Goal: Check status: Check status

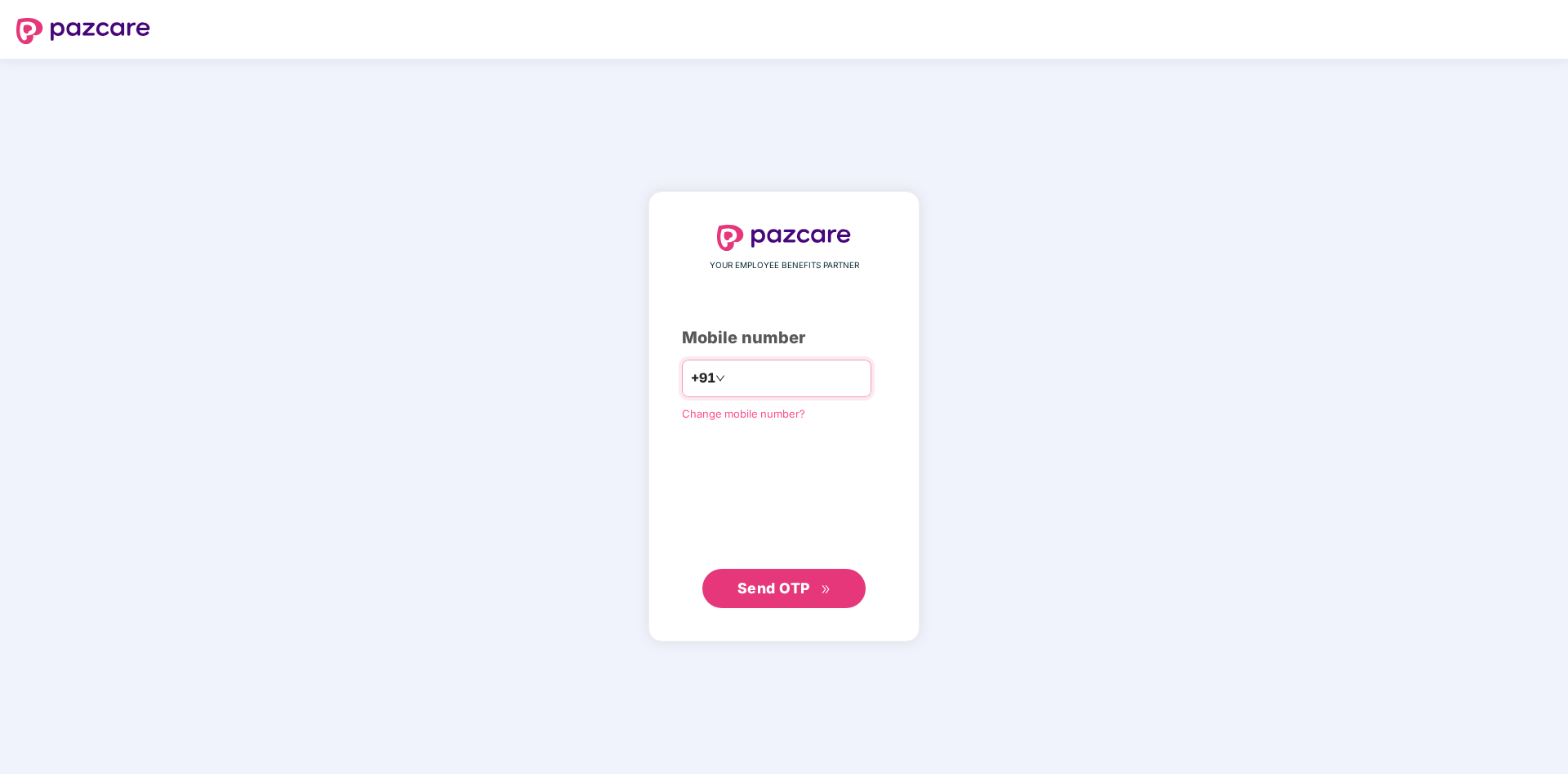
type input "**********"
click at [766, 613] on div "**********" at bounding box center [784, 417] width 271 height 451
click at [766, 594] on span "Send OTP" at bounding box center [774, 587] width 73 height 17
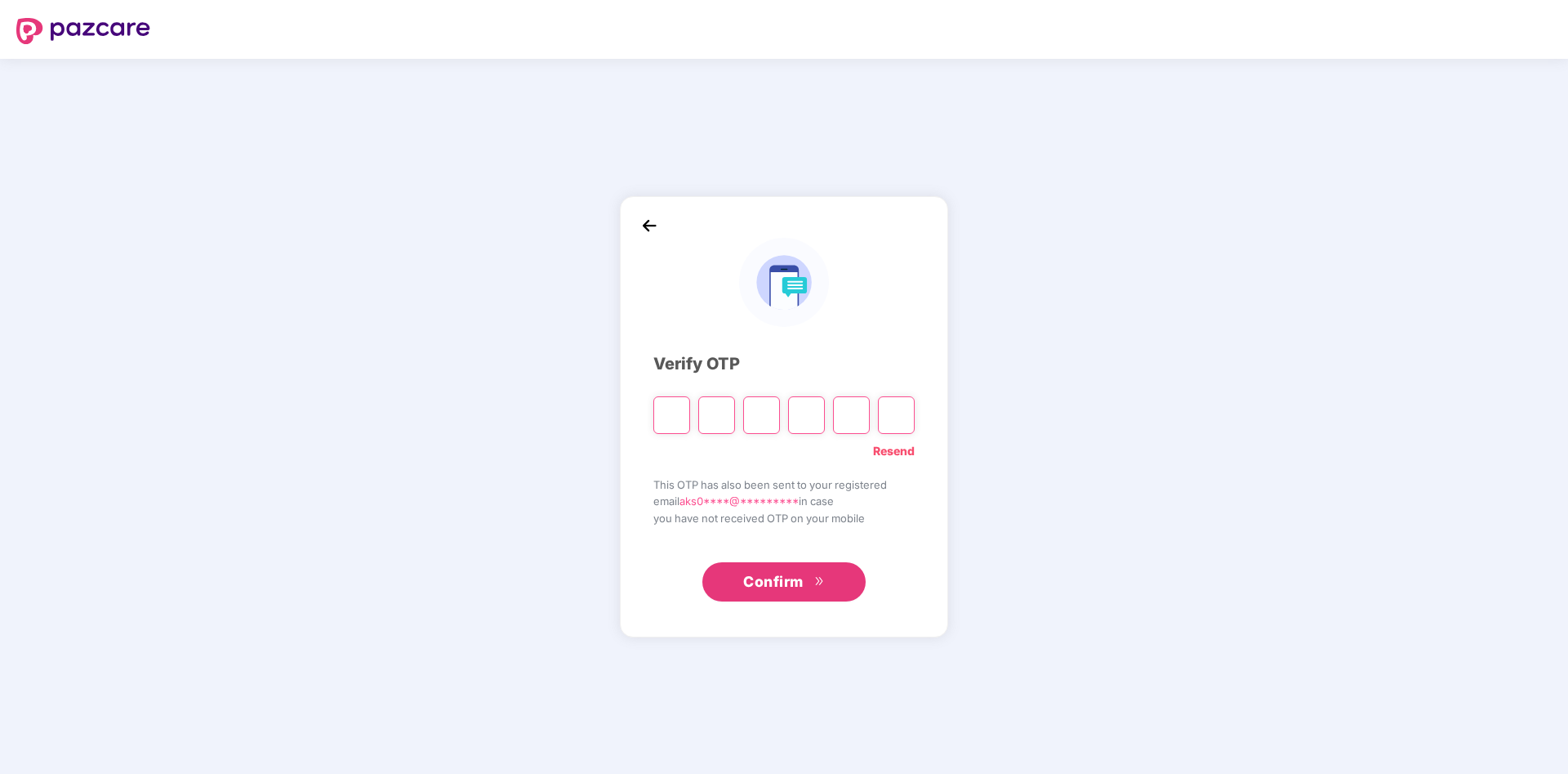
type input "*"
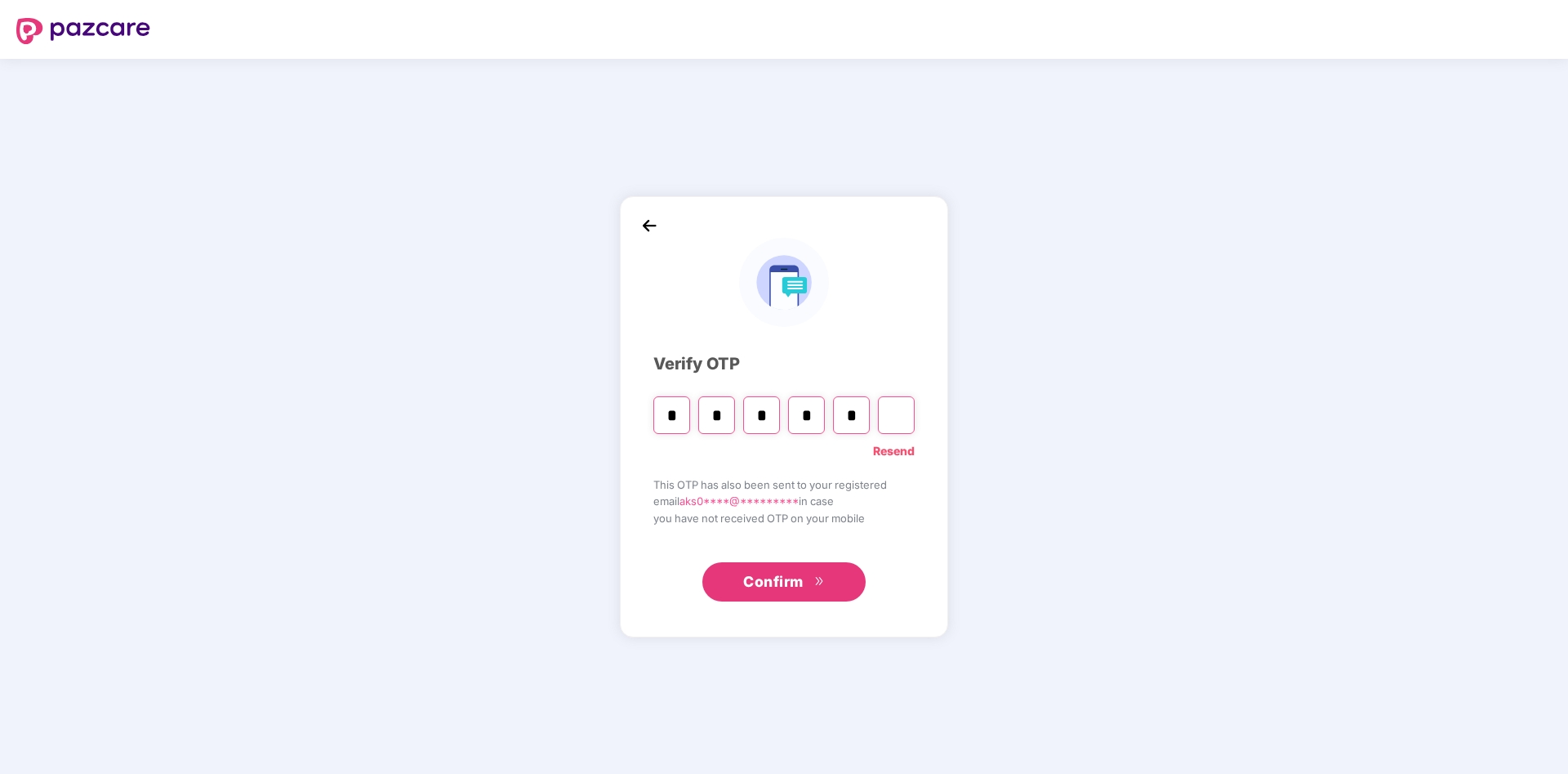
type input "*"
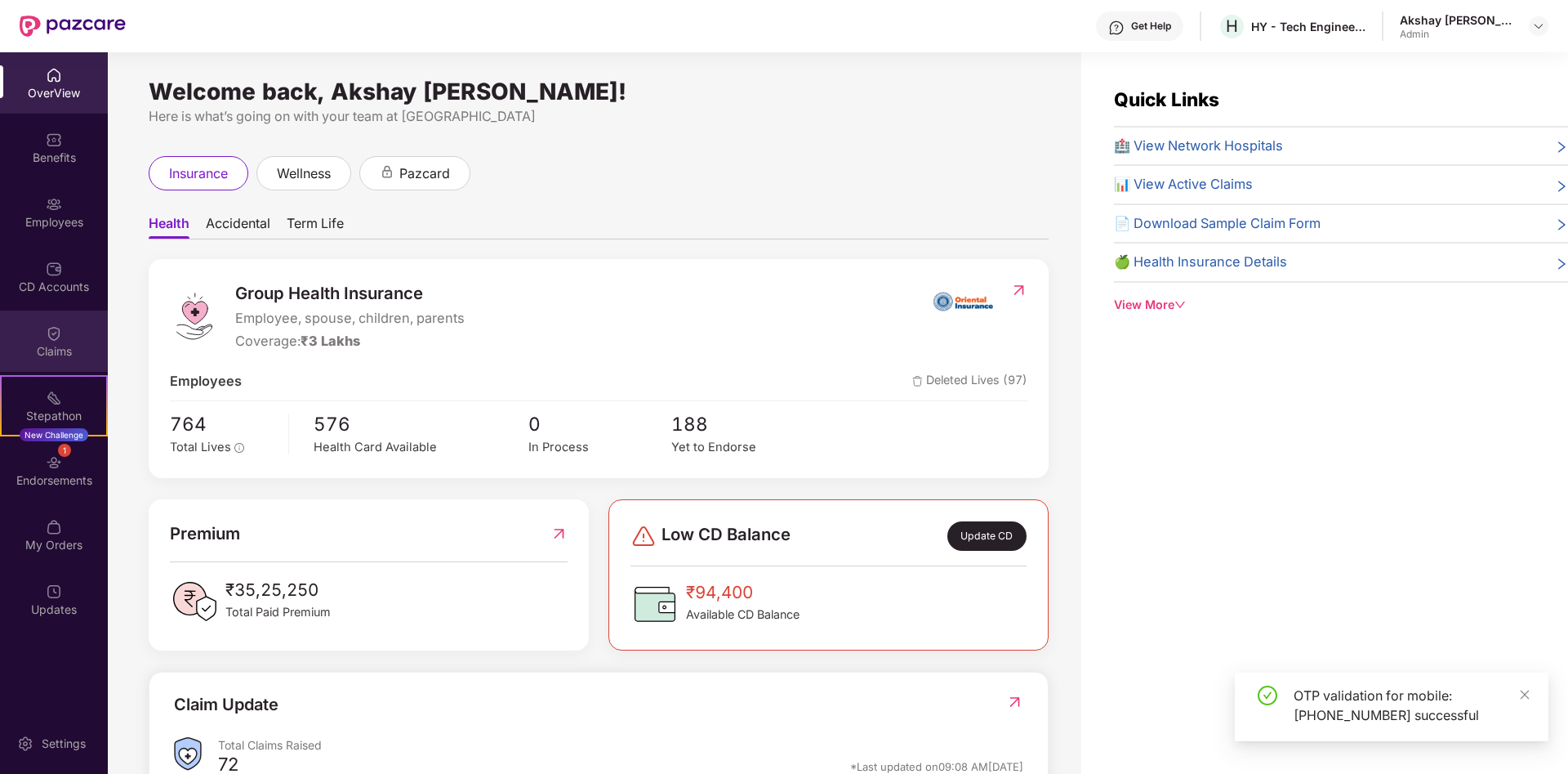
click at [64, 346] on div "Claims" at bounding box center [54, 351] width 108 height 16
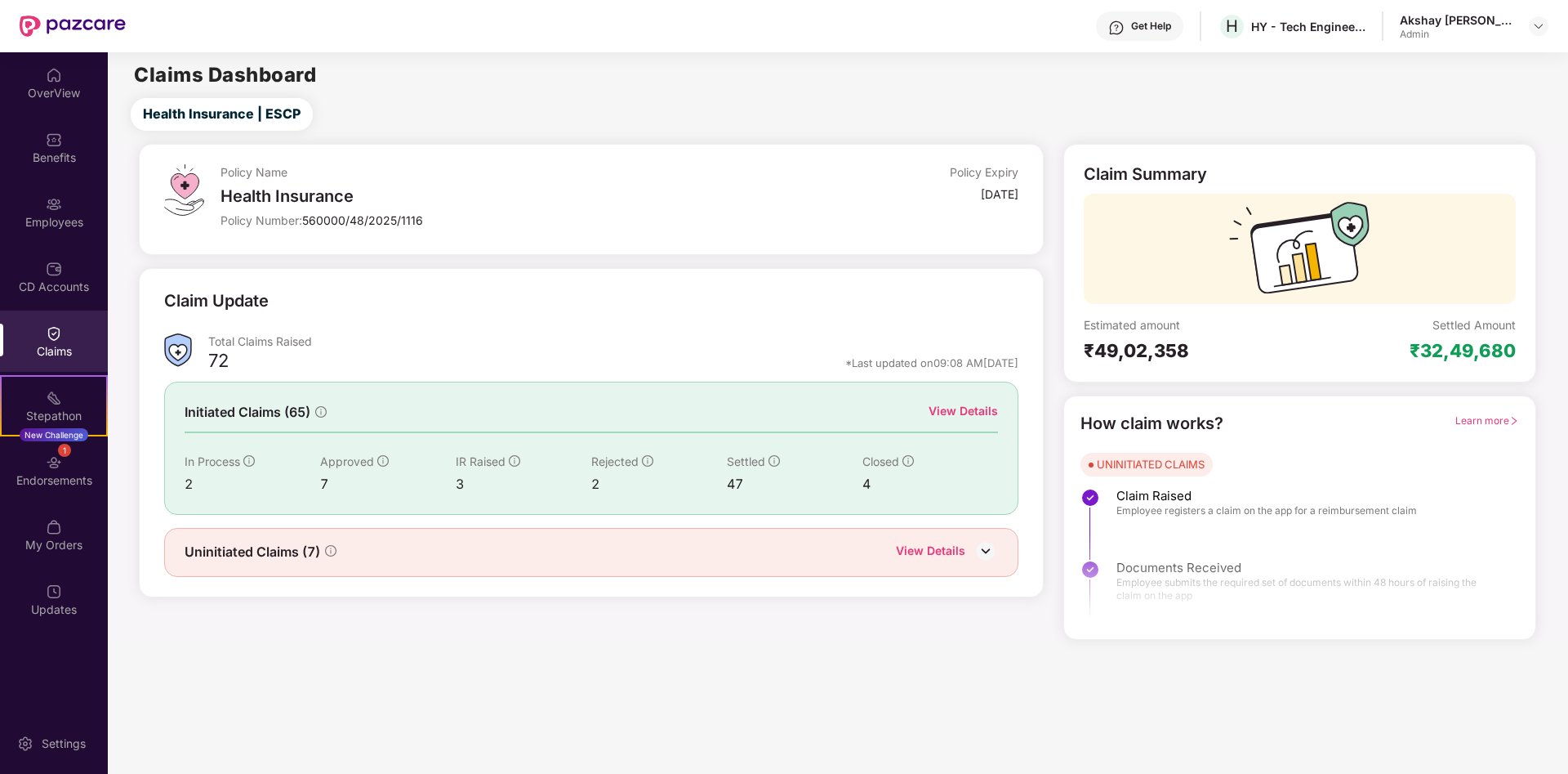
click at [961, 400] on div "Initiated Claims (65) View Details In Process 2 Approved 7 IR Raised 3 Rejected…" at bounding box center [591, 448] width 854 height 132
click at [956, 415] on div "View Details" at bounding box center [963, 411] width 70 height 18
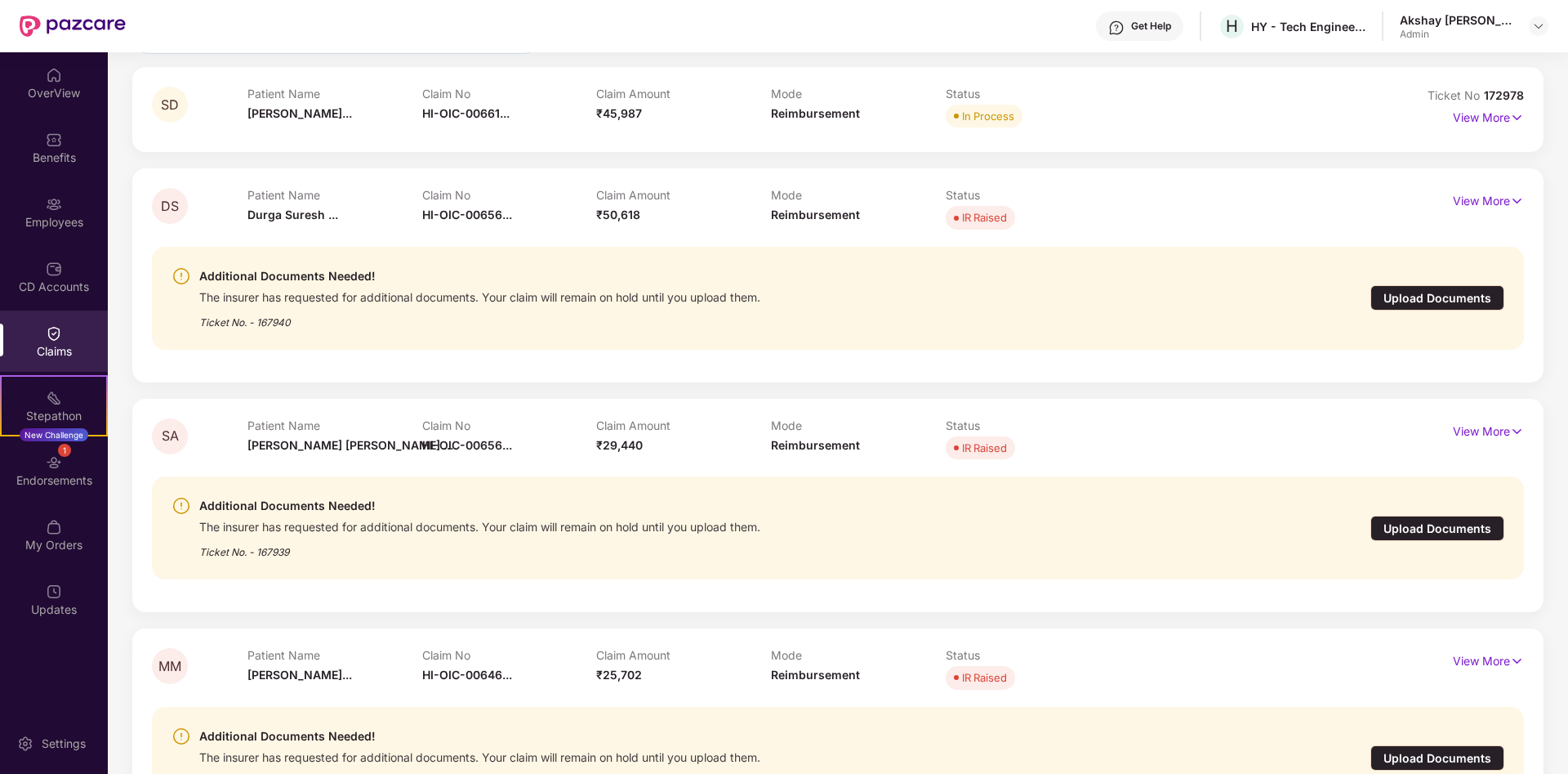
scroll to position [333, 0]
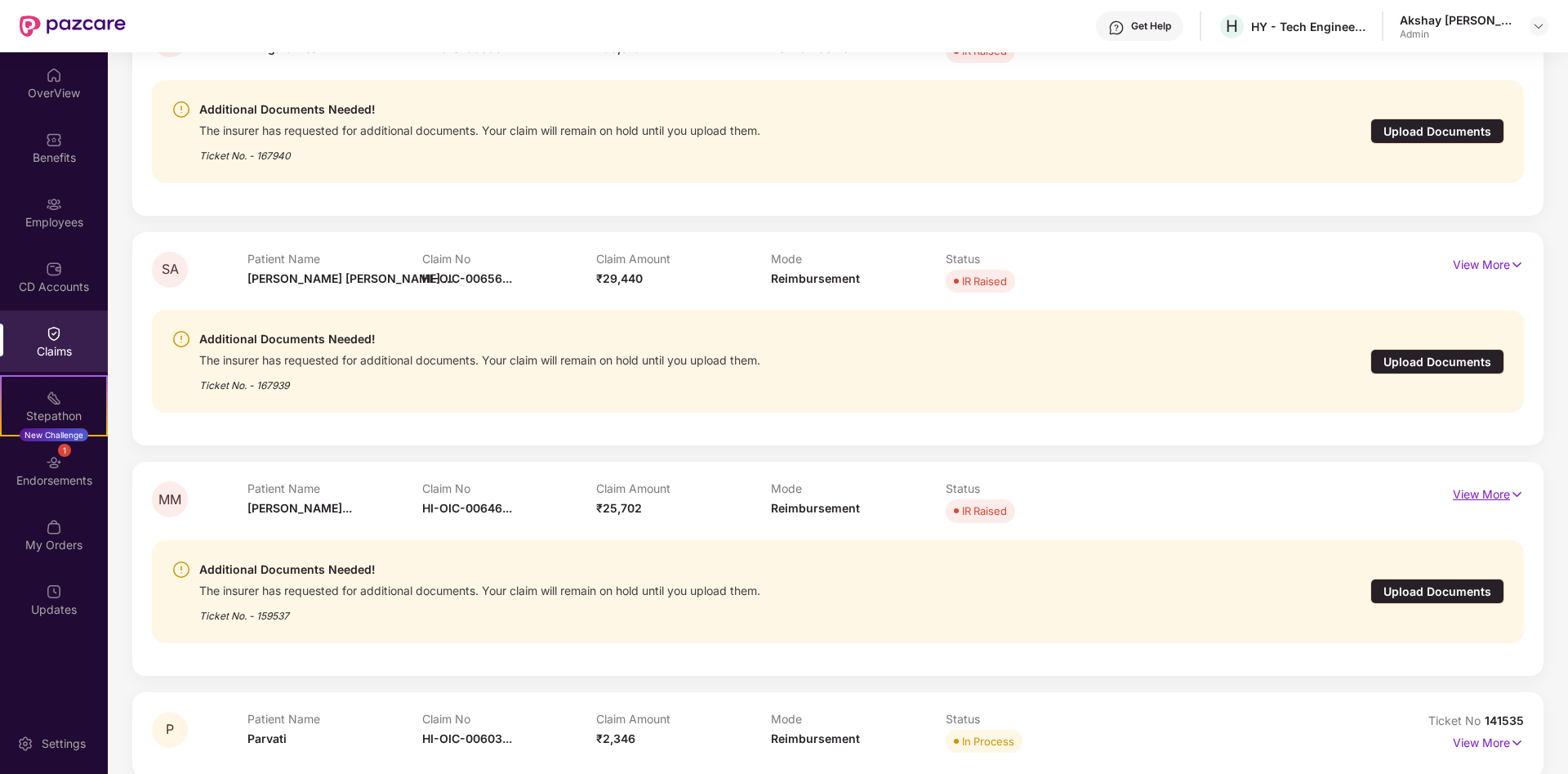
click at [1519, 493] on img at bounding box center [1517, 494] width 14 height 18
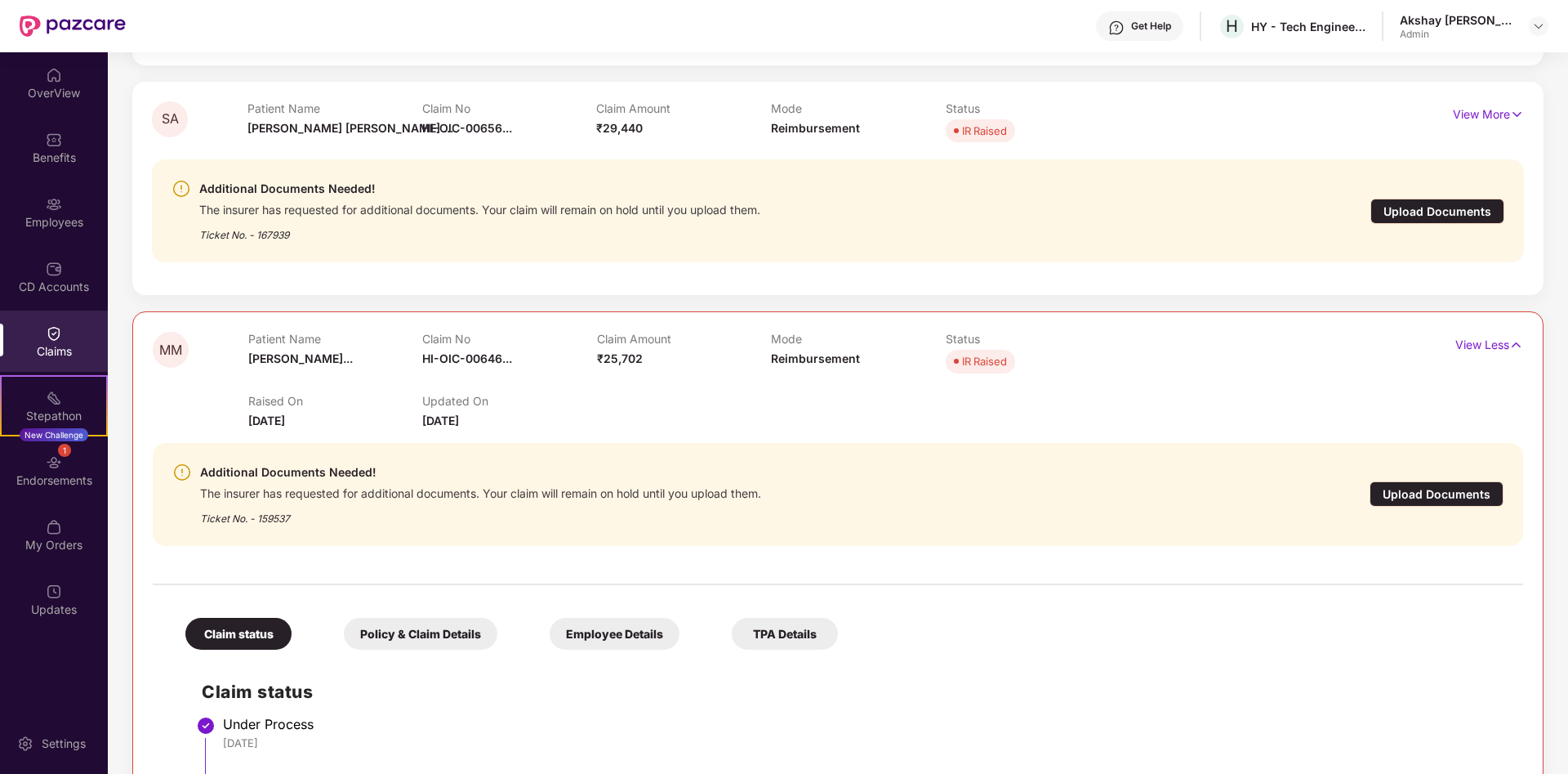
scroll to position [583, 0]
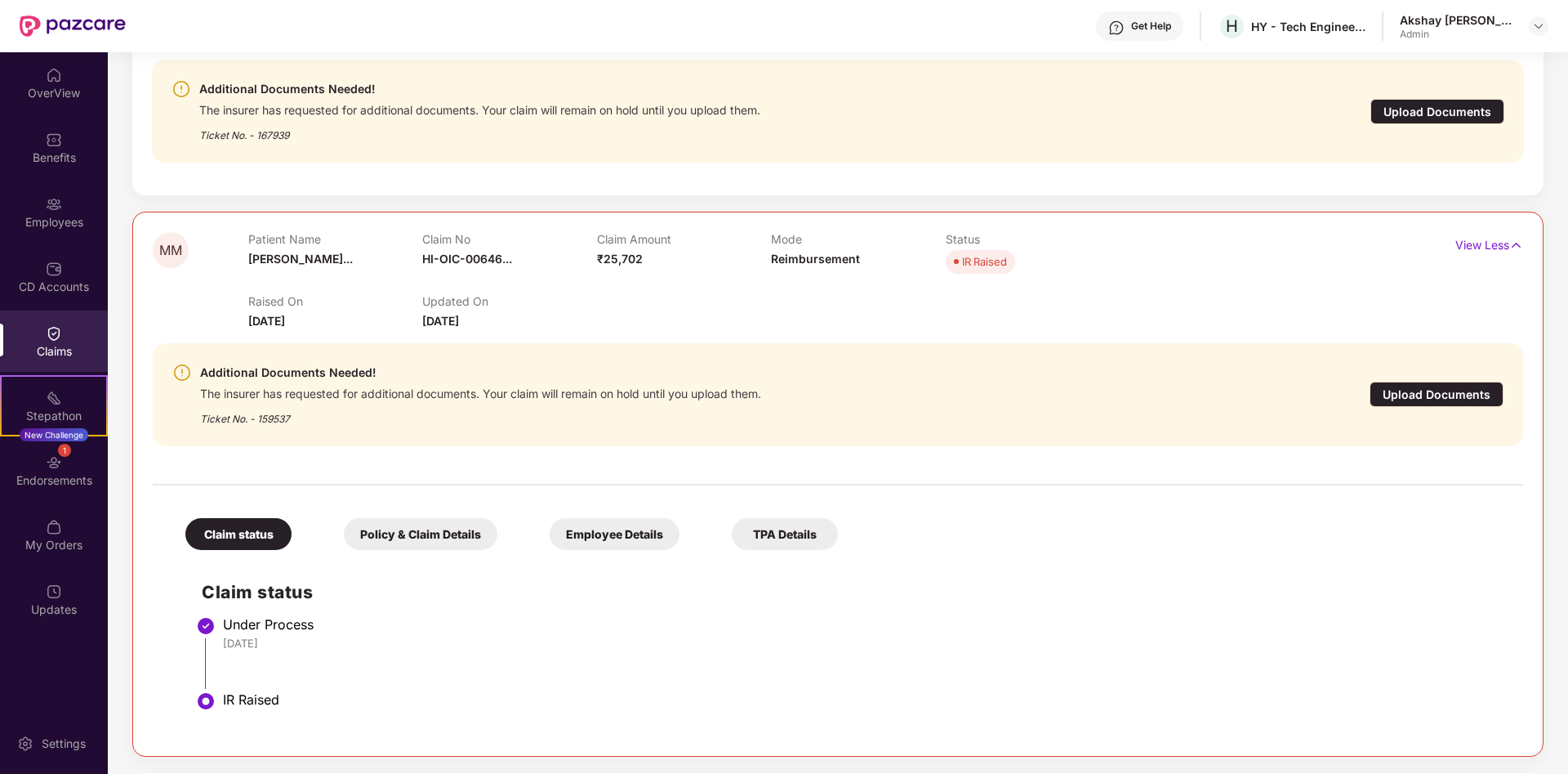
click at [391, 522] on div "Policy & Claim Details" at bounding box center [420, 533] width 154 height 32
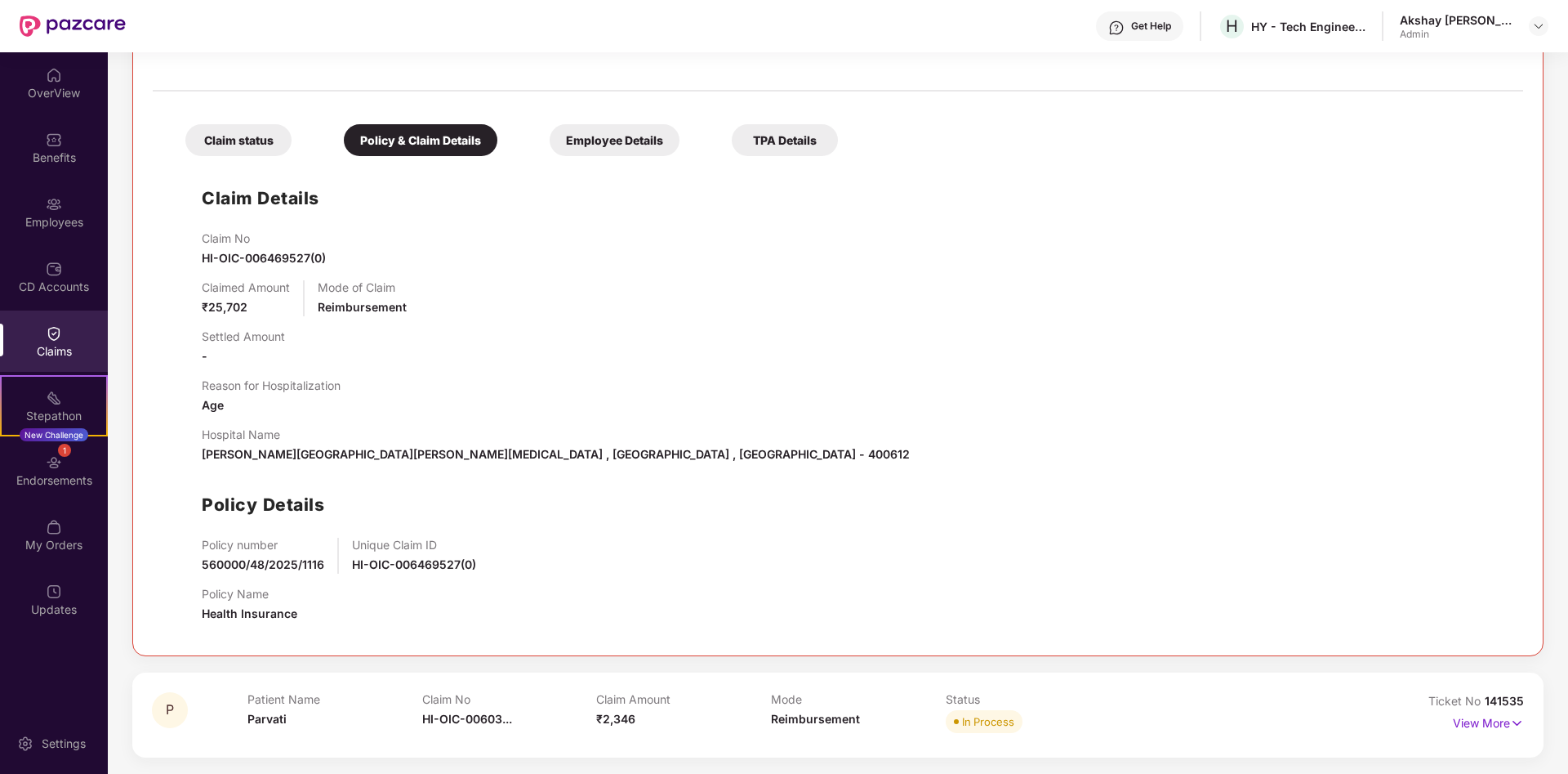
scroll to position [644, 0]
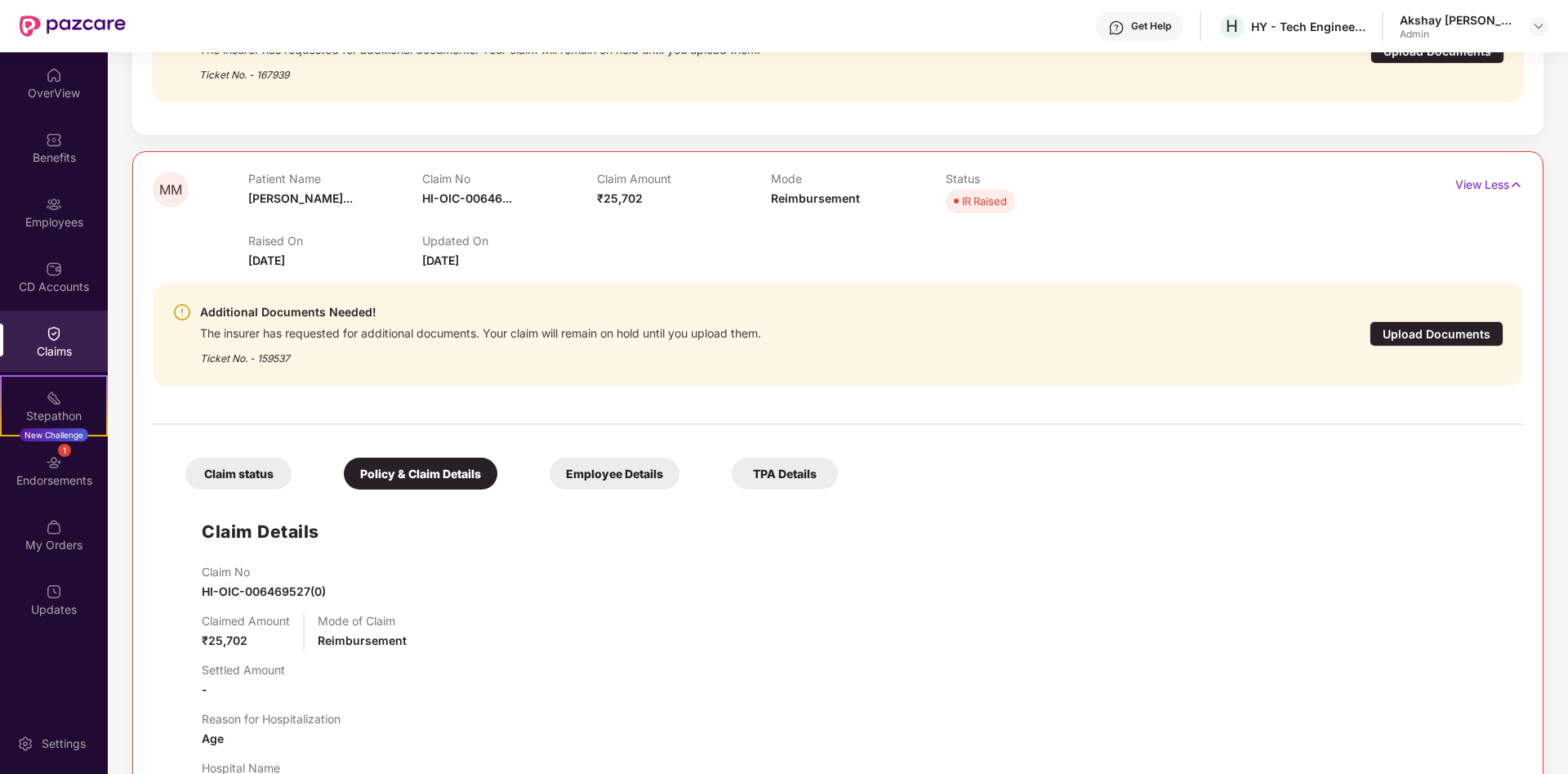
click at [593, 473] on div "Employee Details" at bounding box center [614, 473] width 130 height 32
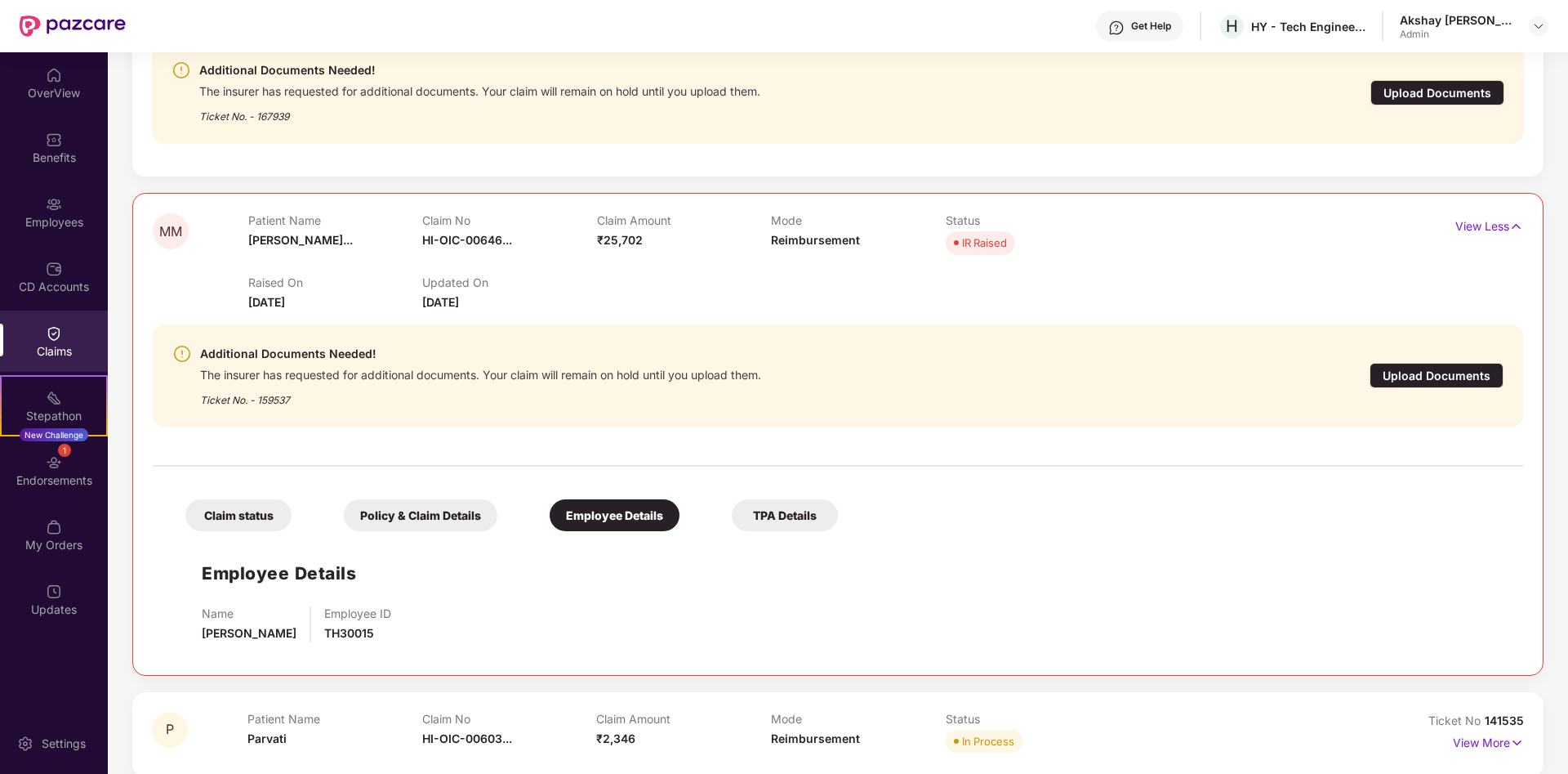
click at [231, 509] on div "Claim status" at bounding box center [239, 515] width 106 height 32
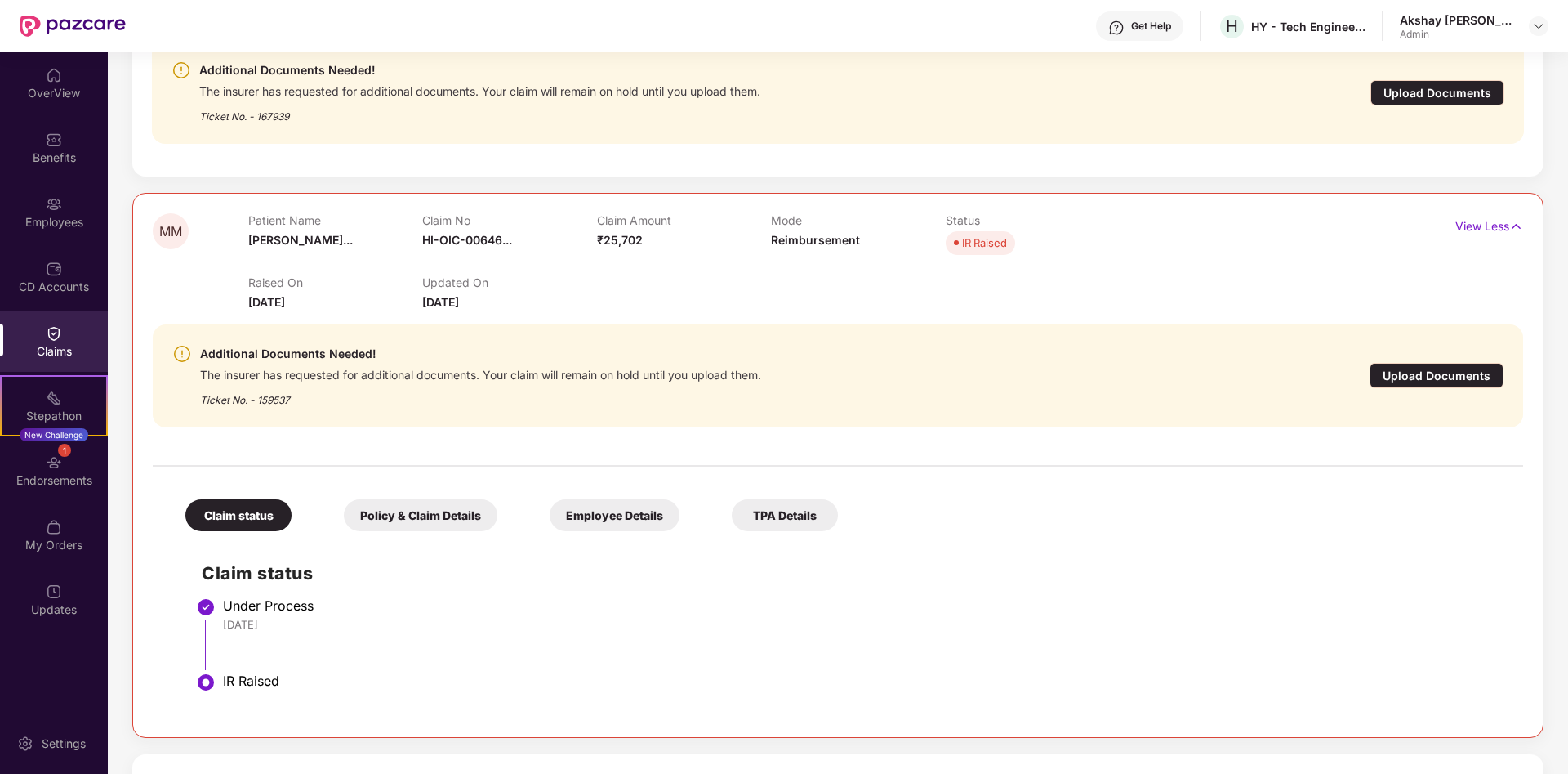
click at [962, 245] on span "IR Raised" at bounding box center [981, 242] width 70 height 23
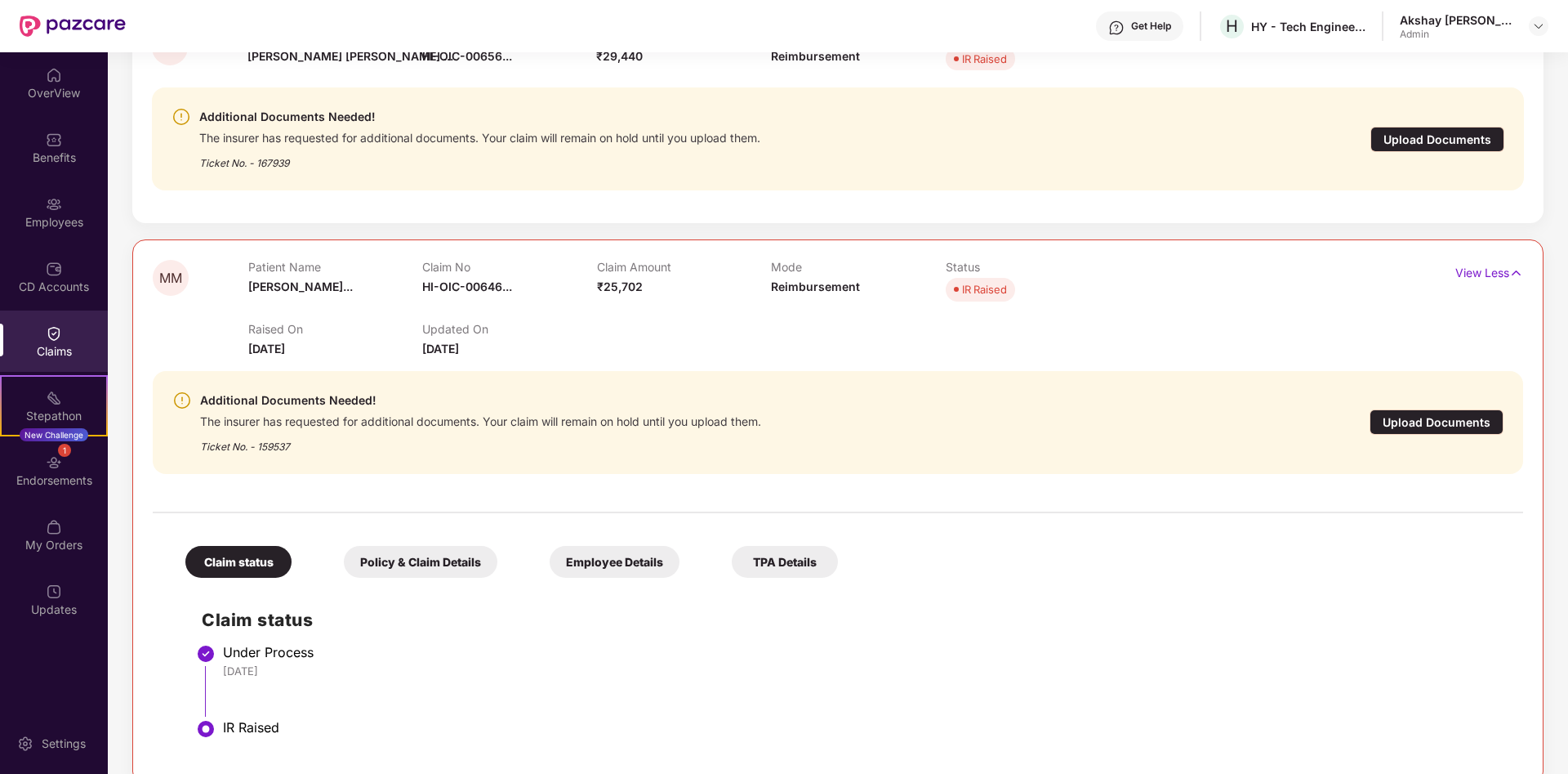
scroll to position [434, 0]
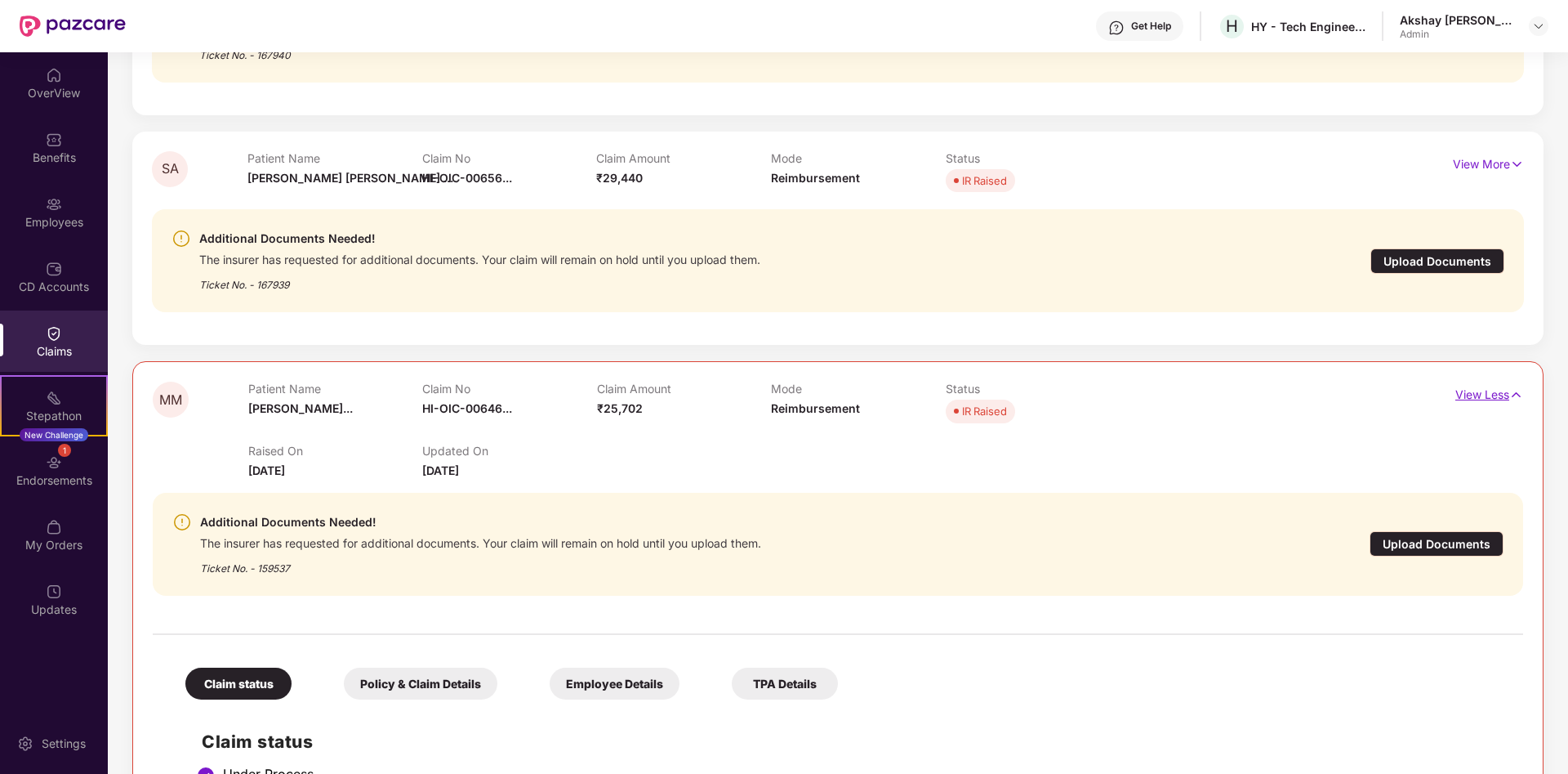
click at [1512, 394] on img at bounding box center [1516, 394] width 14 height 18
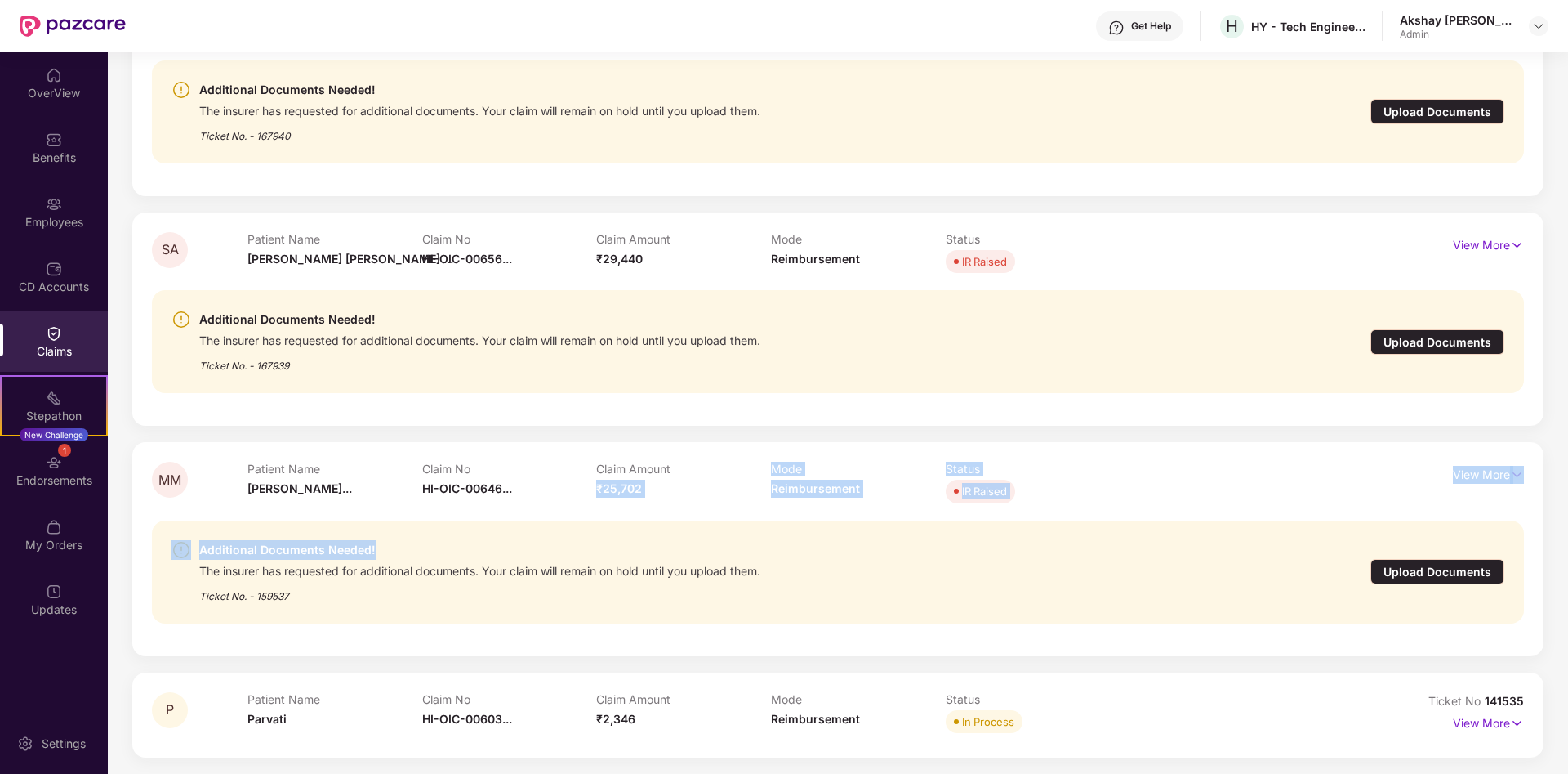
drag, startPoint x: 598, startPoint y: 480, endPoint x: 653, endPoint y: 512, distance: 63.6
click at [653, 512] on div "MM Patient Name [PERSON_NAME]... Claim No HI-OIC-00646... Claim Amount ₹25,702 …" at bounding box center [838, 548] width 1372 height 174
click at [616, 509] on div "Additional Documents Needed! The insurer has requested for additional documents…" at bounding box center [838, 572] width 1372 height 129
click at [1493, 475] on p "View More" at bounding box center [1488, 472] width 71 height 22
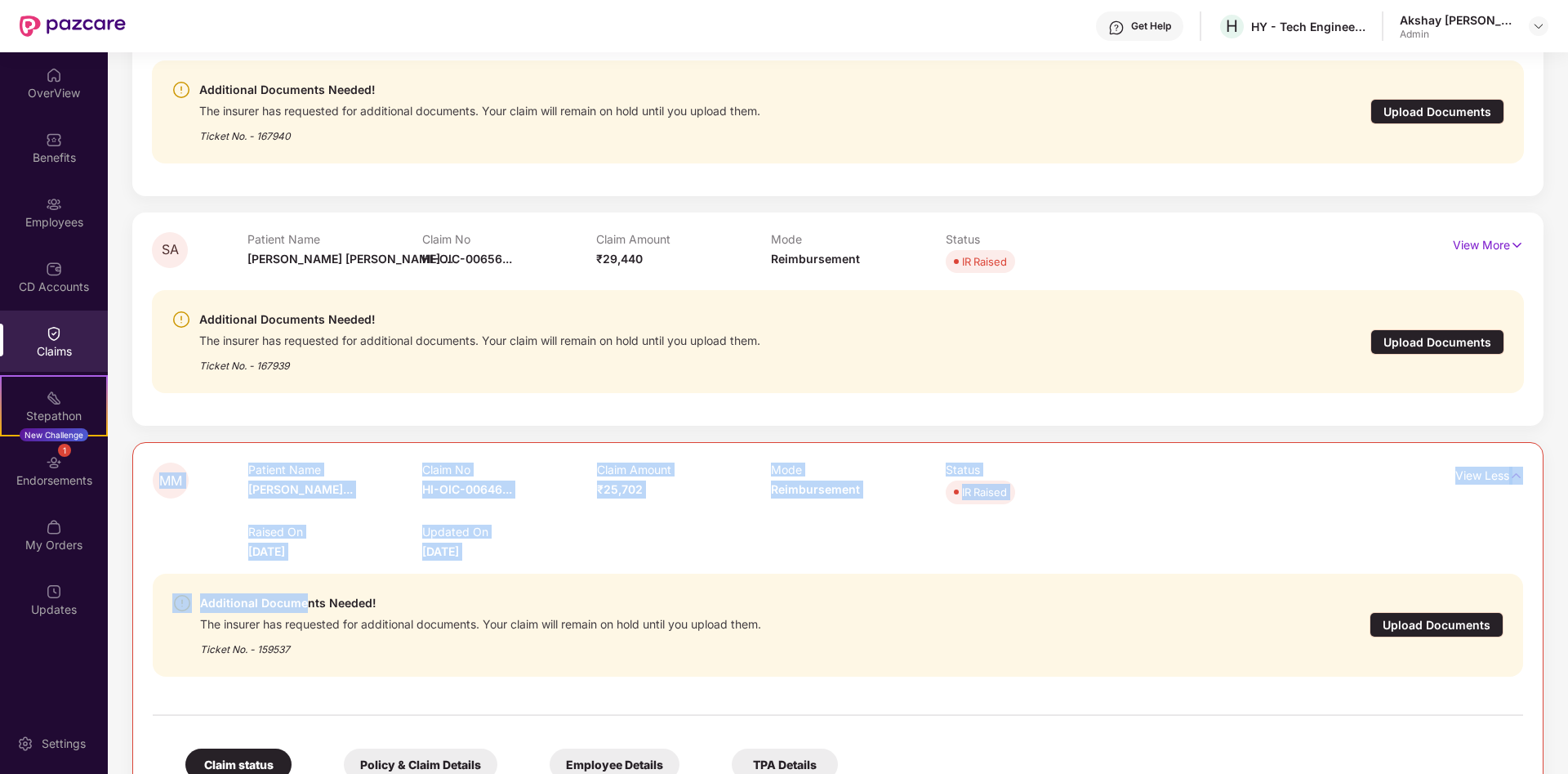
drag, startPoint x: 240, startPoint y: 545, endPoint x: 306, endPoint y: 571, distance: 70.9
click at [306, 571] on div "MM Patient Name [PERSON_NAME]... Claim No HI-OIC-00646... Claim Amount ₹25,702 …" at bounding box center [838, 714] width 1370 height 503
click at [277, 556] on span "[DATE]" at bounding box center [266, 552] width 37 height 14
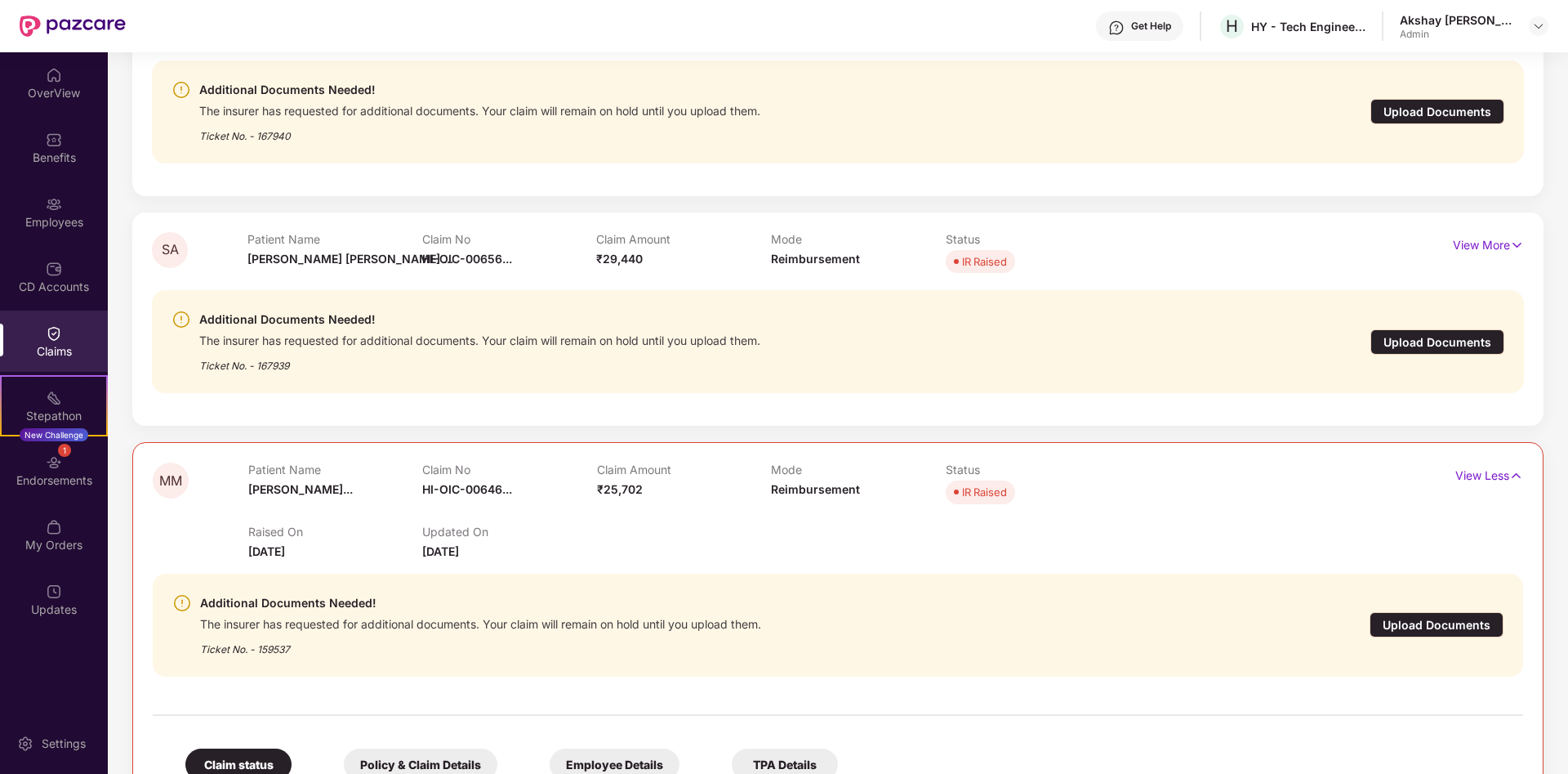
drag, startPoint x: 511, startPoint y: 551, endPoint x: 410, endPoint y: 553, distance: 101.0
click at [410, 553] on div "Raised On [DATE] Updated On [DATE]" at bounding box center [771, 534] width 1047 height 52
click at [580, 563] on div "Additional Documents Needed! The insurer has requested for additional documents…" at bounding box center [838, 625] width 1370 height 129
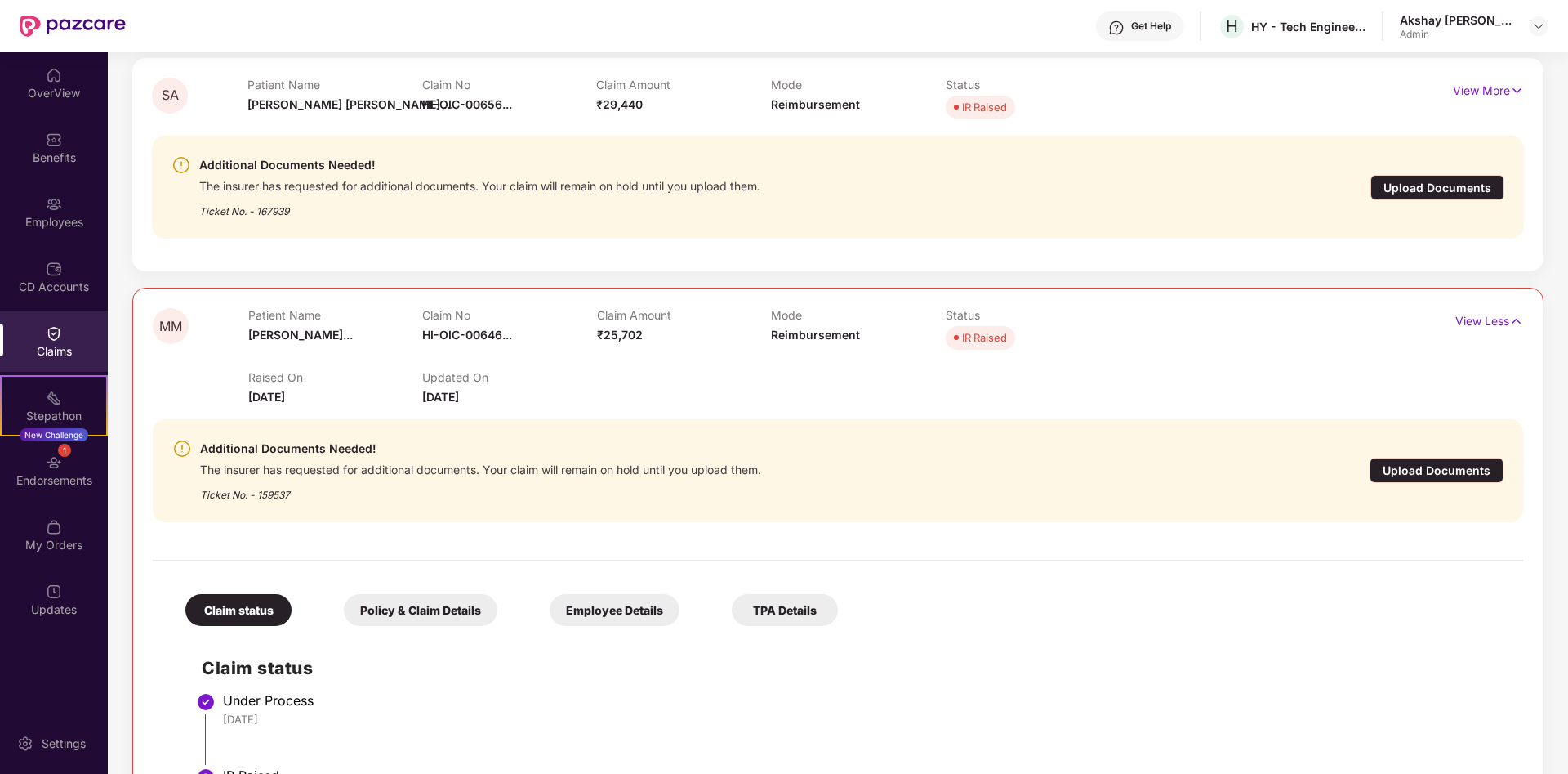
scroll to position [520, 0]
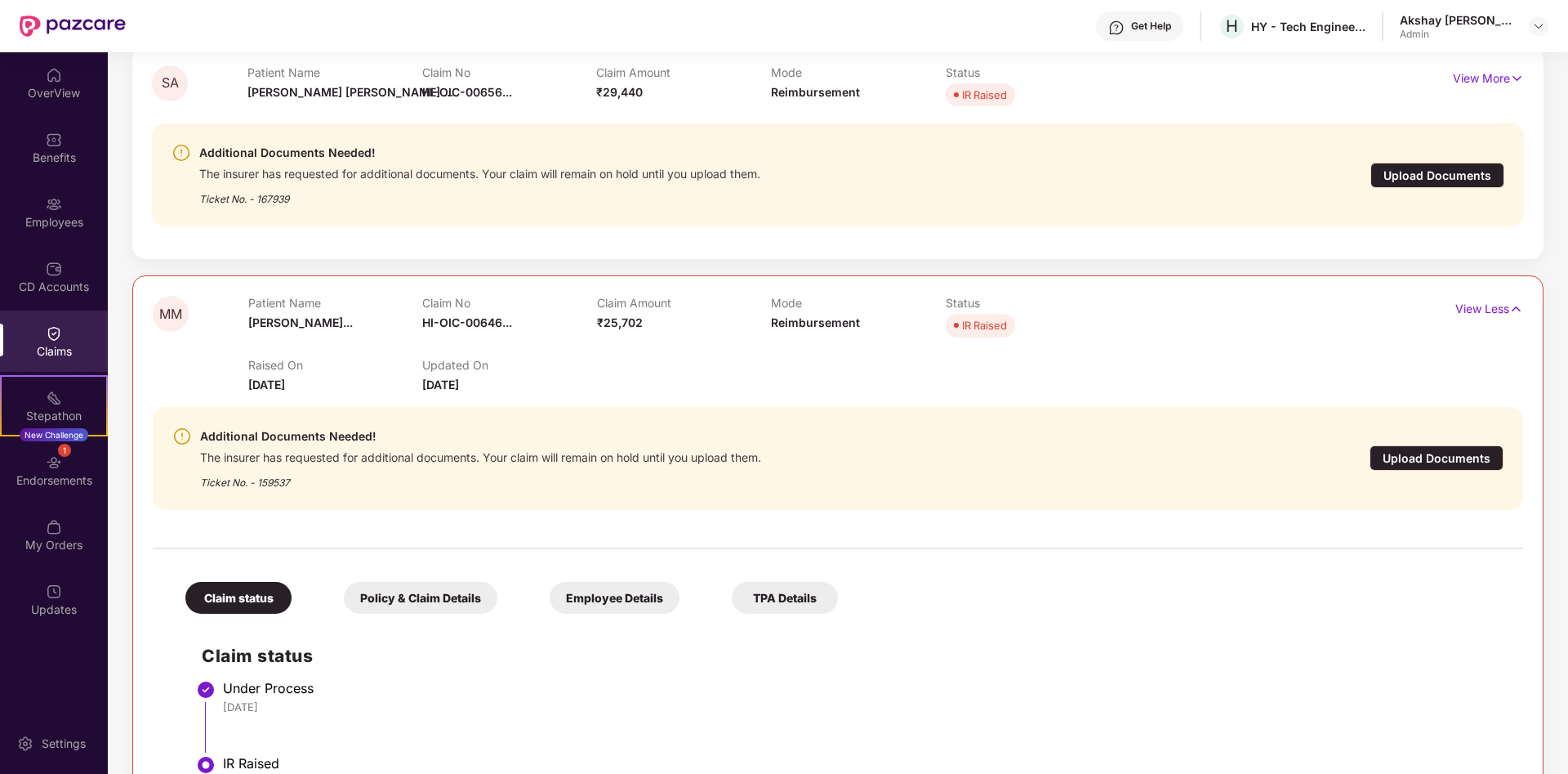
click at [777, 599] on div "TPA Details" at bounding box center [785, 597] width 106 height 32
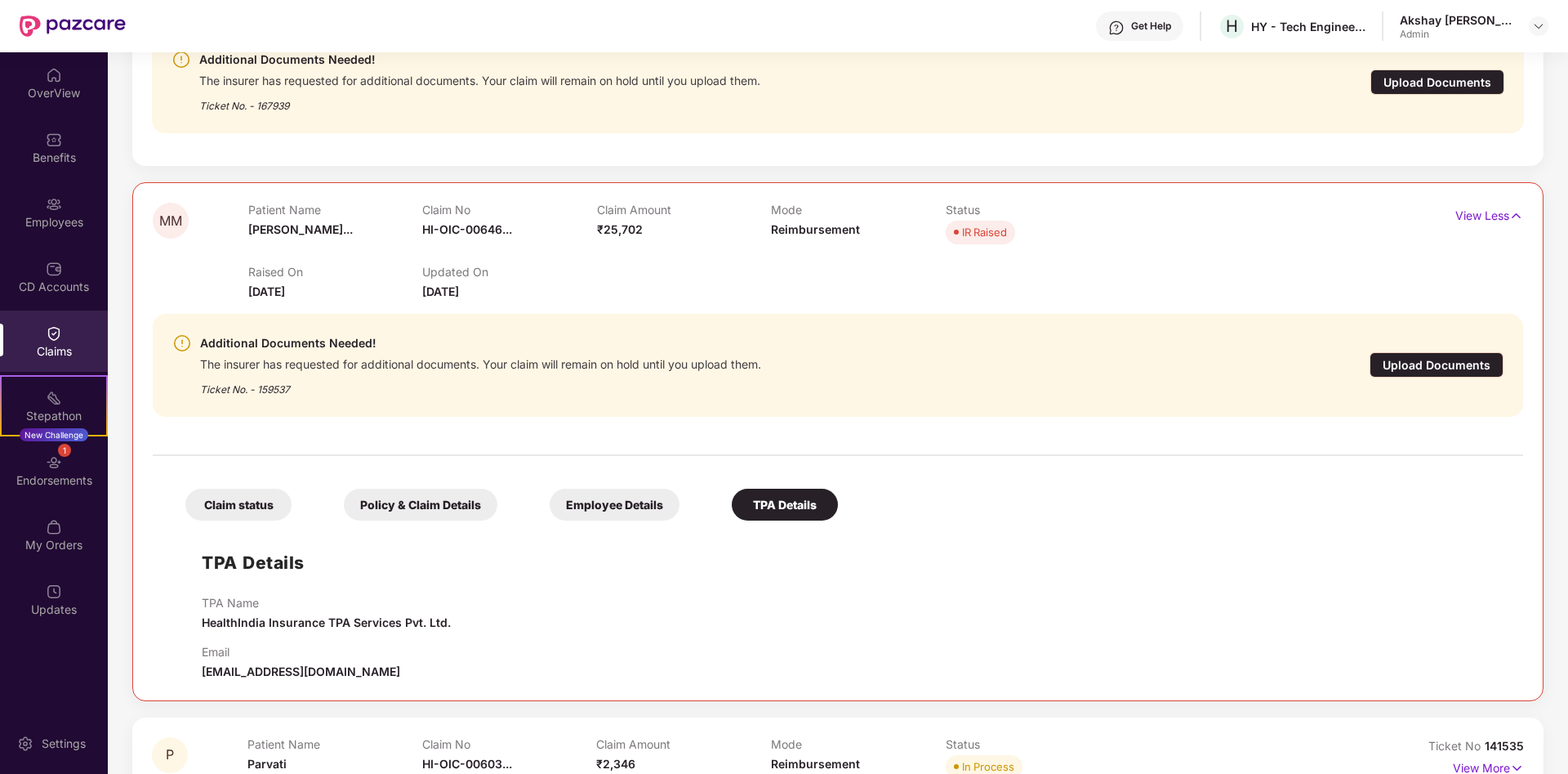
scroll to position [658, 0]
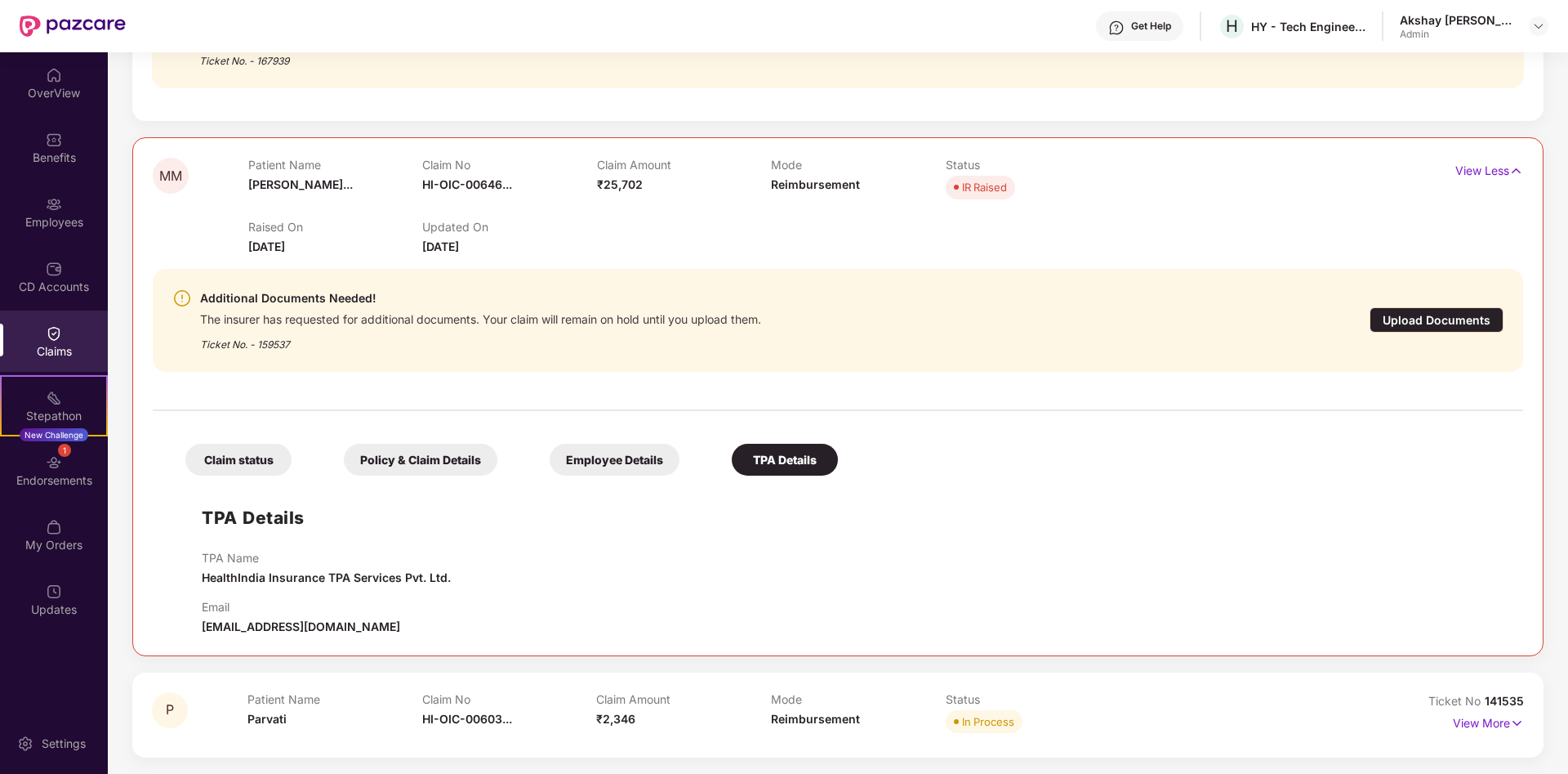
click at [606, 458] on div "Employee Details" at bounding box center [614, 460] width 130 height 32
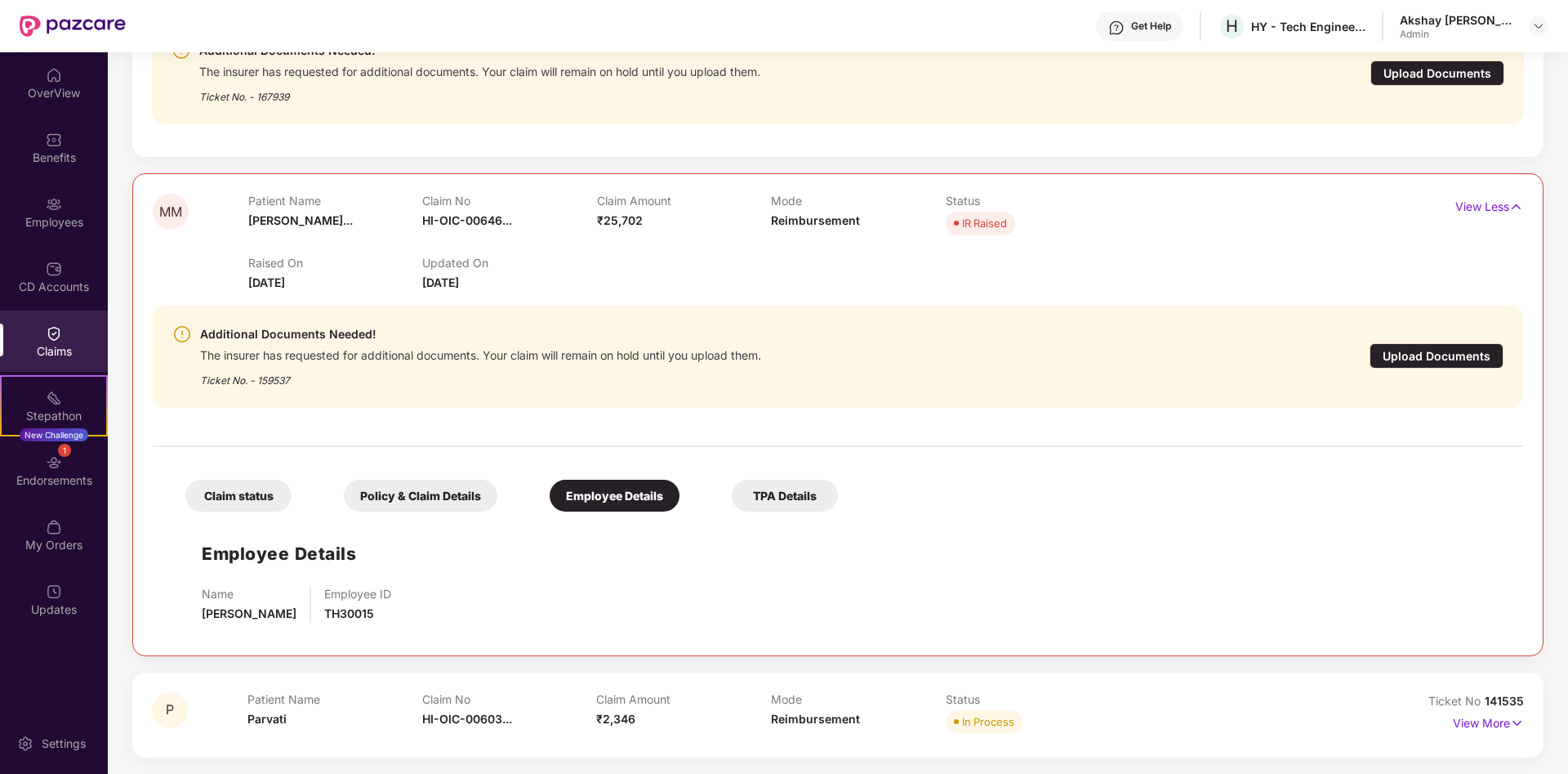
click at [422, 503] on div "Policy & Claim Details" at bounding box center [420, 495] width 154 height 32
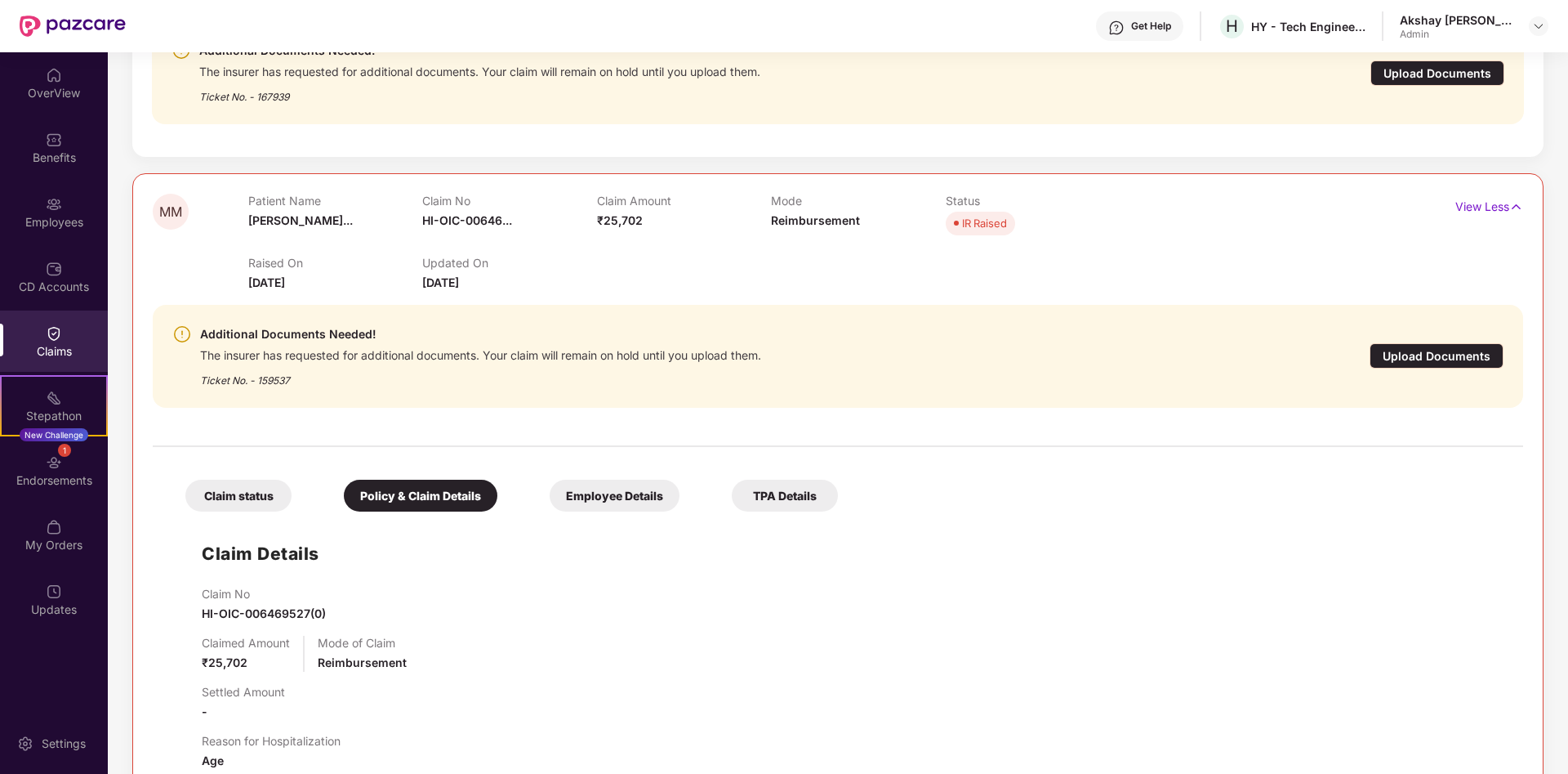
click at [216, 501] on div "Claim status" at bounding box center [239, 495] width 106 height 32
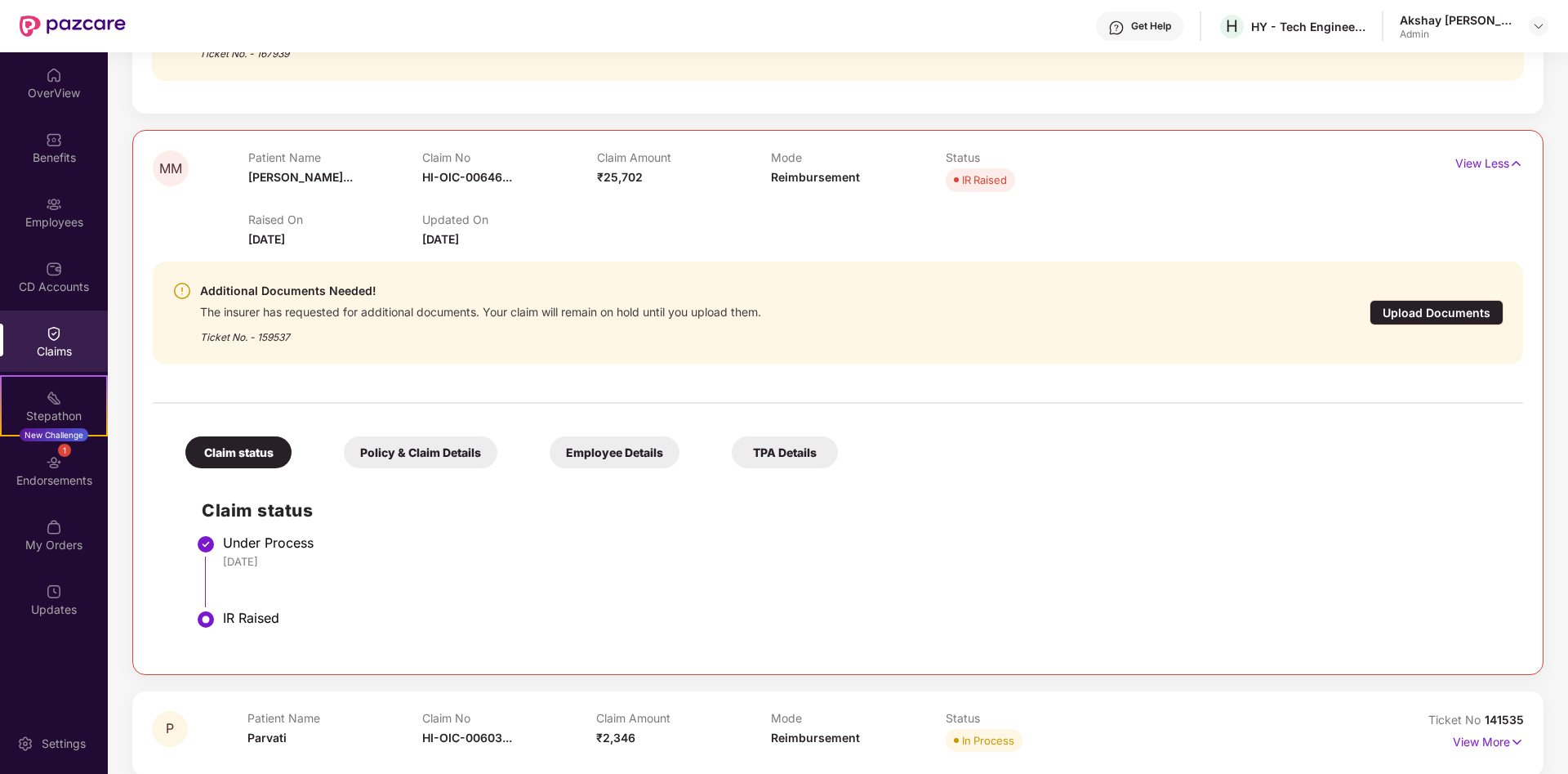
scroll to position [684, 0]
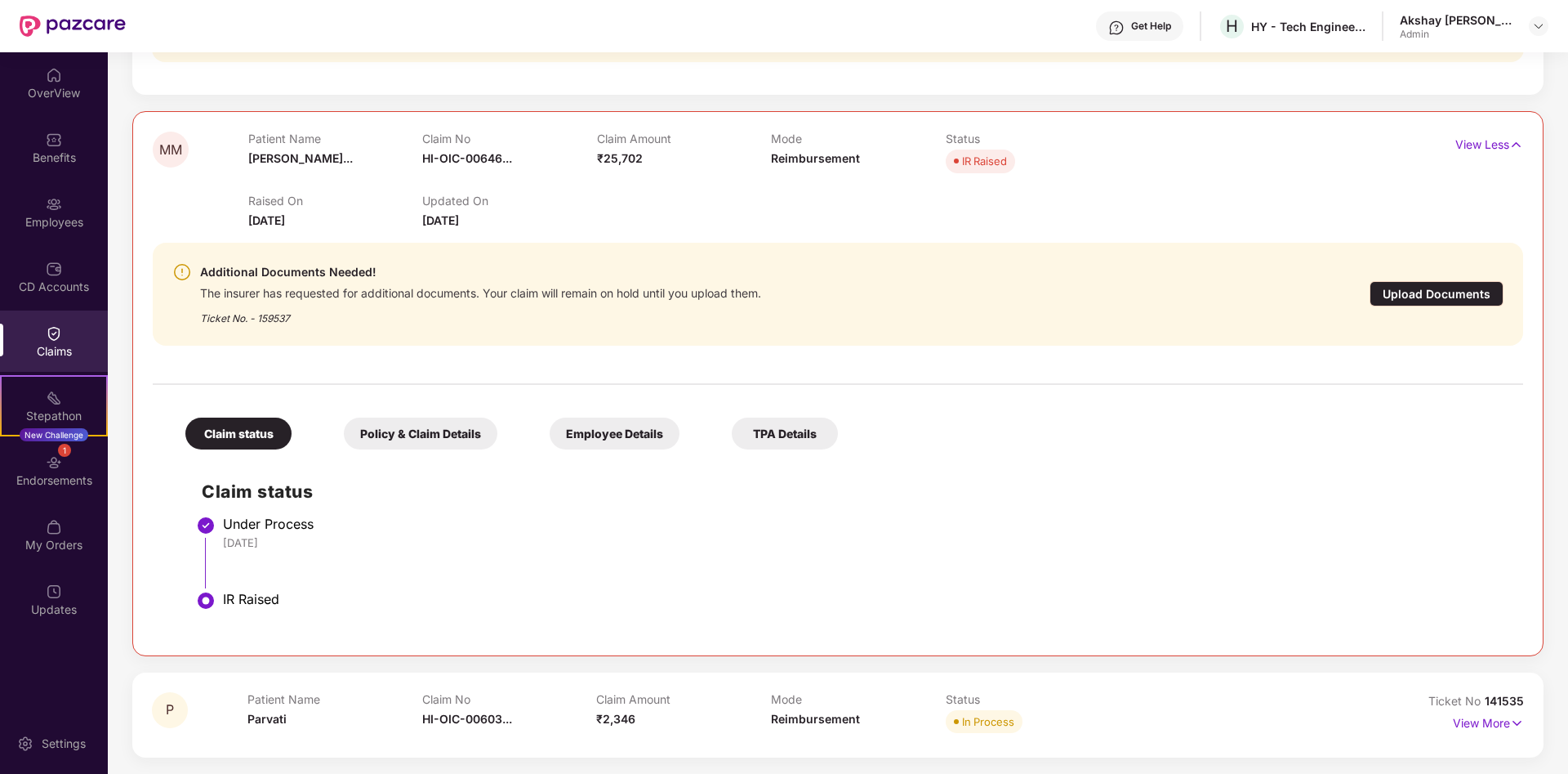
click at [1529, 137] on div "MM Patient Name [PERSON_NAME]... Claim No HI-OIC-00646... Claim Amount ₹25,702 …" at bounding box center [838, 383] width 1412 height 545
click at [1516, 143] on img at bounding box center [1516, 144] width 14 height 18
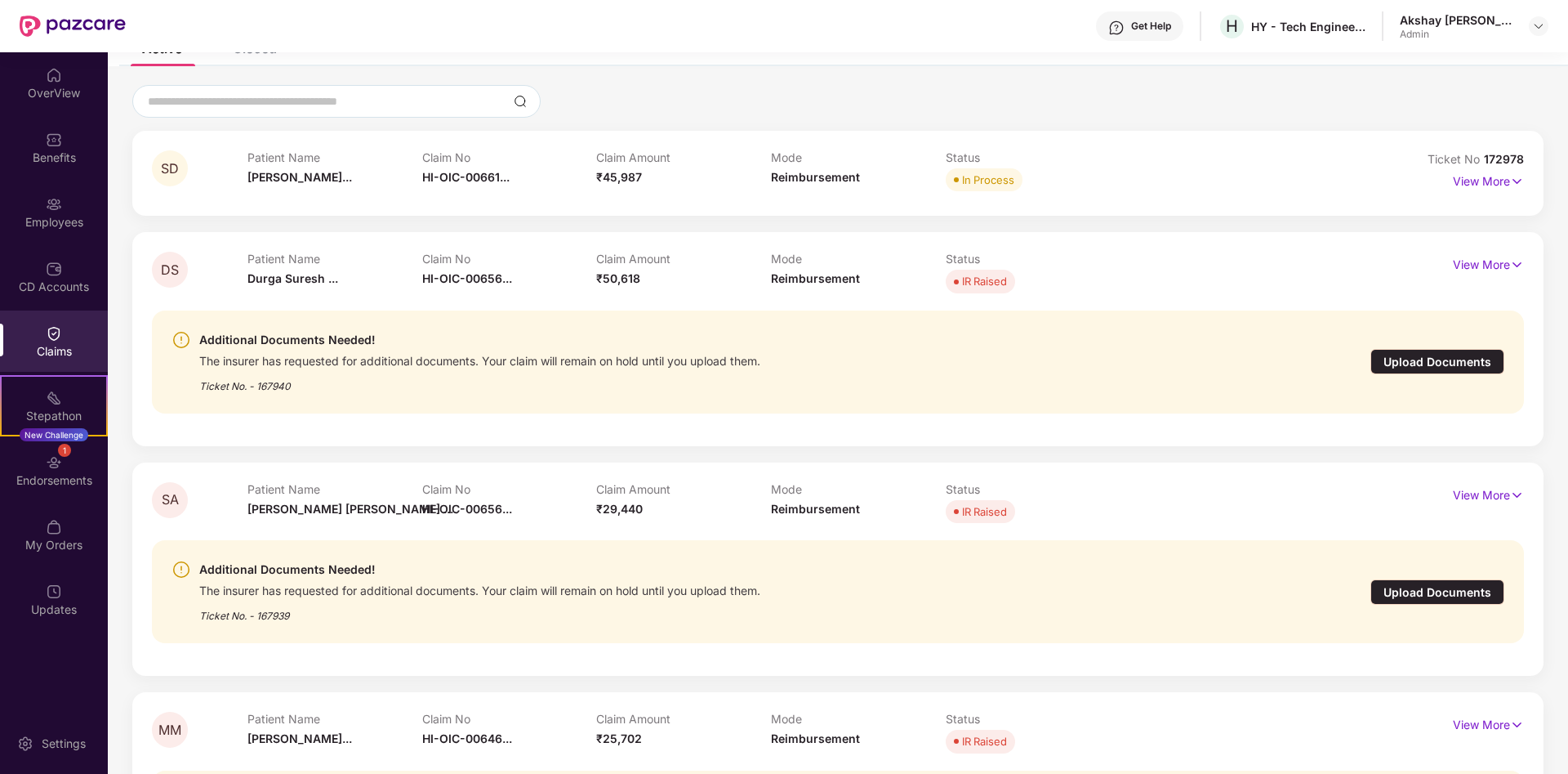
scroll to position [0, 0]
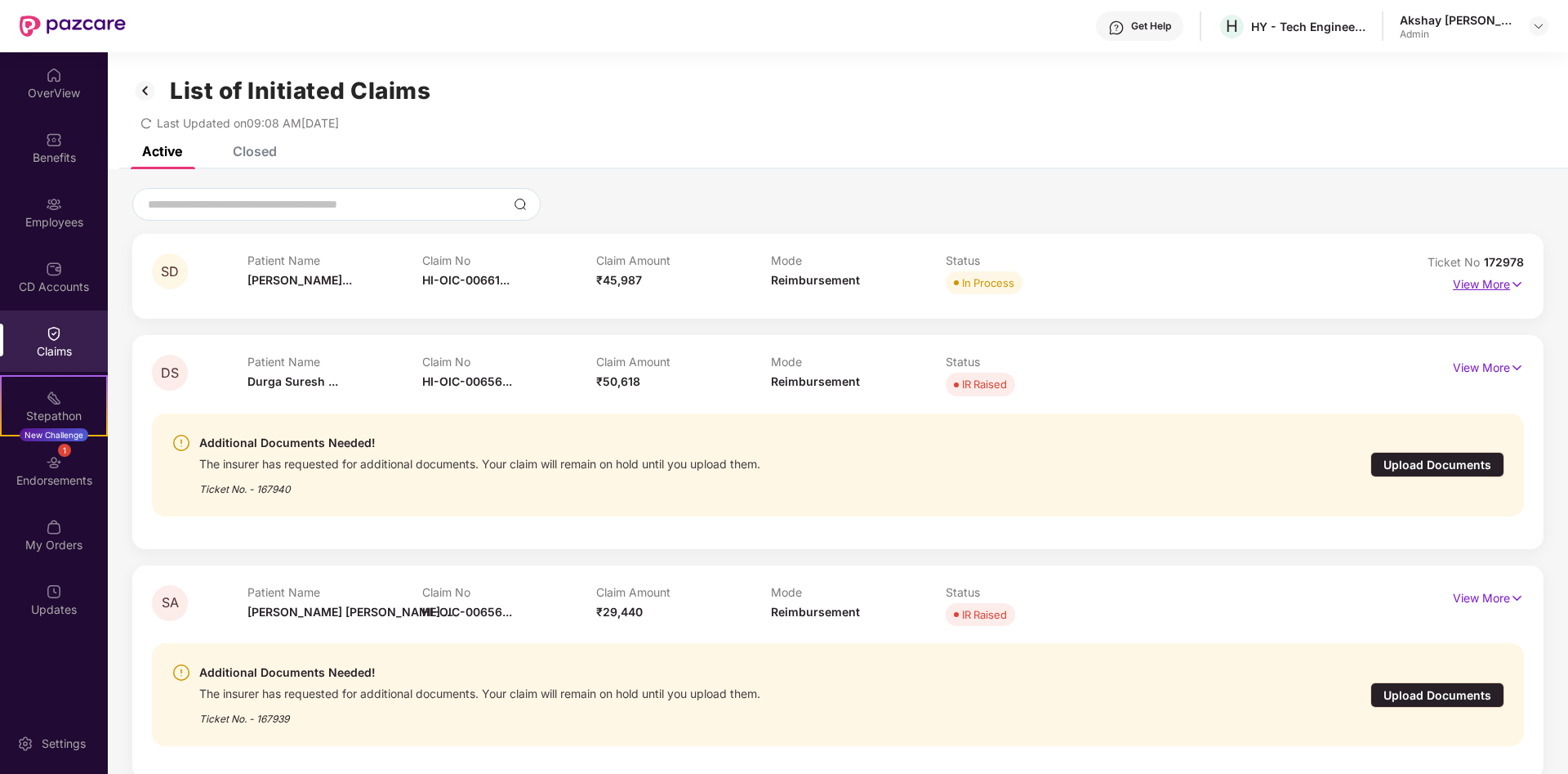
click at [1516, 282] on img at bounding box center [1517, 284] width 14 height 18
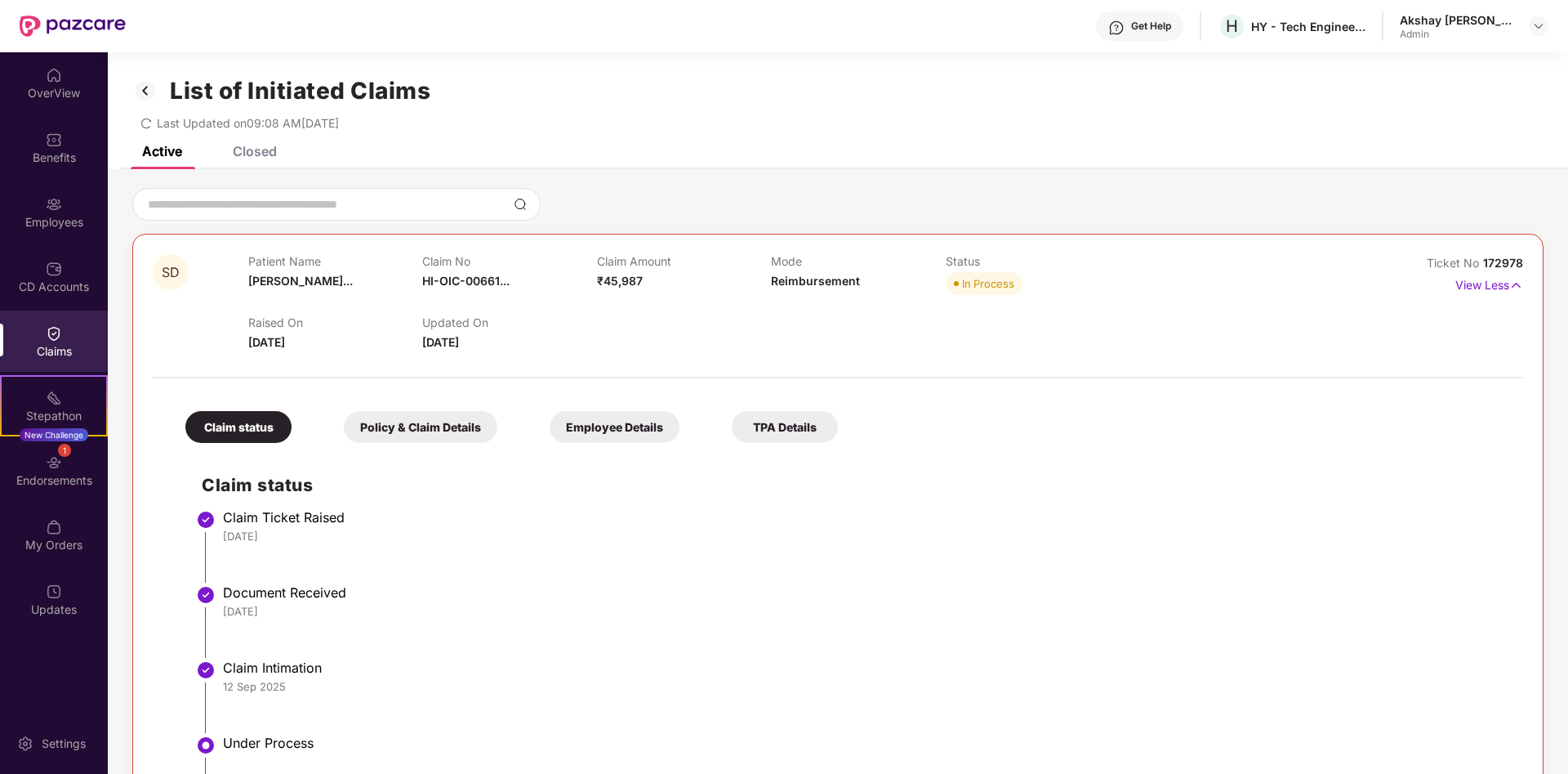
click at [779, 429] on div "TPA Details" at bounding box center [785, 426] width 106 height 32
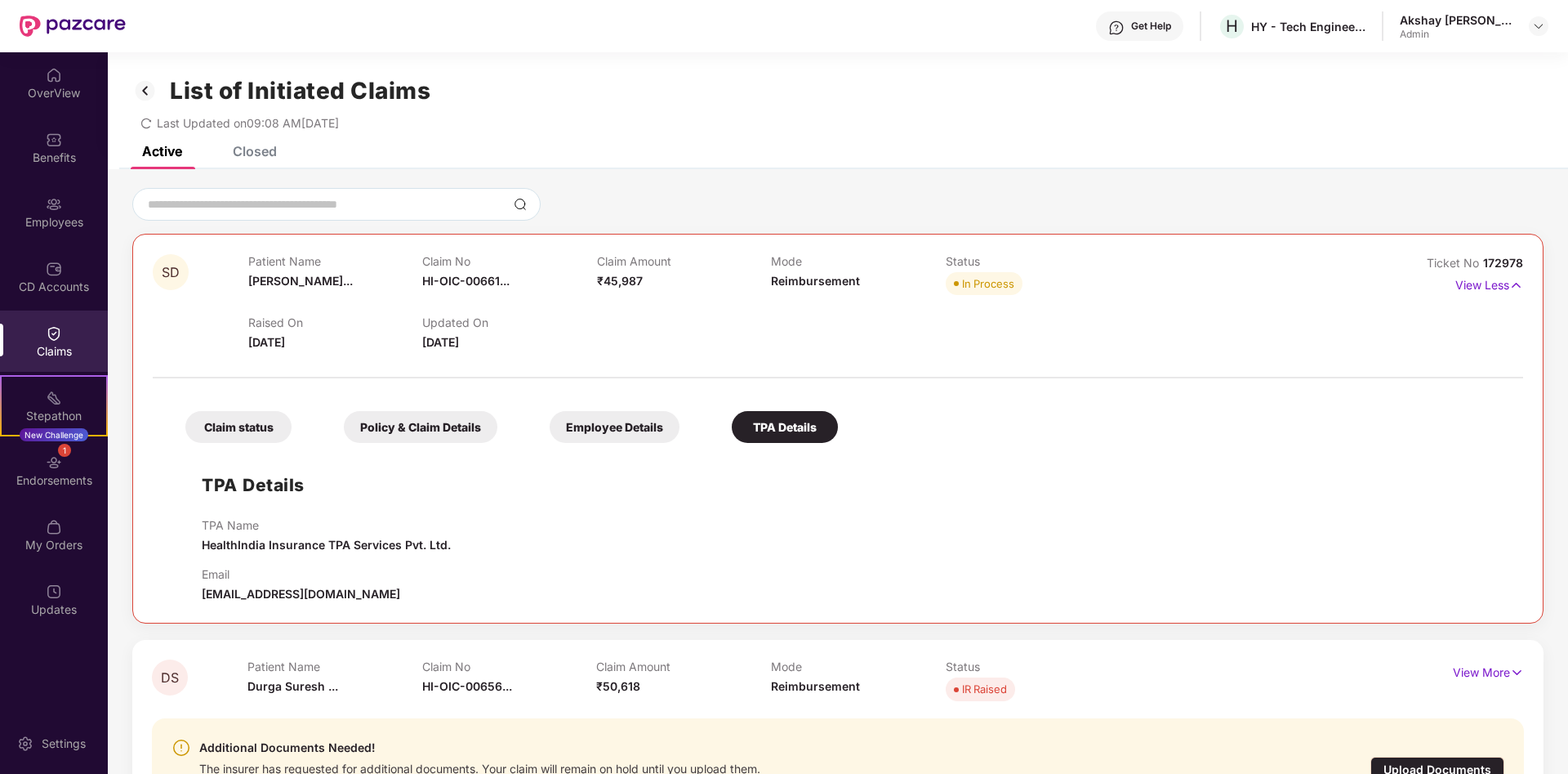
click at [633, 430] on div "Employee Details" at bounding box center [614, 426] width 130 height 32
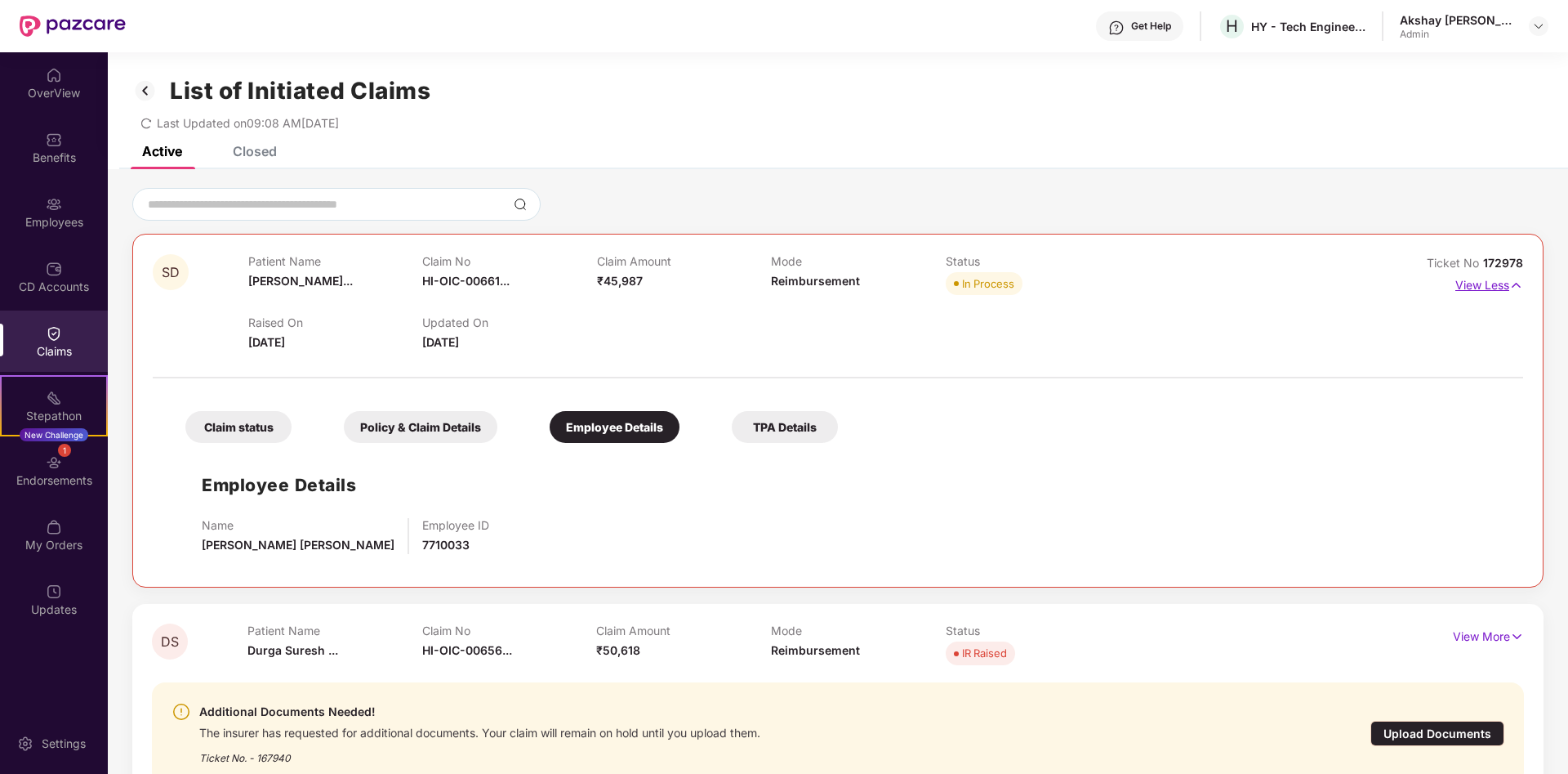
click at [1516, 287] on img at bounding box center [1516, 285] width 14 height 18
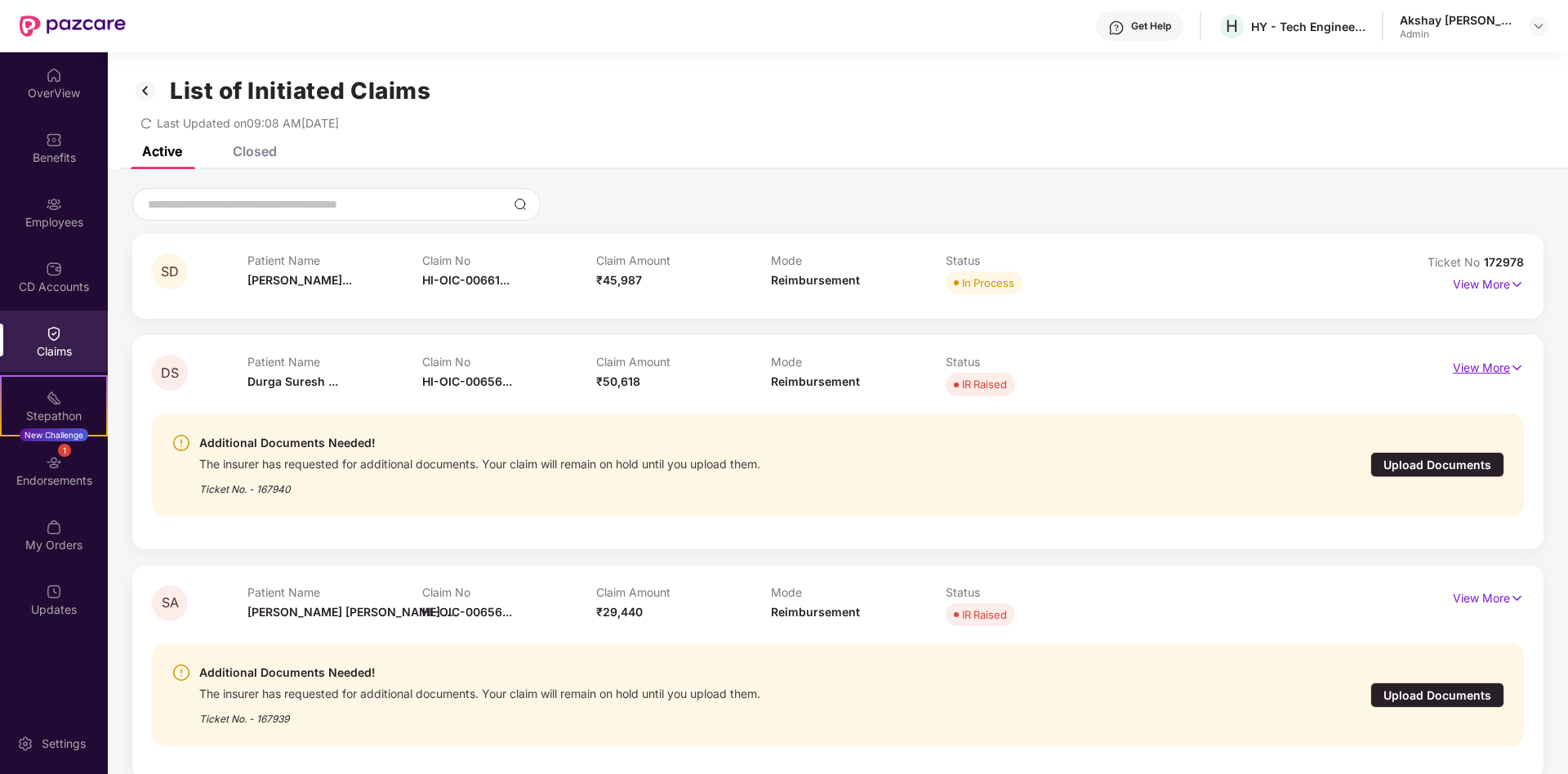
click at [1494, 362] on p "View More" at bounding box center [1488, 366] width 71 height 22
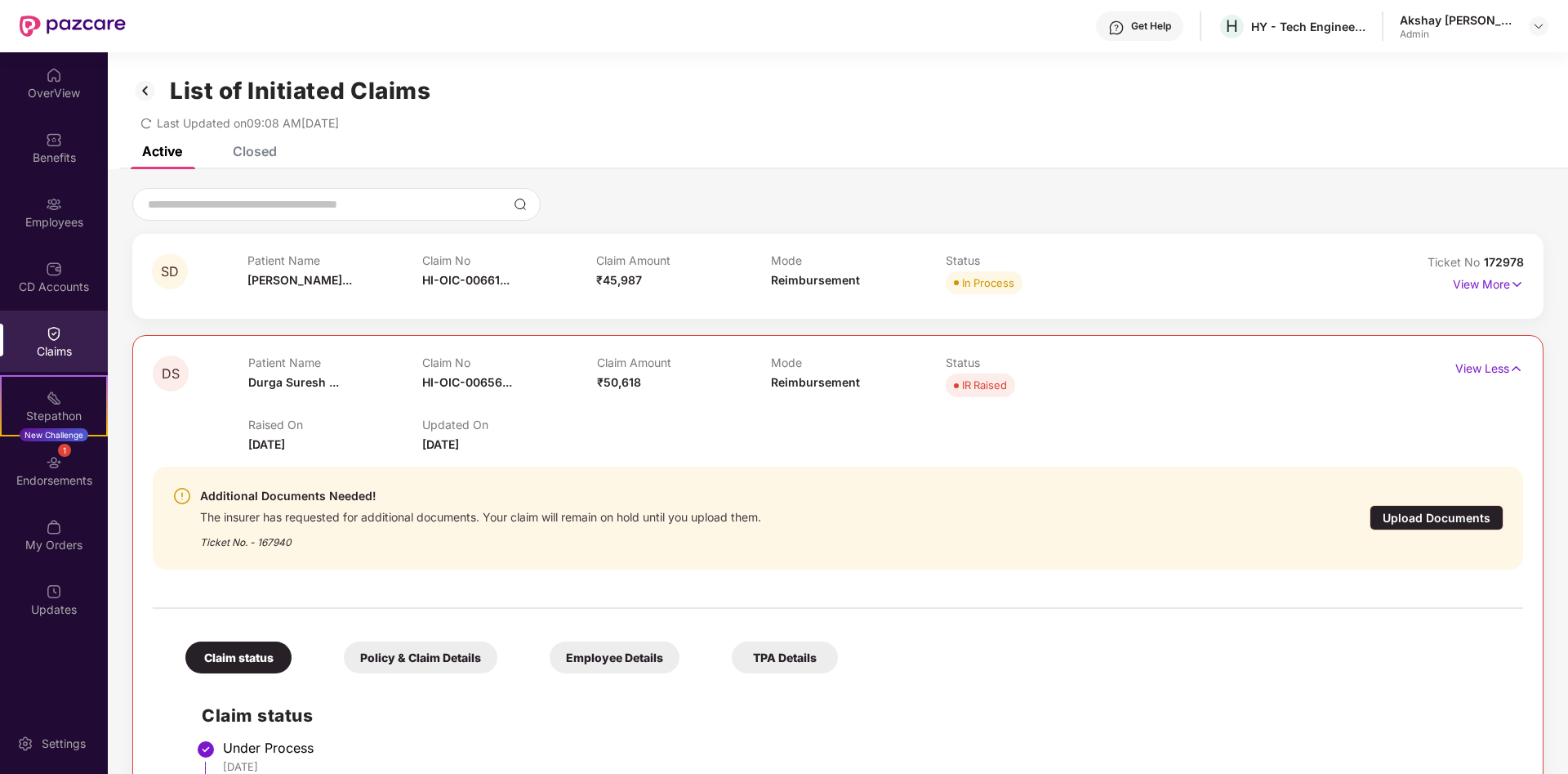
click at [600, 645] on div "Employee Details" at bounding box center [614, 657] width 130 height 32
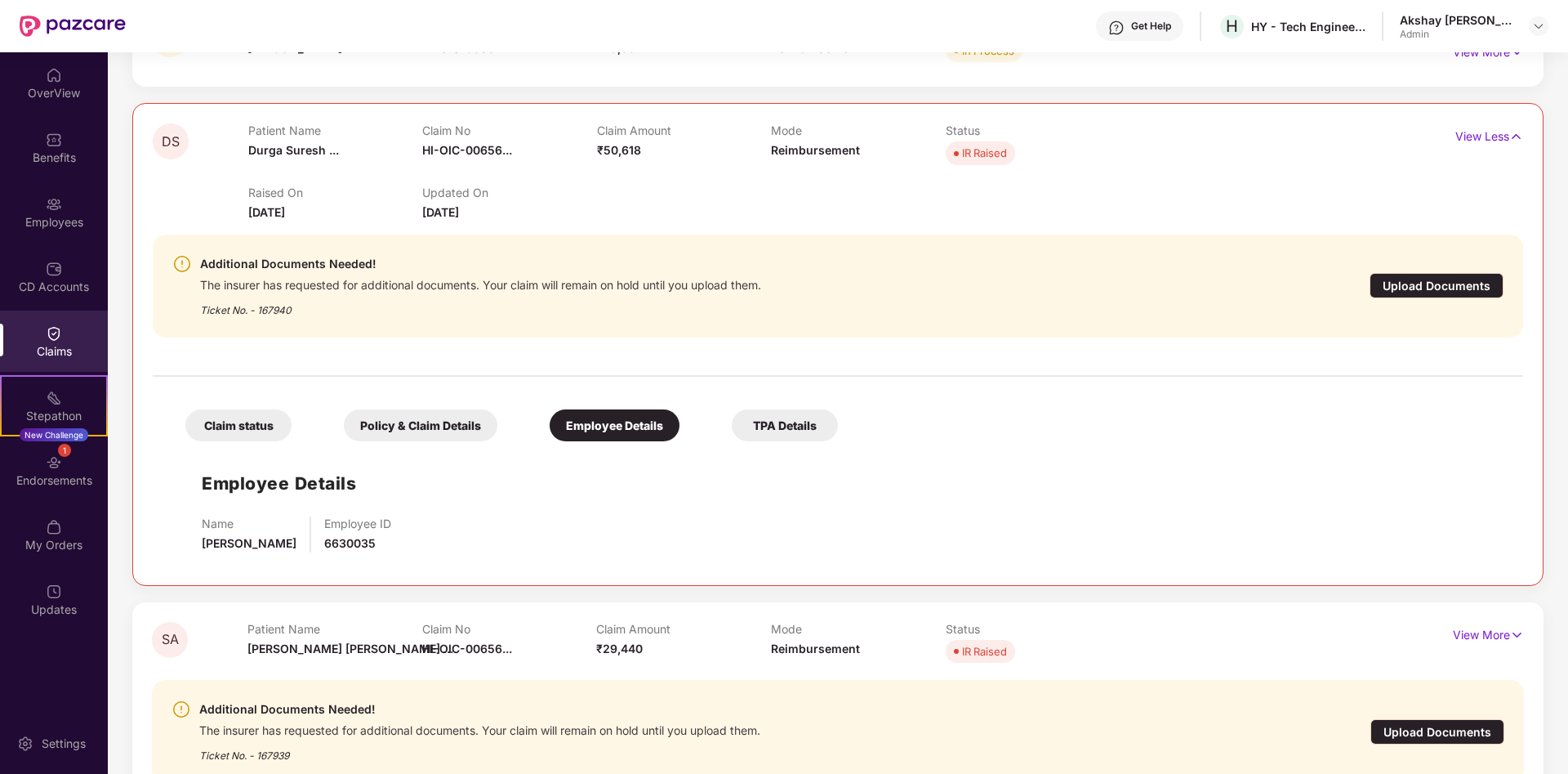
scroll to position [250, 0]
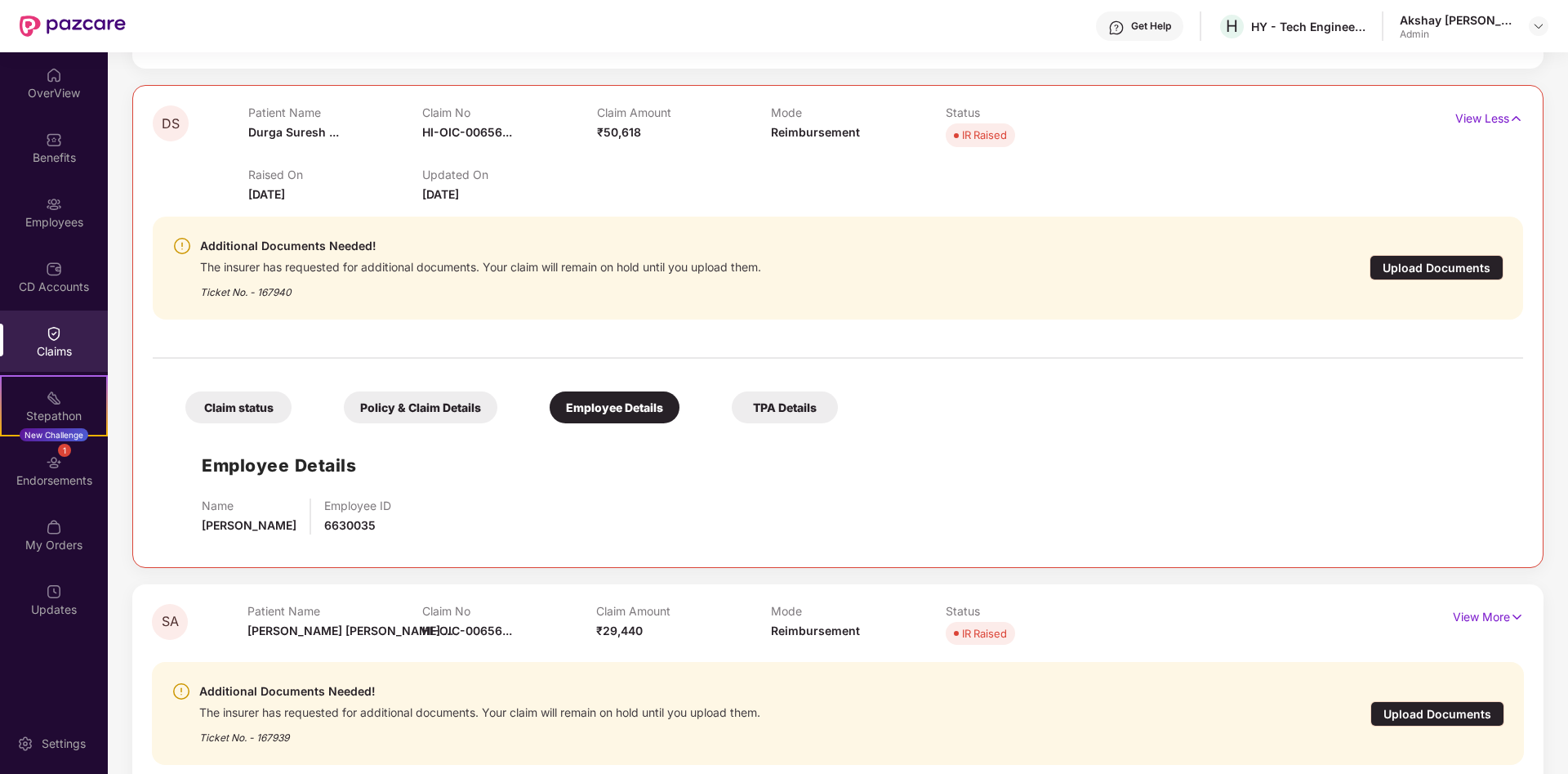
drag, startPoint x: 193, startPoint y: 522, endPoint x: 208, endPoint y: 523, distance: 15.0
click at [207, 522] on div "Employee Details Name [PERSON_NAME] Employee ID 6630035" at bounding box center [838, 489] width 1338 height 116
click at [294, 527] on span "[PERSON_NAME]" at bounding box center [249, 525] width 94 height 14
drag, startPoint x: 304, startPoint y: 527, endPoint x: 182, endPoint y: 529, distance: 122.0
click at [182, 529] on div "Employee Details Name [PERSON_NAME] Employee ID 6630035" at bounding box center [838, 489] width 1338 height 116
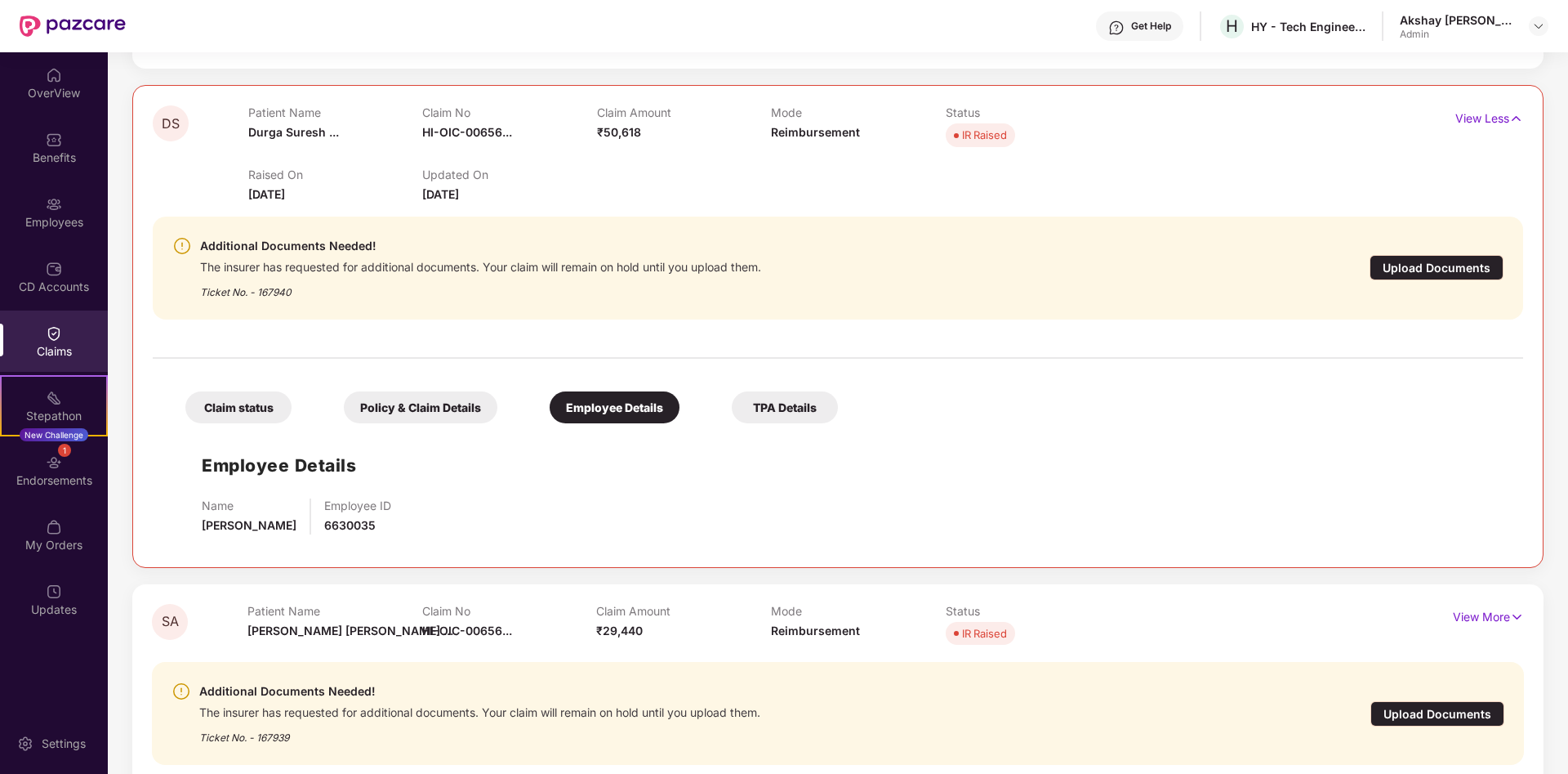
copy span "[PERSON_NAME]"
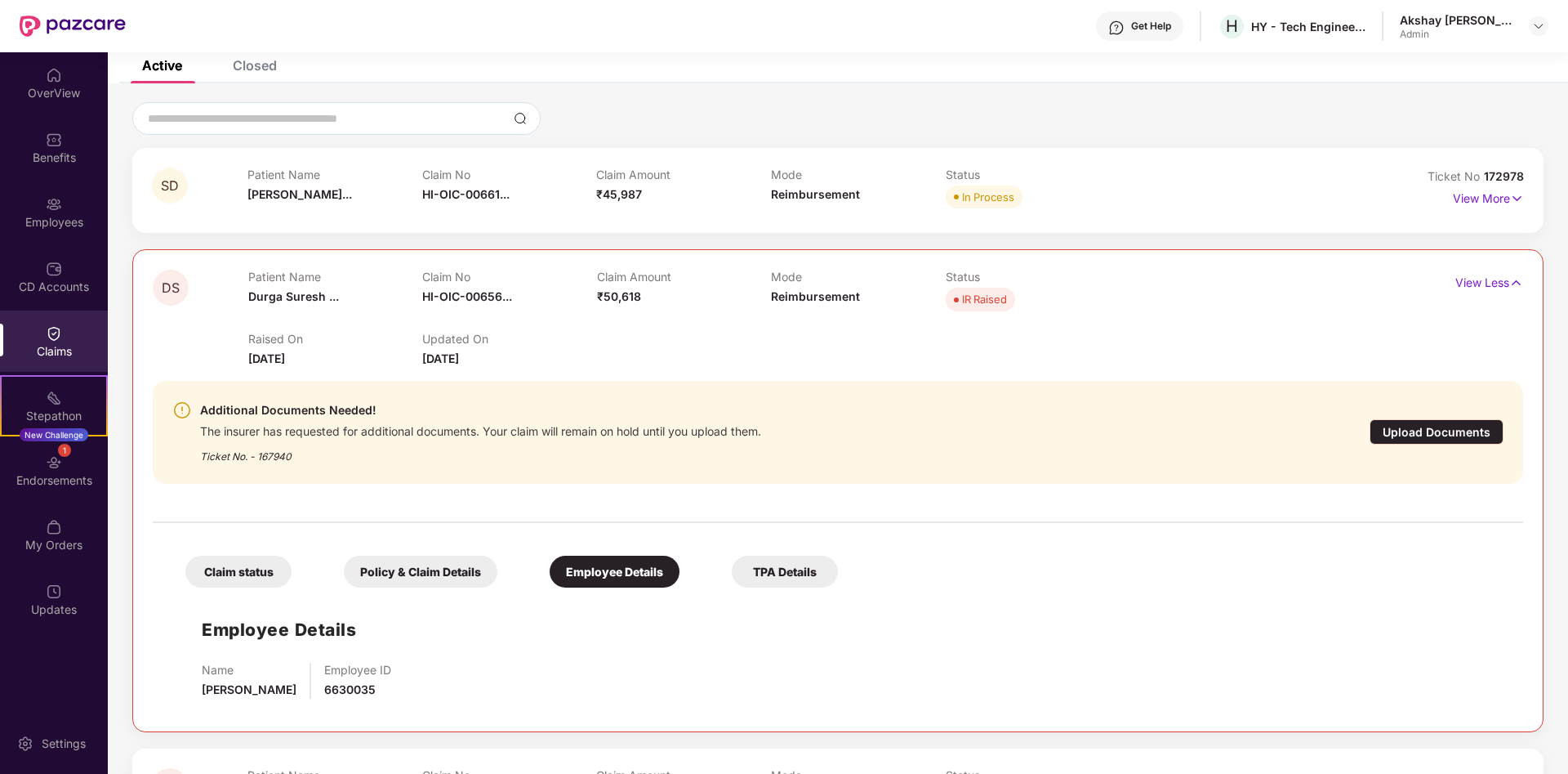
scroll to position [83, 0]
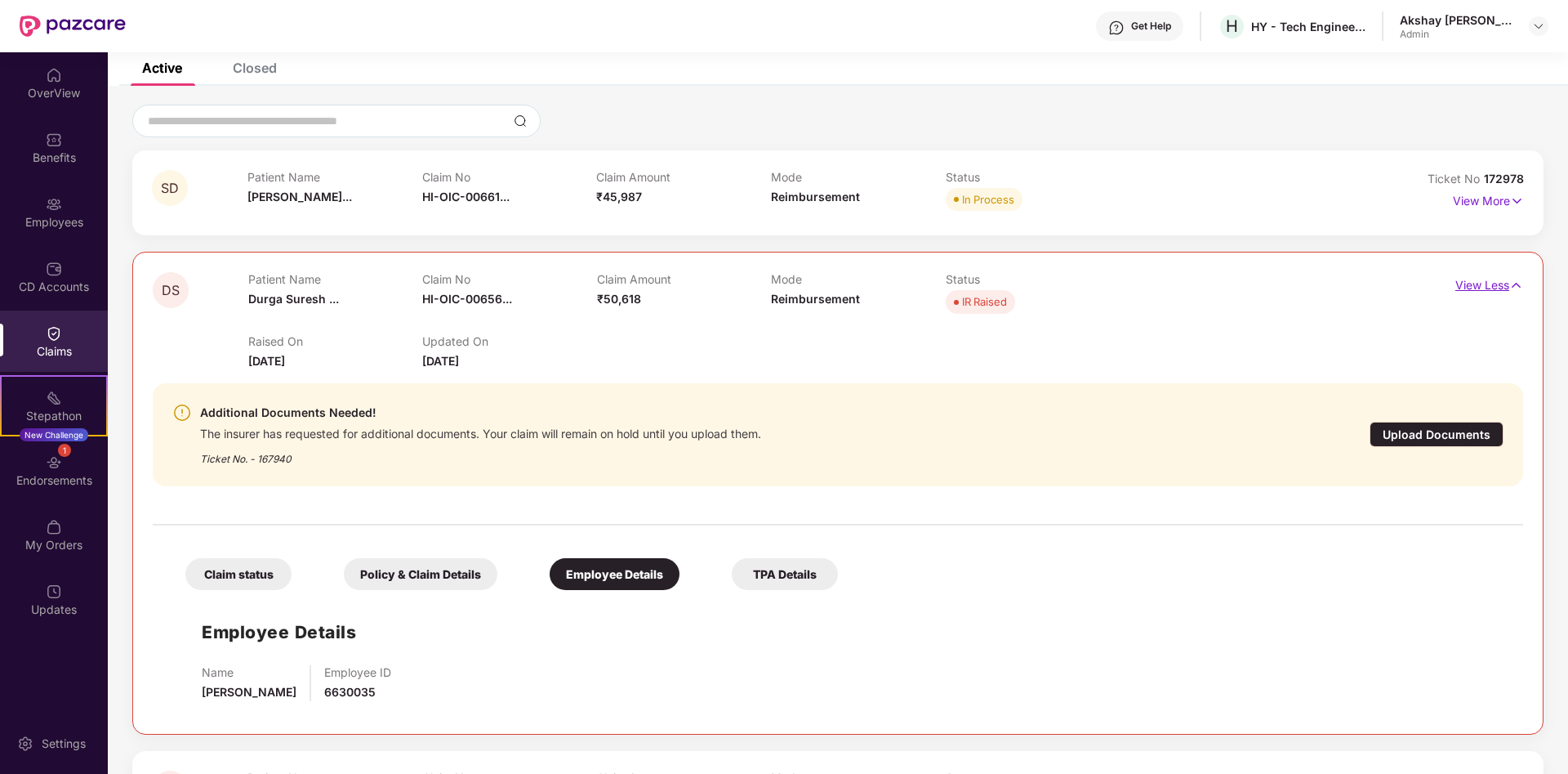
click at [1486, 284] on p "View Less" at bounding box center [1489, 283] width 68 height 22
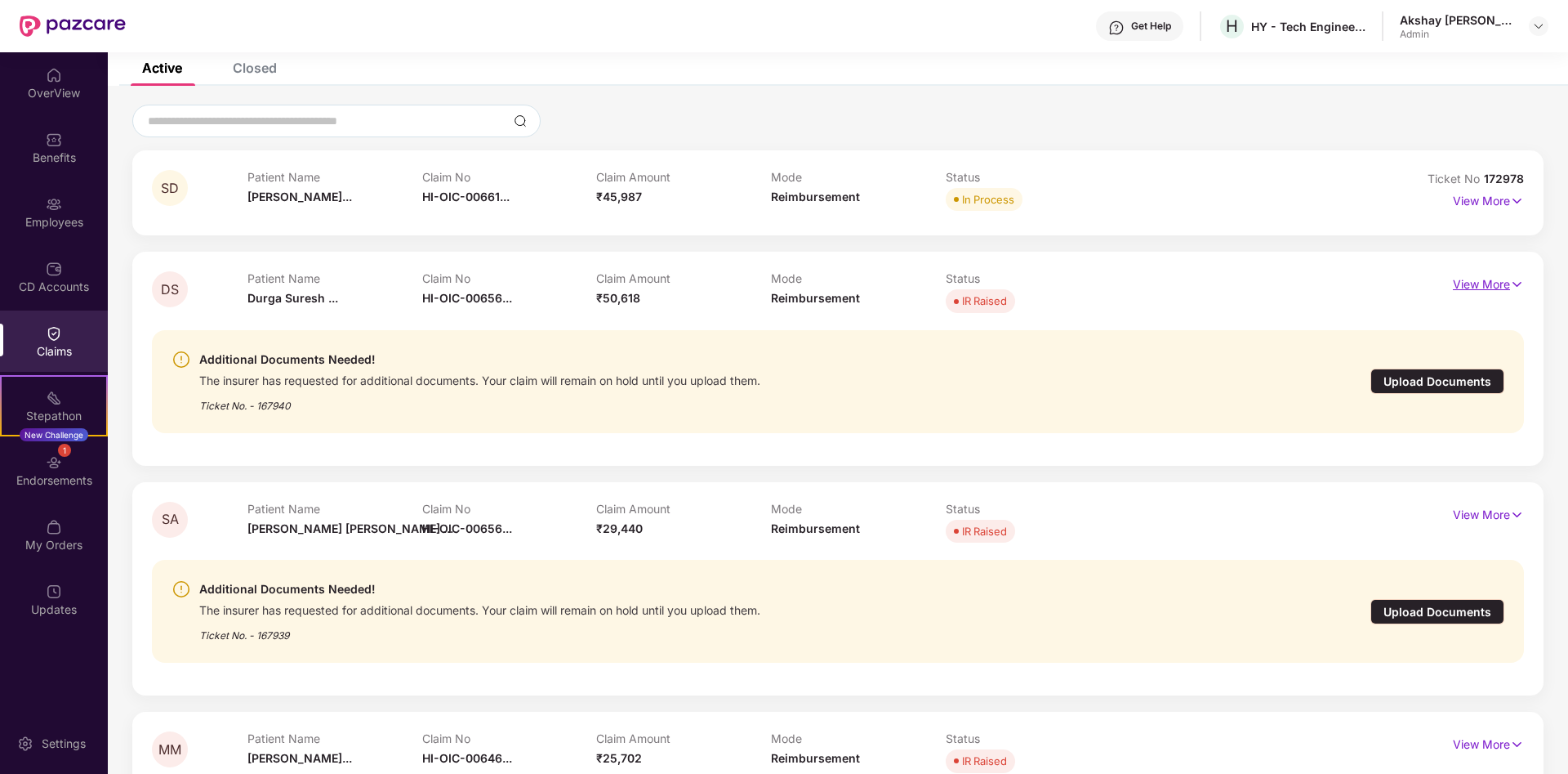
click at [1486, 284] on p "View More" at bounding box center [1488, 283] width 71 height 22
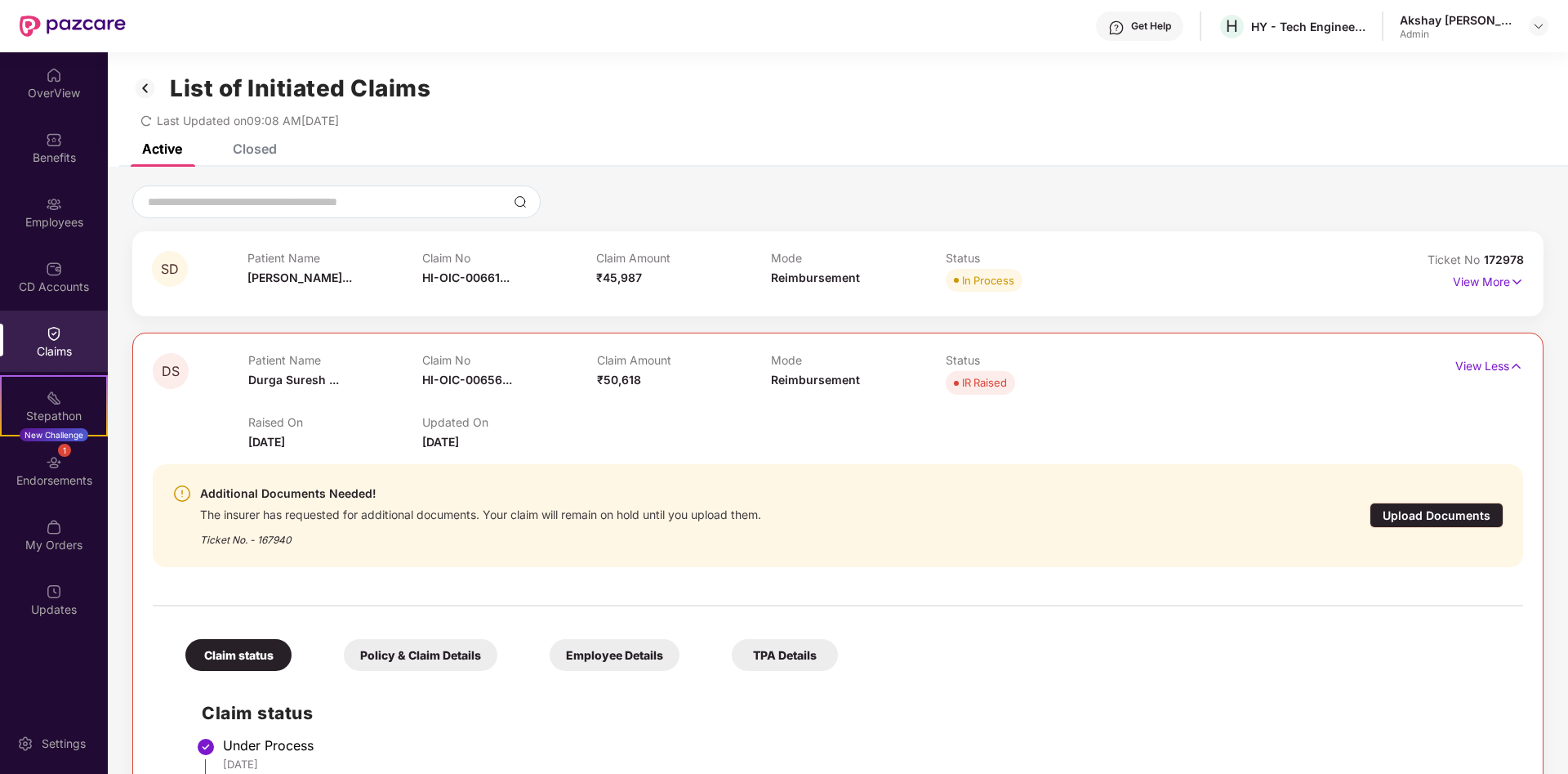
scroll to position [0, 0]
click at [420, 279] on div "Patient Name [PERSON_NAME]..." at bounding box center [335, 276] width 175 height 45
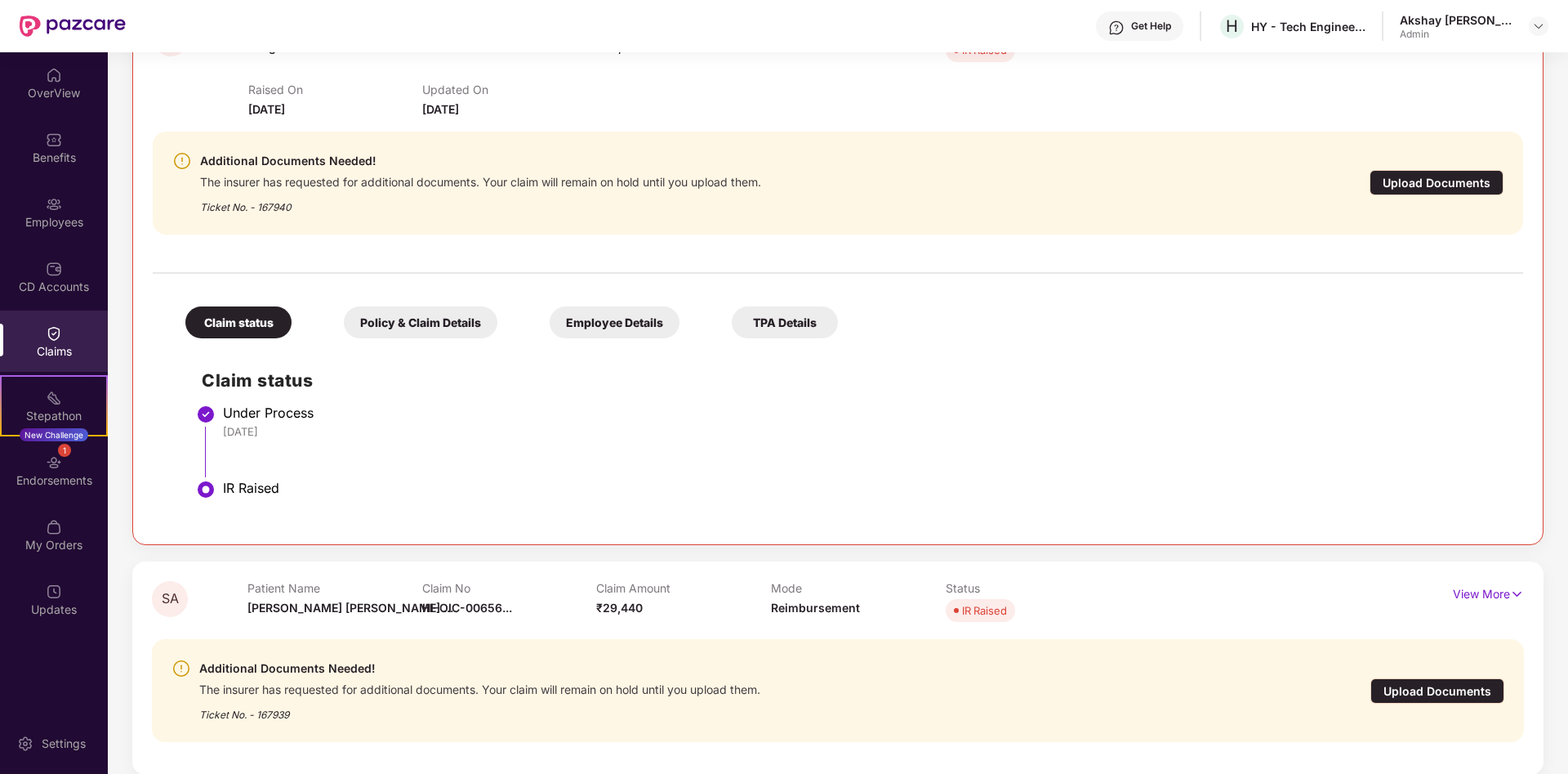
scroll to position [417, 0]
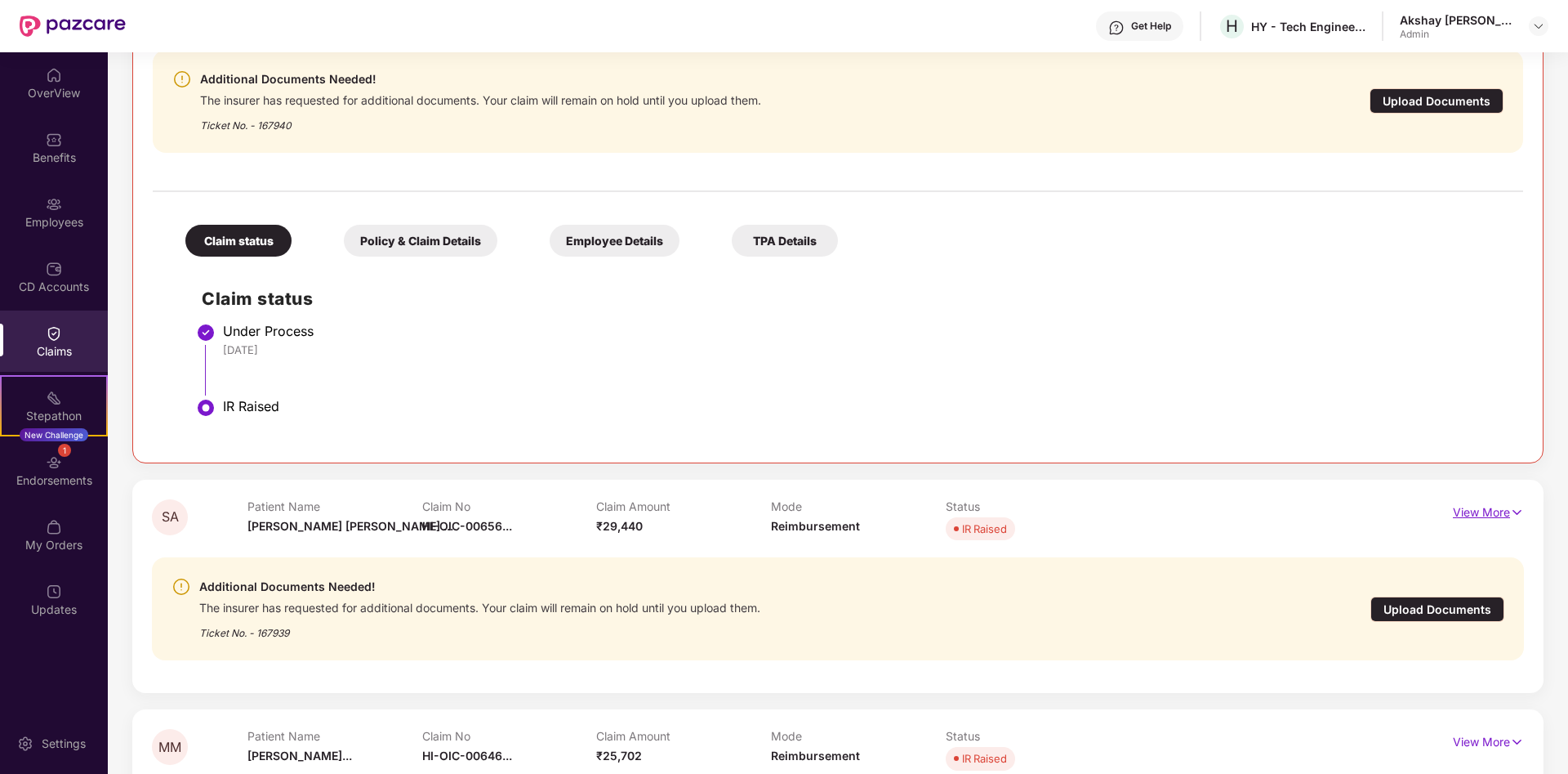
click at [1477, 515] on p "View More" at bounding box center [1488, 510] width 71 height 22
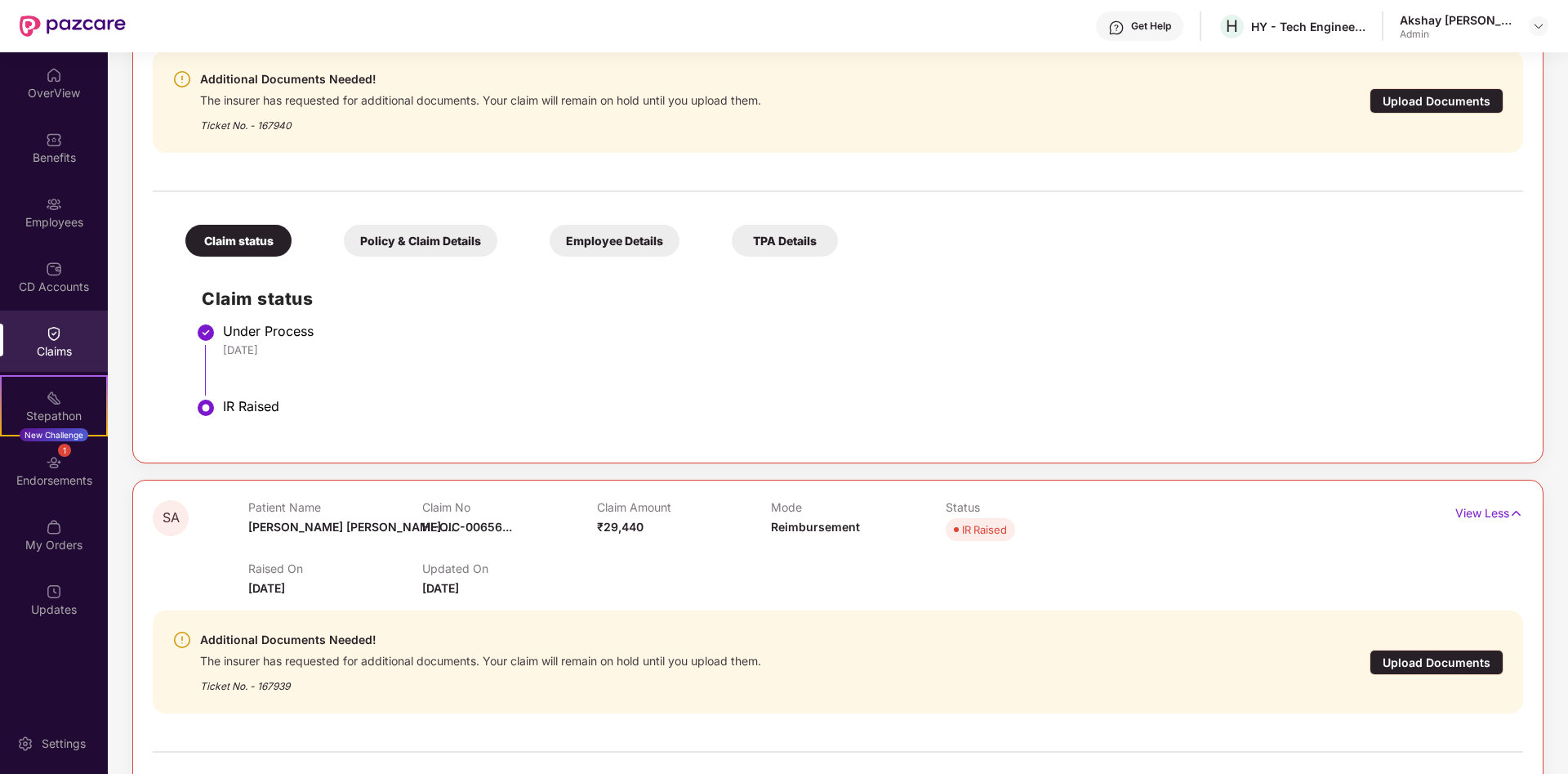
scroll to position [667, 0]
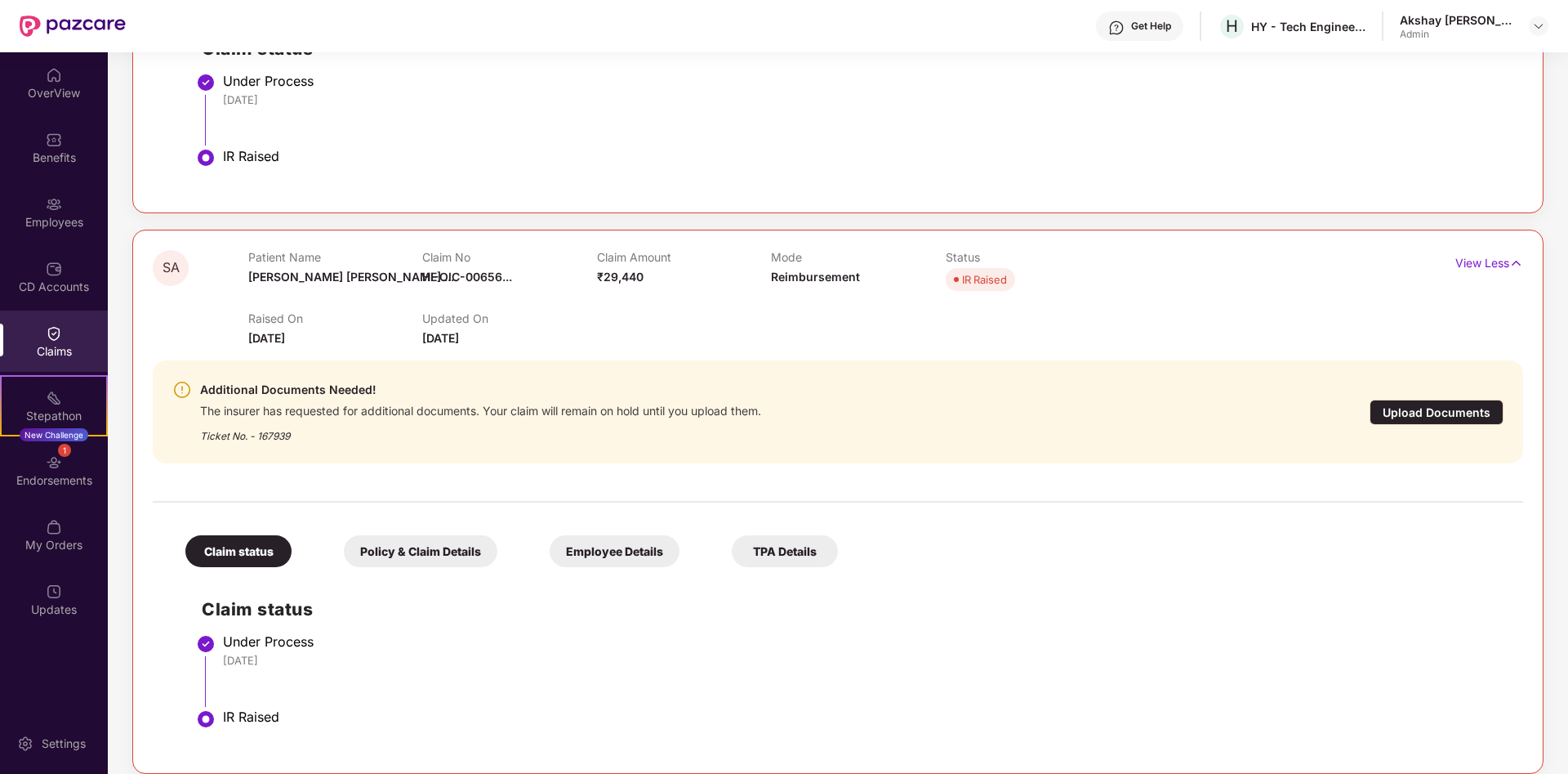
click at [626, 556] on div "Employee Details" at bounding box center [614, 551] width 130 height 32
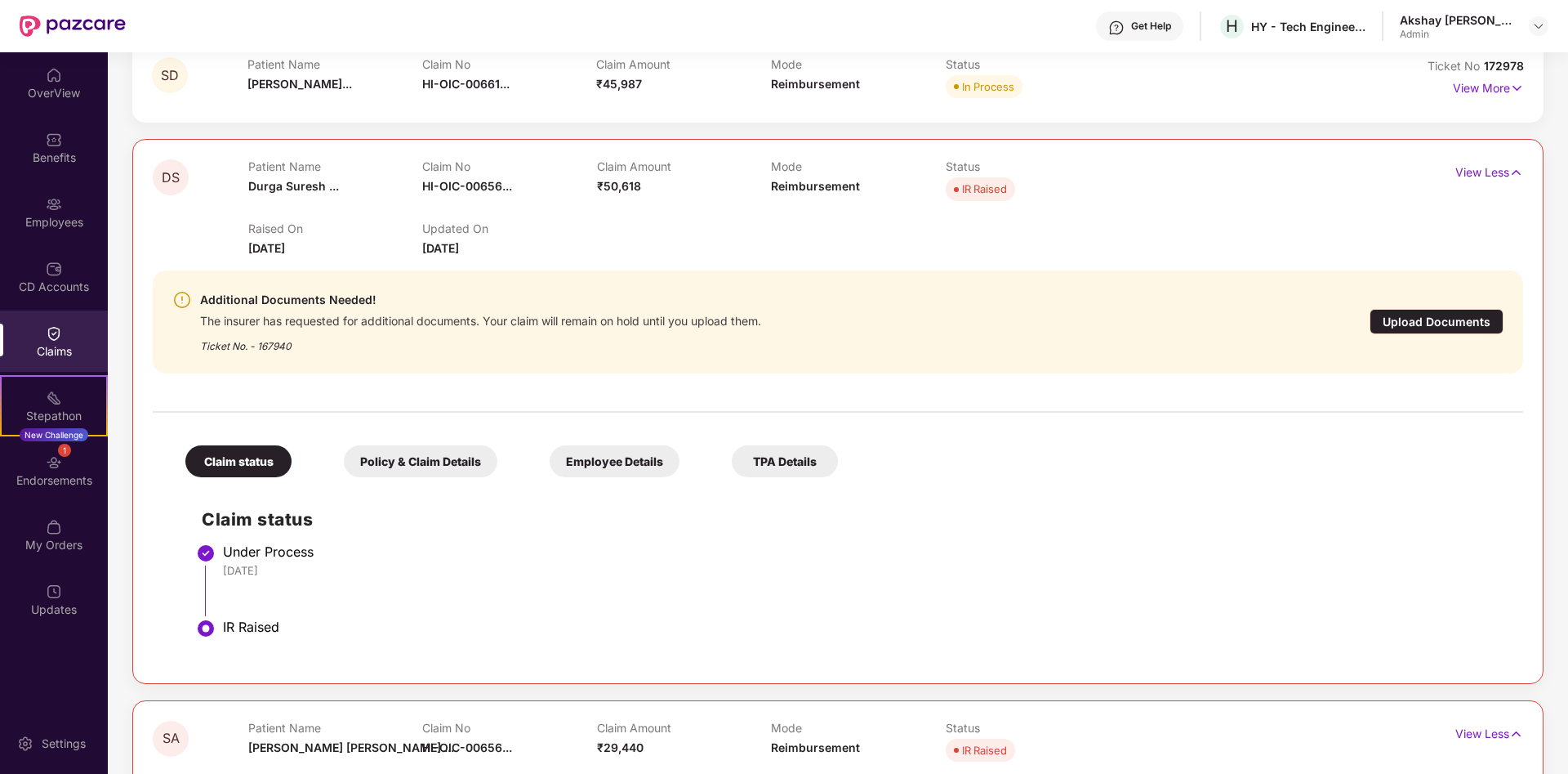
scroll to position [83, 0]
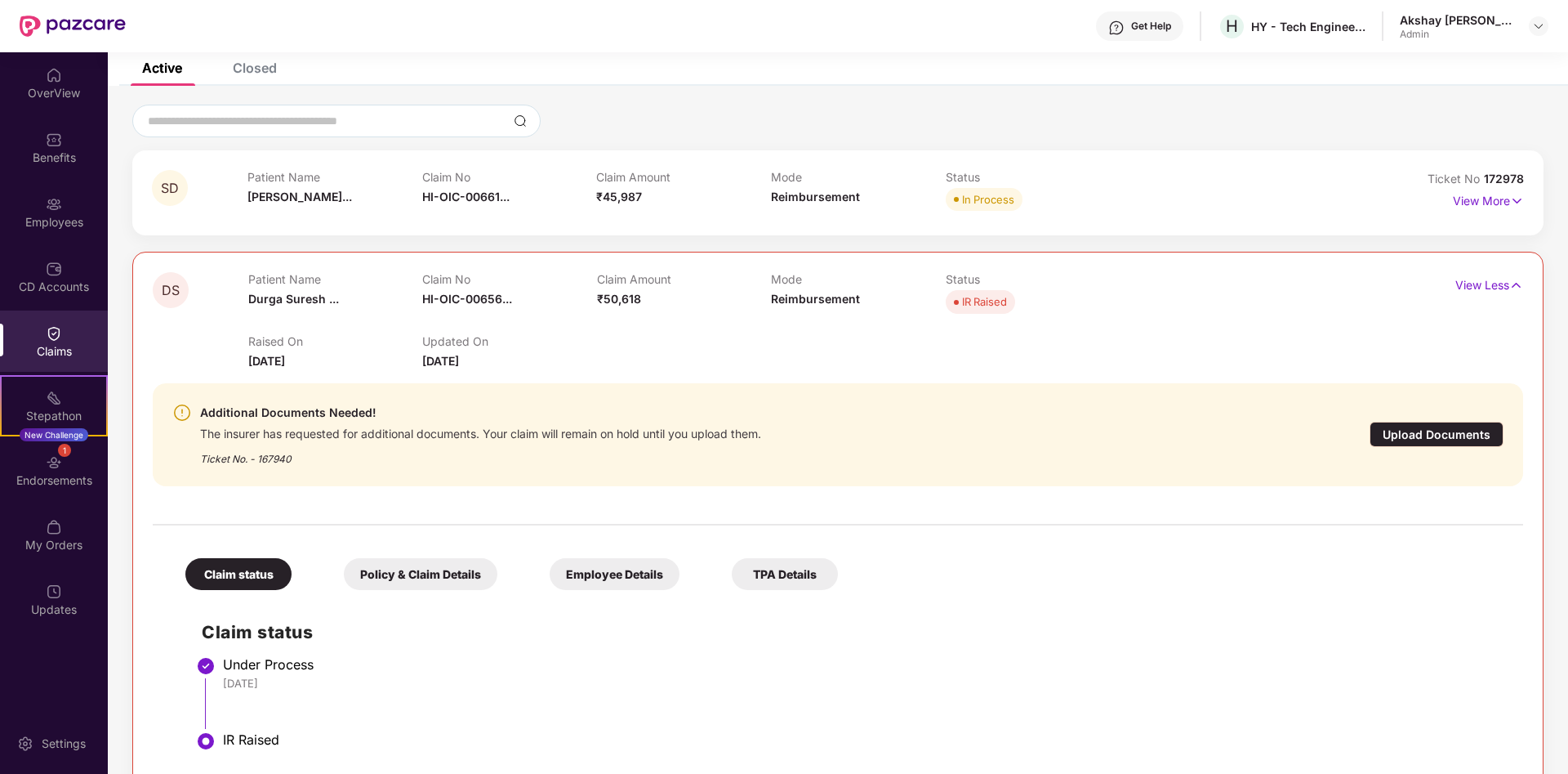
click at [598, 573] on div "Employee Details" at bounding box center [614, 574] width 130 height 32
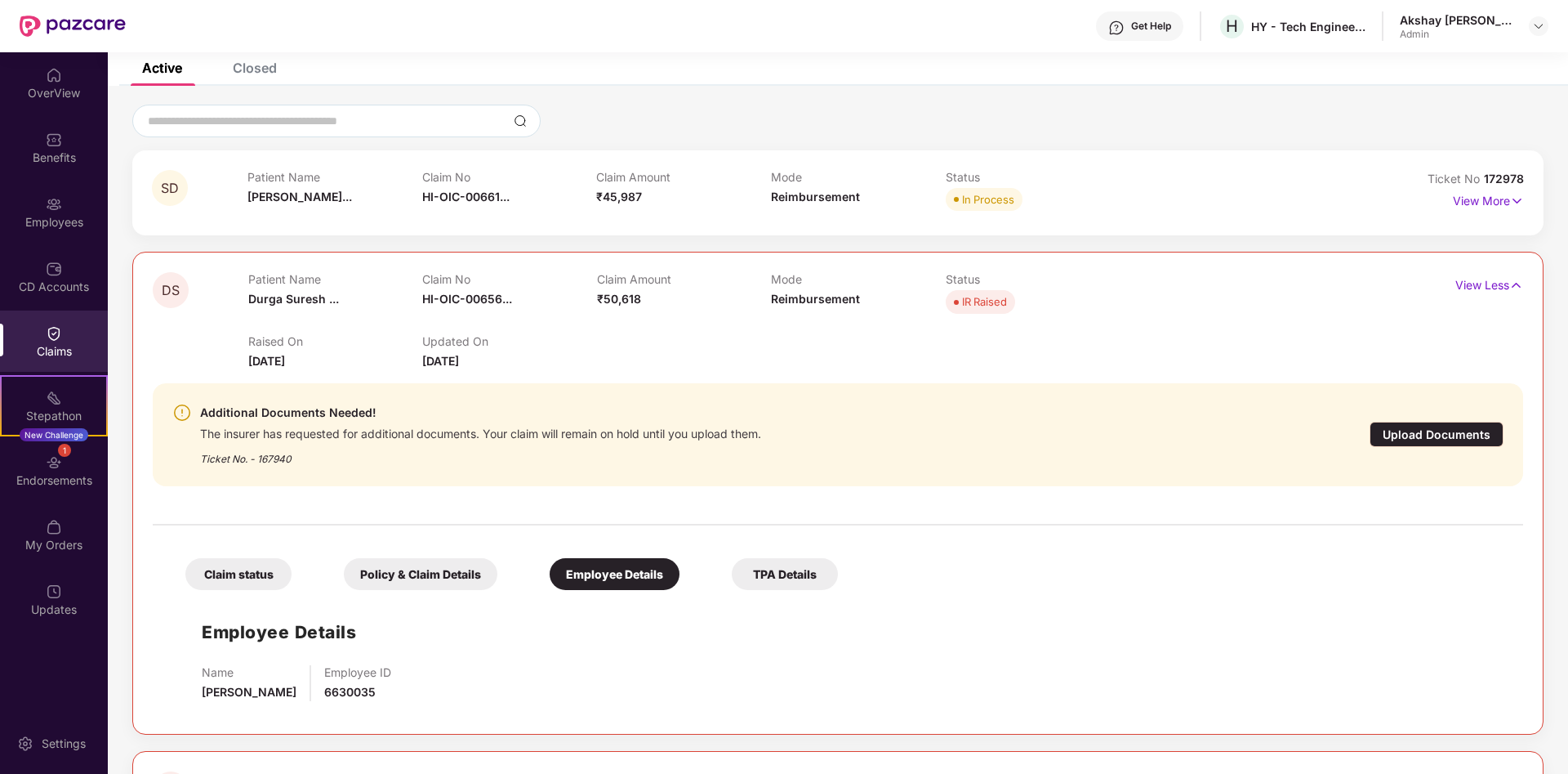
click at [240, 572] on div "Claim status" at bounding box center [239, 574] width 106 height 32
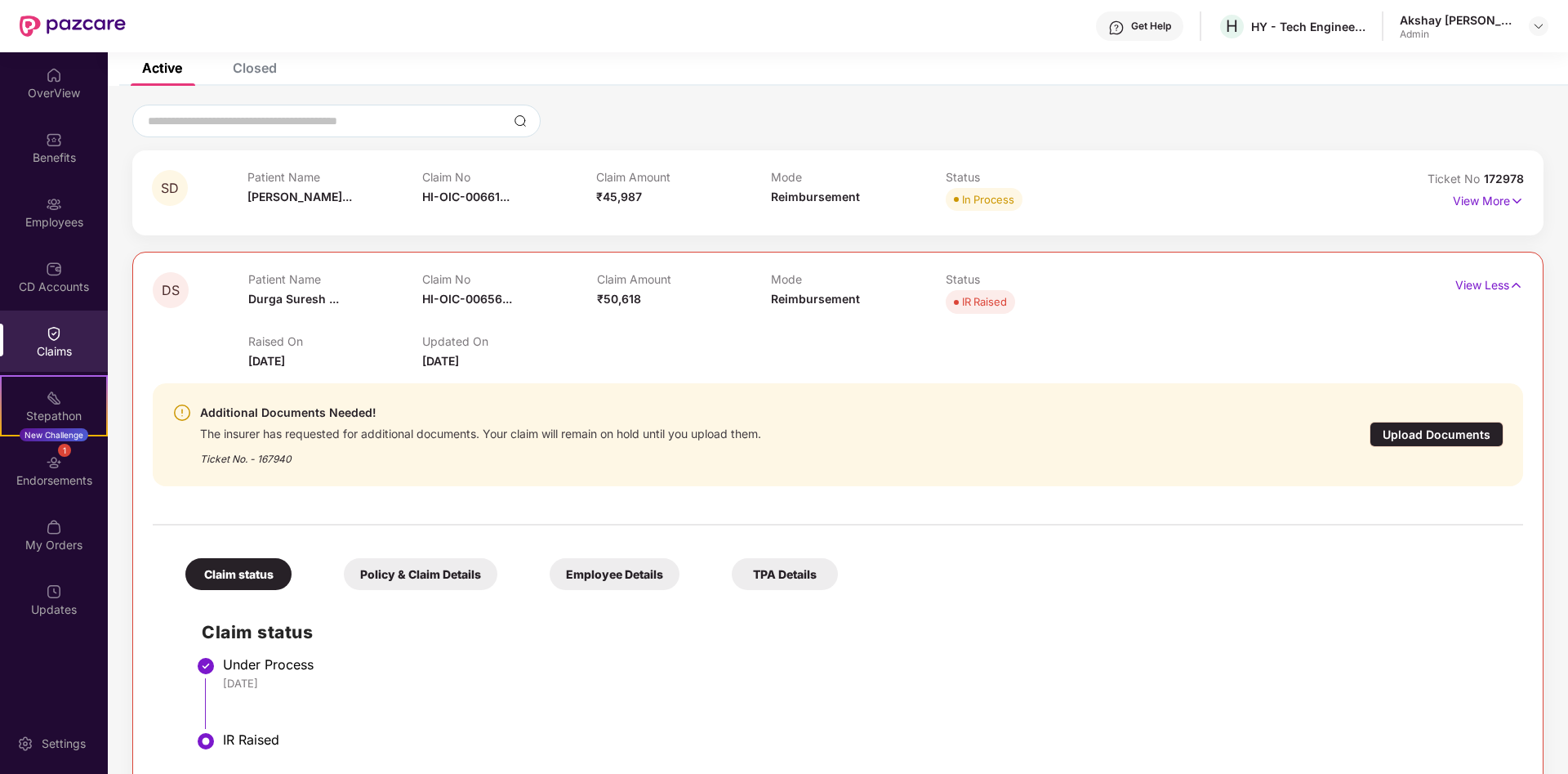
click at [412, 574] on div "Policy & Claim Details" at bounding box center [420, 574] width 154 height 32
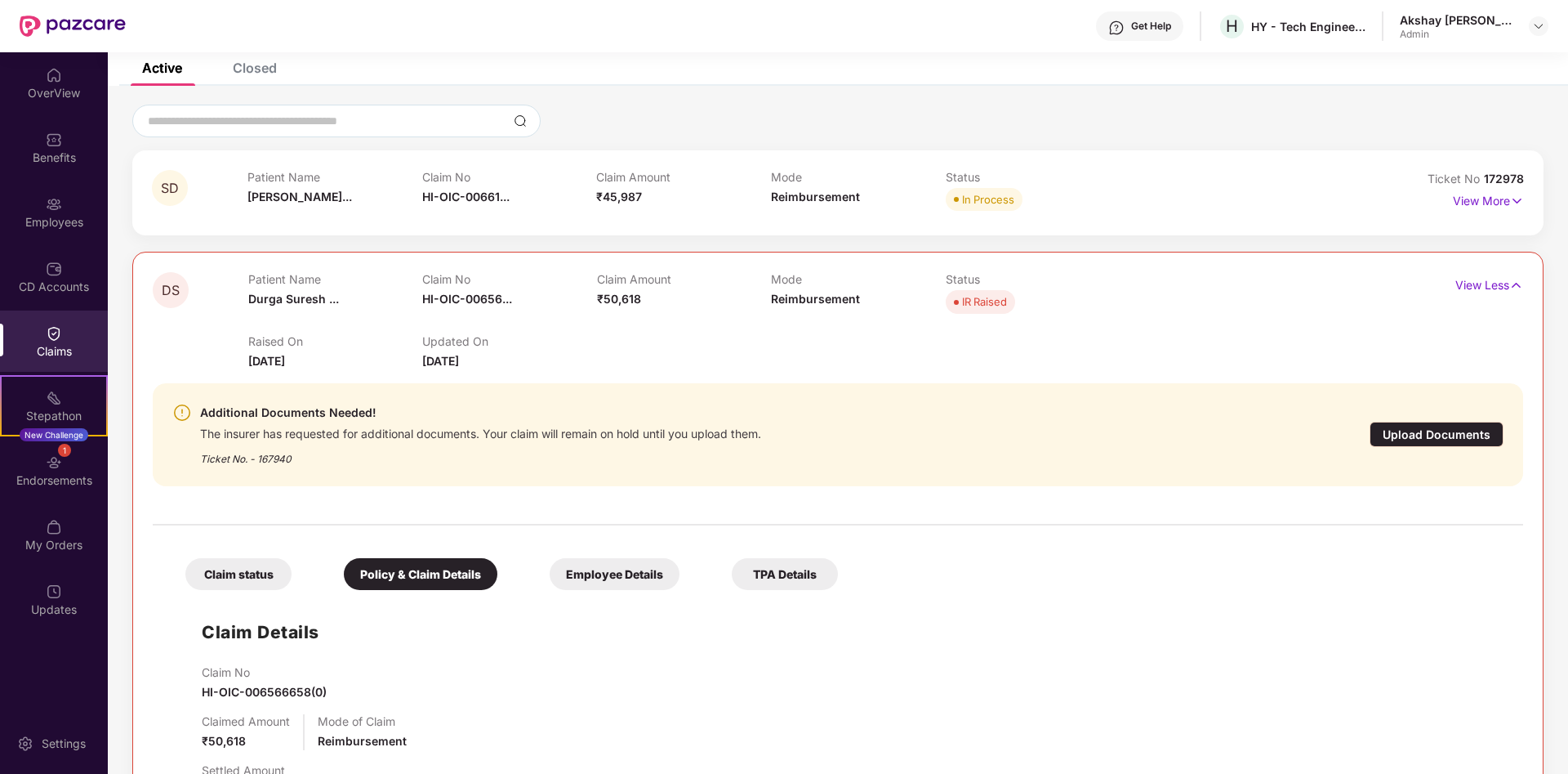
scroll to position [417, 0]
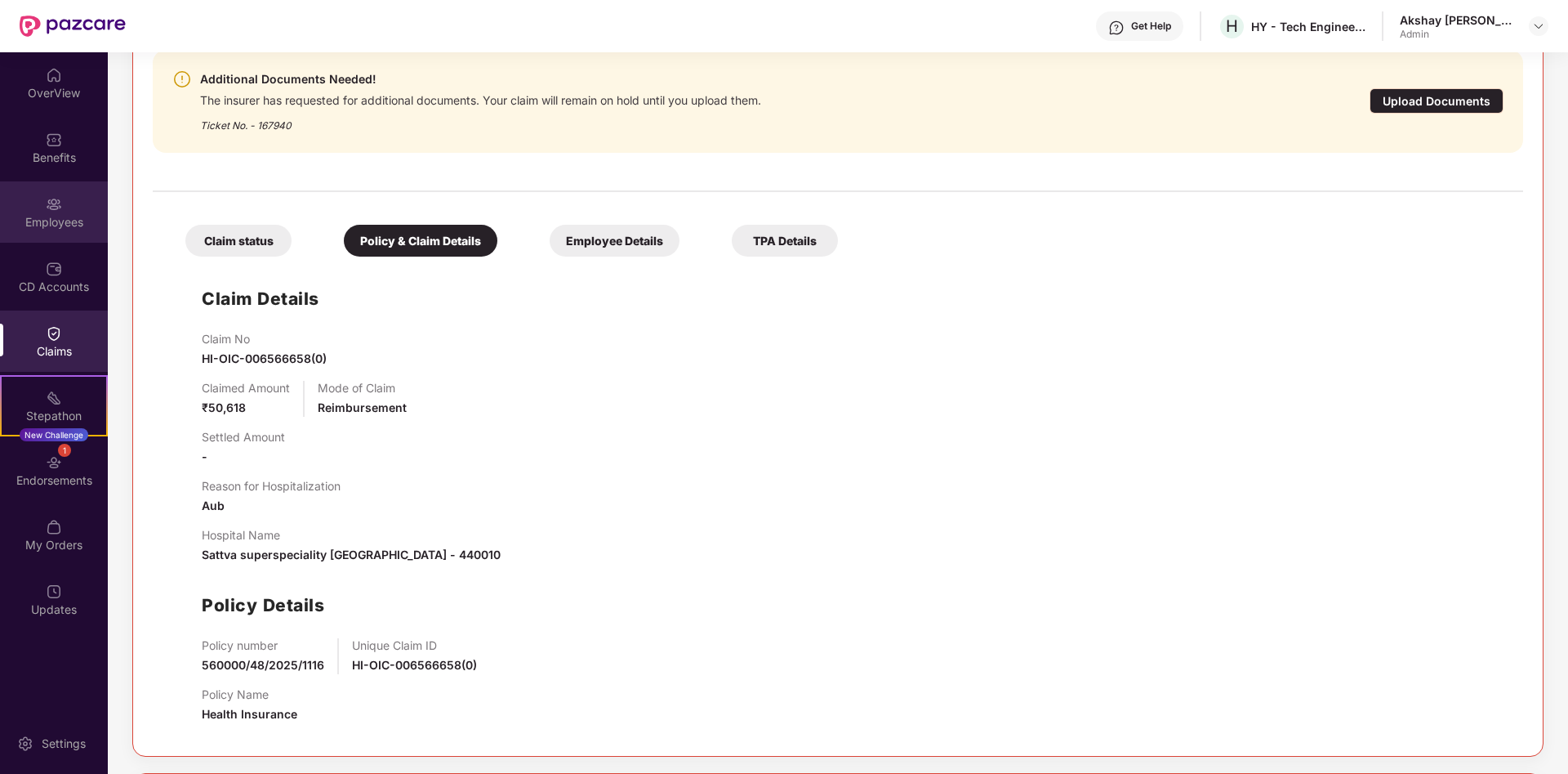
click at [60, 224] on div "Employees" at bounding box center [54, 222] width 108 height 16
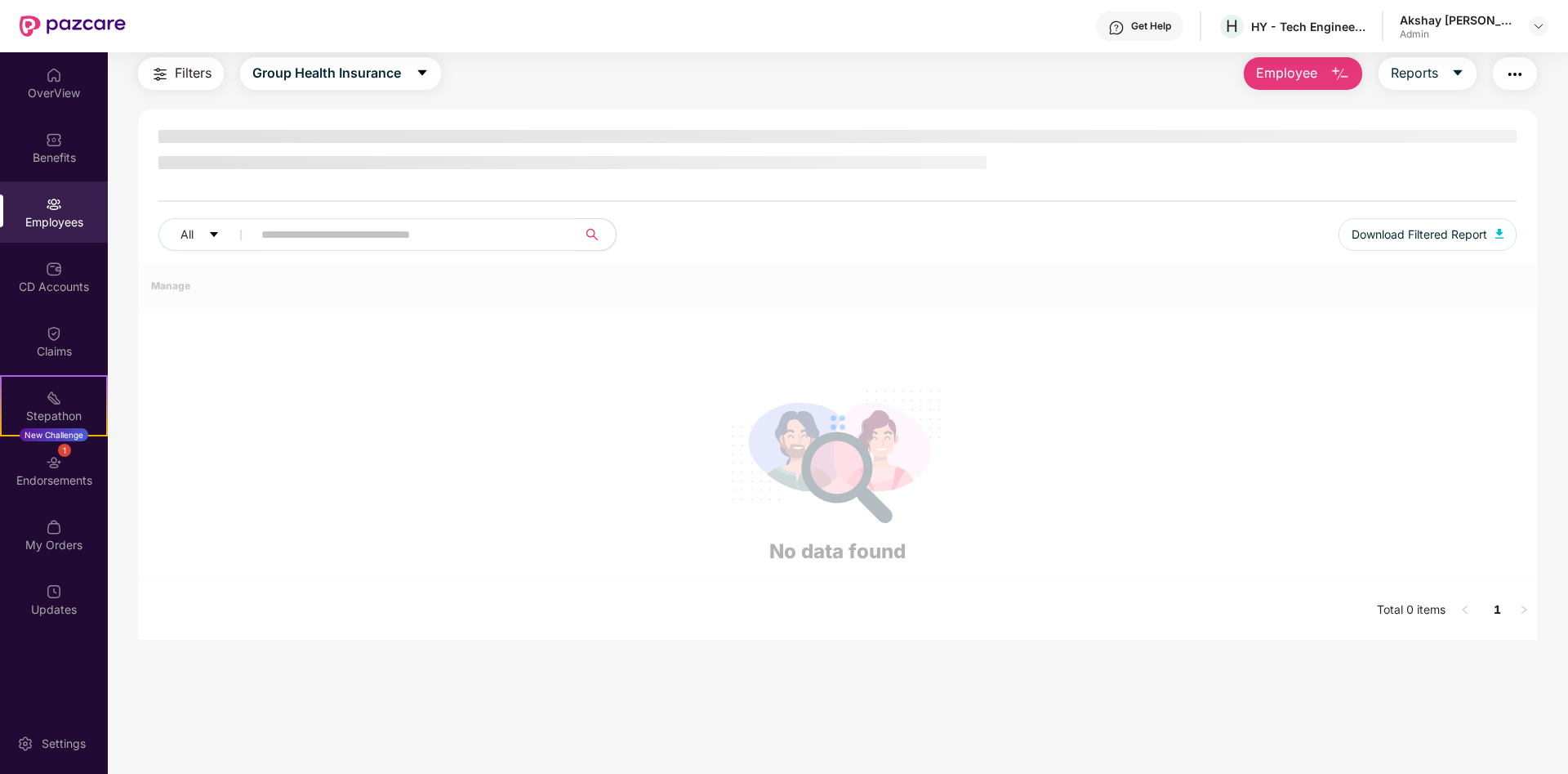
scroll to position [52, 0]
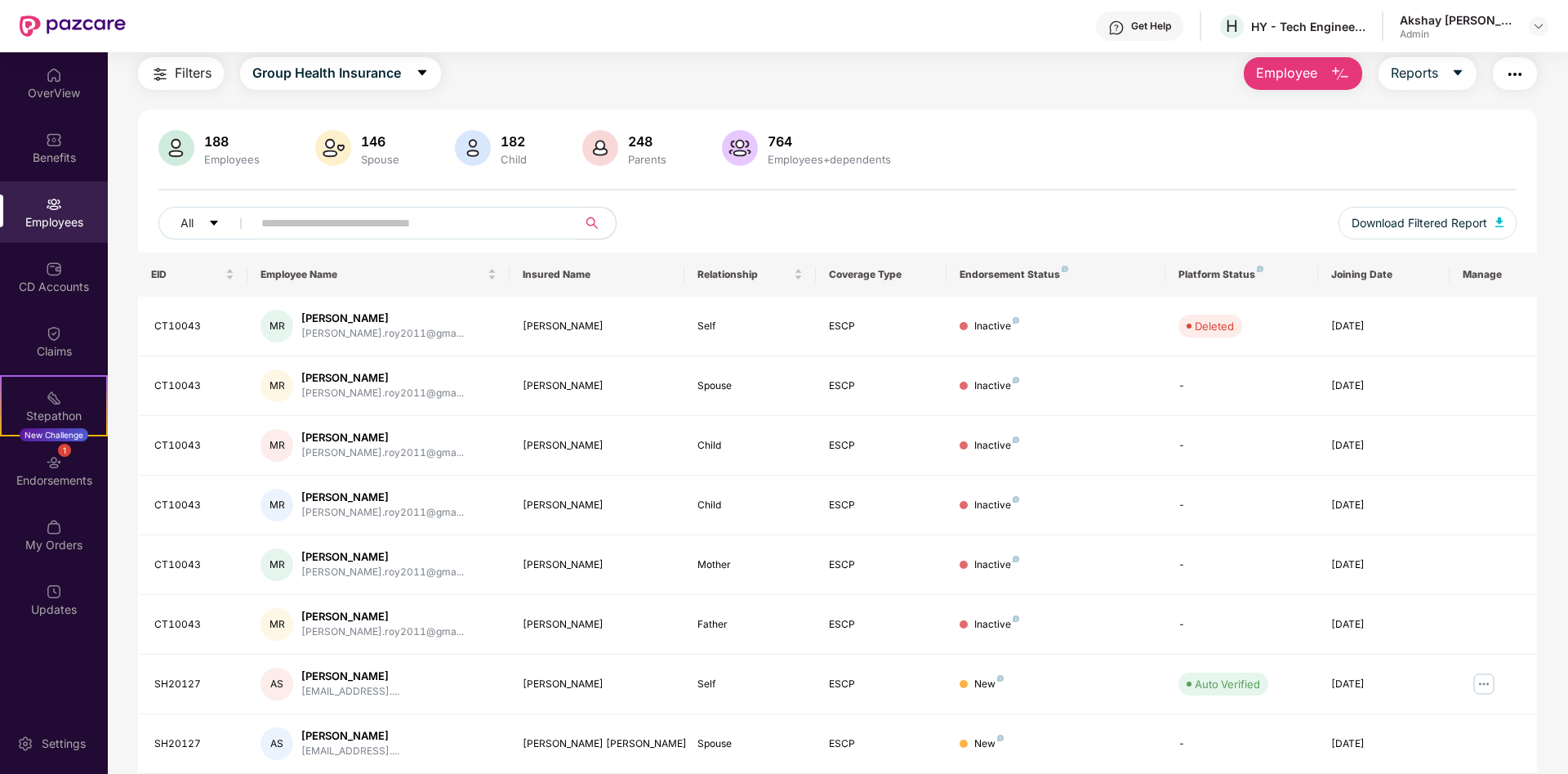
click at [315, 228] on input "text" at bounding box center [407, 222] width 293 height 25
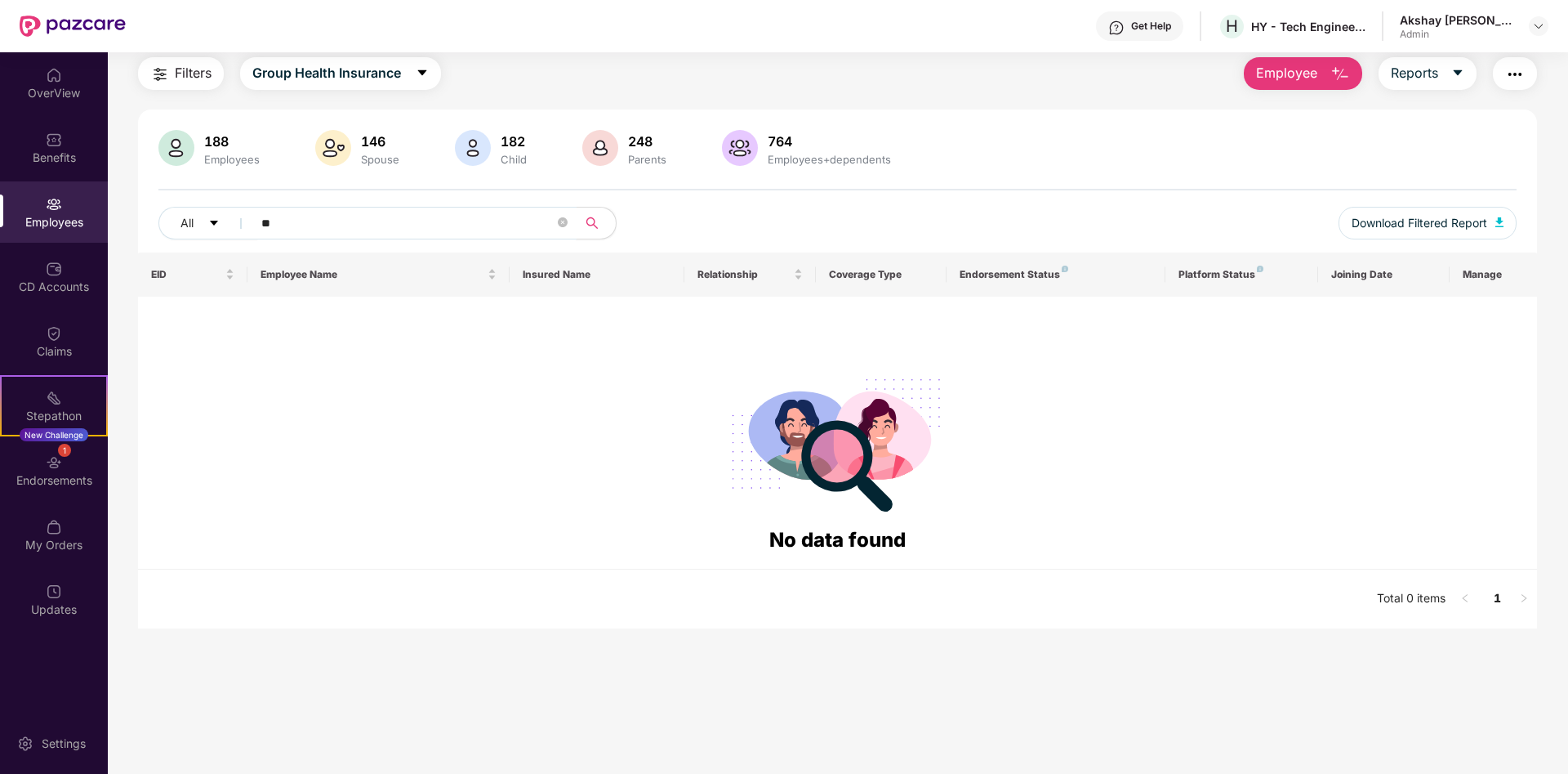
type input "*"
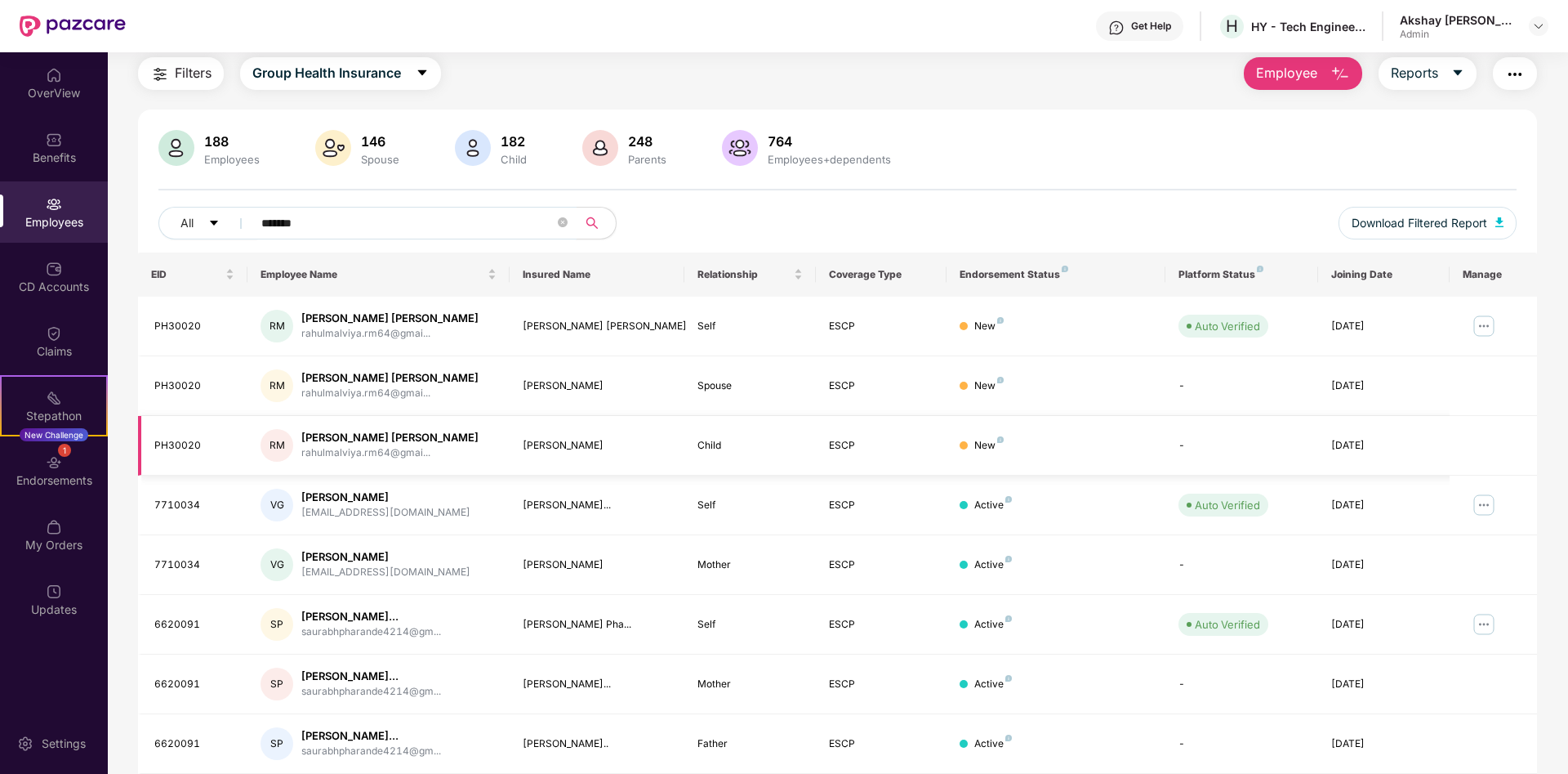
scroll to position [230, 0]
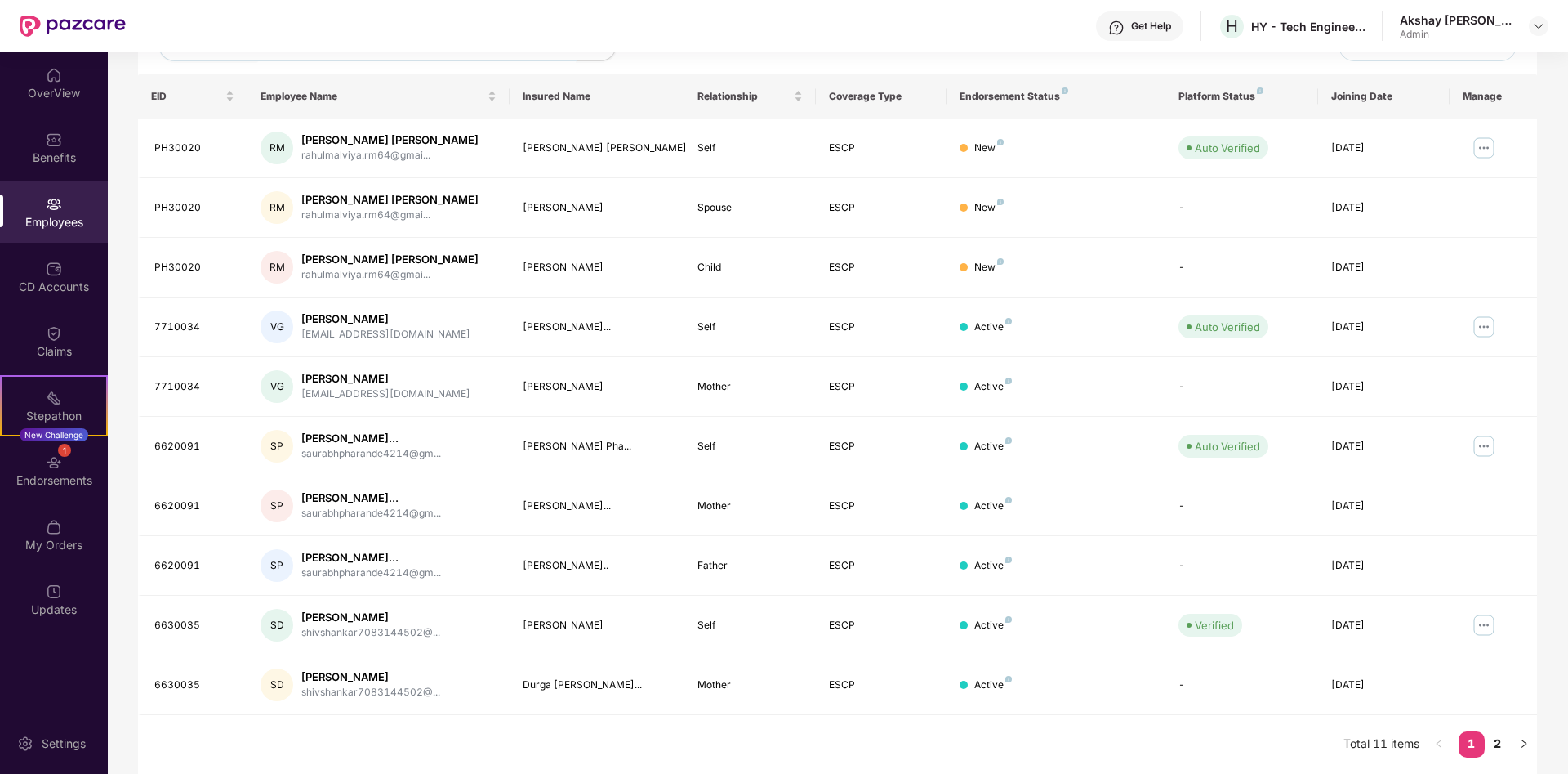
type input "*******"
click at [1486, 627] on img at bounding box center [1484, 625] width 26 height 26
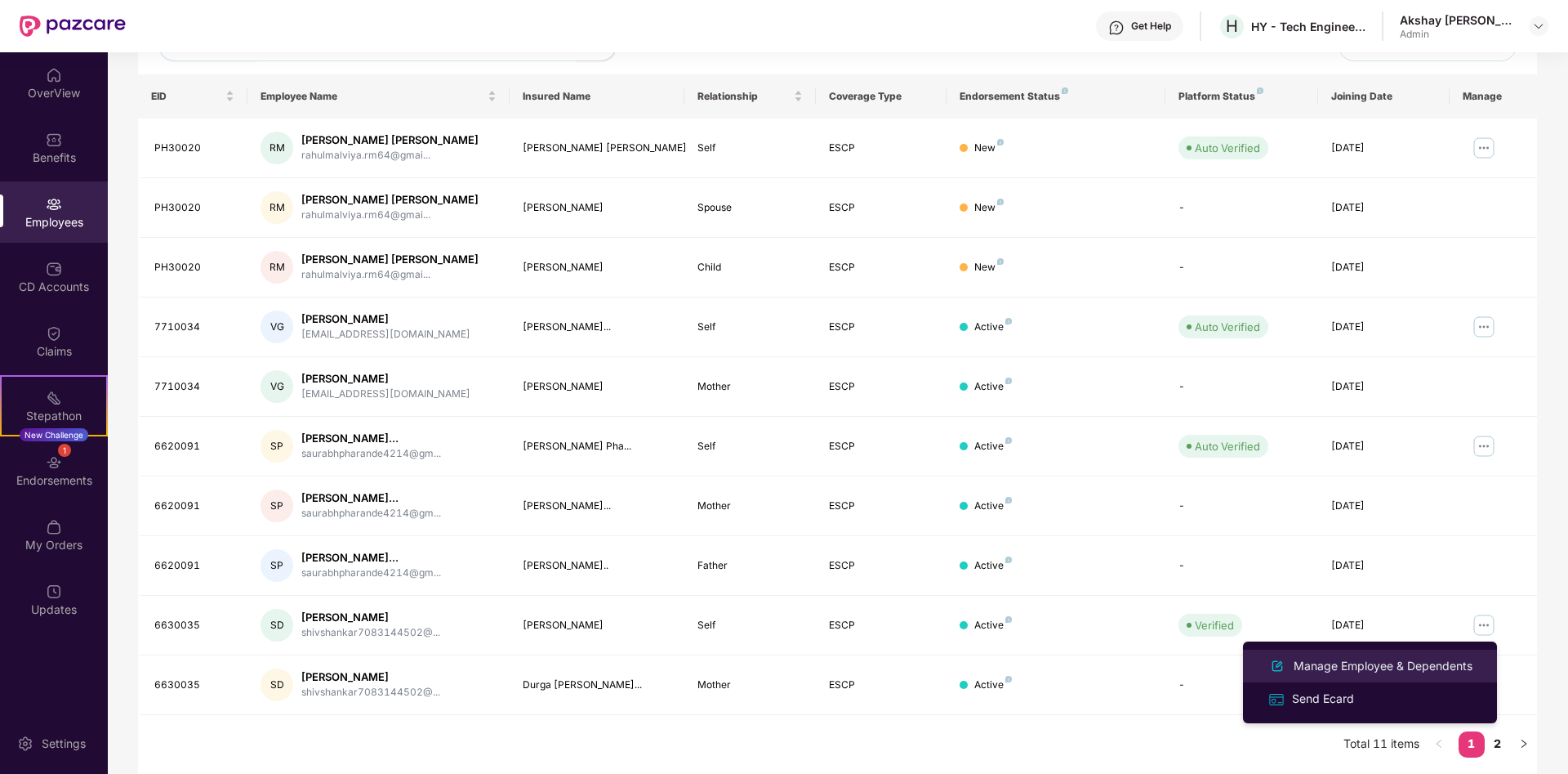
click at [1382, 665] on div "Manage Employee & Dependents" at bounding box center [1383, 666] width 185 height 18
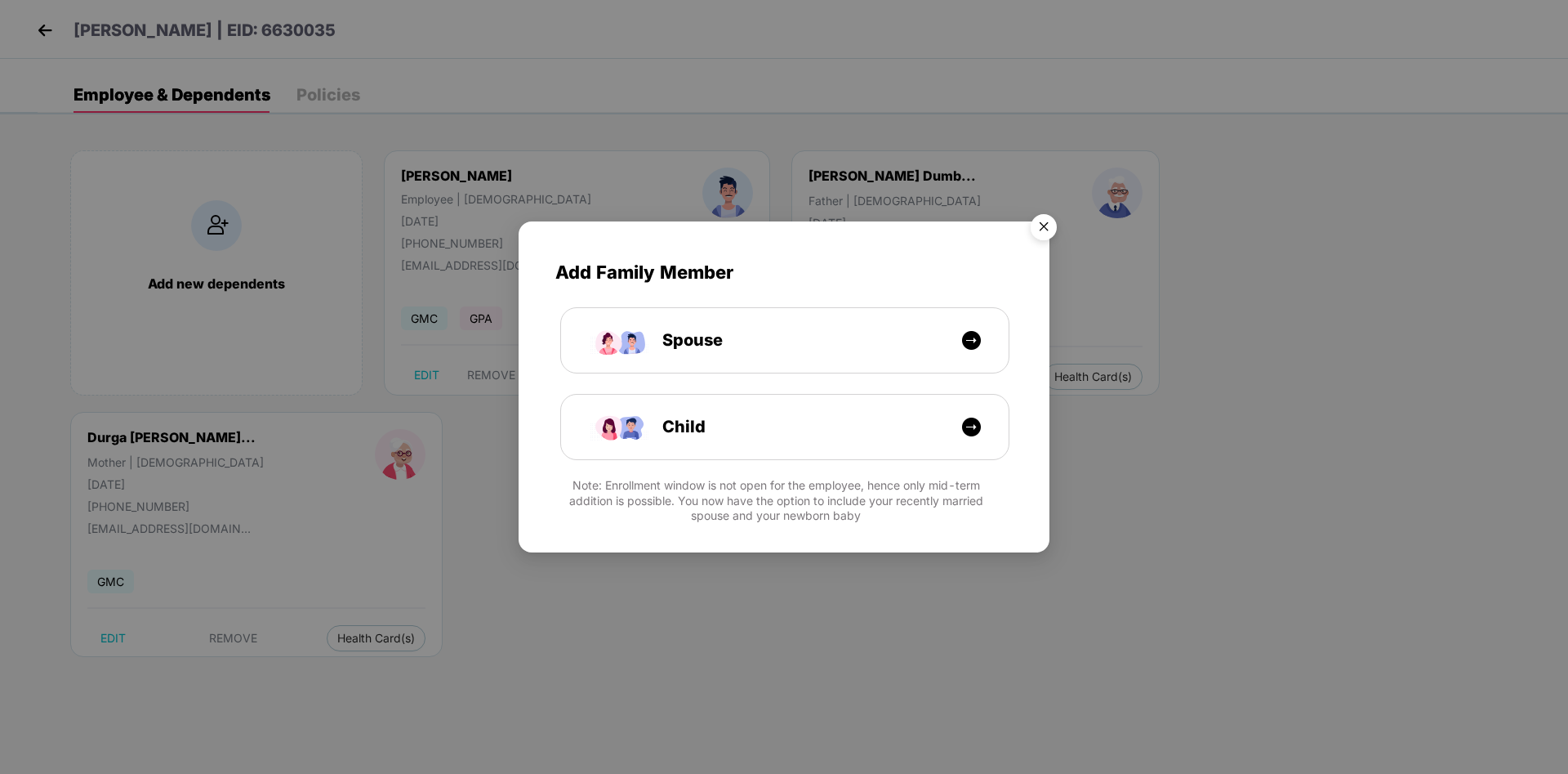
click at [1054, 229] on img "Close" at bounding box center [1043, 229] width 46 height 46
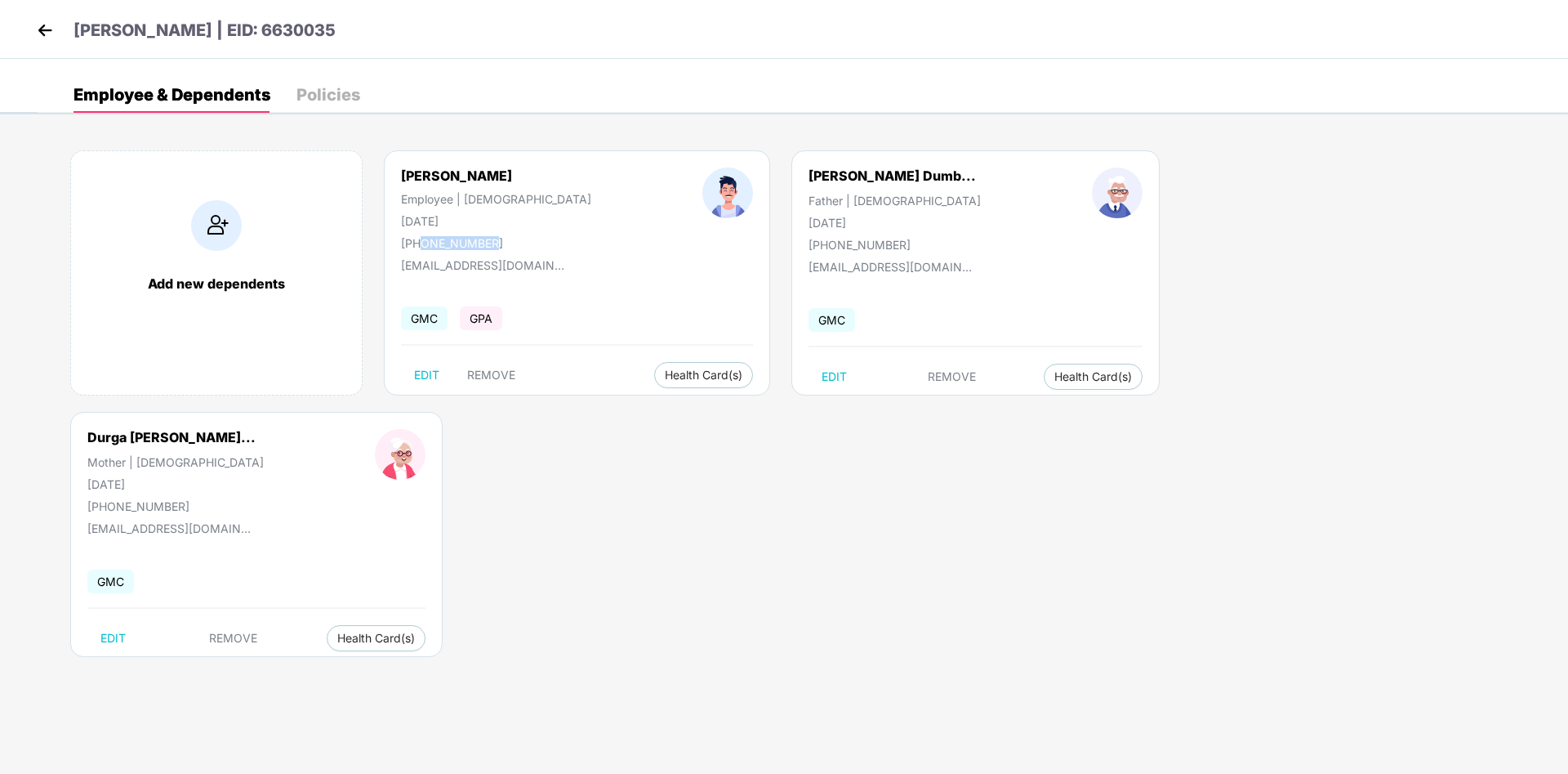
drag, startPoint x: 419, startPoint y: 244, endPoint x: 495, endPoint y: 243, distance: 76.0
click at [495, 243] on div "[PHONE_NUMBER]" at bounding box center [496, 243] width 191 height 14
click at [44, 35] on img at bounding box center [45, 30] width 25 height 25
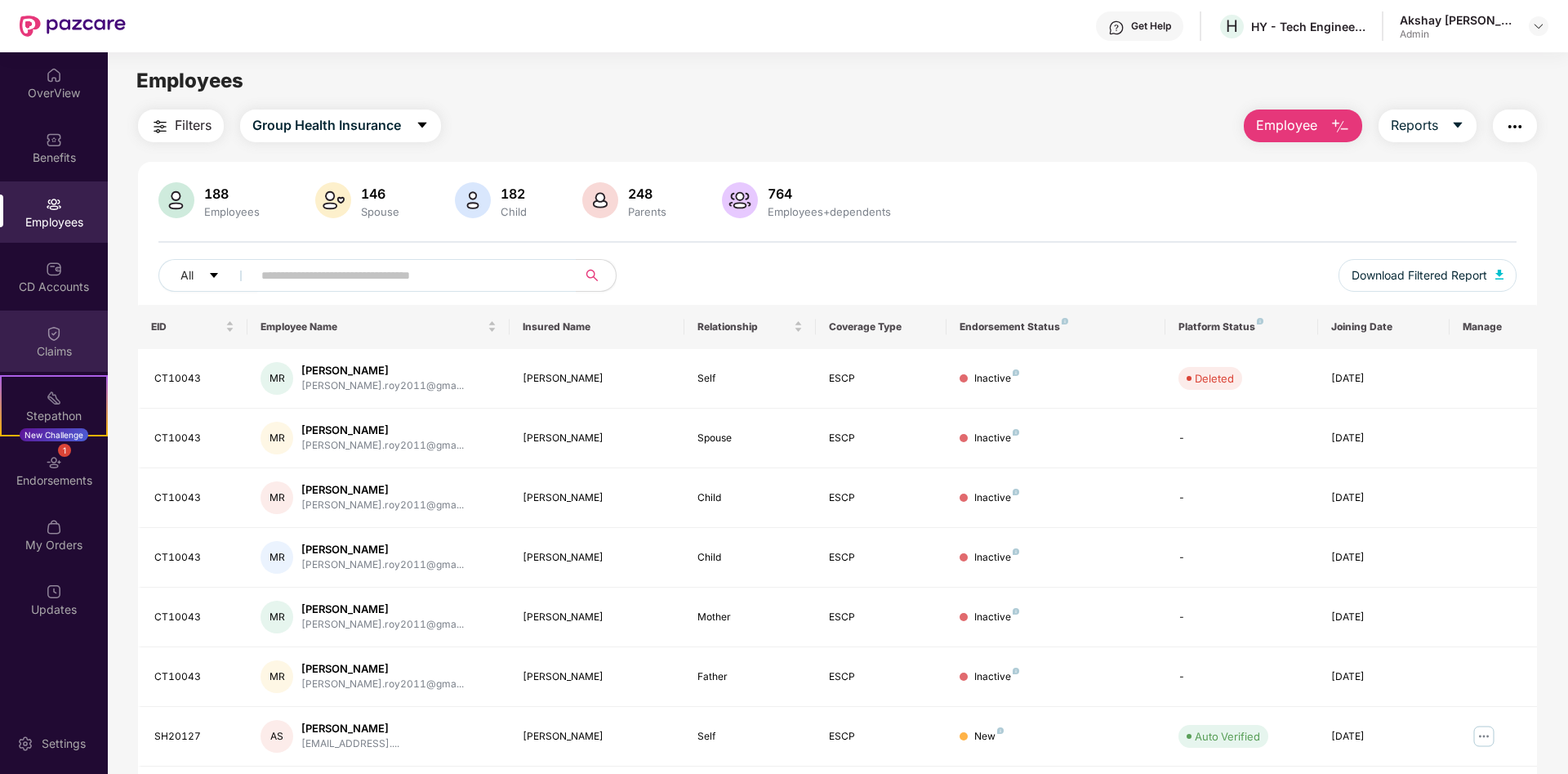
click at [46, 343] on div "Claims" at bounding box center [54, 340] width 108 height 61
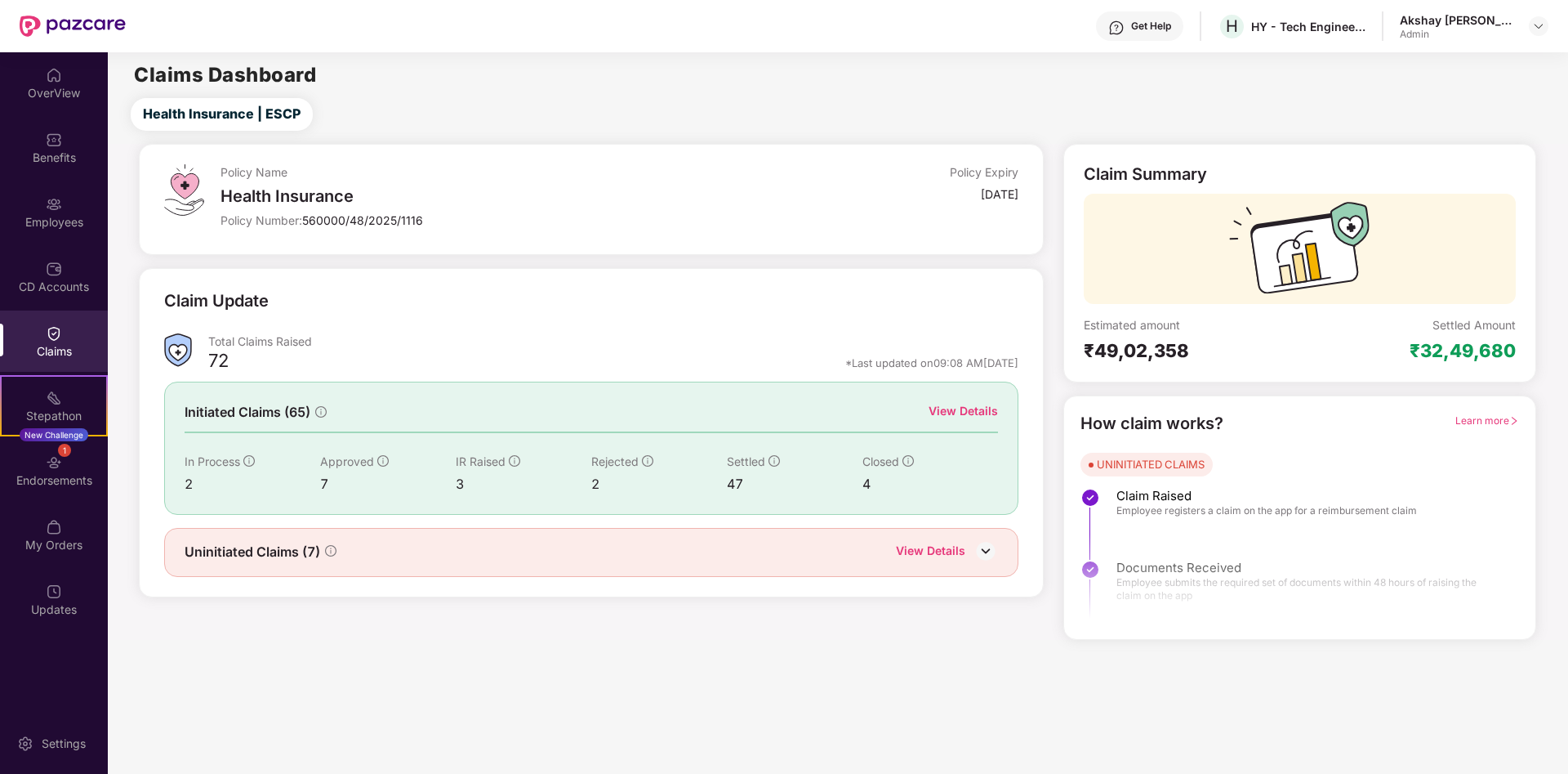
click at [970, 417] on div "View Details" at bounding box center [963, 411] width 70 height 18
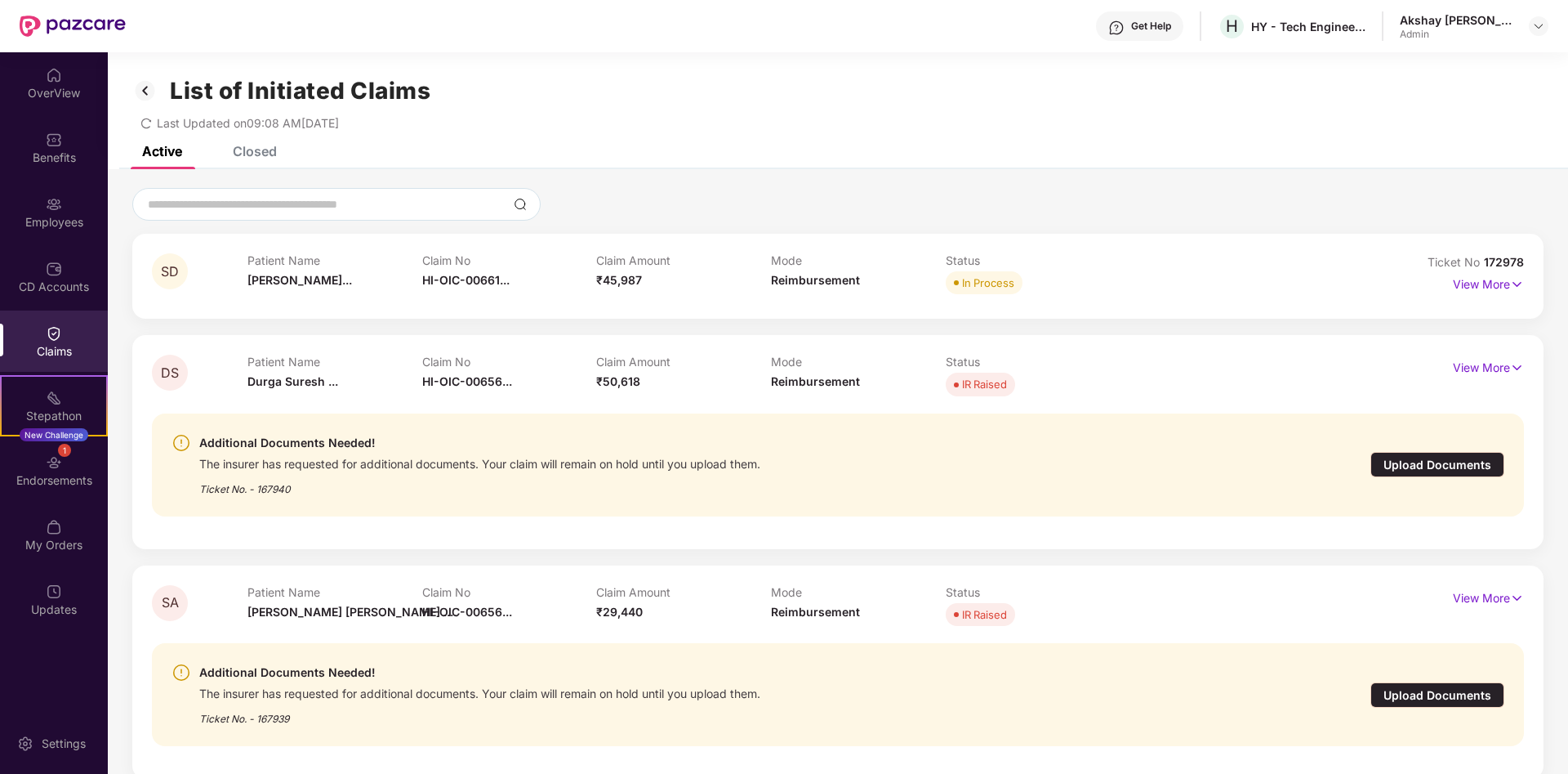
click at [1492, 384] on div "View More" at bounding box center [1438, 377] width 172 height 45
click at [1486, 369] on p "View More" at bounding box center [1488, 366] width 71 height 22
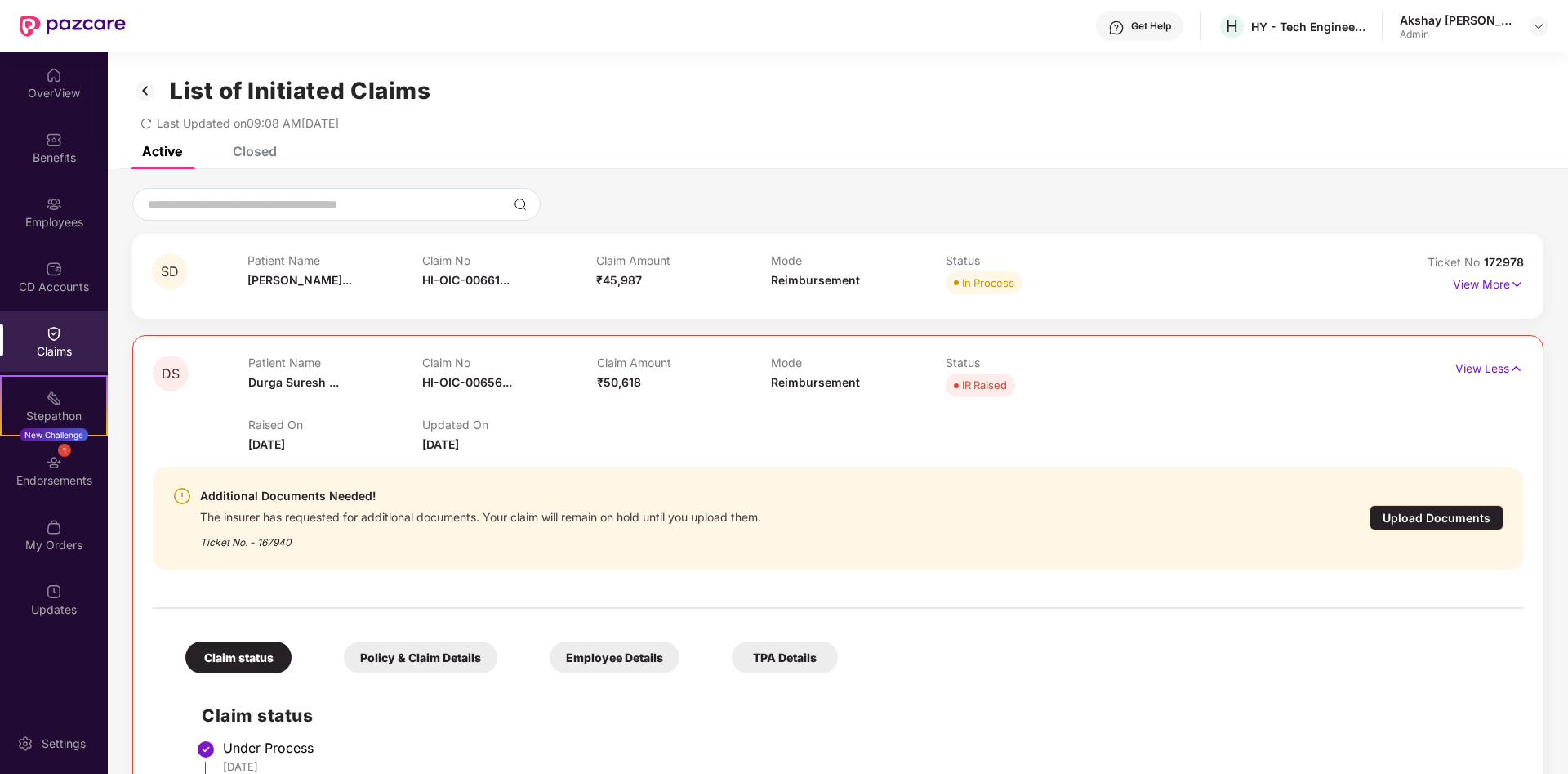
scroll to position [167, 0]
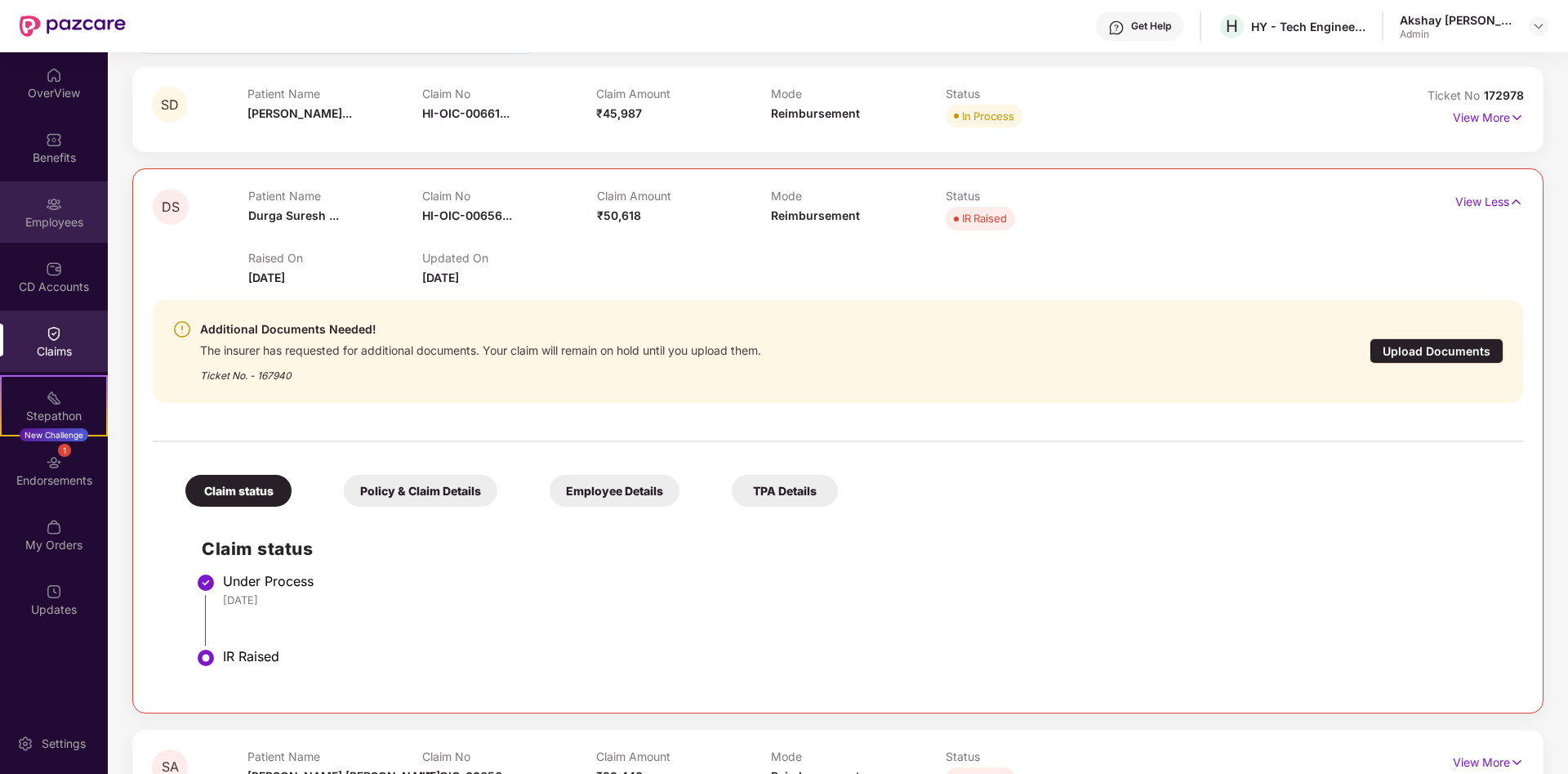
click at [63, 214] on div "Employees" at bounding box center [54, 222] width 108 height 16
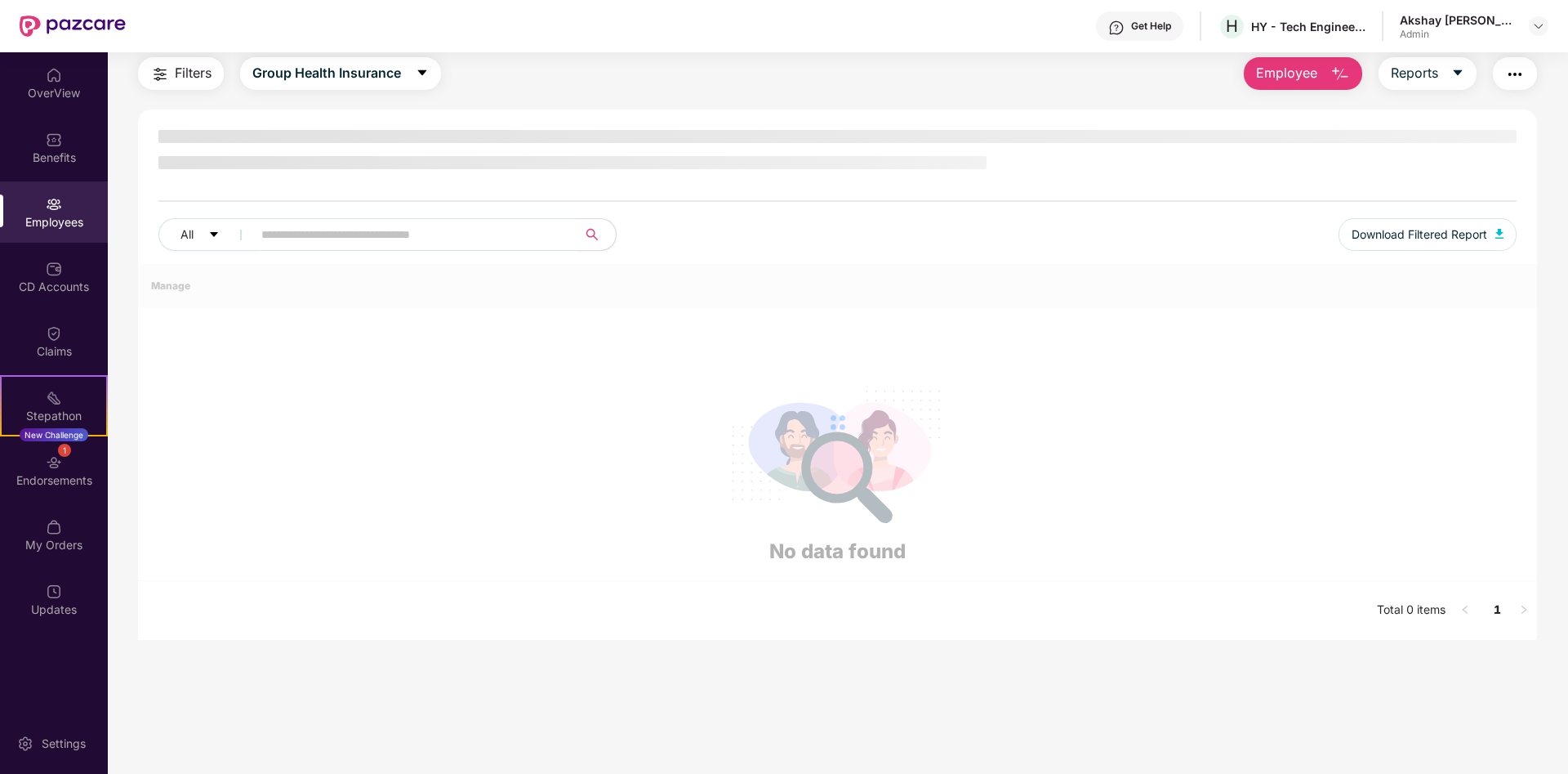
scroll to position [52, 0]
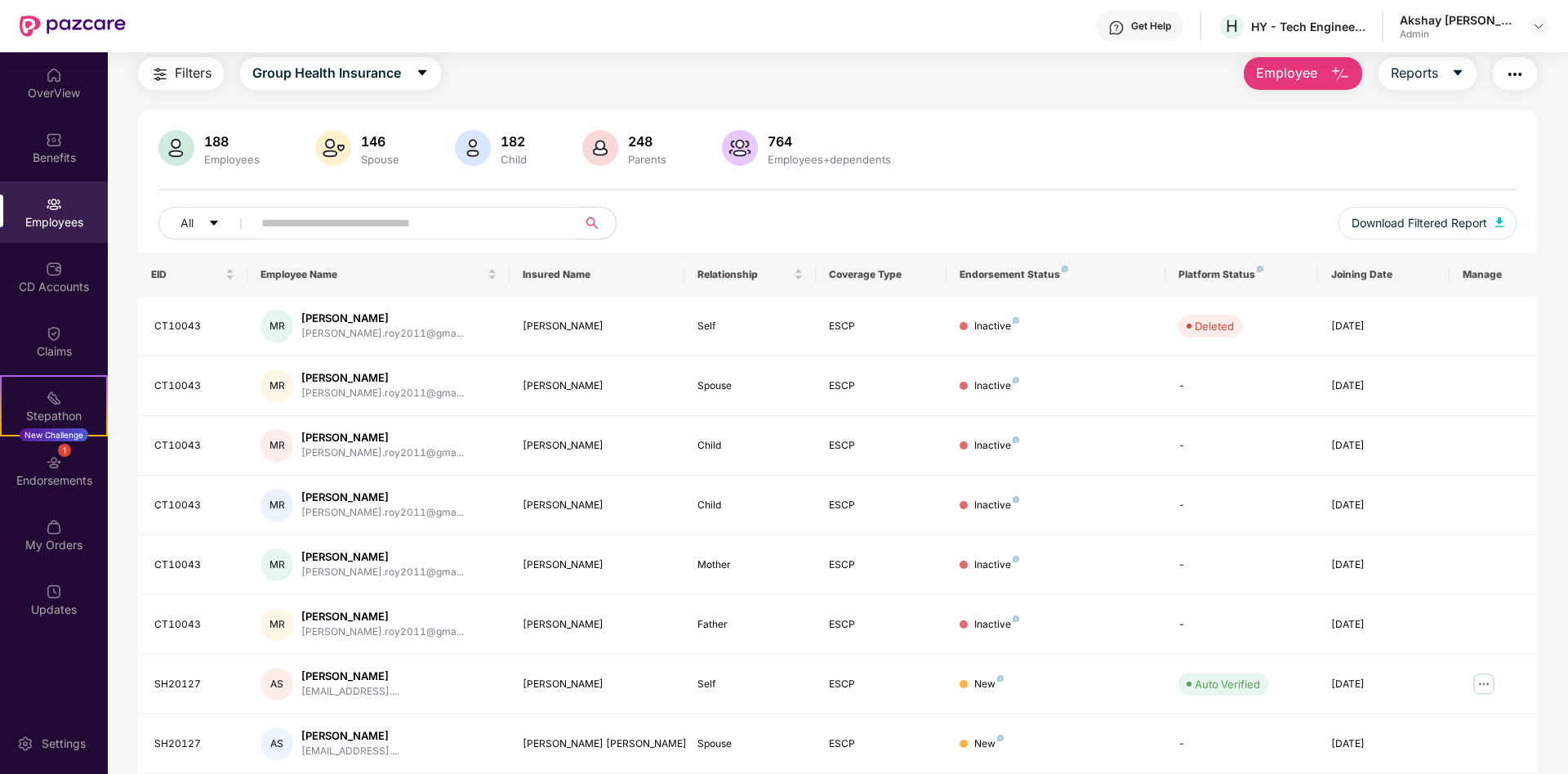
click at [285, 220] on input "text" at bounding box center [407, 222] width 293 height 25
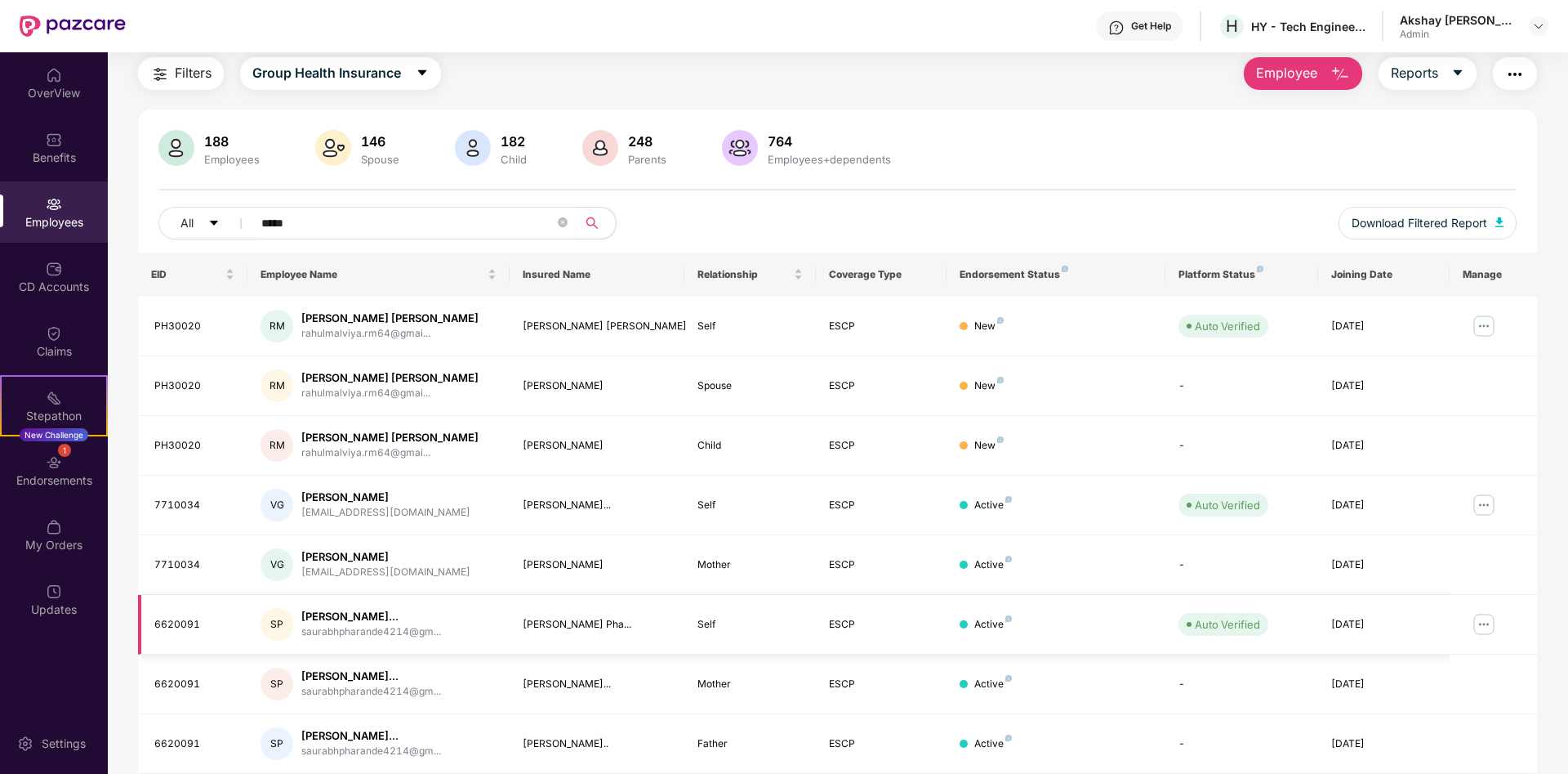
scroll to position [230, 0]
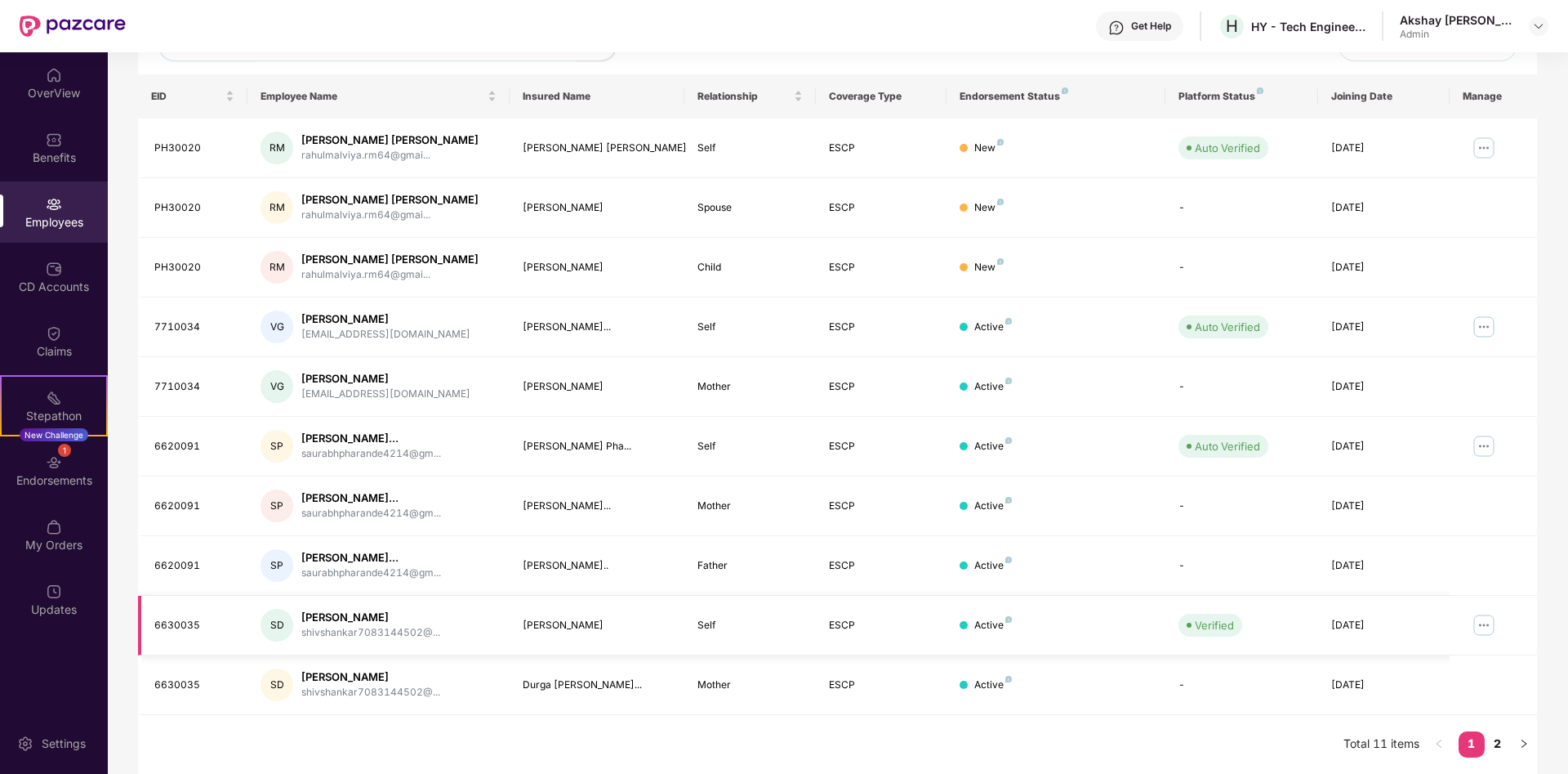
type input "*****"
click at [1489, 631] on img at bounding box center [1484, 625] width 26 height 26
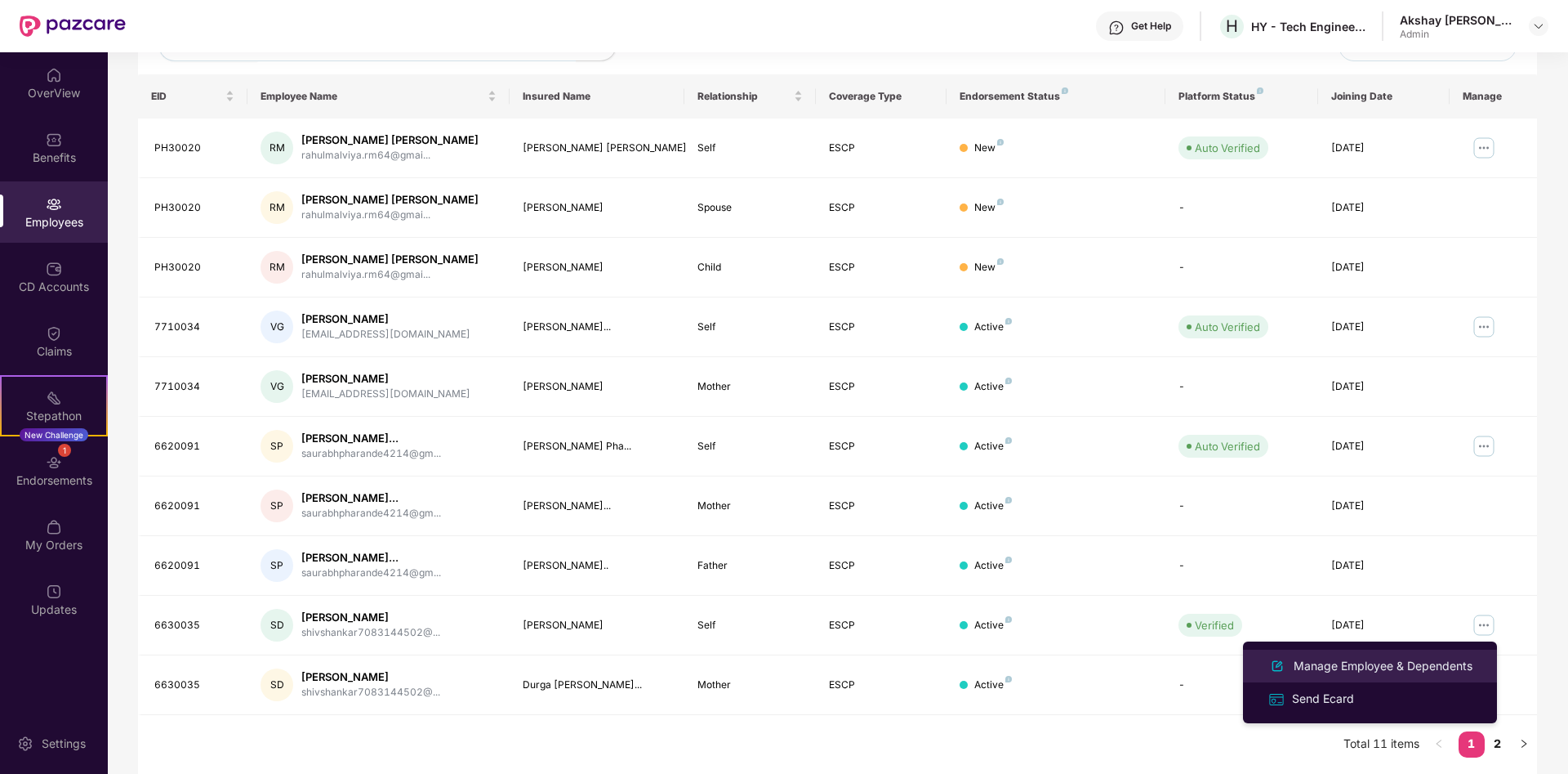
click at [1346, 669] on div "Manage Employee & Dependents" at bounding box center [1383, 666] width 185 height 18
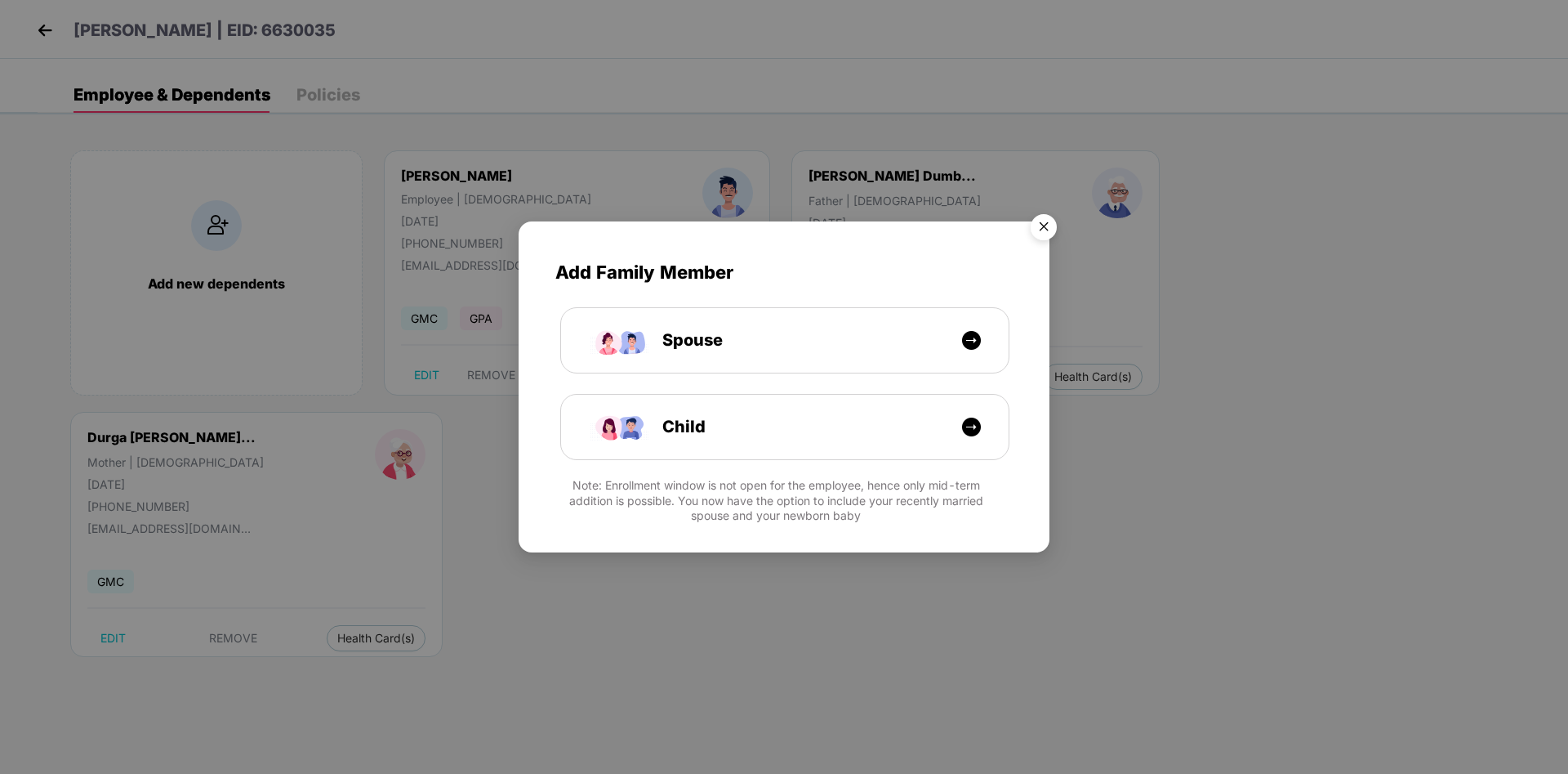
click at [1035, 225] on img "Close" at bounding box center [1043, 229] width 46 height 46
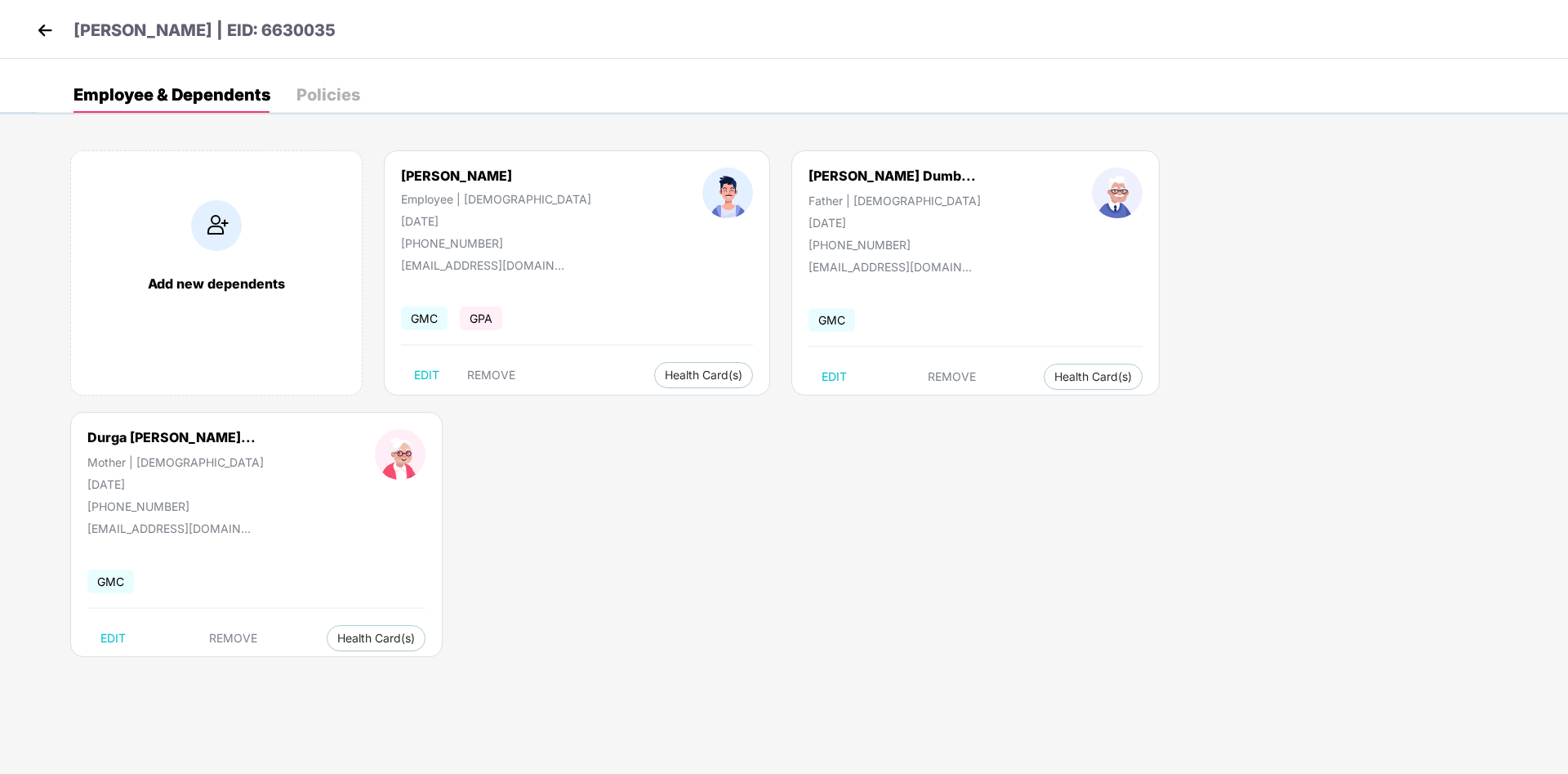
click at [45, 25] on img at bounding box center [45, 30] width 25 height 25
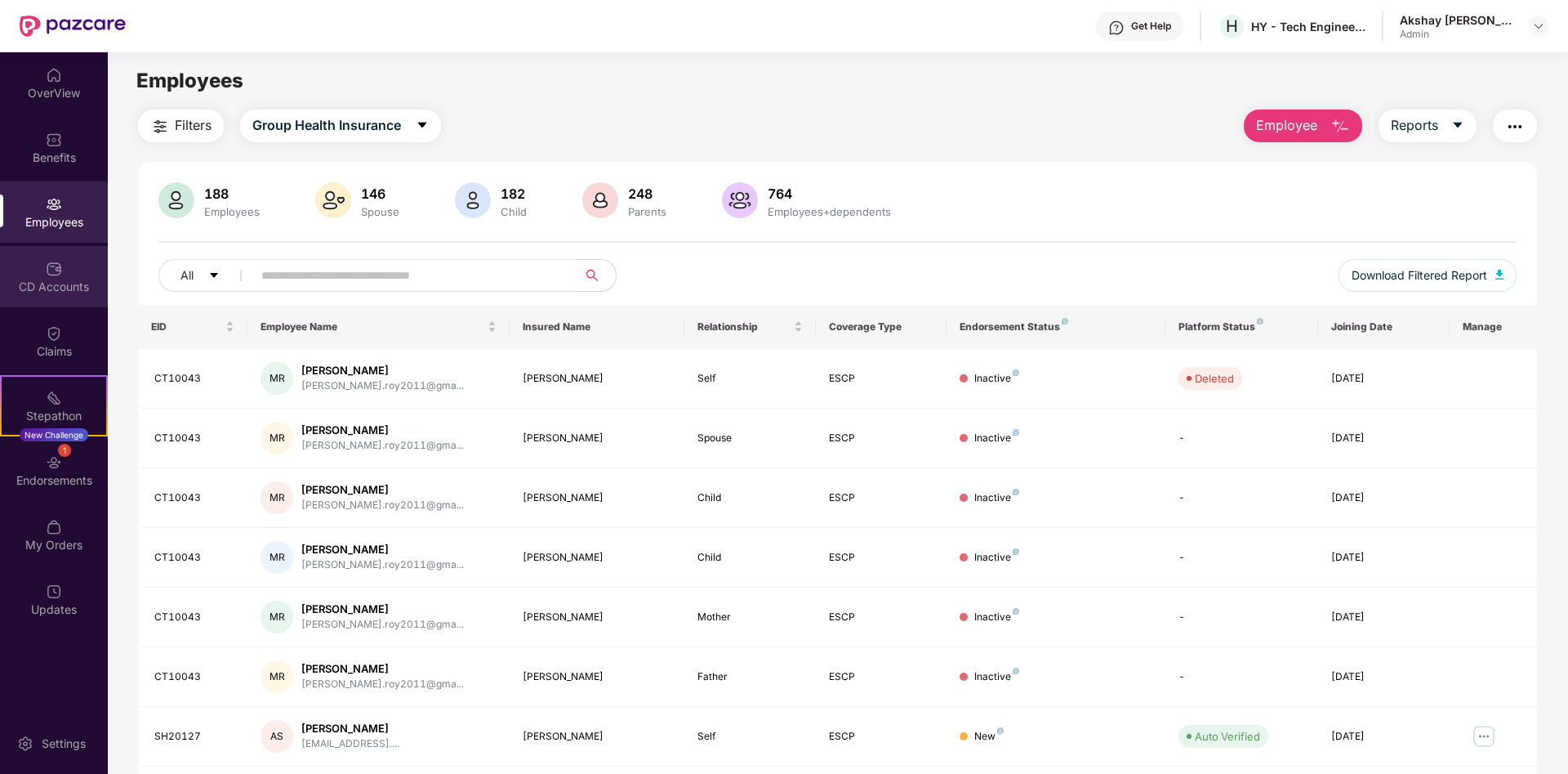
click at [66, 286] on div "CD Accounts" at bounding box center [54, 286] width 108 height 16
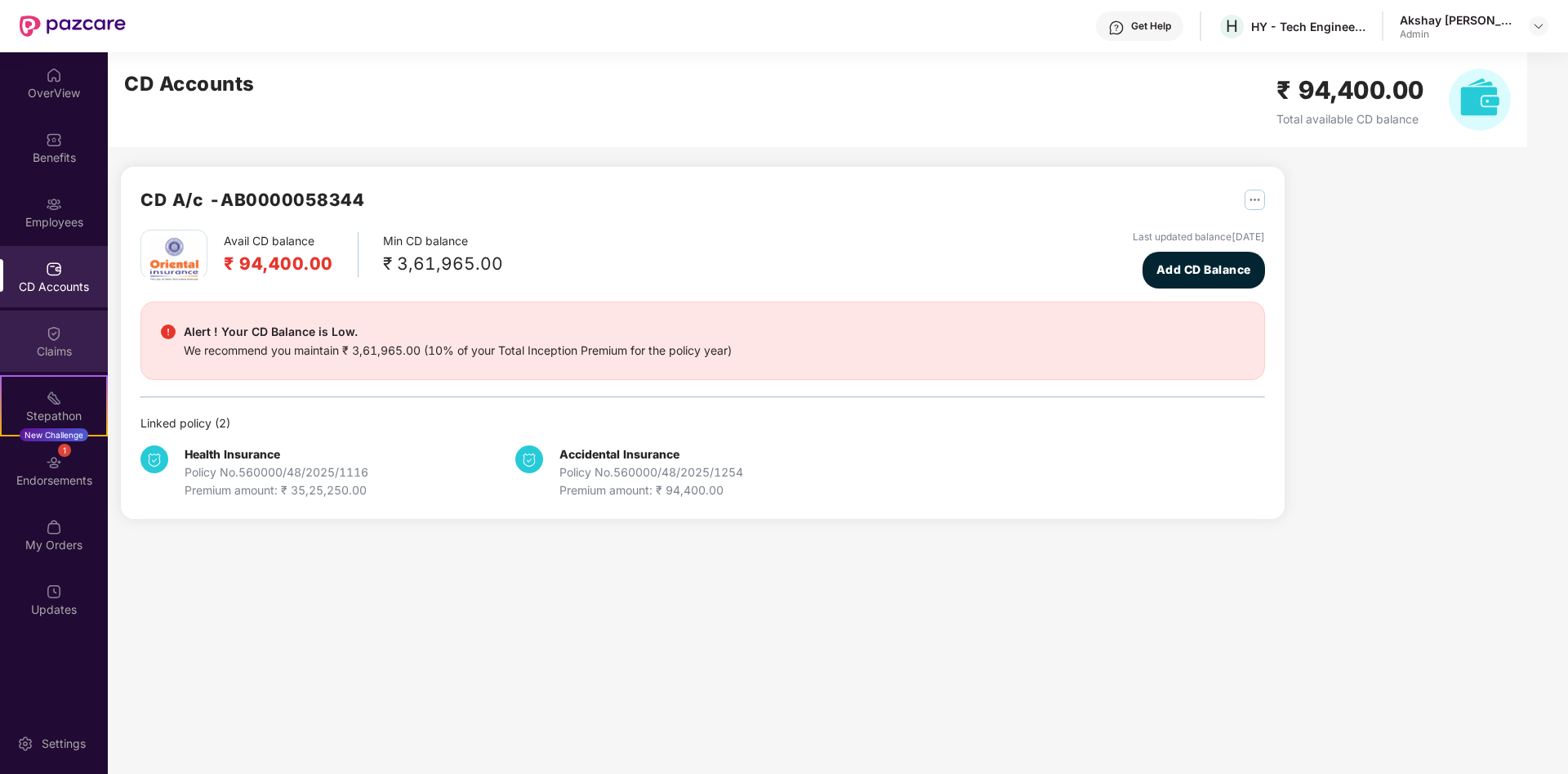
click at [46, 344] on div "Claims" at bounding box center [54, 351] width 108 height 16
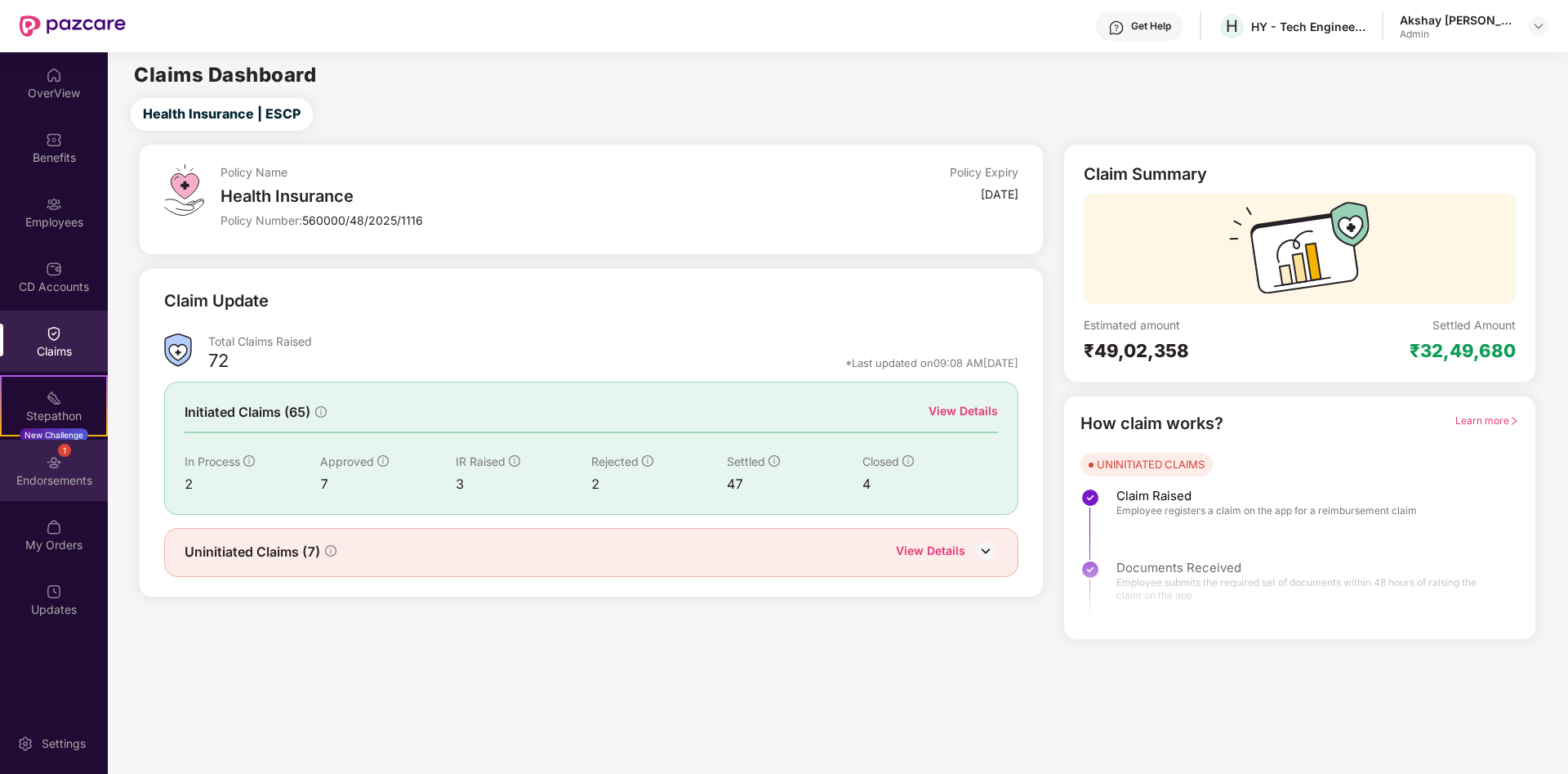
click at [52, 472] on div "1 Endorsements" at bounding box center [54, 470] width 108 height 61
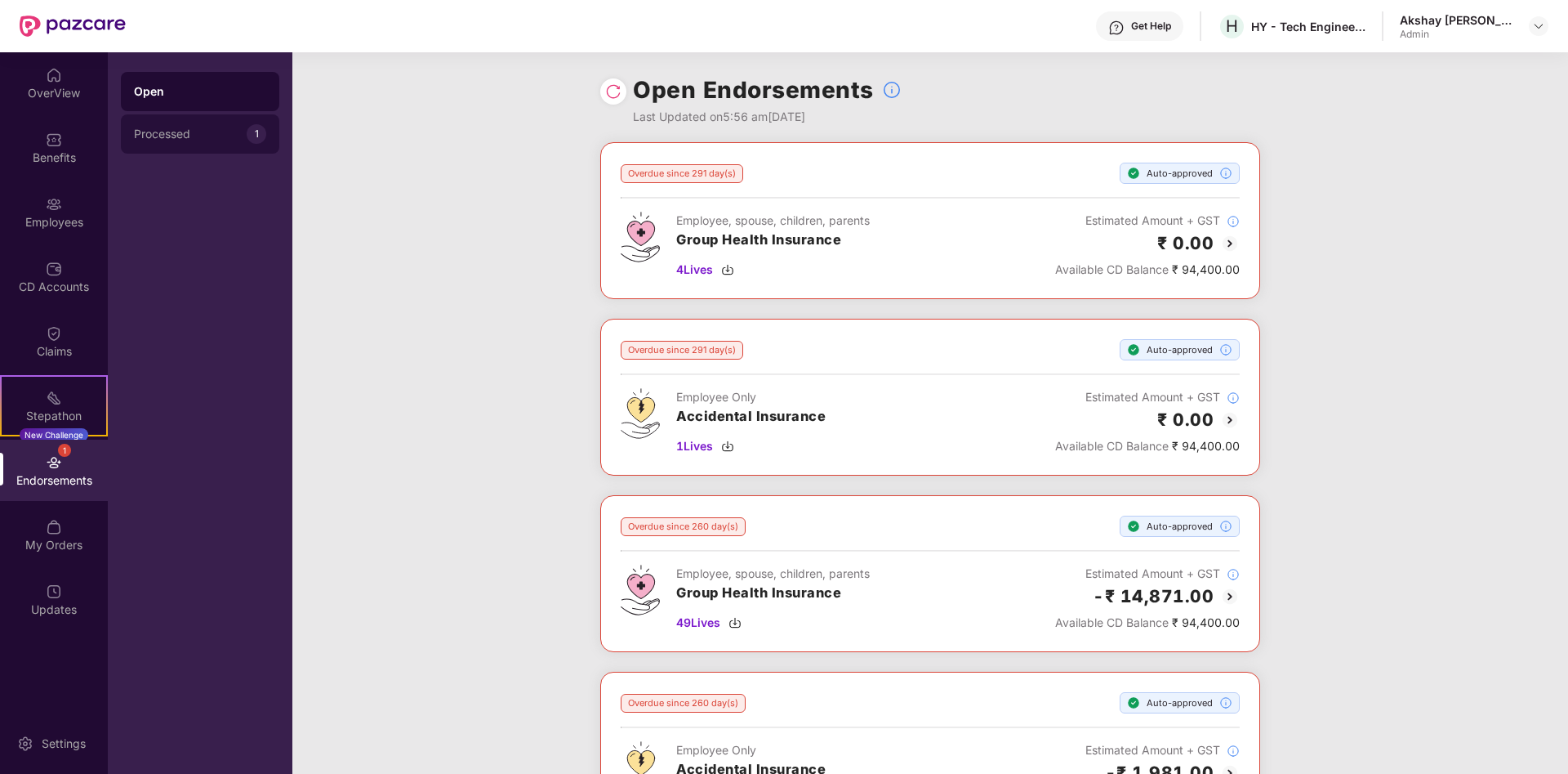
click at [192, 131] on div "Processed" at bounding box center [190, 133] width 112 height 13
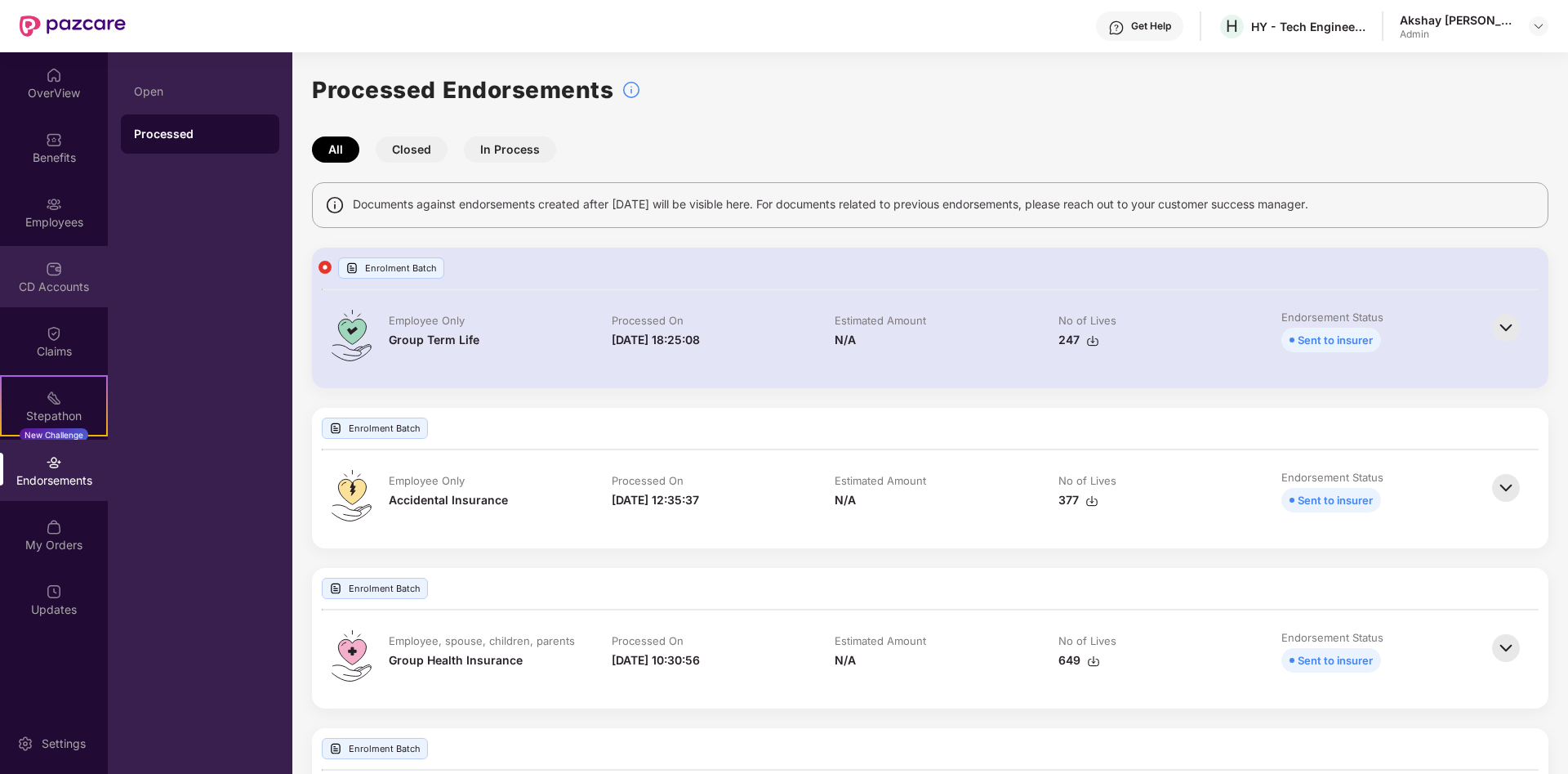
click at [70, 283] on div "CD Accounts" at bounding box center [54, 286] width 108 height 16
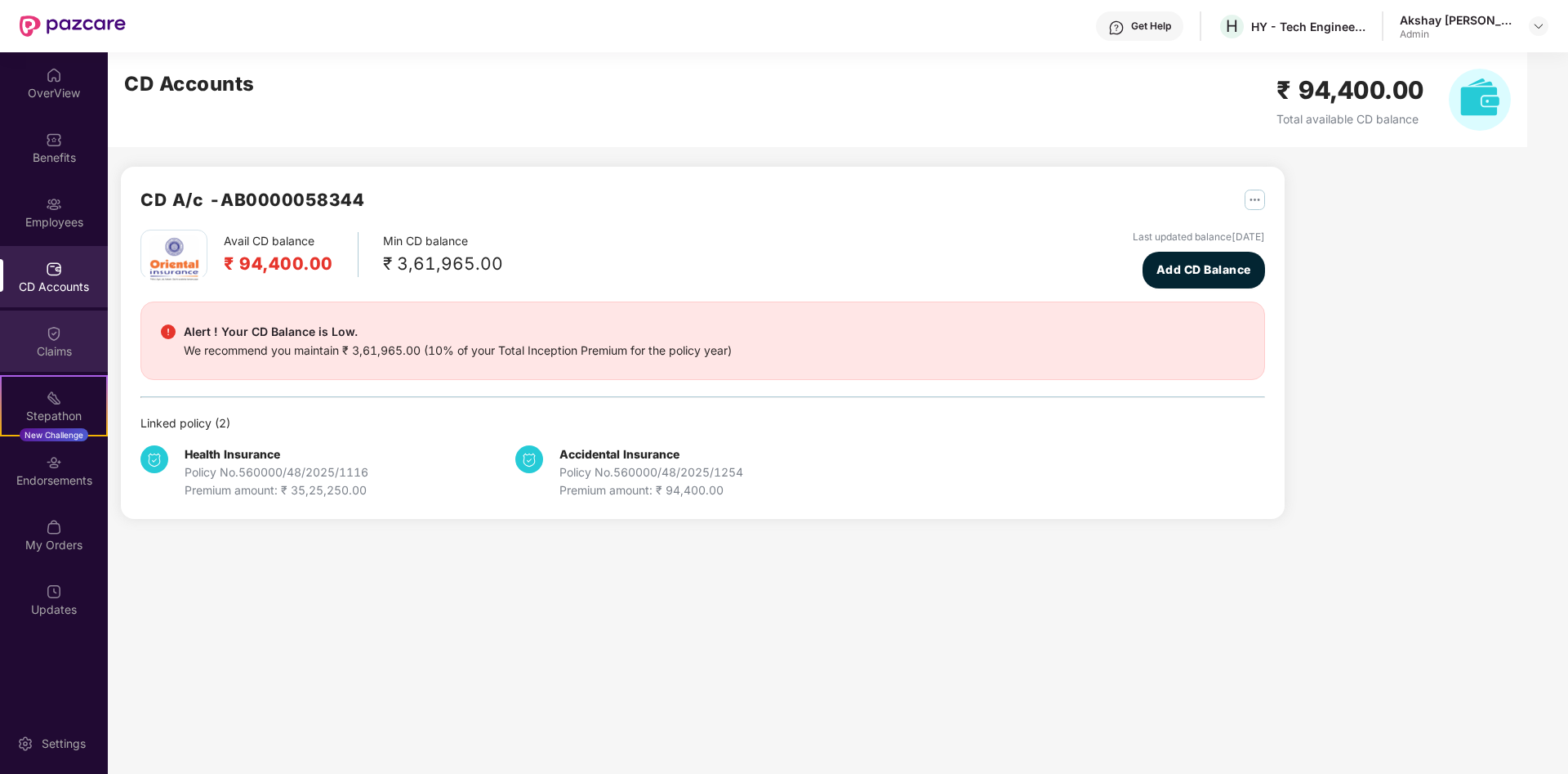
click at [49, 348] on div "Claims" at bounding box center [54, 351] width 108 height 16
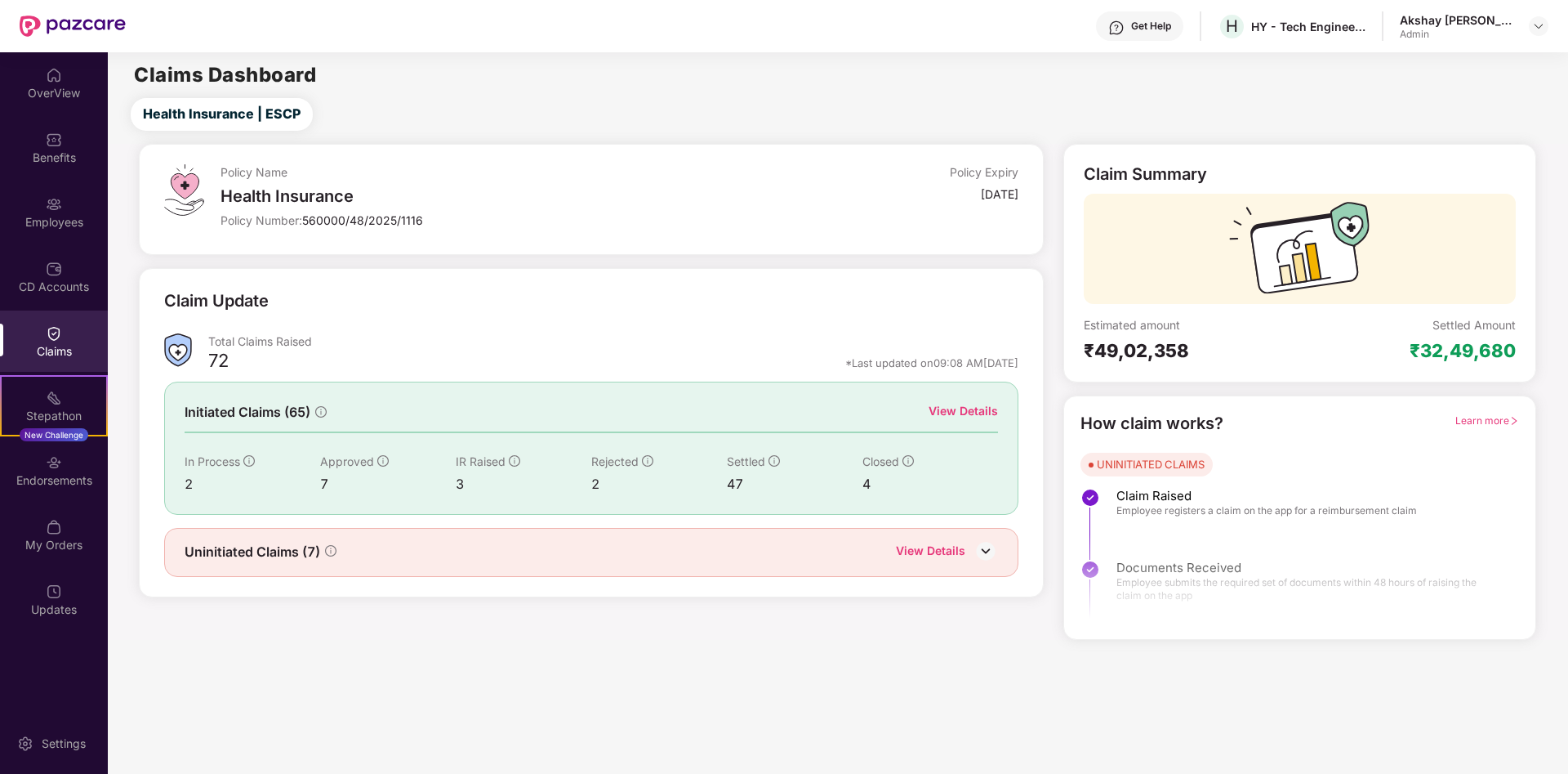
click at [959, 406] on div "View Details" at bounding box center [963, 411] width 70 height 18
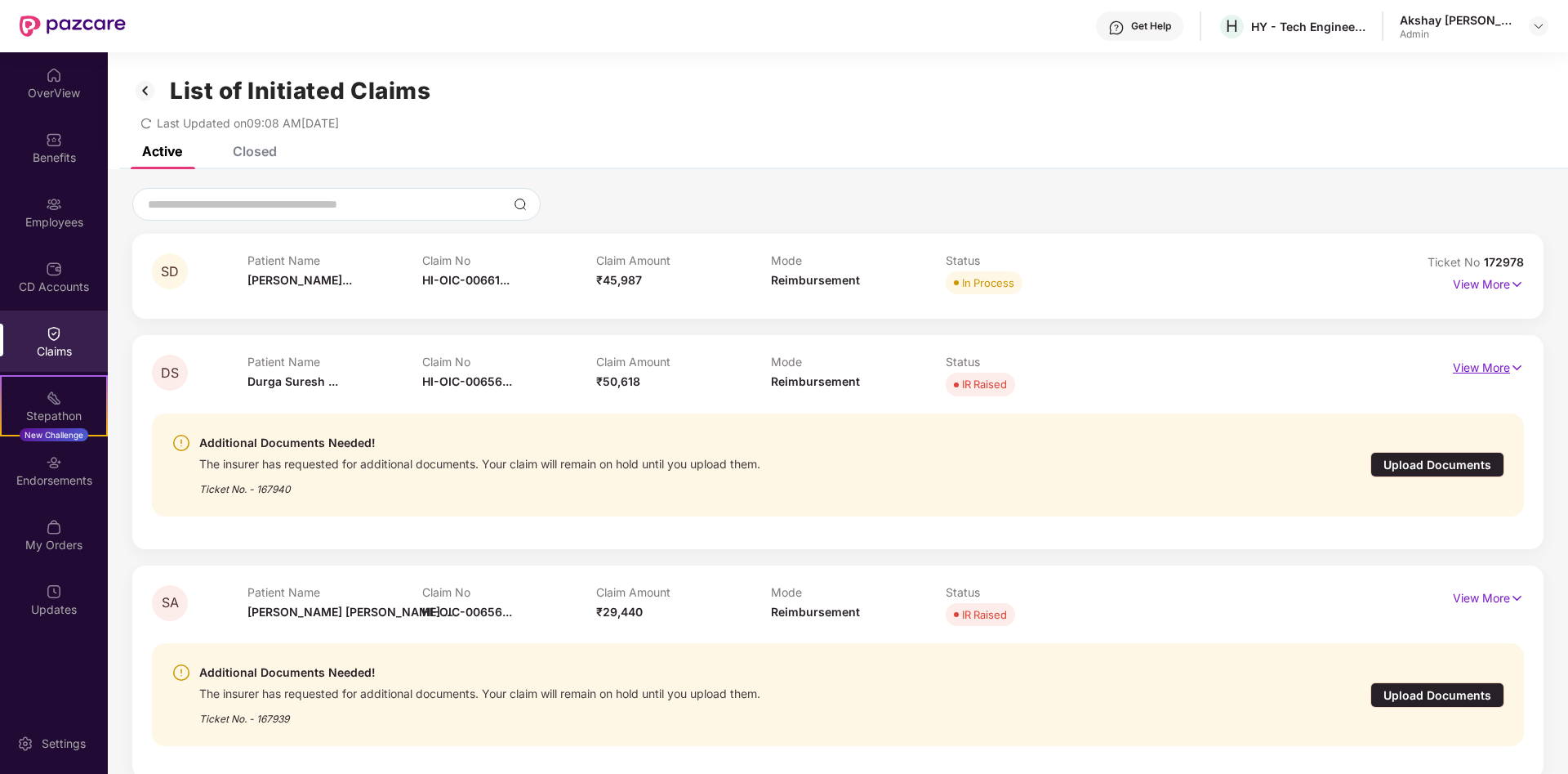
click at [1515, 367] on img at bounding box center [1517, 368] width 14 height 18
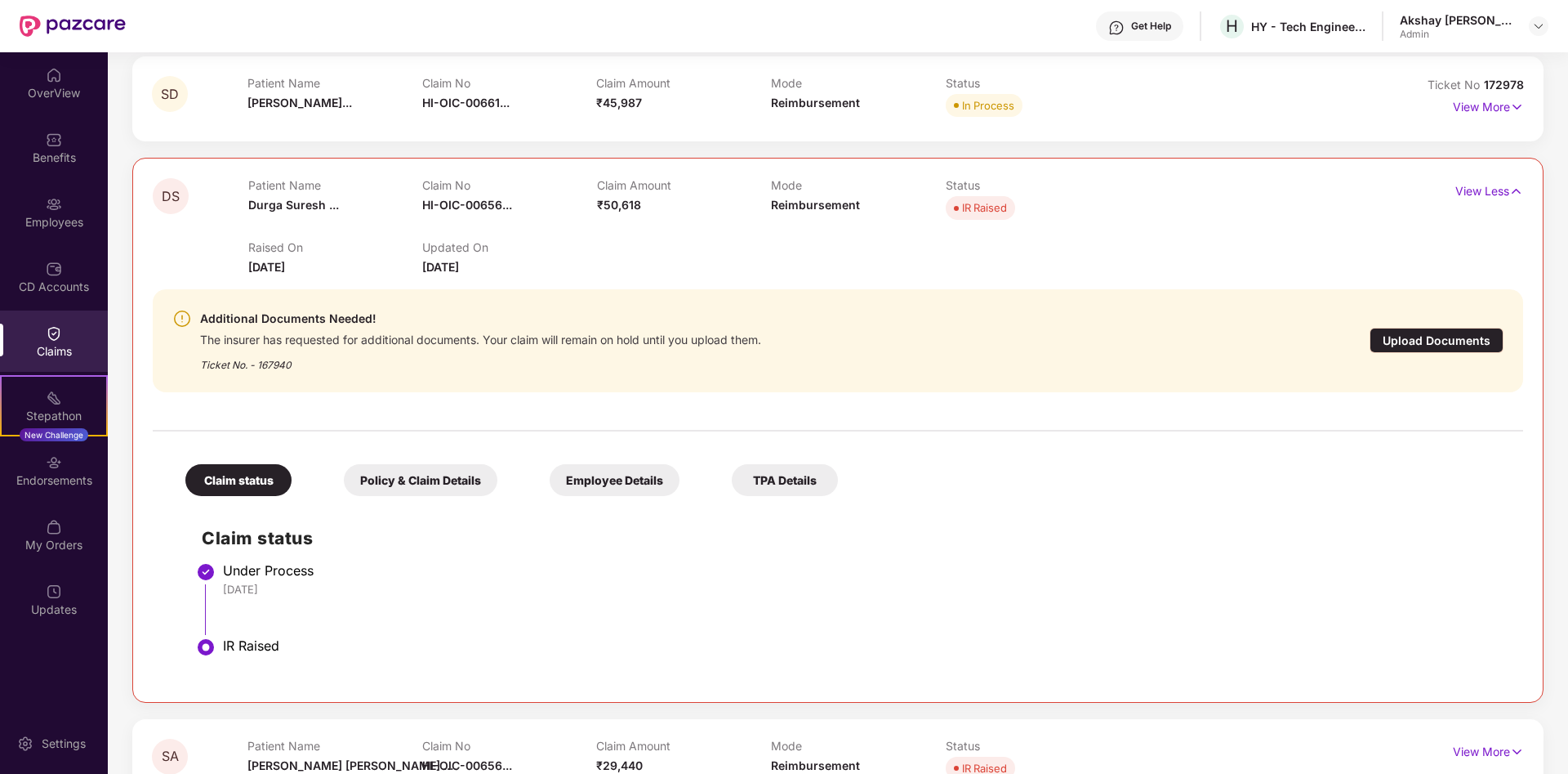
scroll to position [250, 0]
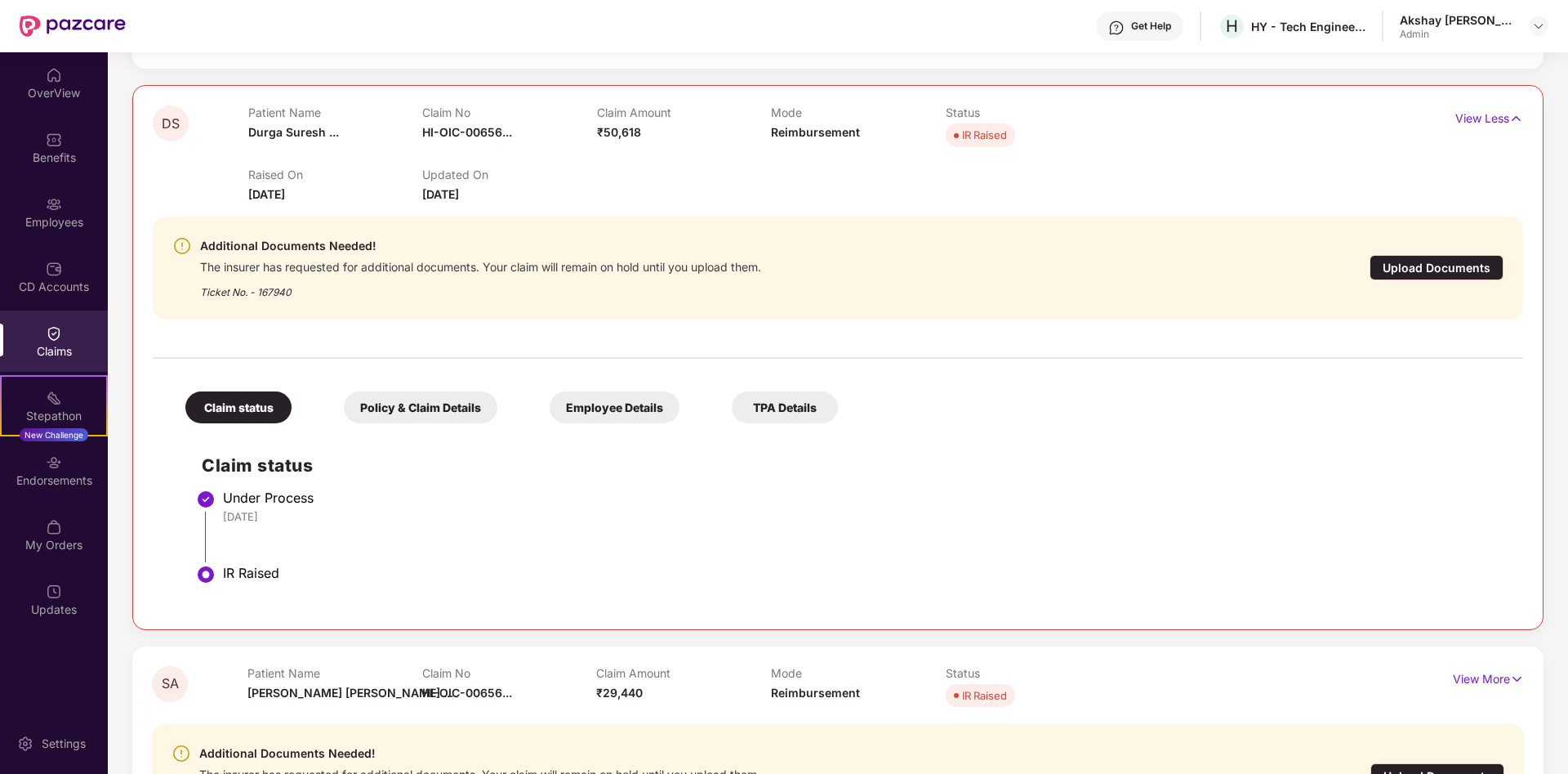
click at [805, 418] on div "TPA Details" at bounding box center [785, 407] width 106 height 32
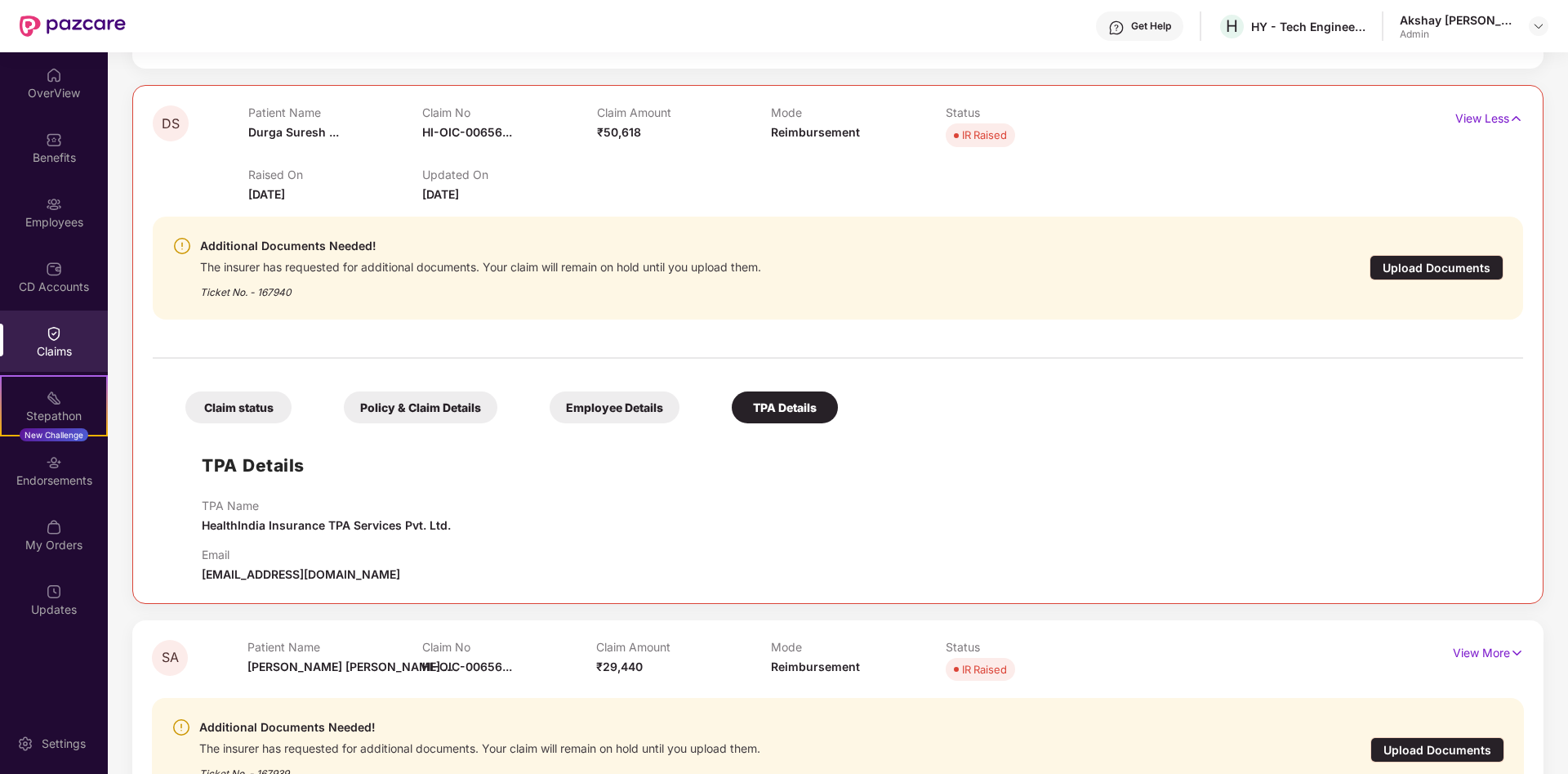
click at [452, 114] on p "Claim No" at bounding box center [510, 113] width 175 height 14
click at [1475, 115] on p "View Less" at bounding box center [1489, 117] width 68 height 22
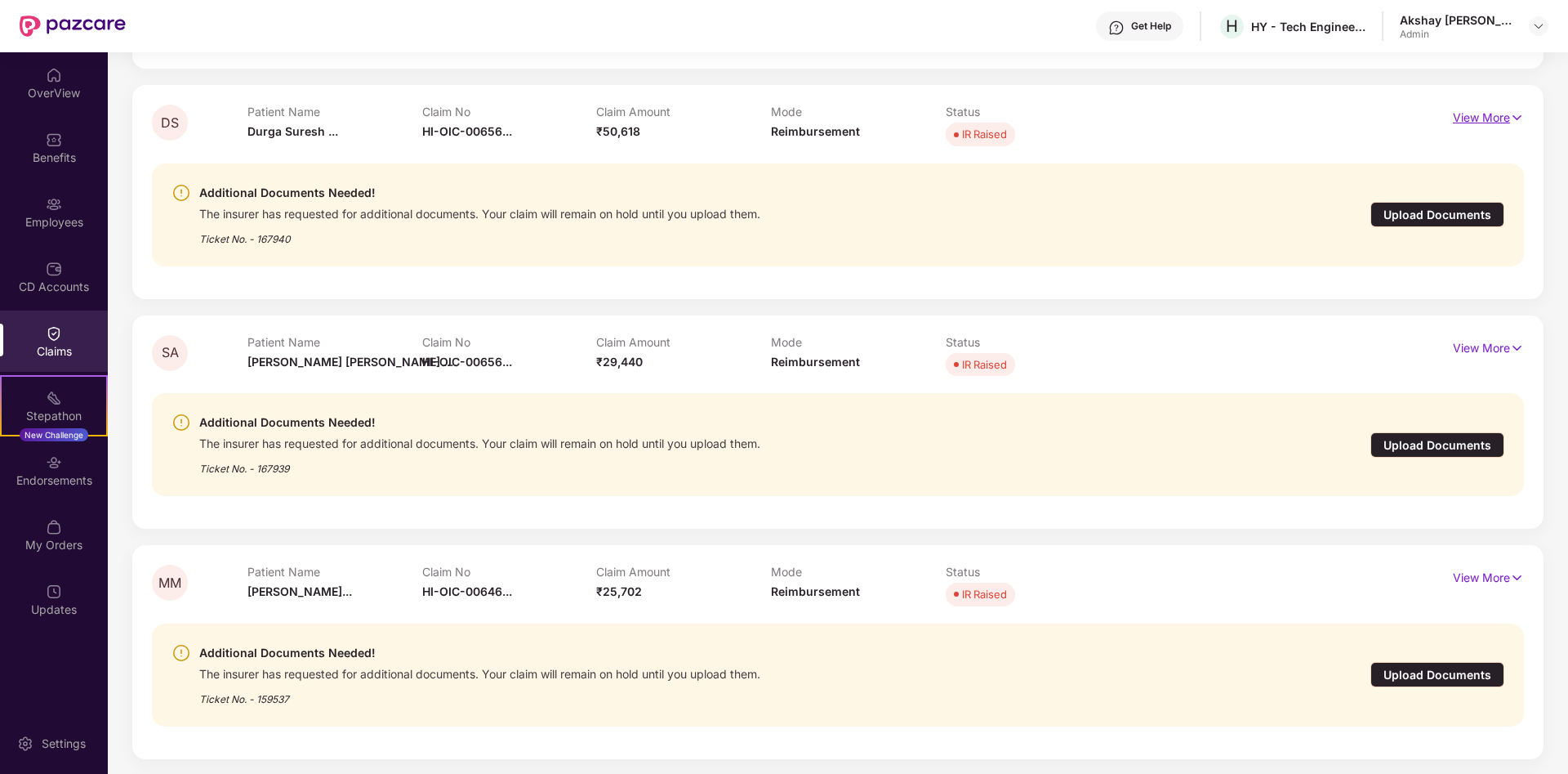
click at [1477, 115] on p "View More" at bounding box center [1488, 116] width 71 height 22
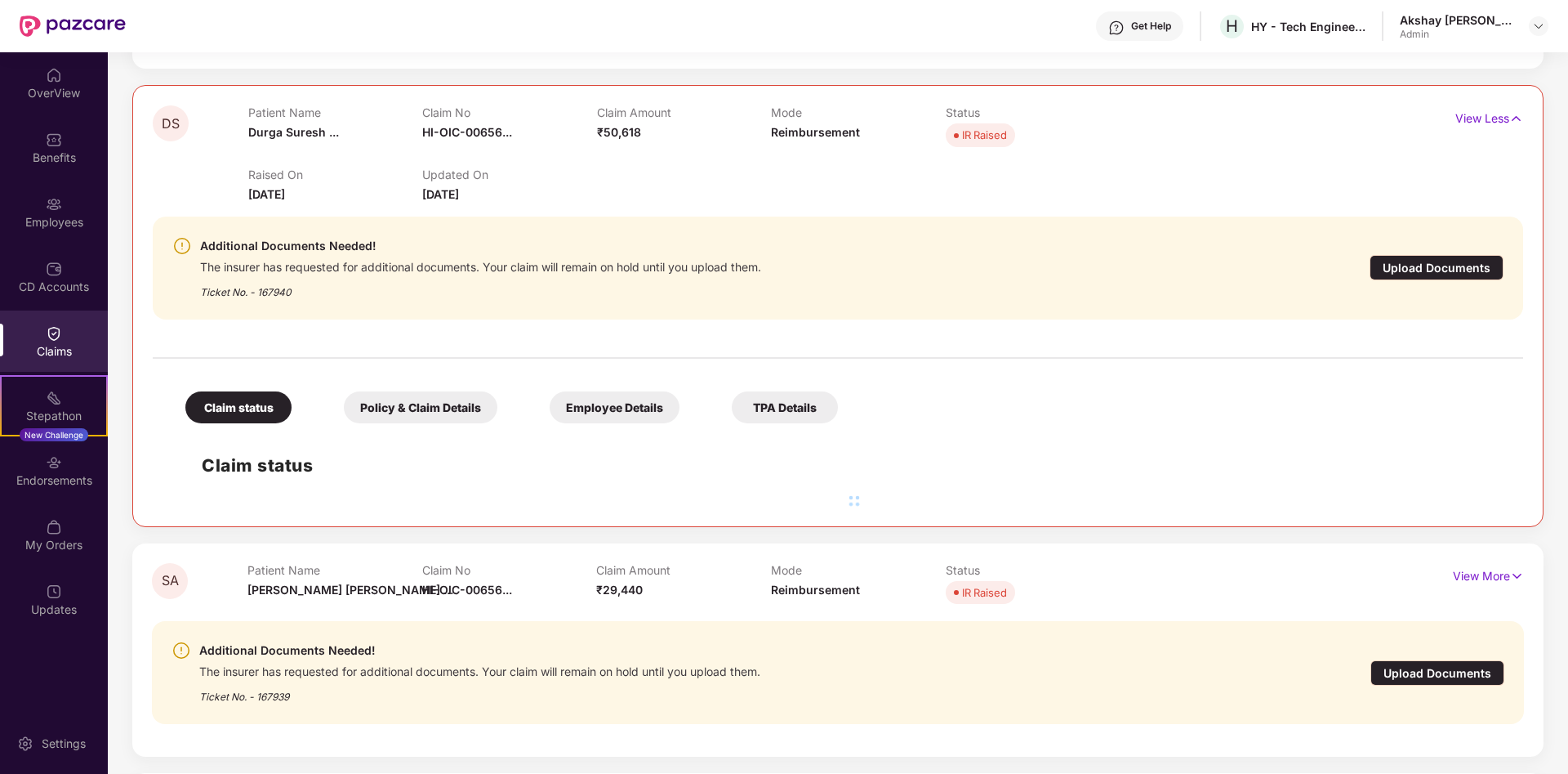
click at [430, 412] on div "Policy & Claim Details" at bounding box center [420, 407] width 154 height 32
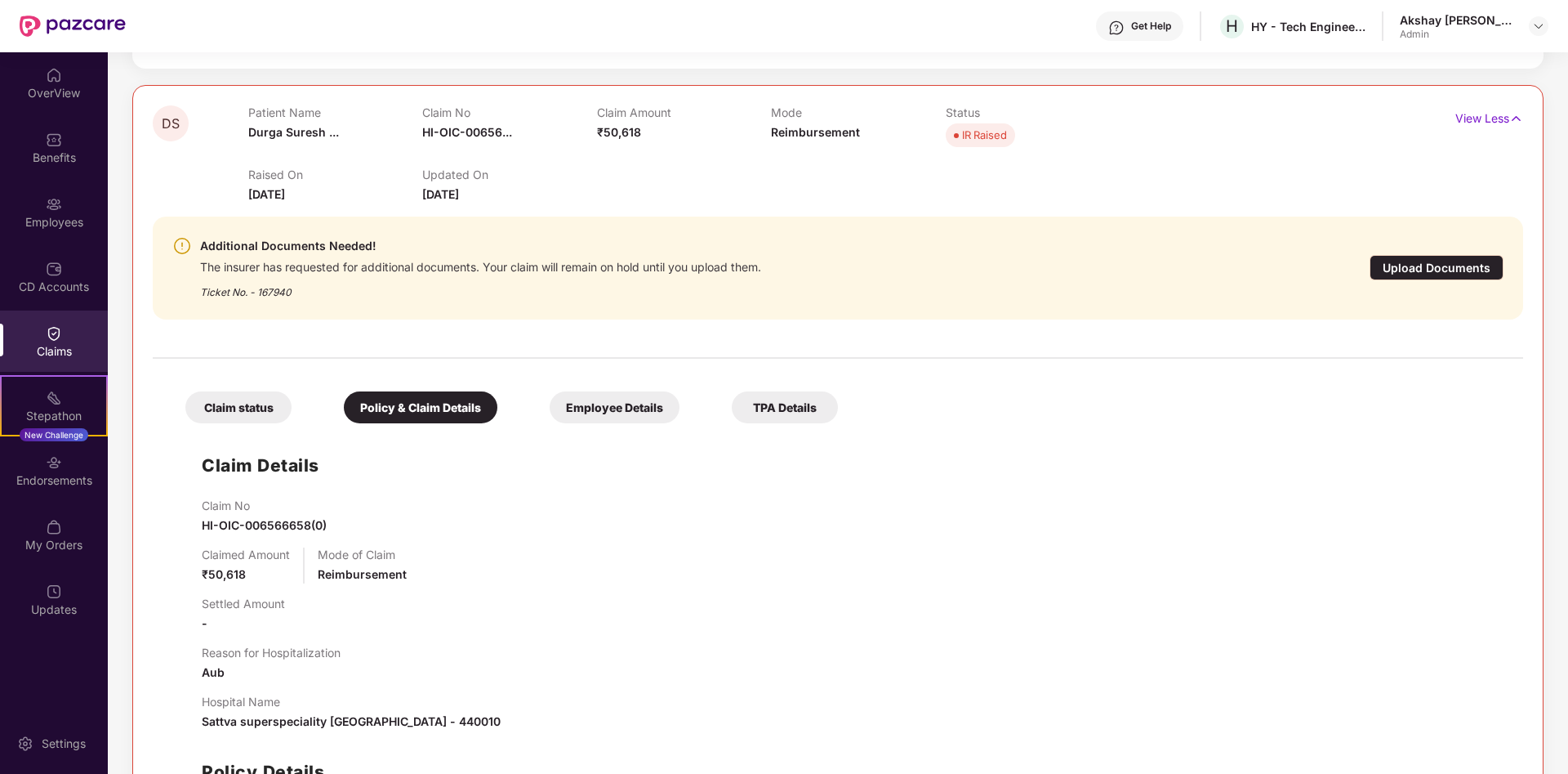
click at [185, 253] on img at bounding box center [182, 246] width 20 height 20
click at [184, 247] on img at bounding box center [182, 246] width 20 height 20
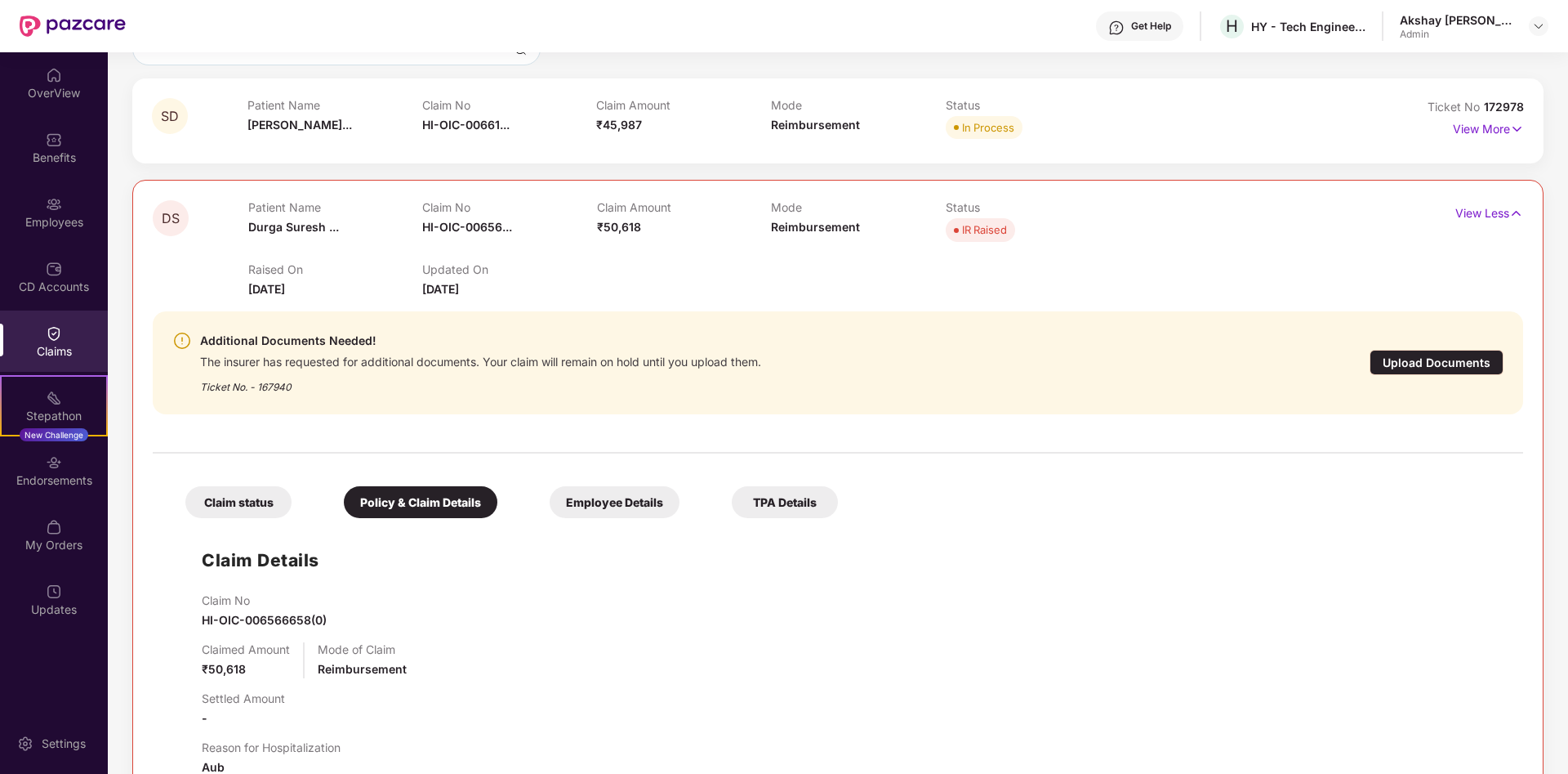
scroll to position [167, 0]
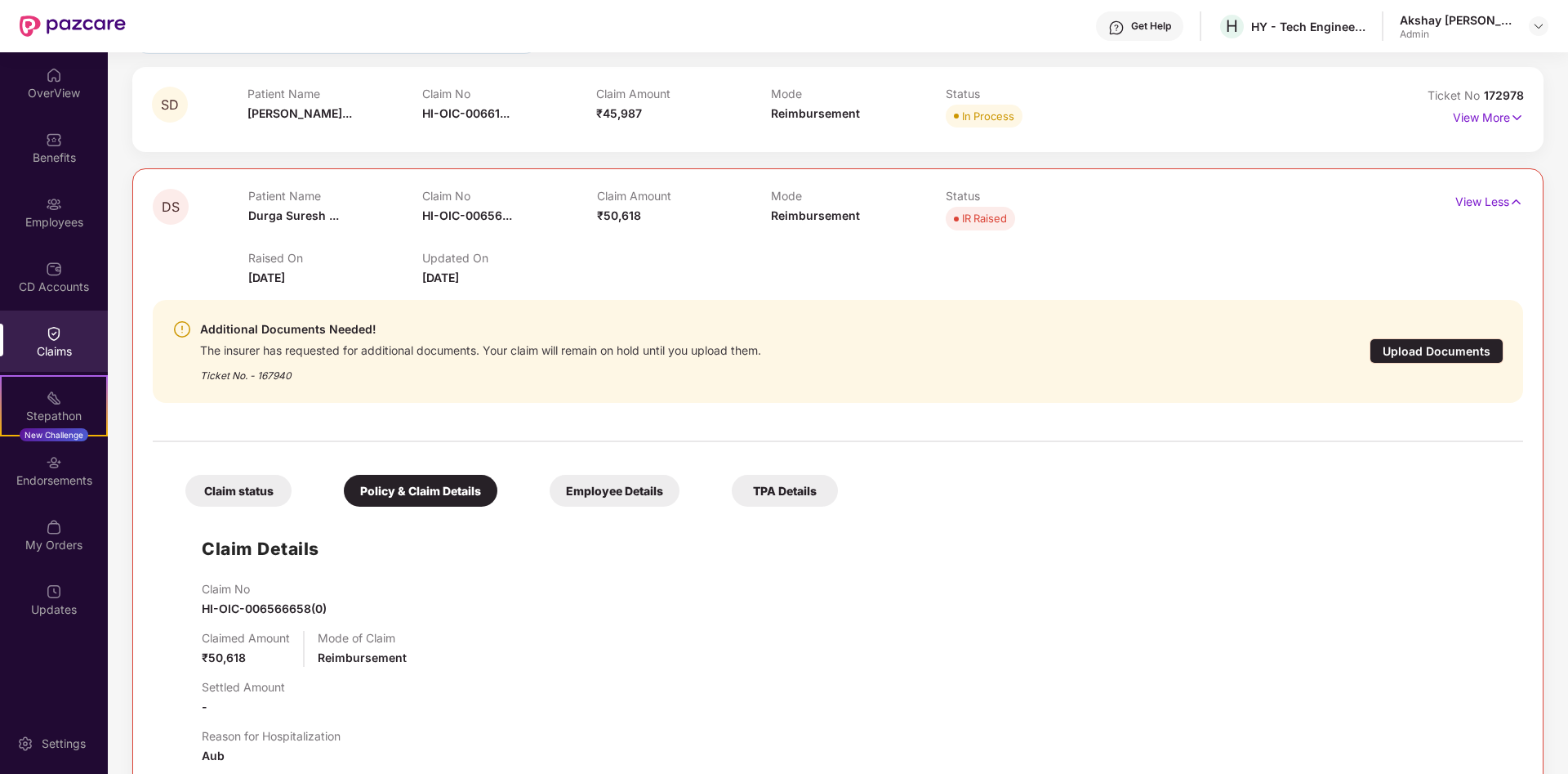
click at [665, 495] on div "Employee Details" at bounding box center [614, 491] width 130 height 32
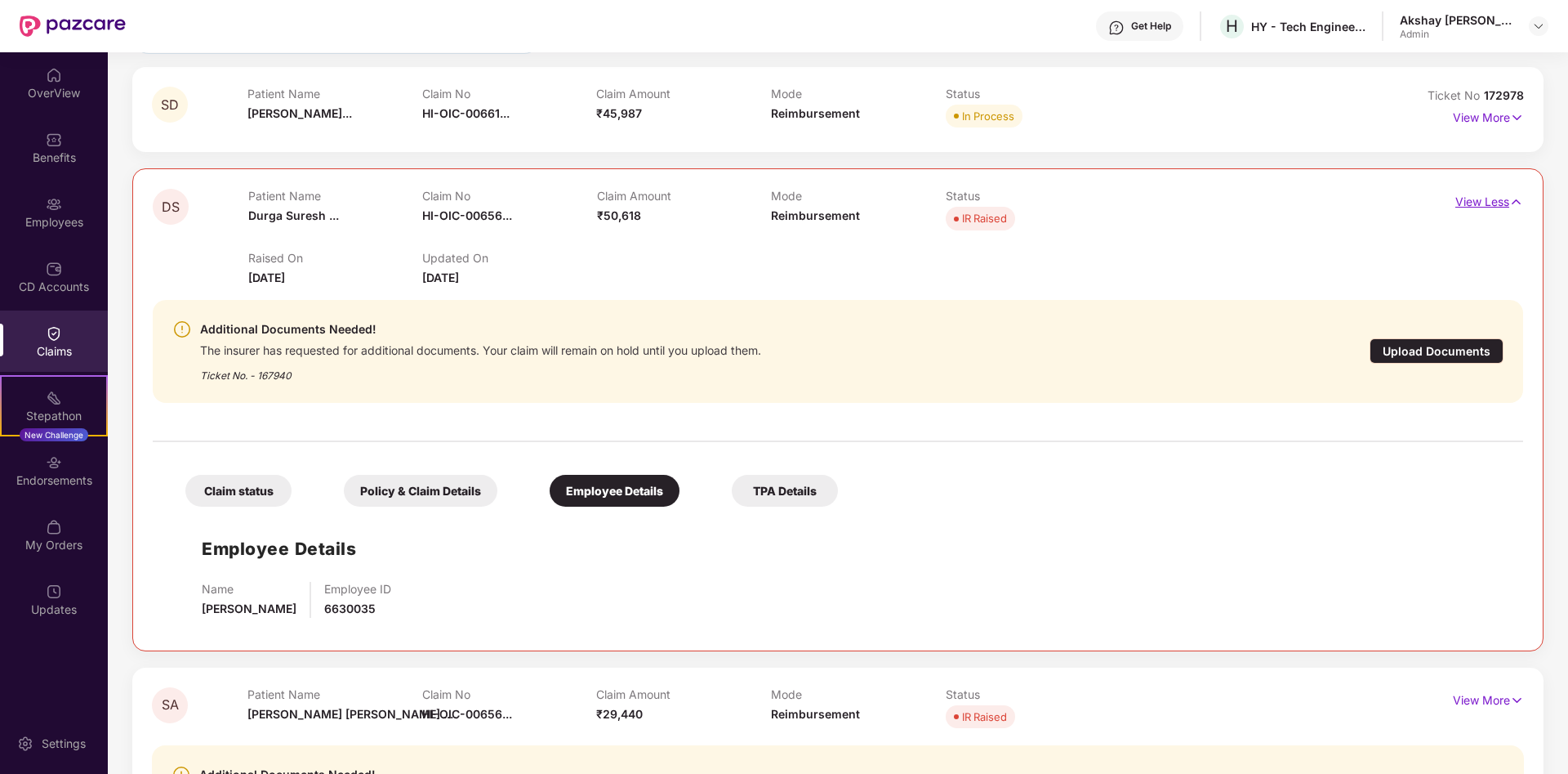
click at [1487, 203] on p "View Less" at bounding box center [1489, 200] width 68 height 22
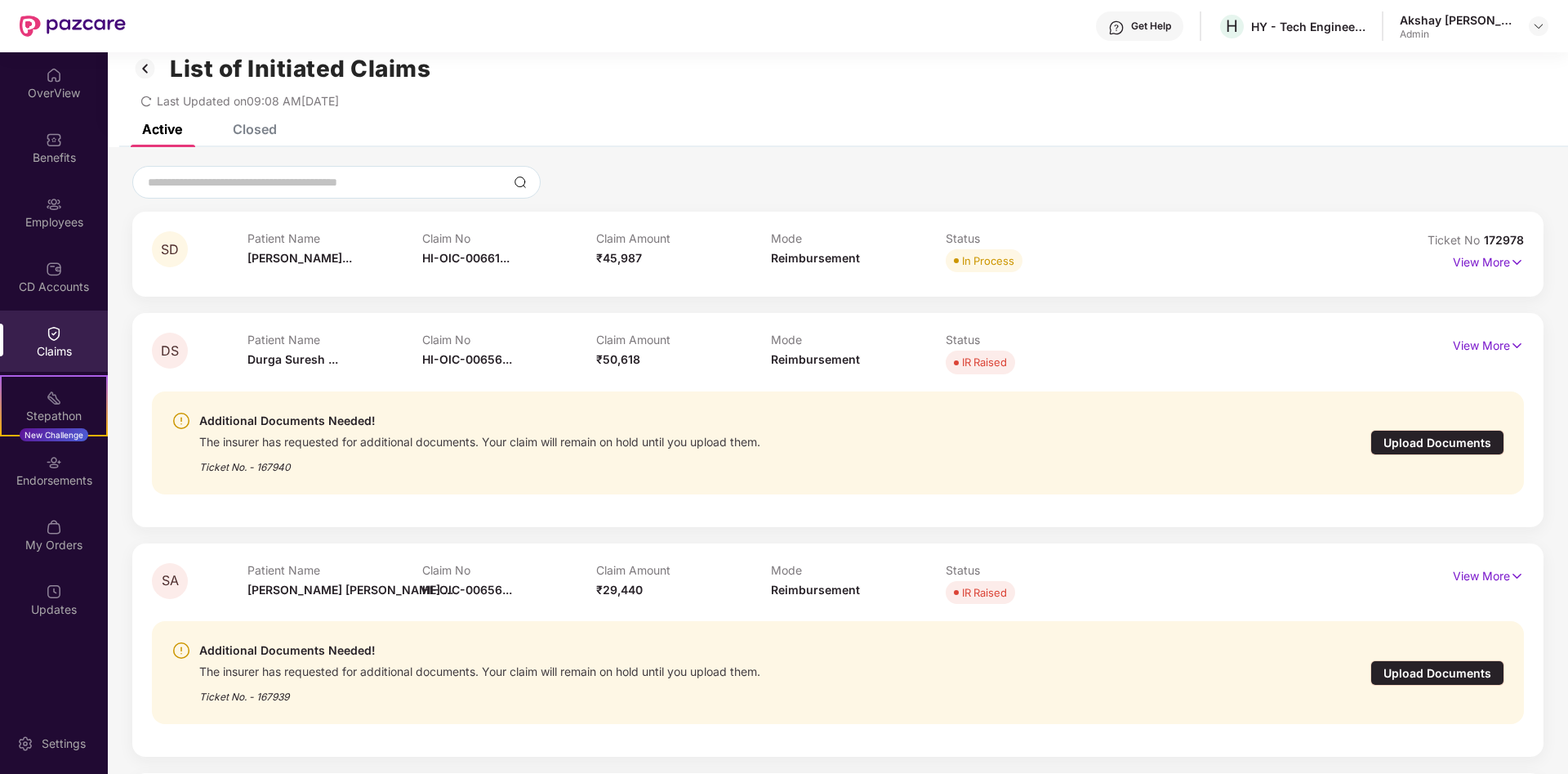
scroll to position [0, 0]
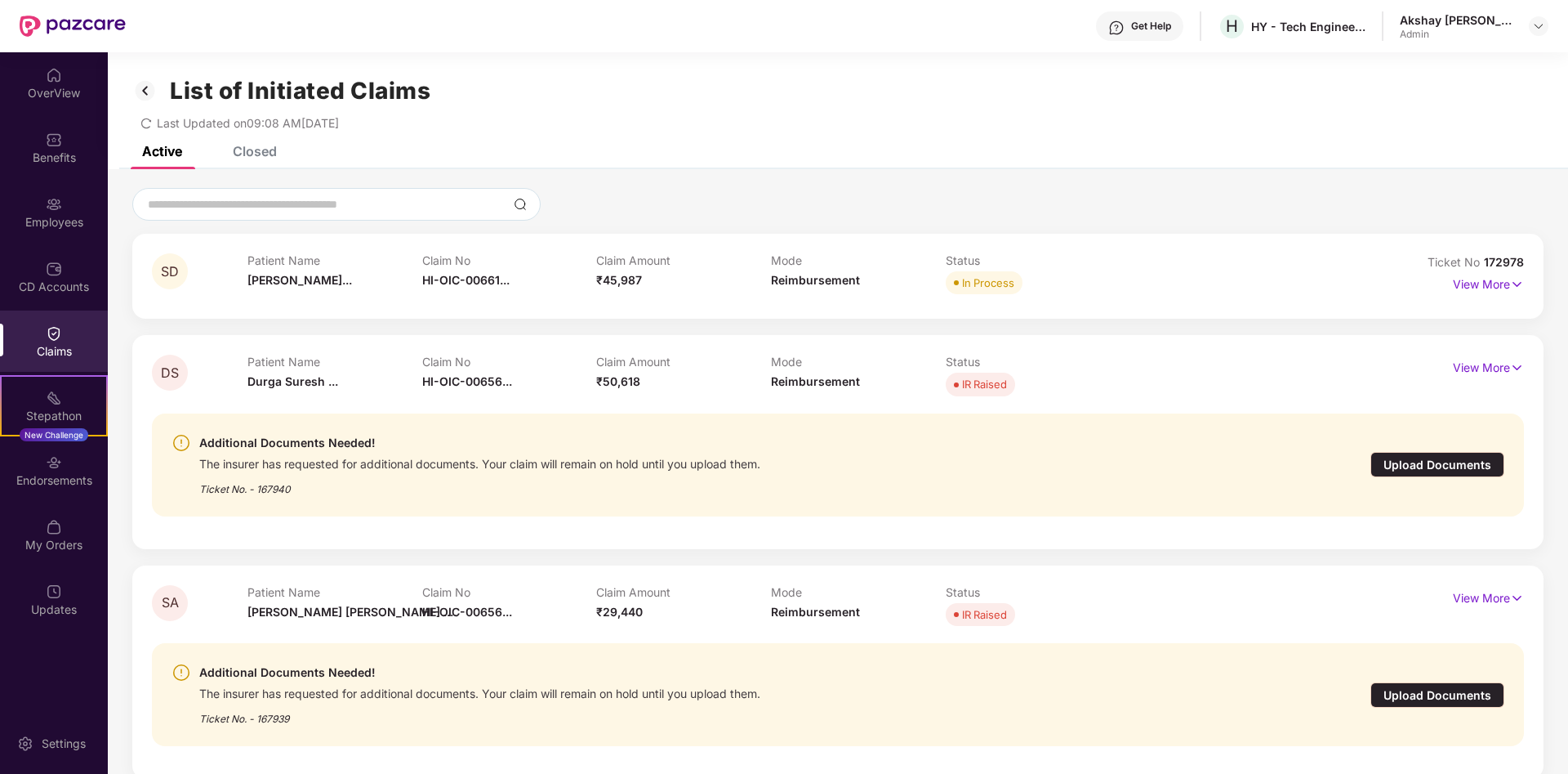
click at [263, 154] on div "Closed" at bounding box center [254, 150] width 44 height 16
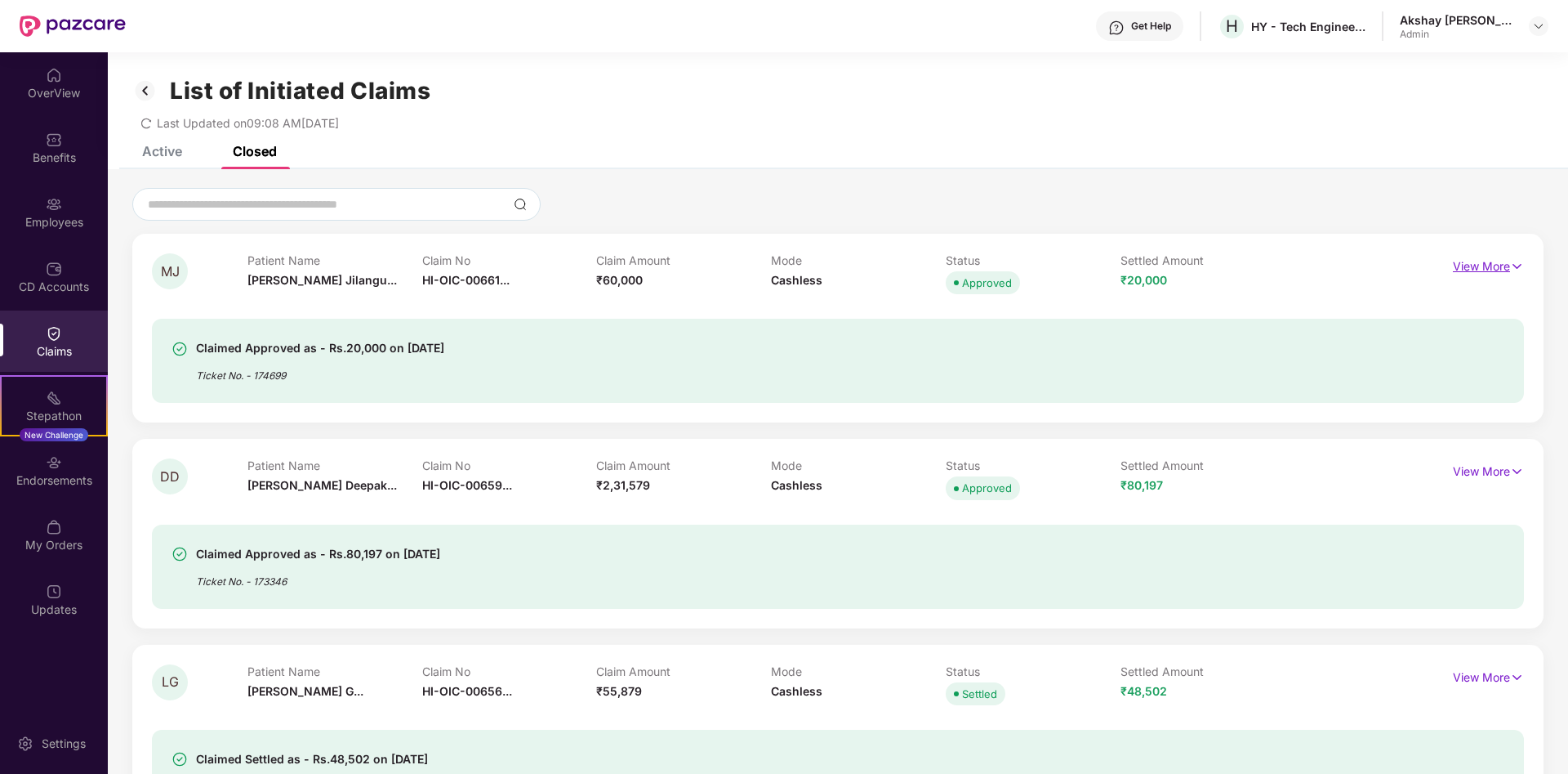
click at [1489, 264] on p "View More" at bounding box center [1488, 265] width 71 height 22
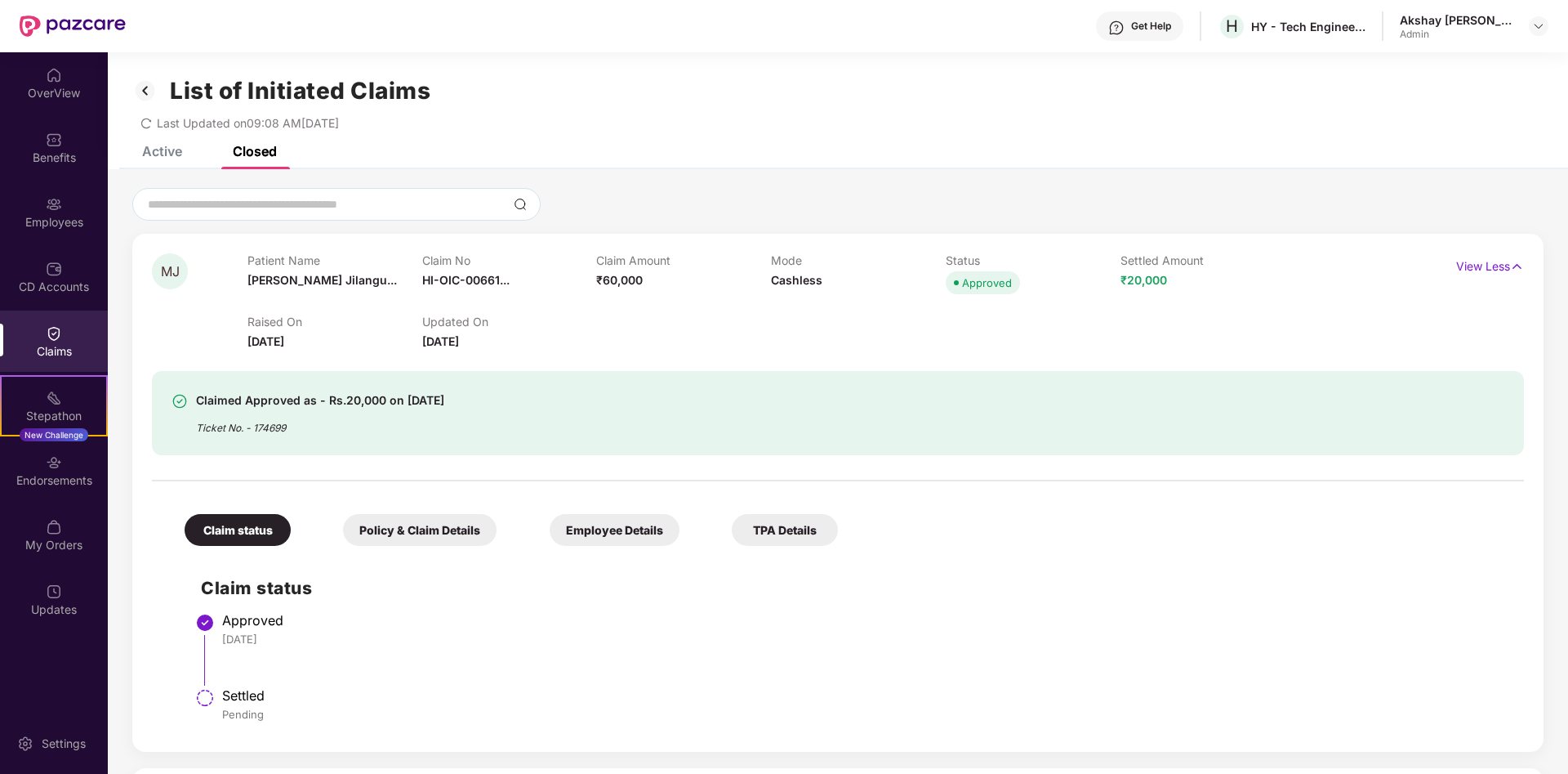
click at [629, 526] on div "Employee Details" at bounding box center [614, 529] width 130 height 32
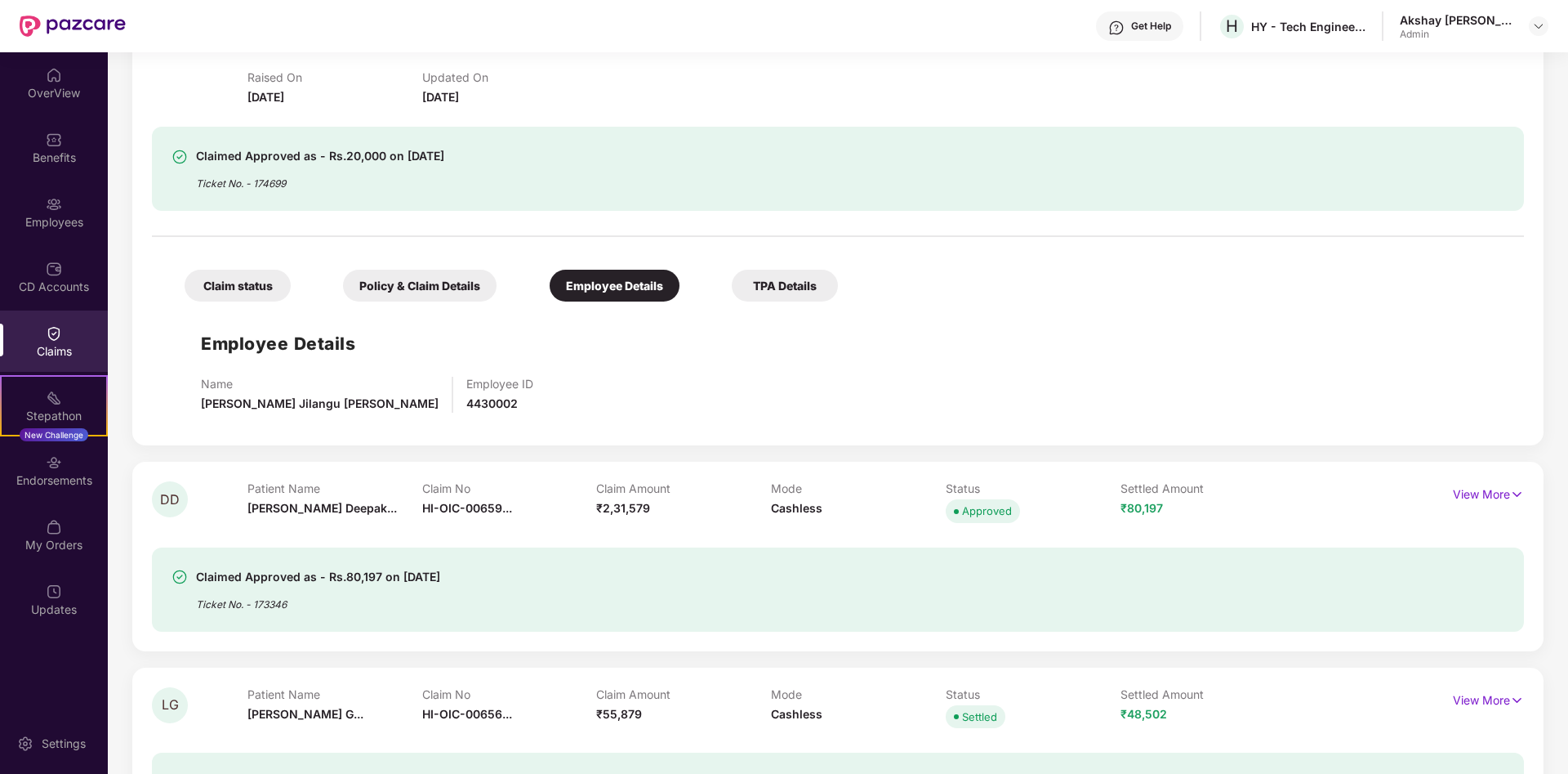
scroll to position [250, 0]
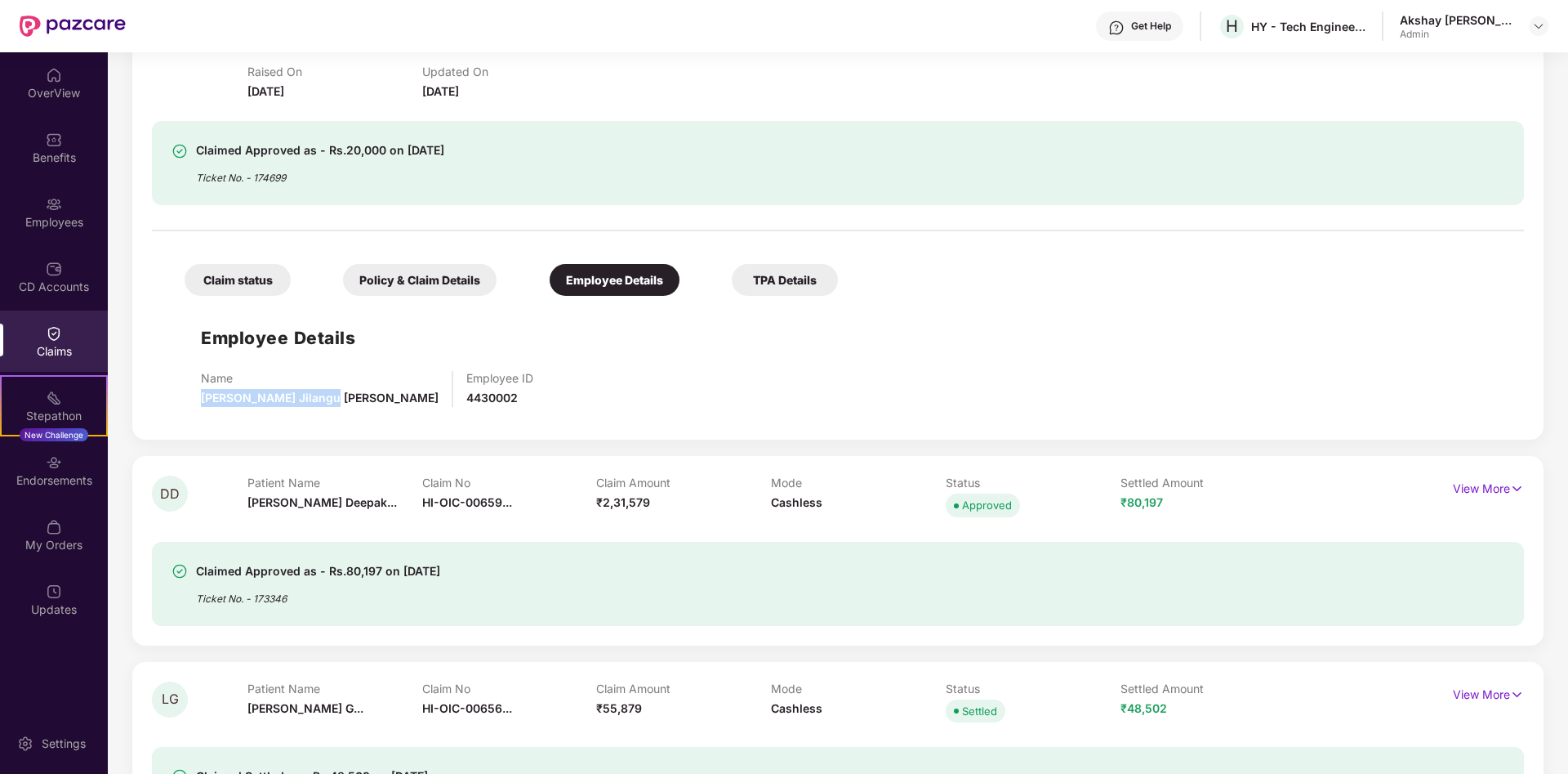
drag, startPoint x: 198, startPoint y: 397, endPoint x: 322, endPoint y: 410, distance: 124.7
click at [322, 410] on div "Employee Details Name [PERSON_NAME] Jilangu [PERSON_NAME] Employee ID 4430002" at bounding box center [838, 362] width 1340 height 116
copy span "[PERSON_NAME] Jilangu [PERSON_NAME]"
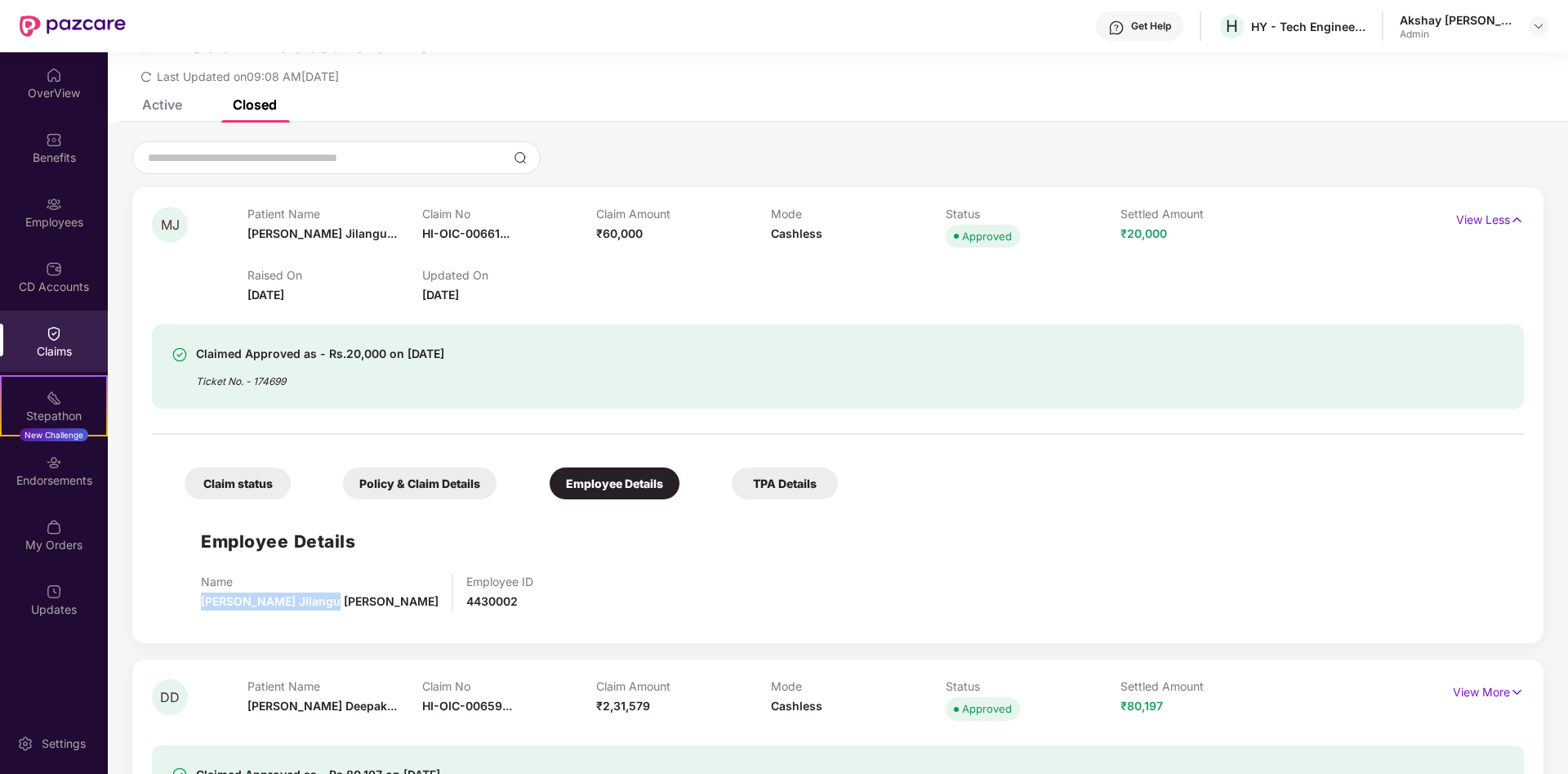
scroll to position [0, 0]
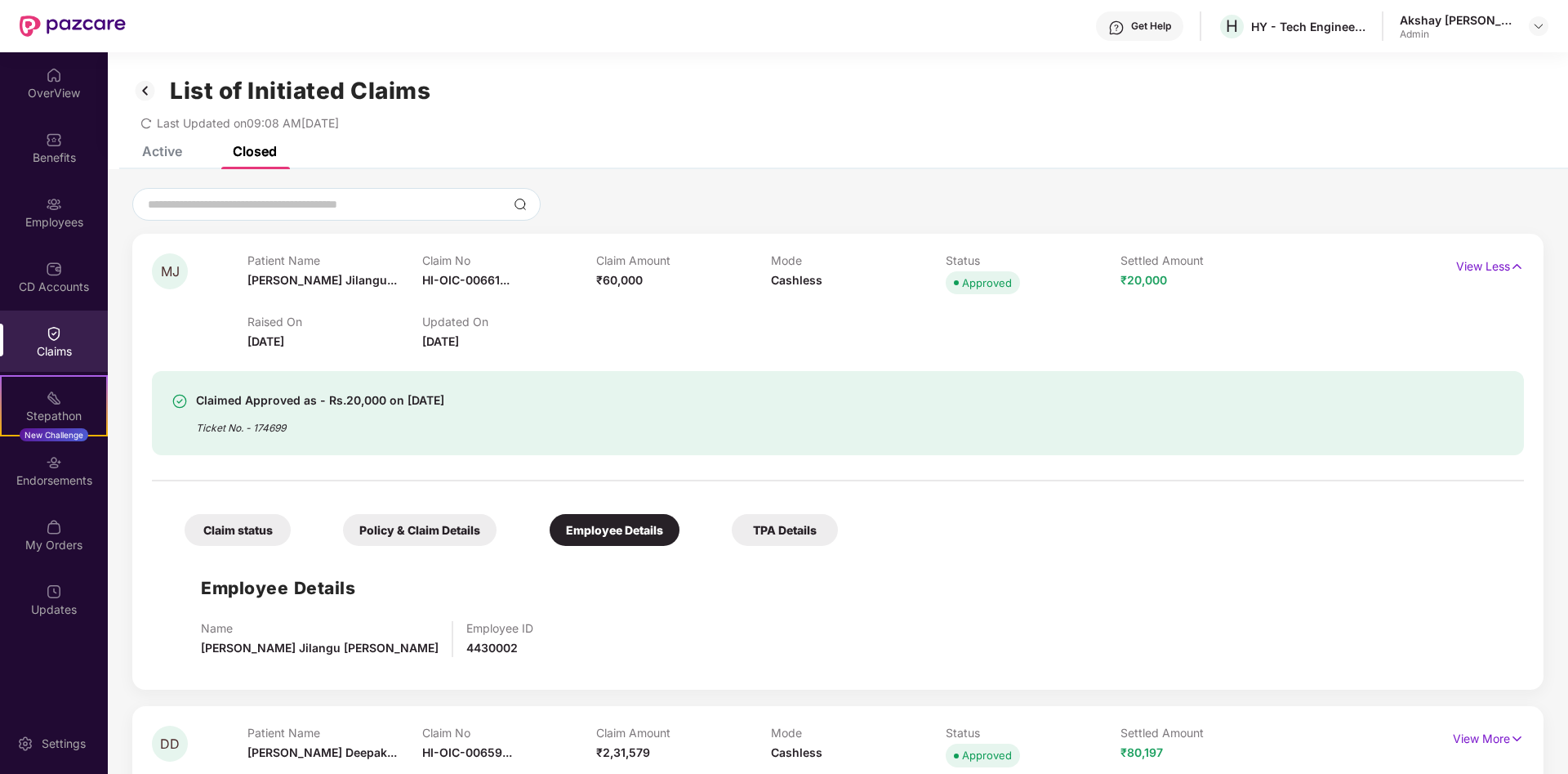
click at [217, 532] on div "Claim status" at bounding box center [238, 529] width 106 height 32
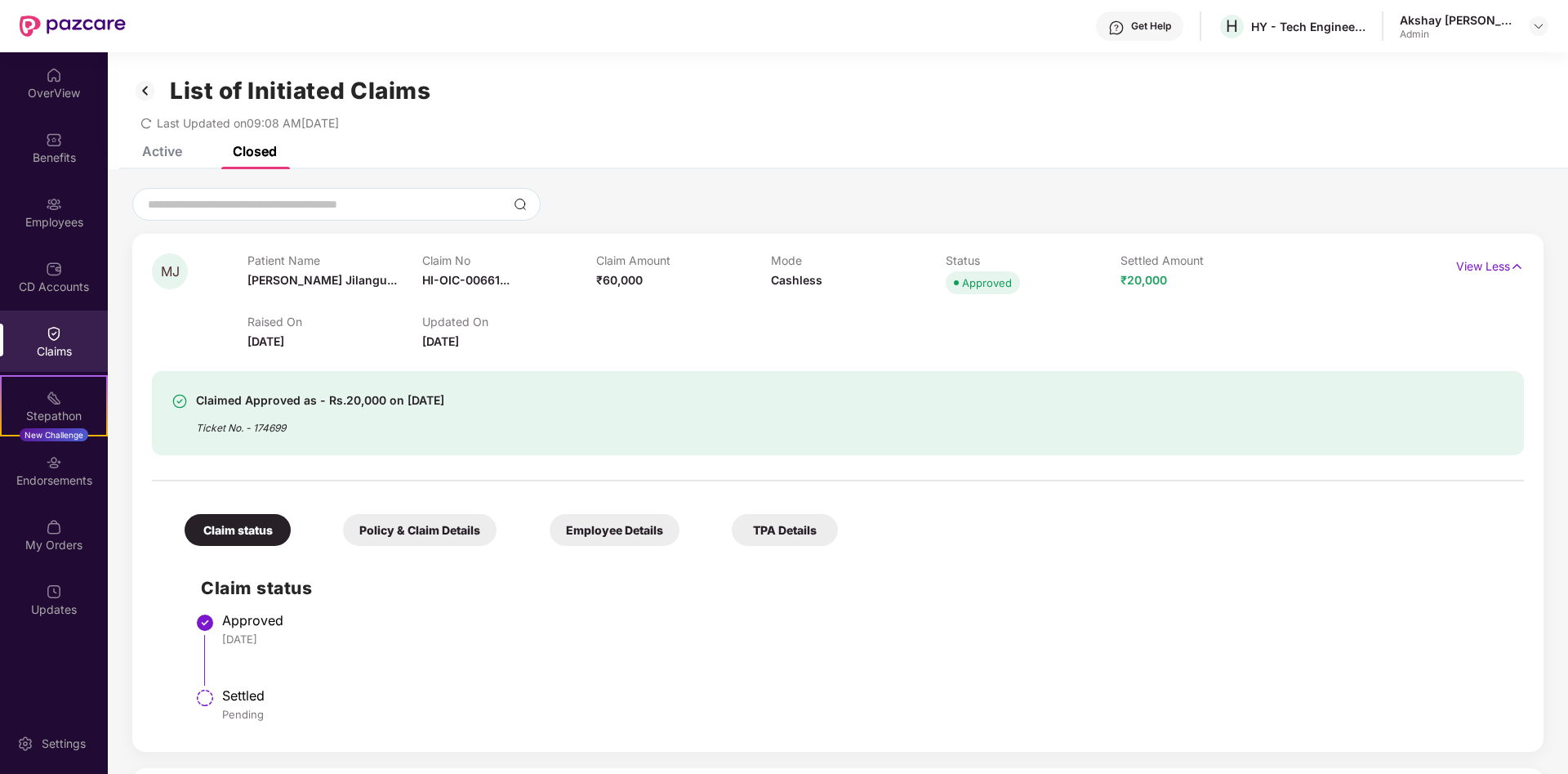
click at [424, 531] on div "Policy & Claim Details" at bounding box center [420, 529] width 154 height 32
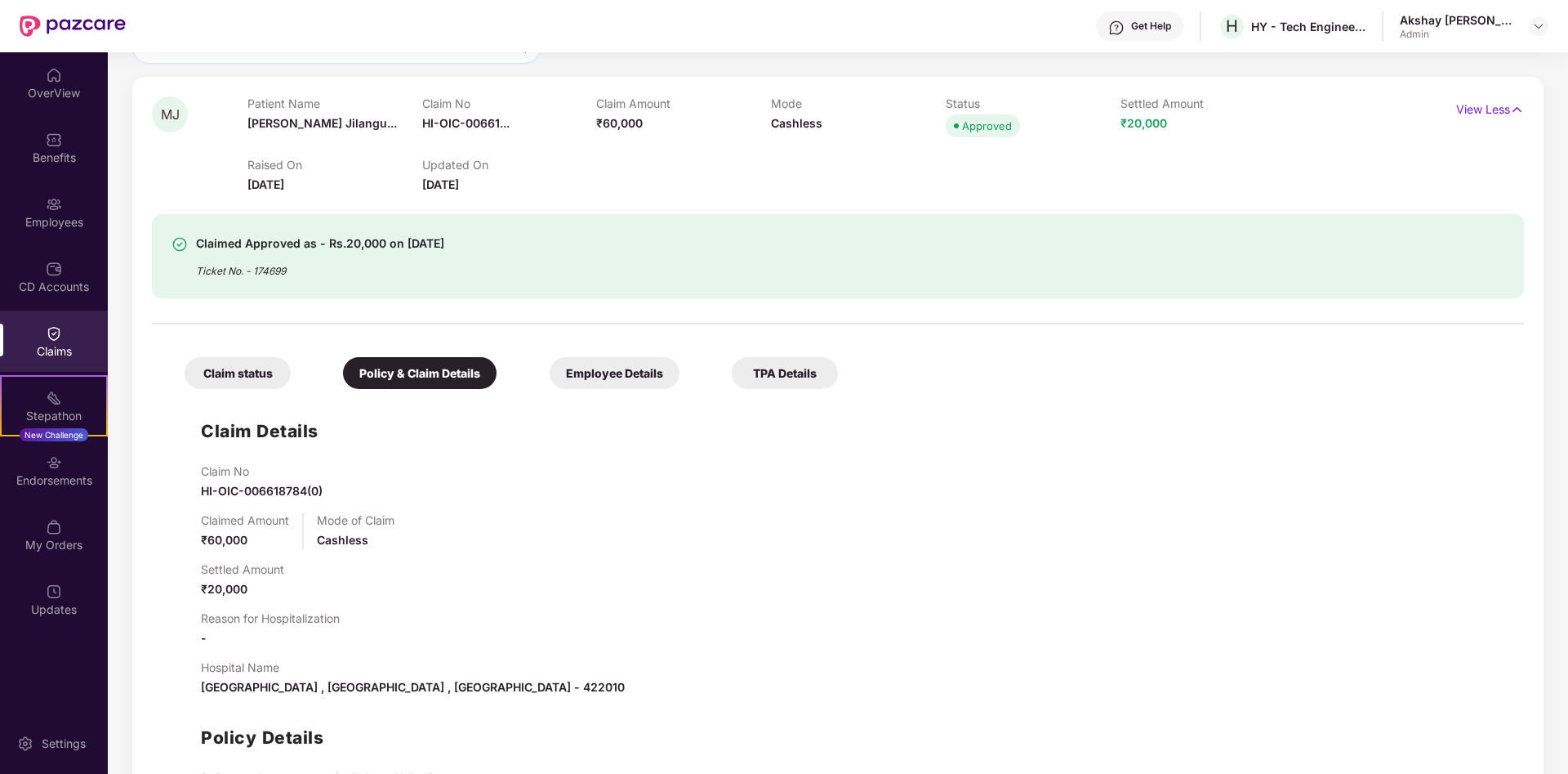
scroll to position [83, 0]
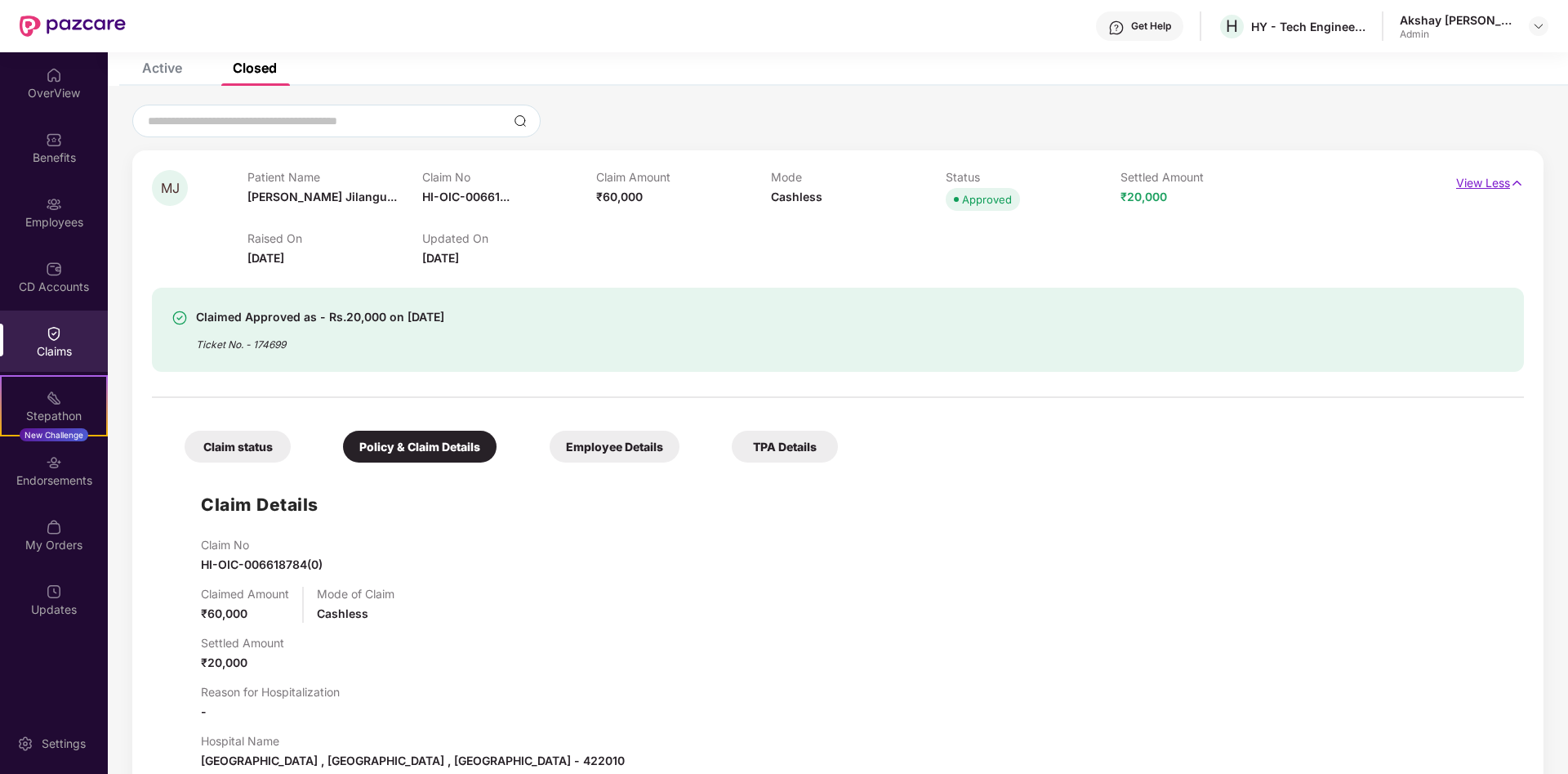
click at [1521, 185] on img at bounding box center [1517, 183] width 14 height 18
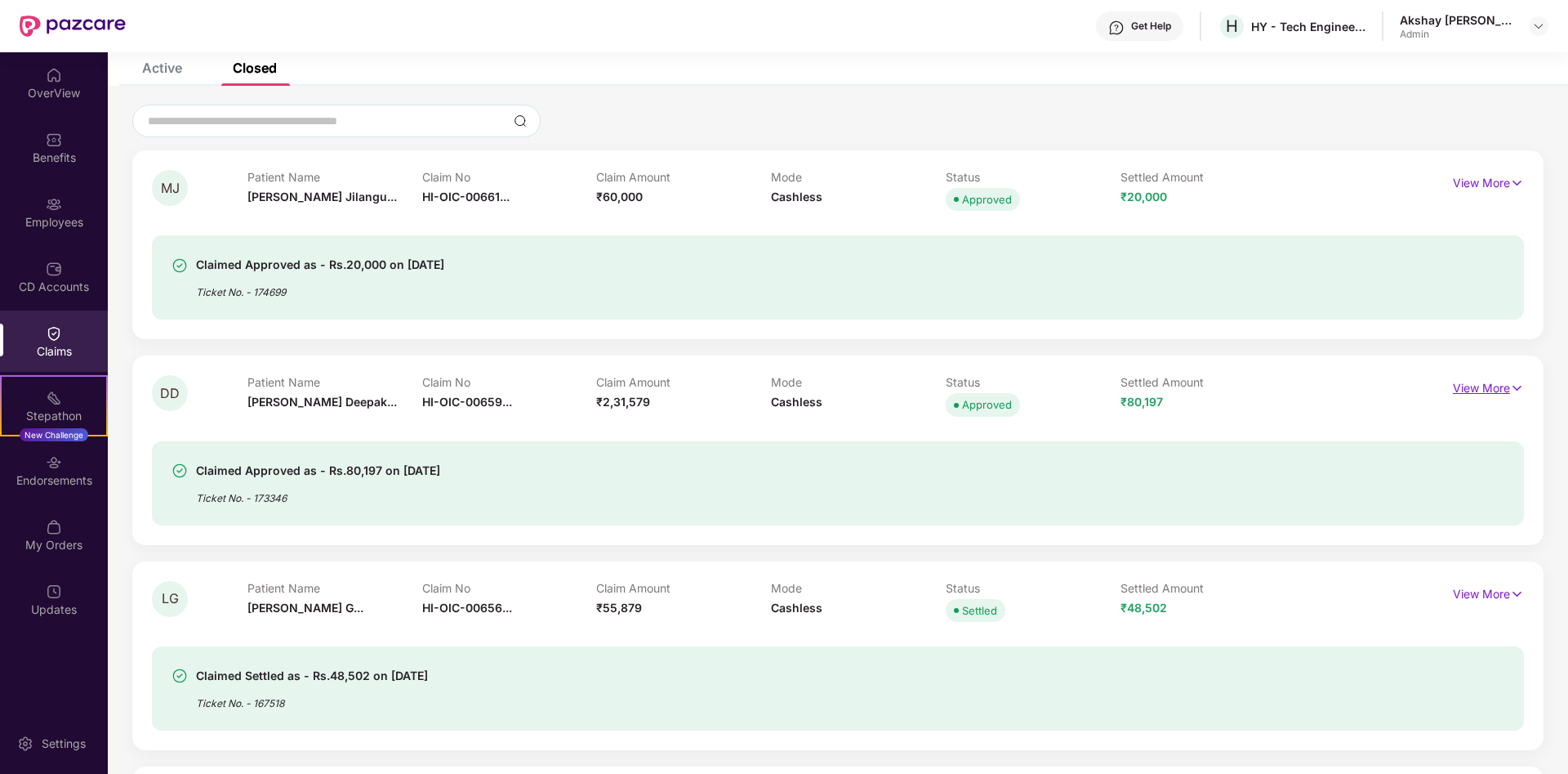
click at [1507, 383] on p "View More" at bounding box center [1488, 387] width 71 height 22
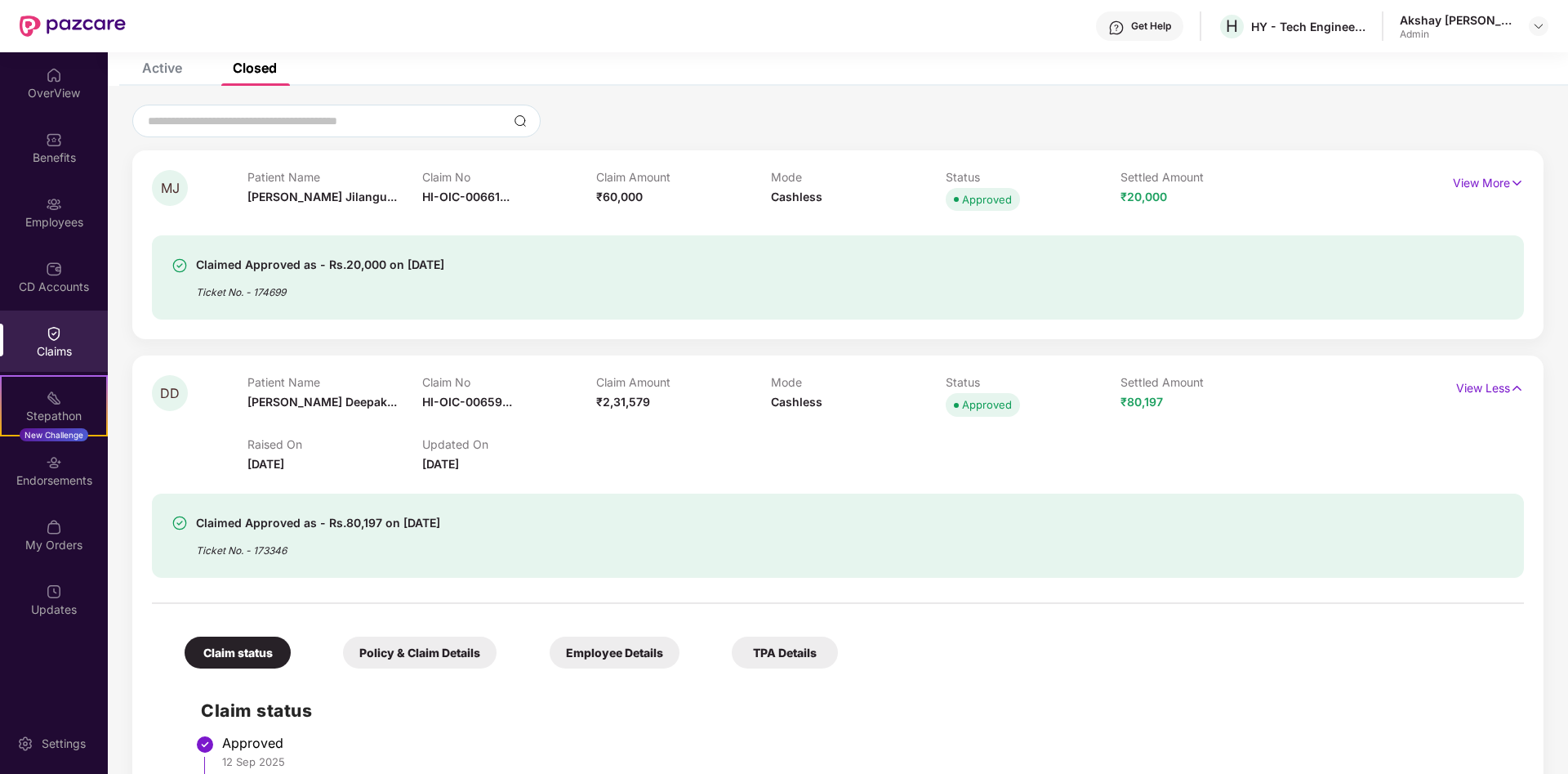
click at [645, 655] on div "Employee Details" at bounding box center [614, 652] width 130 height 32
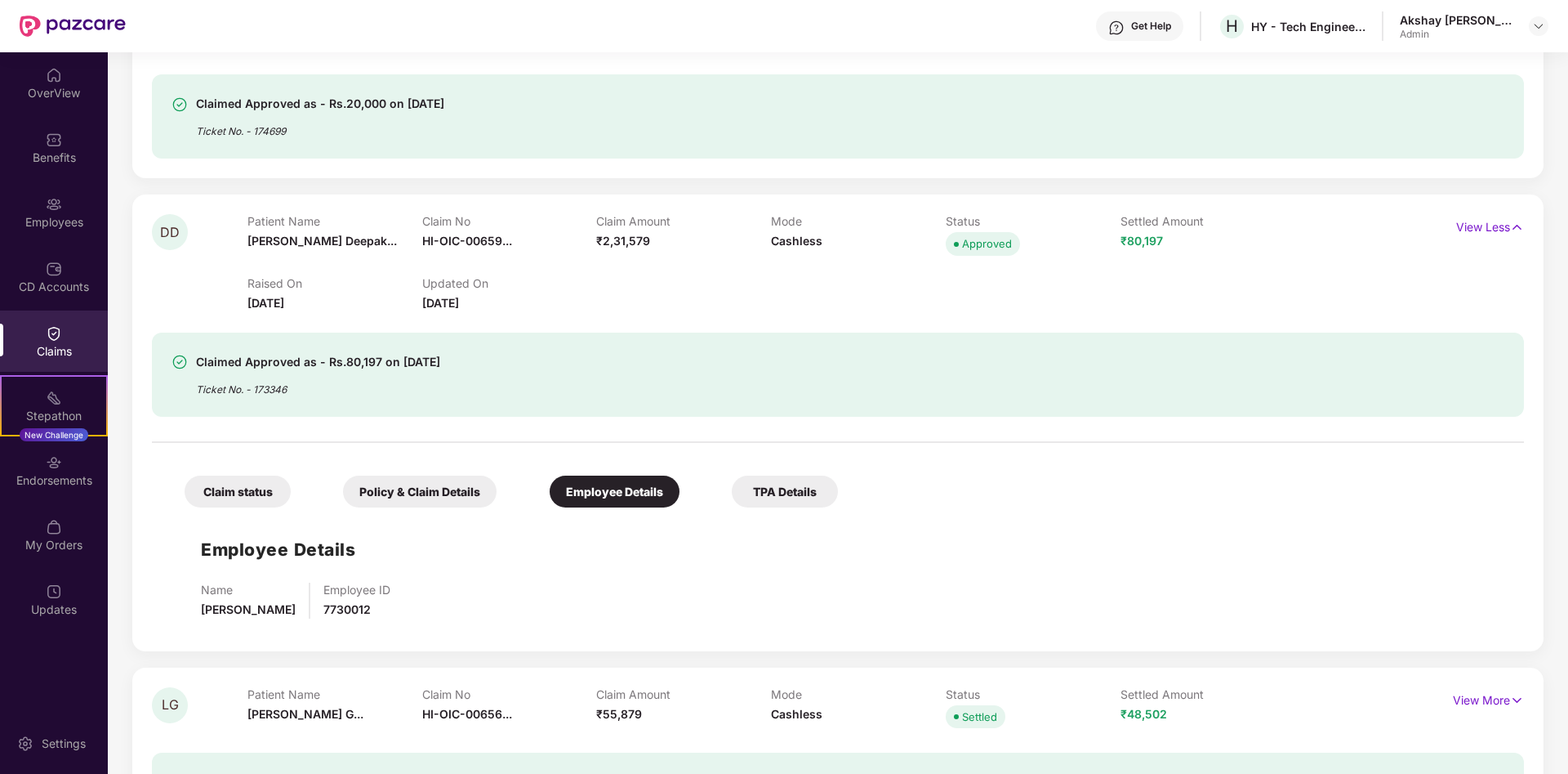
scroll to position [250, 0]
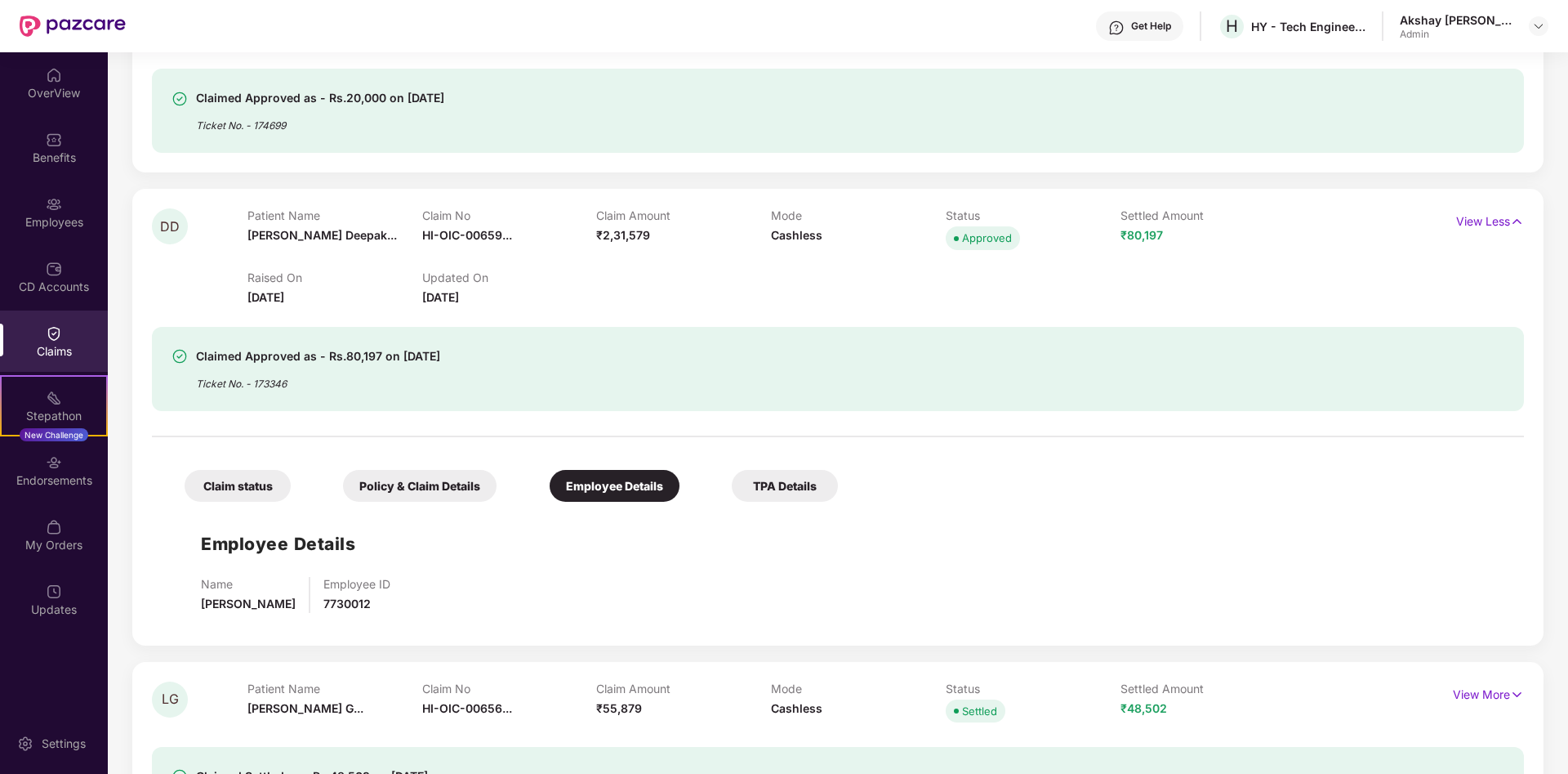
click at [410, 482] on div "Policy & Claim Details" at bounding box center [420, 485] width 154 height 32
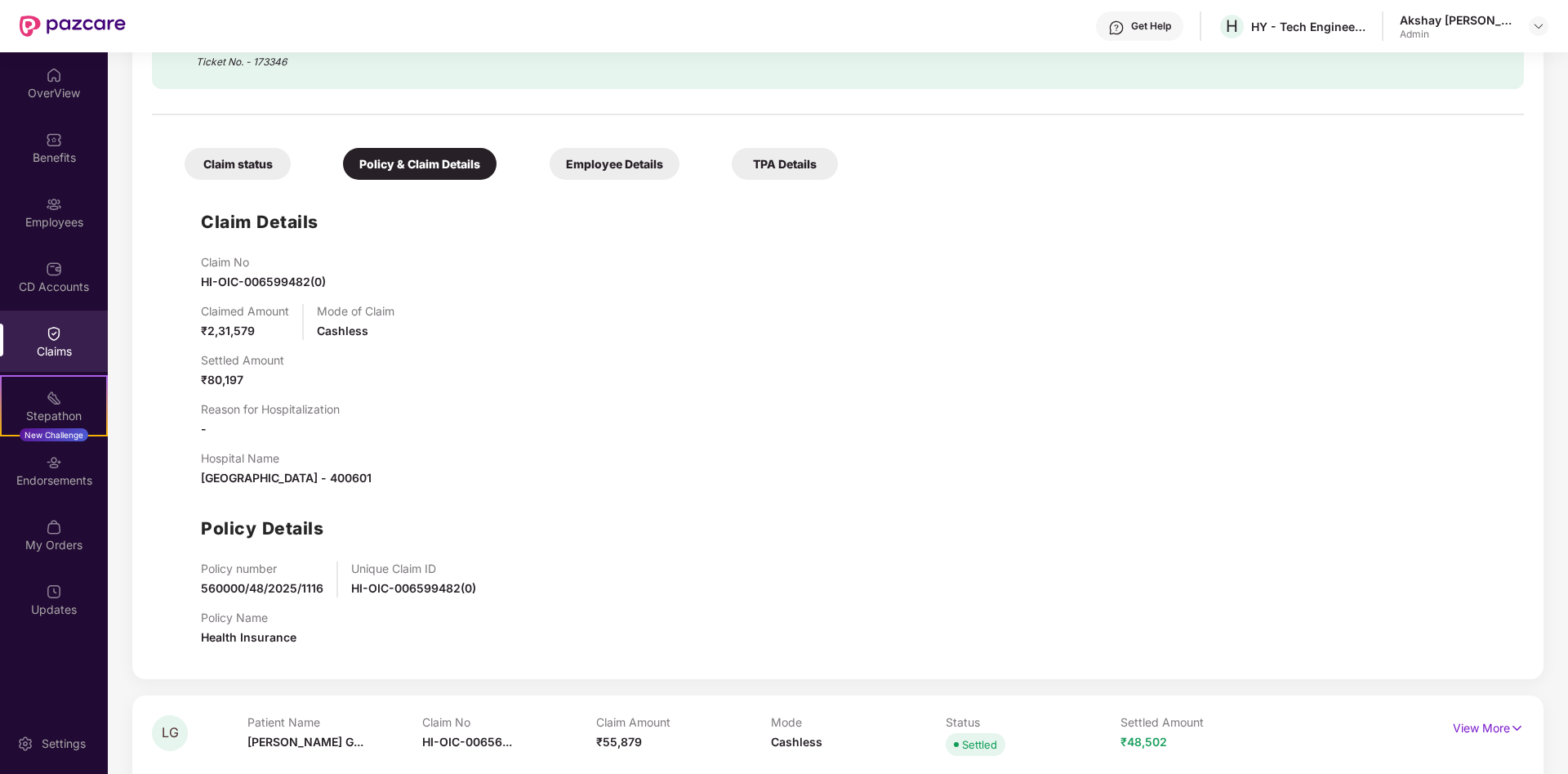
scroll to position [583, 0]
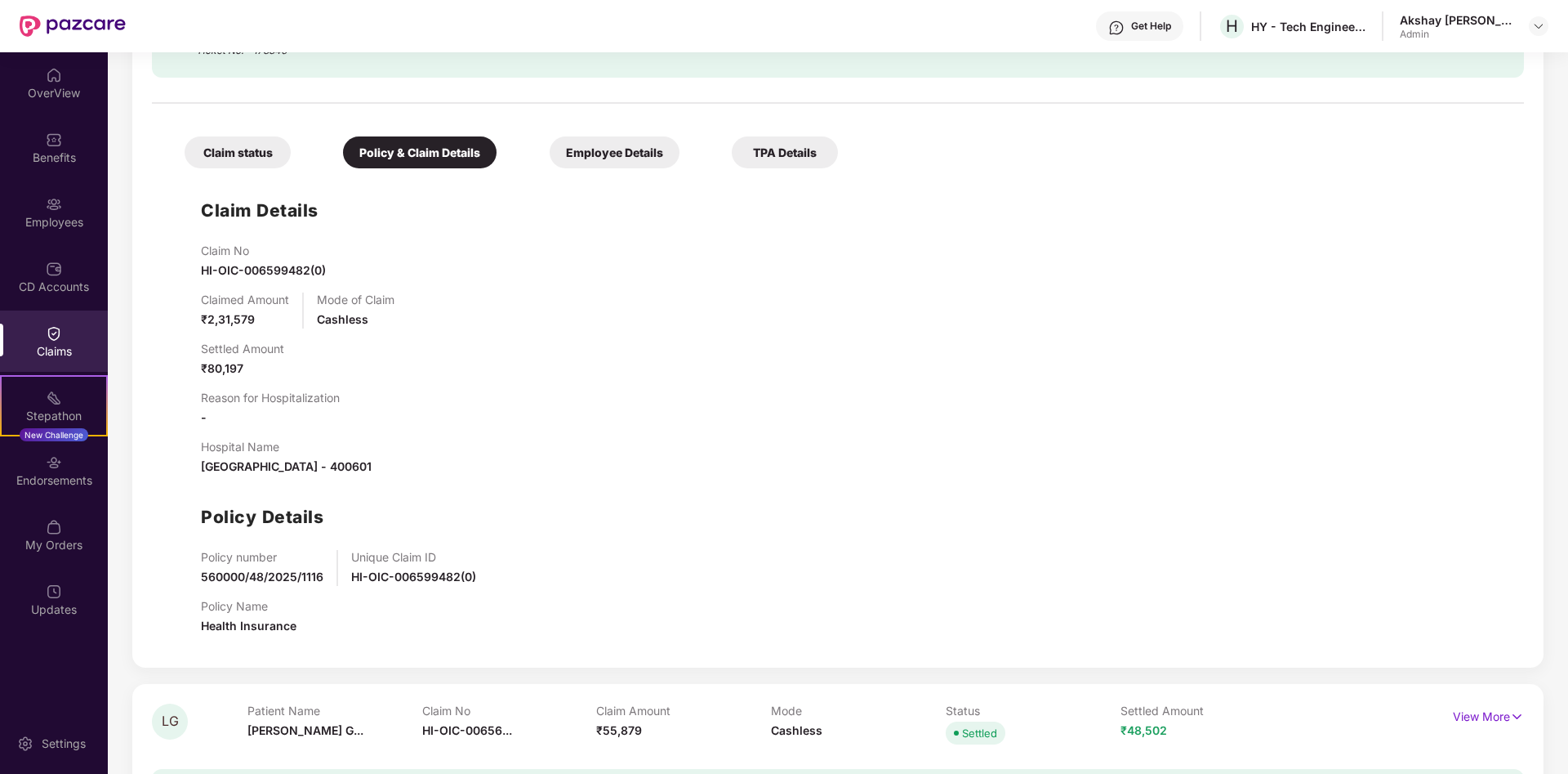
click at [764, 152] on div "TPA Details" at bounding box center [785, 152] width 106 height 32
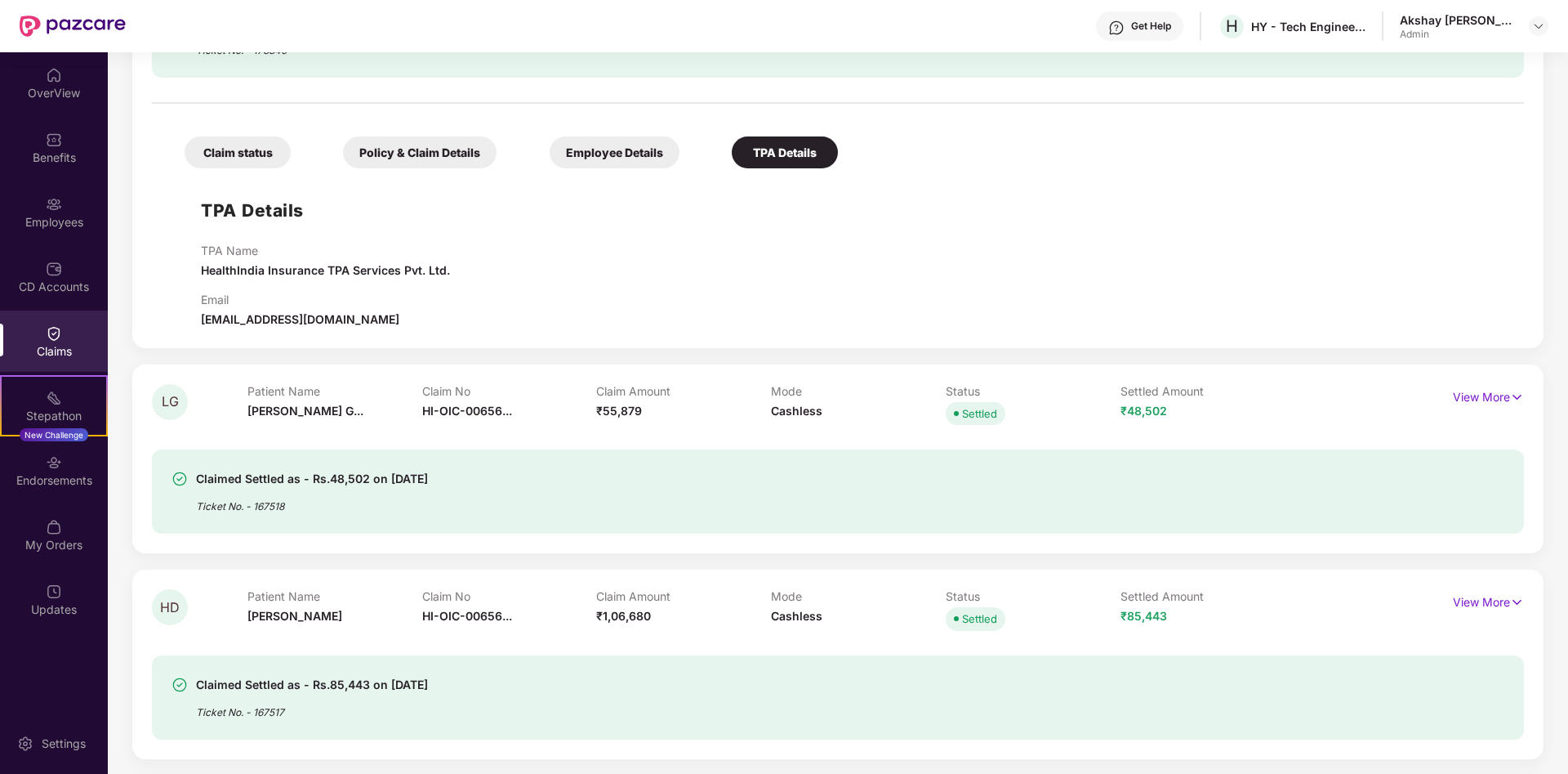
click at [650, 146] on div "Employee Details" at bounding box center [614, 152] width 130 height 32
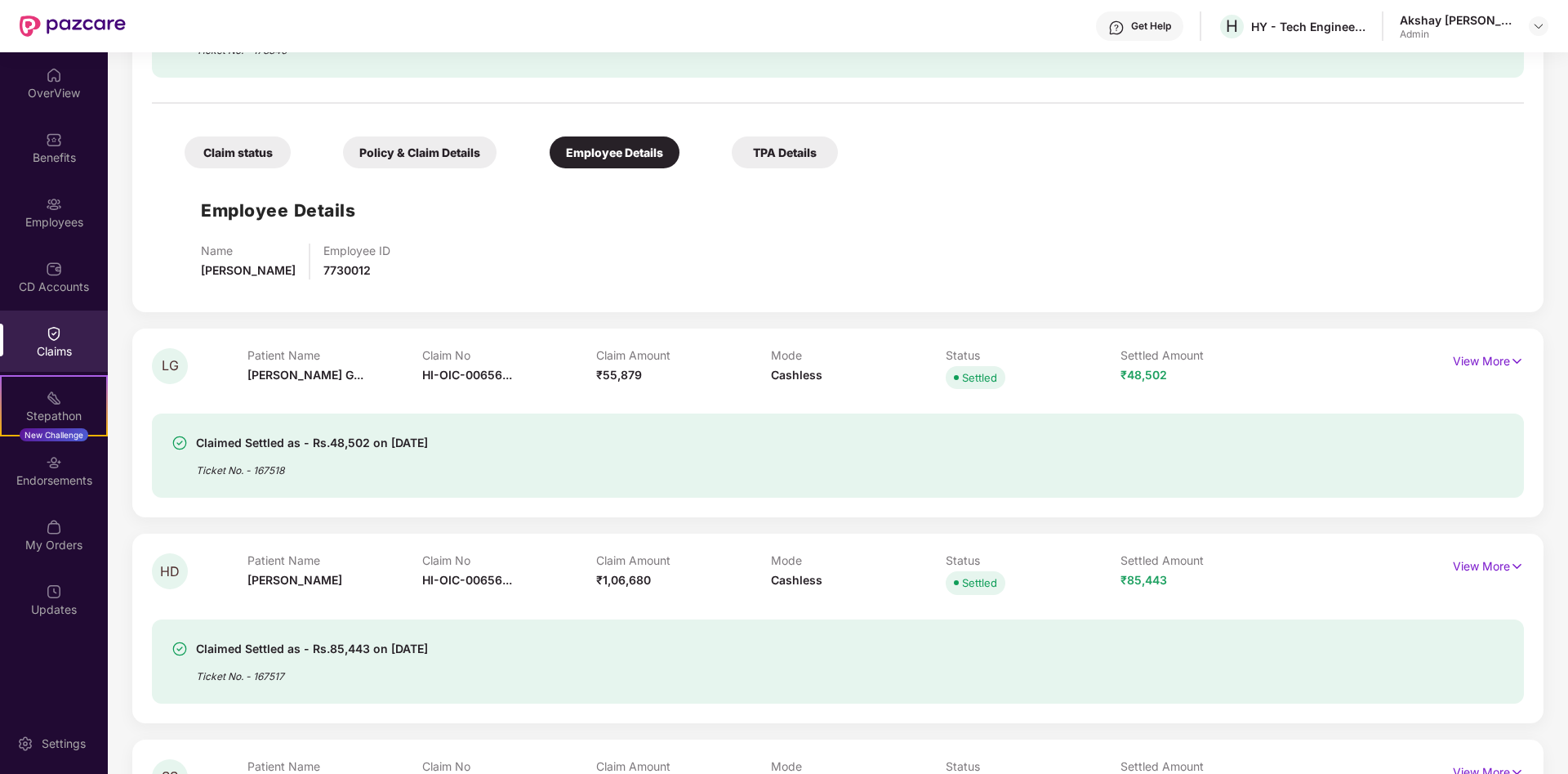
click at [420, 135] on div "Claim status Policy & Claim Details Employee Details TPA Details" at bounding box center [503, 144] width 670 height 48
click at [417, 144] on div "Policy & Claim Details" at bounding box center [420, 152] width 154 height 32
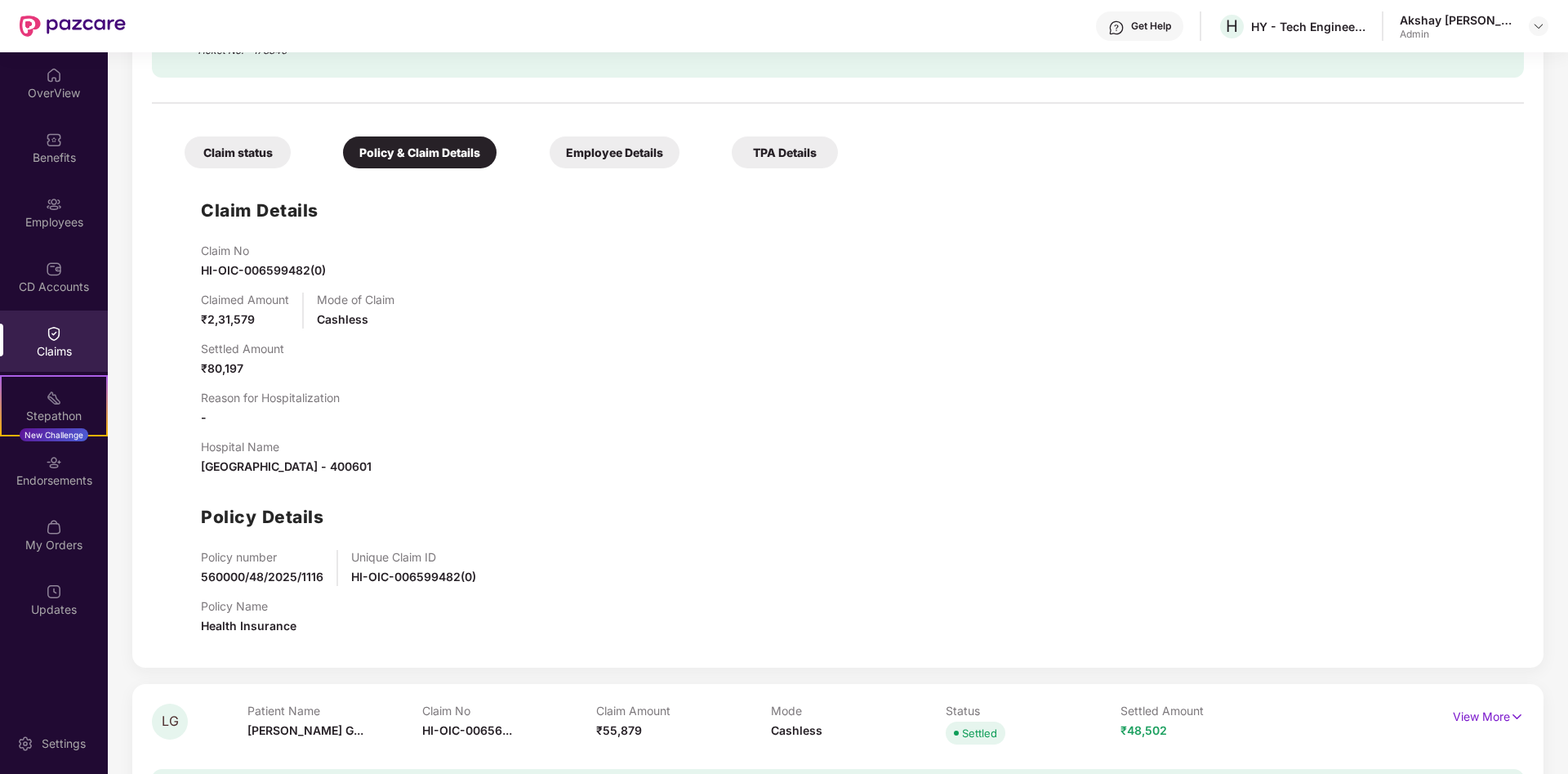
scroll to position [333, 0]
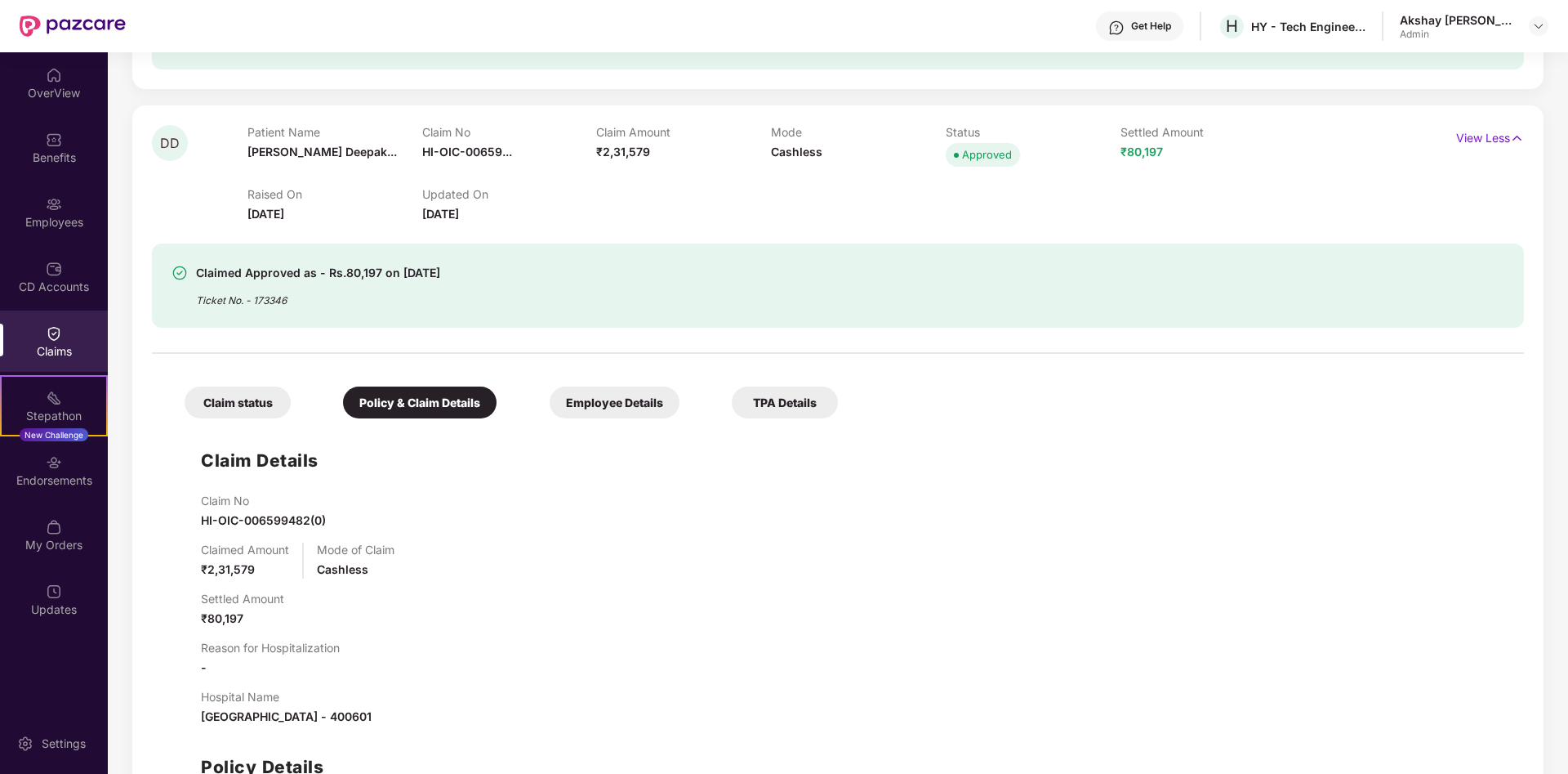
click at [234, 415] on div "Claim status" at bounding box center [238, 402] width 106 height 32
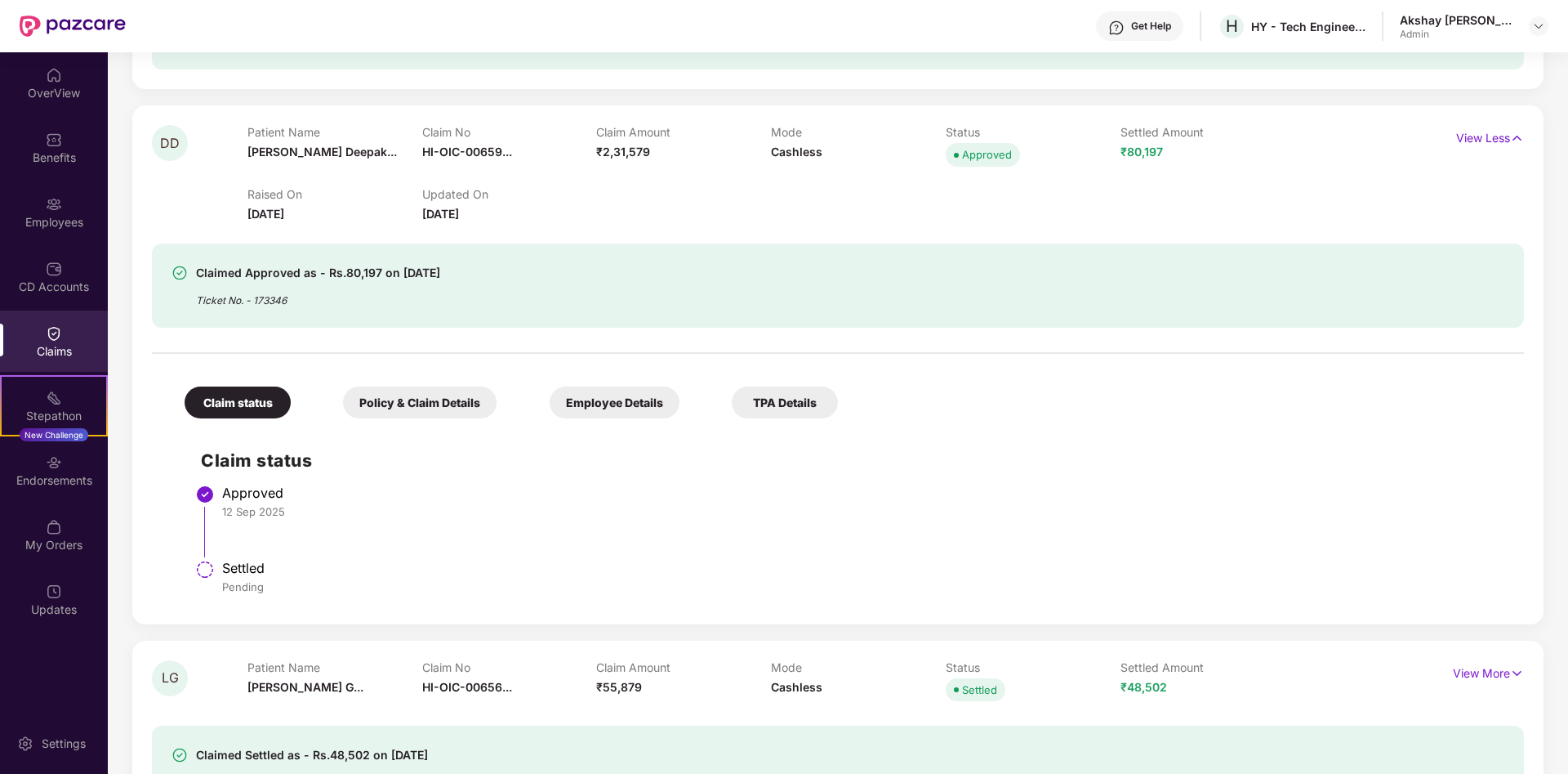
click at [378, 402] on div "Policy & Claim Details" at bounding box center [420, 402] width 154 height 32
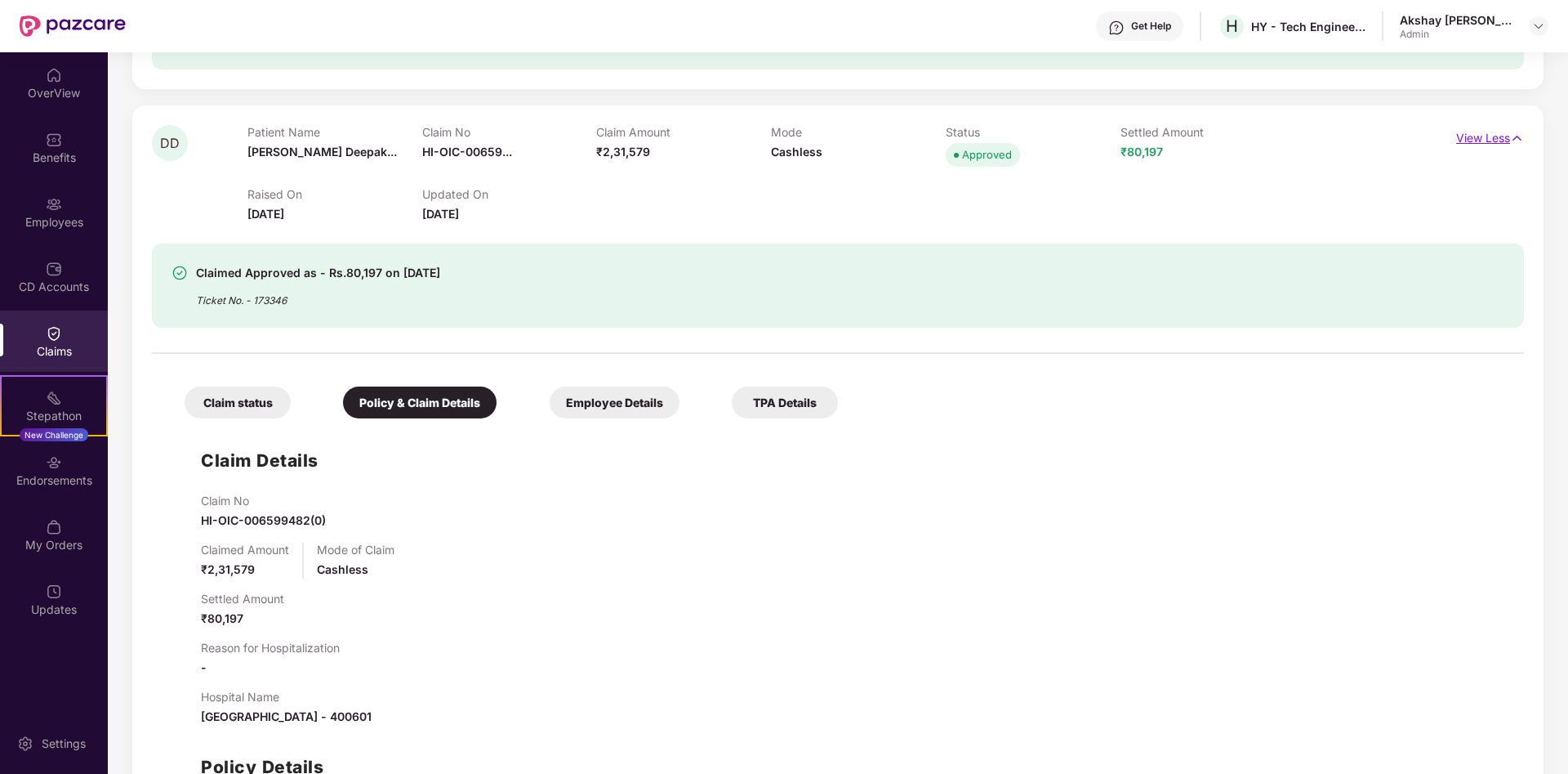
click at [1521, 139] on img at bounding box center [1517, 137] width 14 height 18
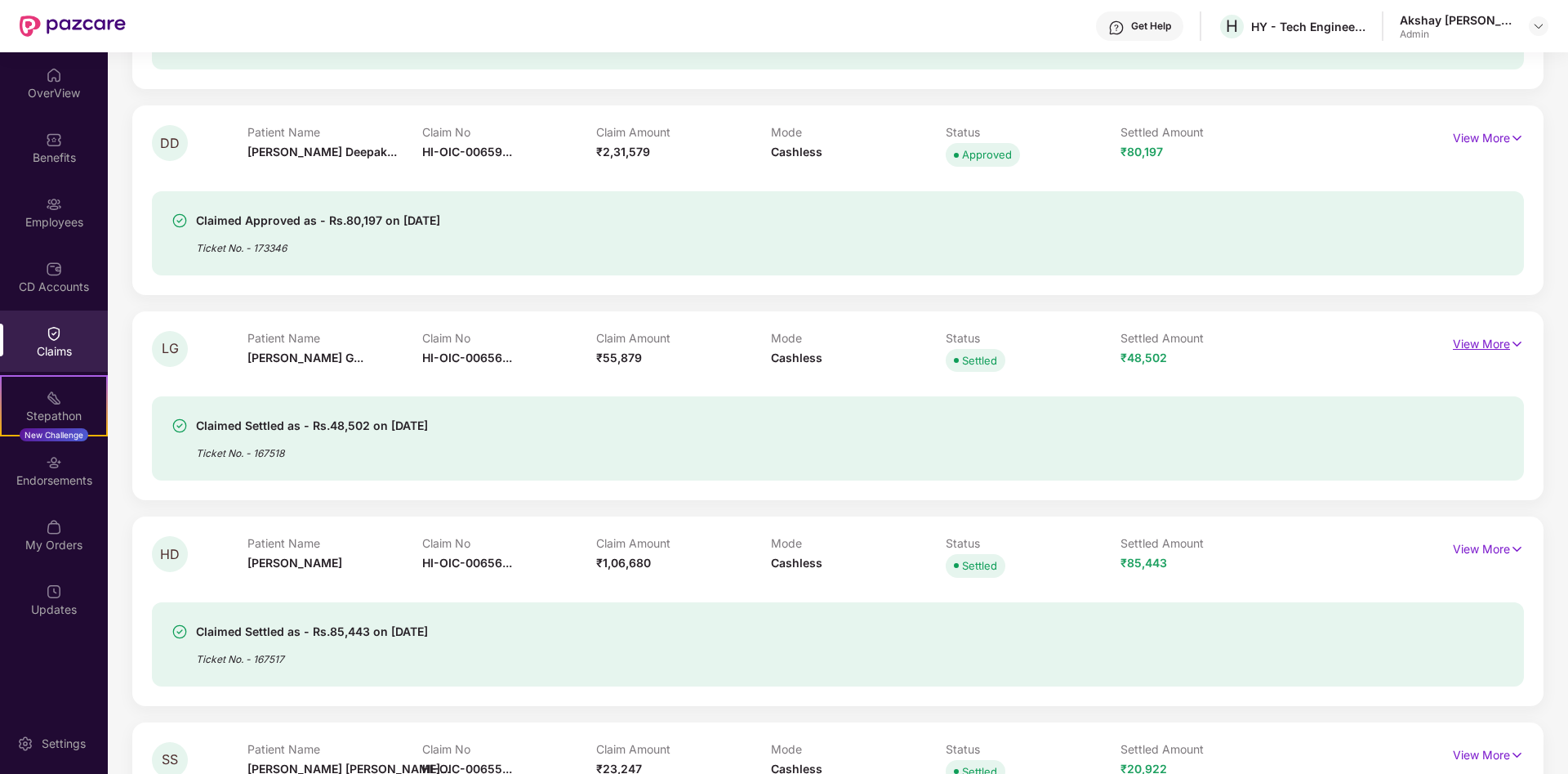
click at [1507, 345] on p "View More" at bounding box center [1488, 342] width 71 height 22
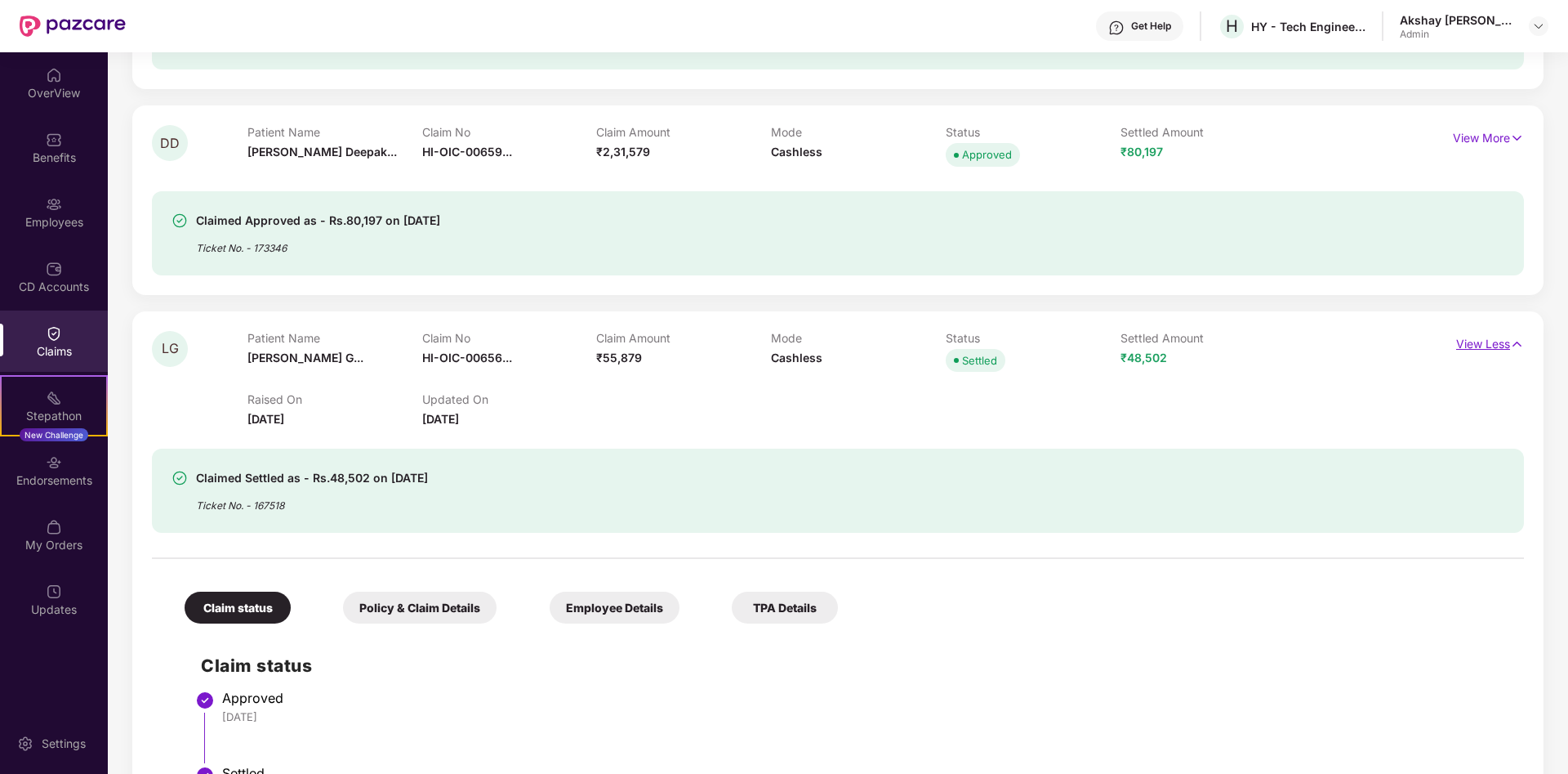
click at [1496, 348] on p "View Less" at bounding box center [1490, 342] width 68 height 22
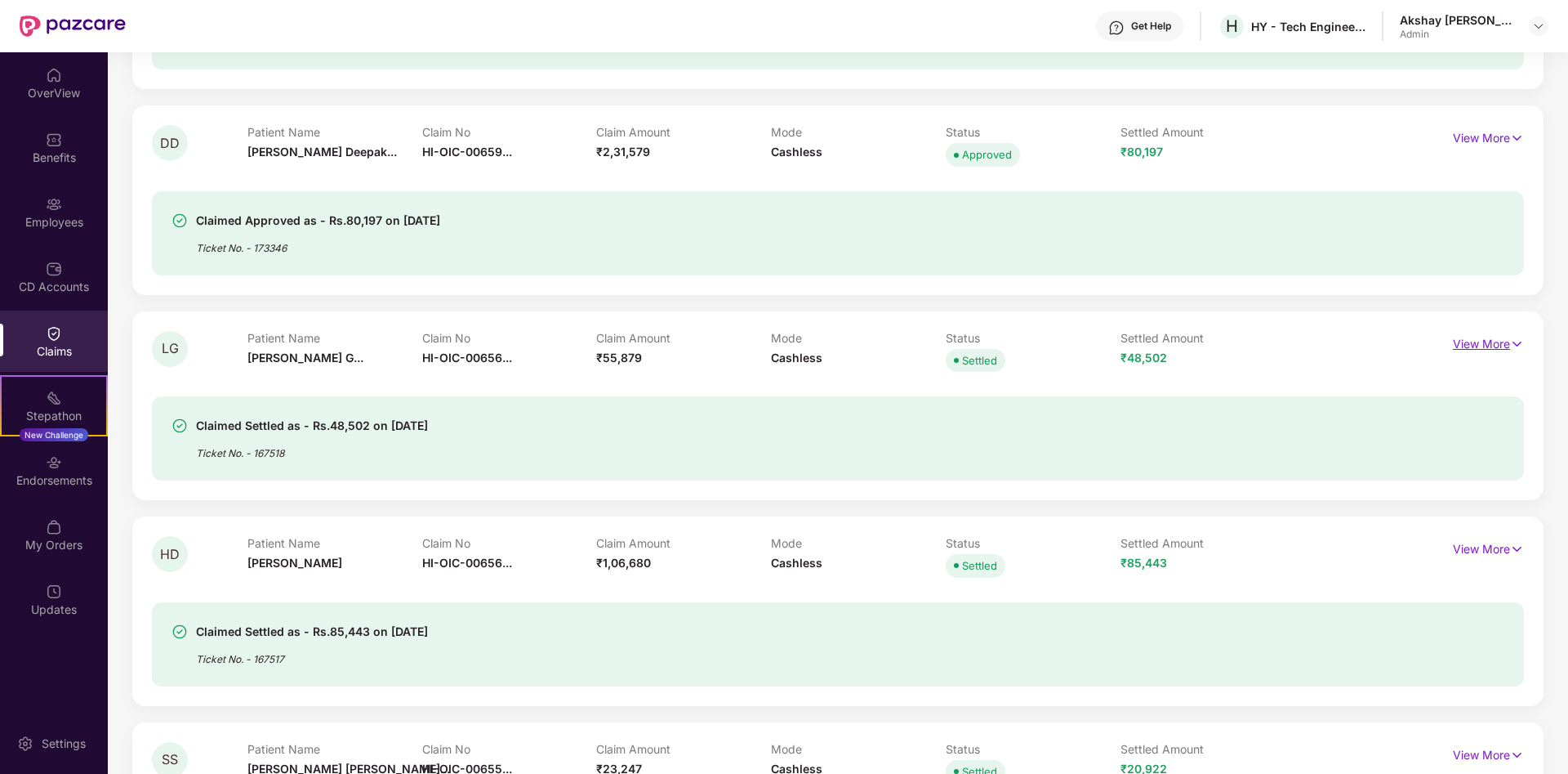
click at [1496, 348] on p "View More" at bounding box center [1488, 342] width 71 height 22
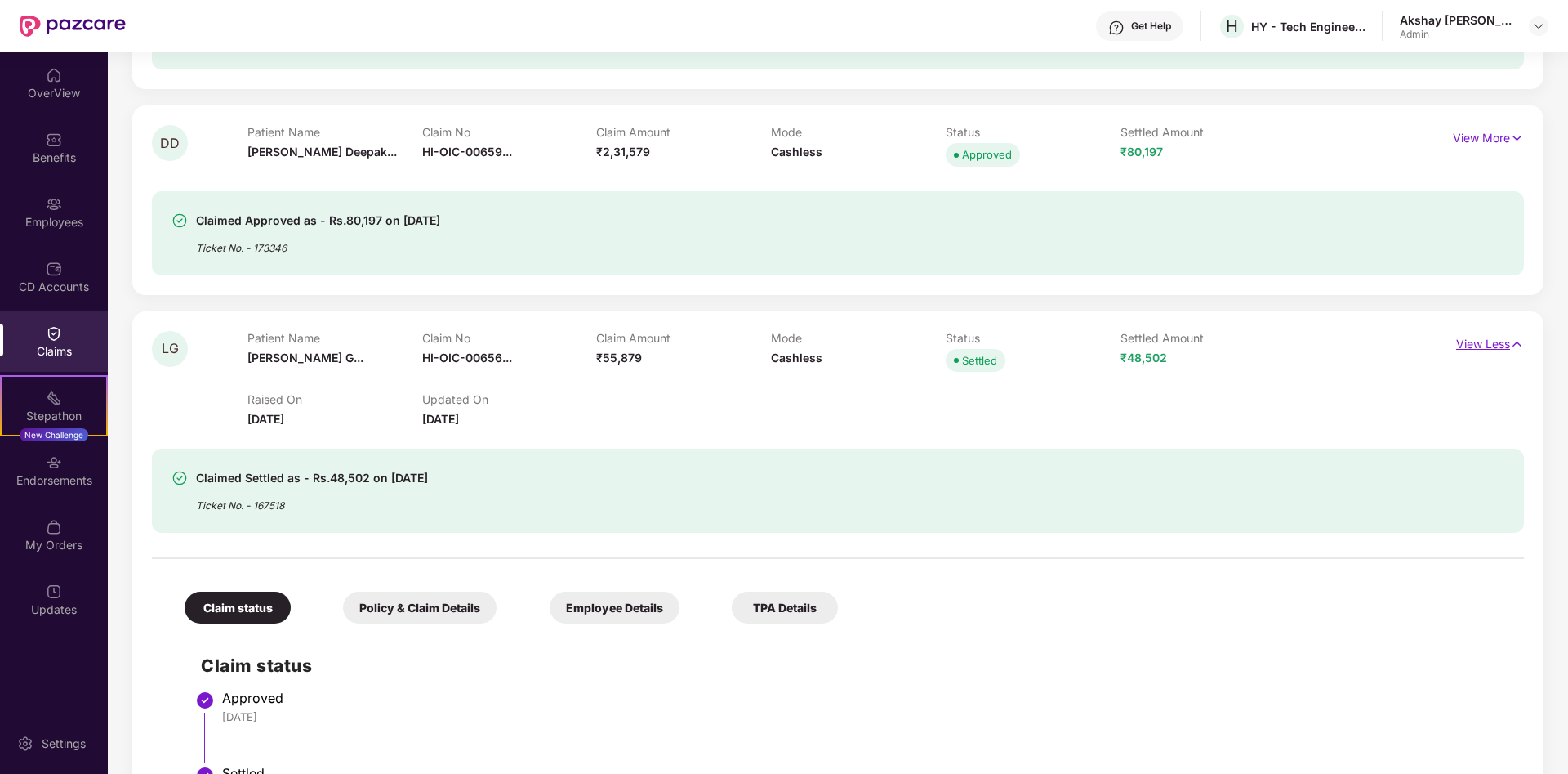
click at [1512, 343] on img at bounding box center [1517, 344] width 14 height 18
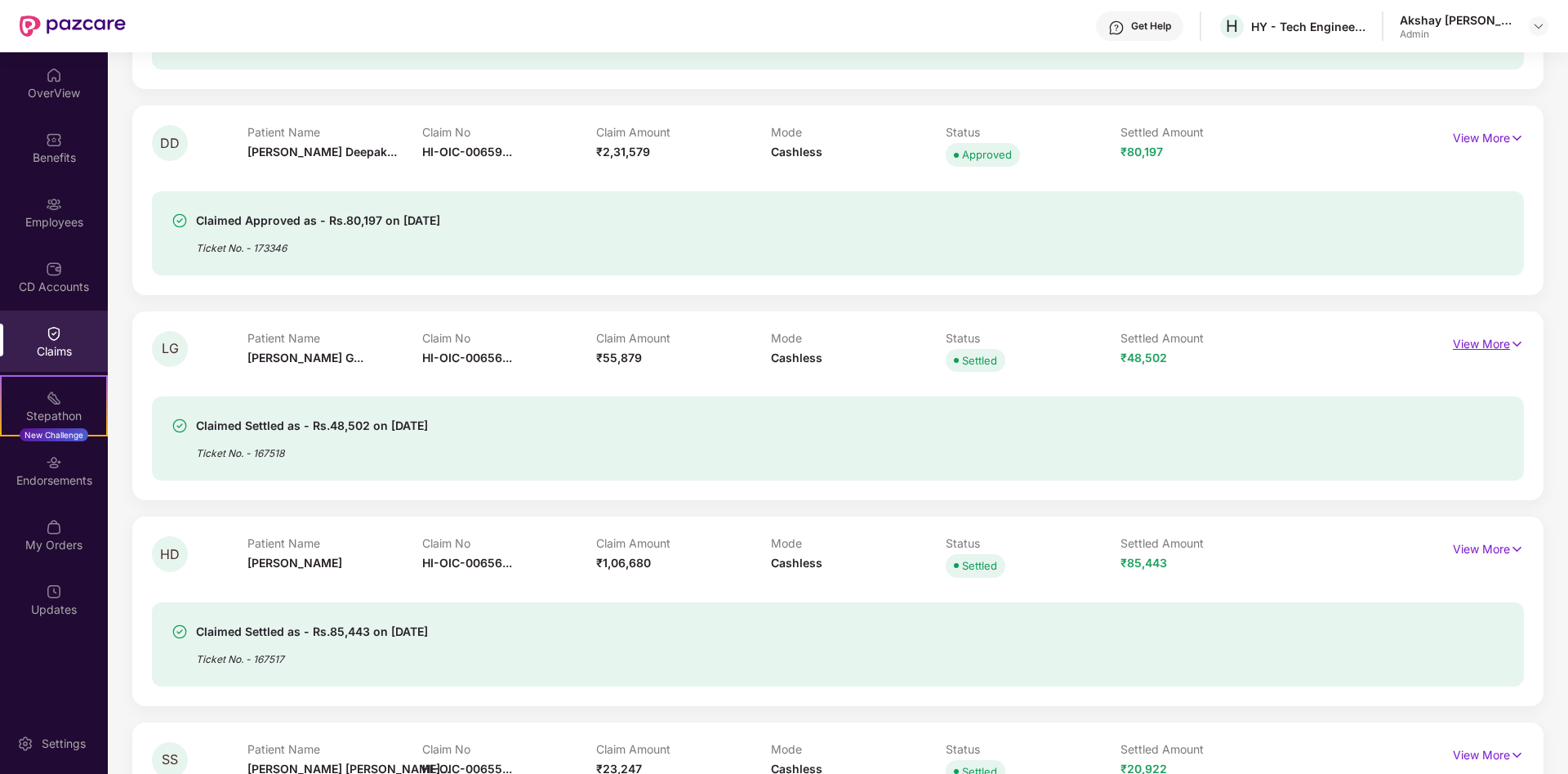
click at [1512, 343] on img at bounding box center [1517, 344] width 14 height 18
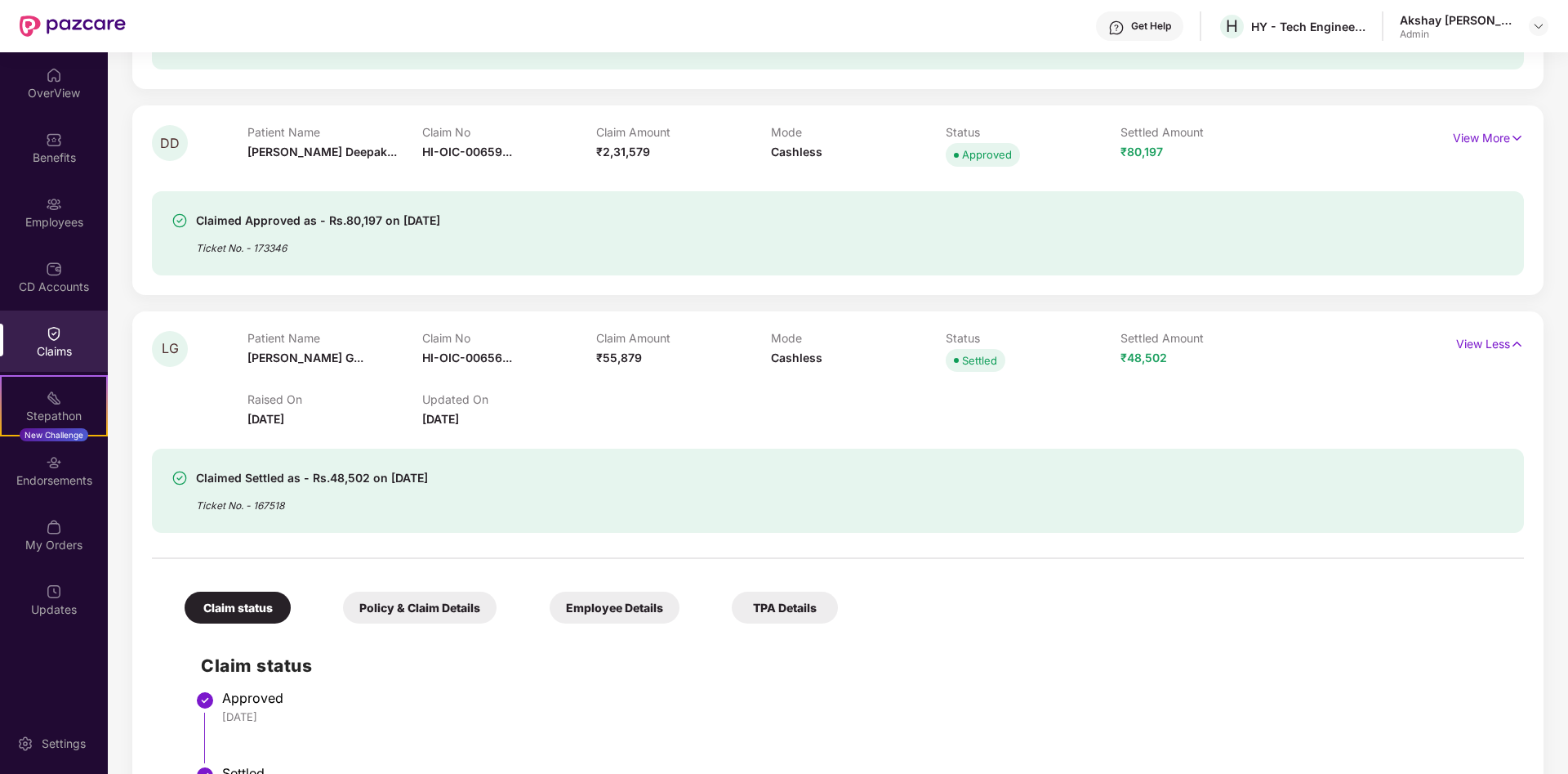
click at [605, 611] on div "Employee Details" at bounding box center [614, 607] width 130 height 32
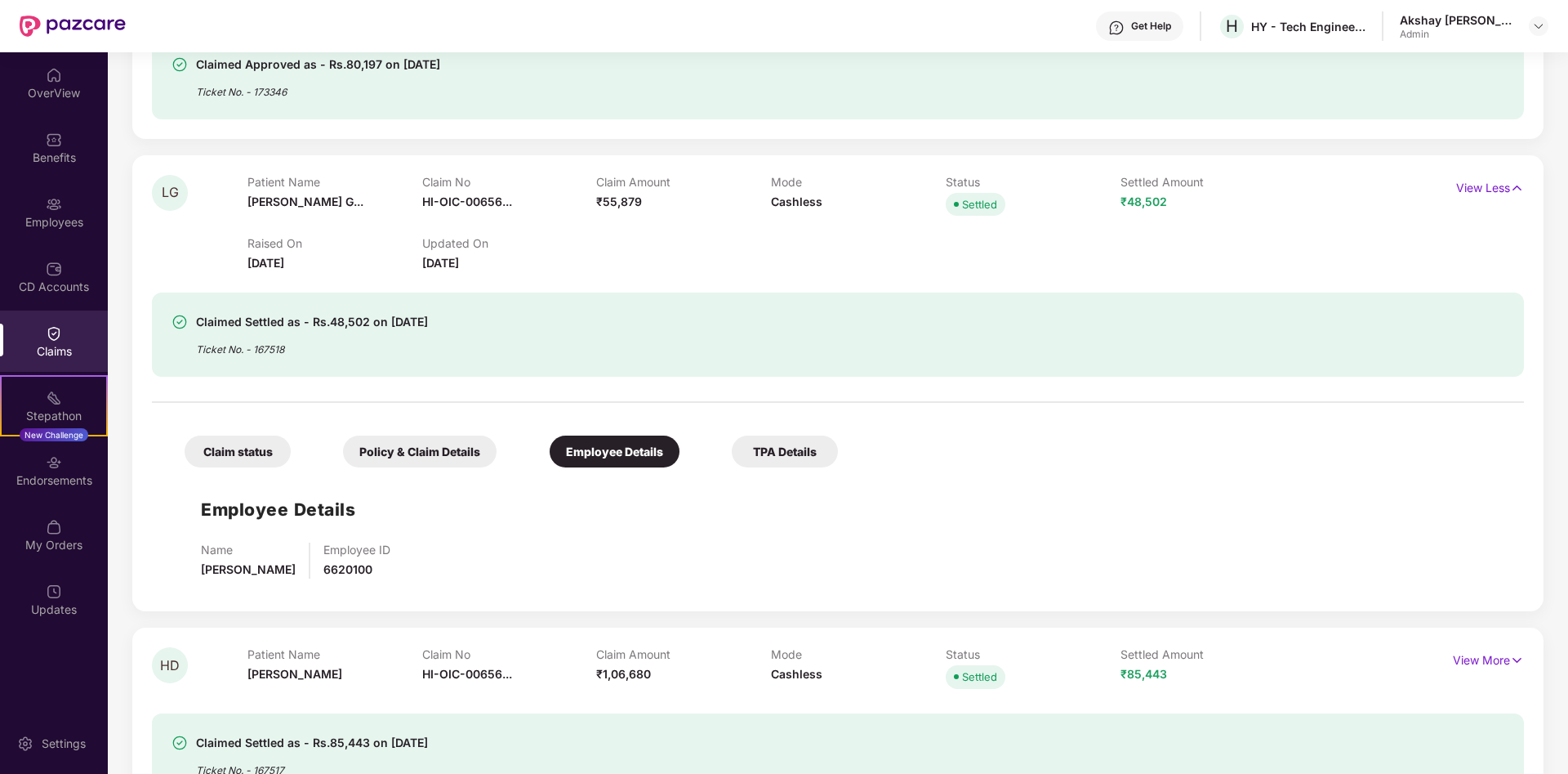
scroll to position [500, 0]
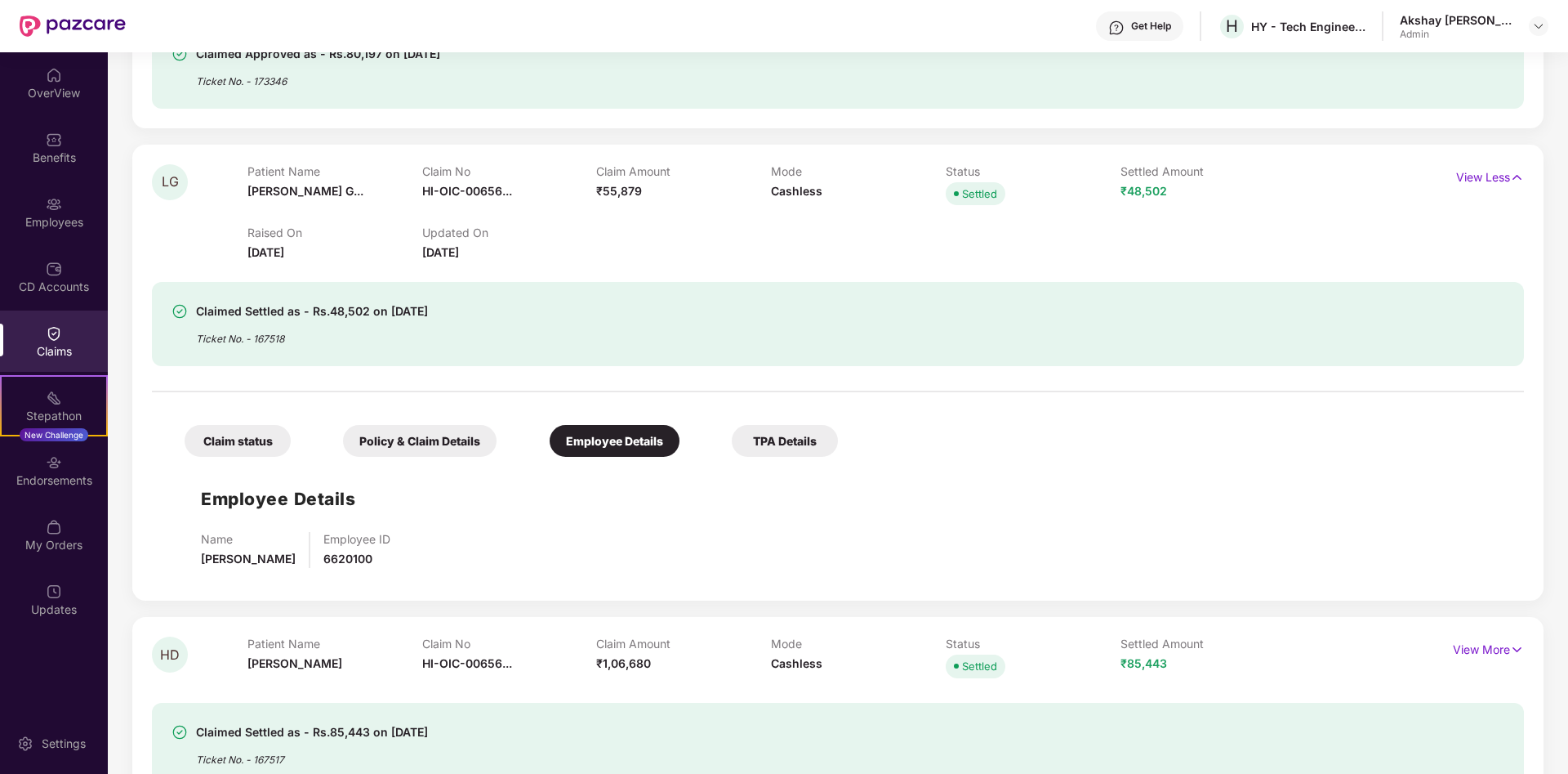
drag, startPoint x: 204, startPoint y: 564, endPoint x: 317, endPoint y: 573, distance: 113.4
click at [317, 573] on div "Name [PERSON_NAME] Employee ID 6620100" at bounding box center [854, 556] width 1307 height 49
copy span "[PERSON_NAME]"
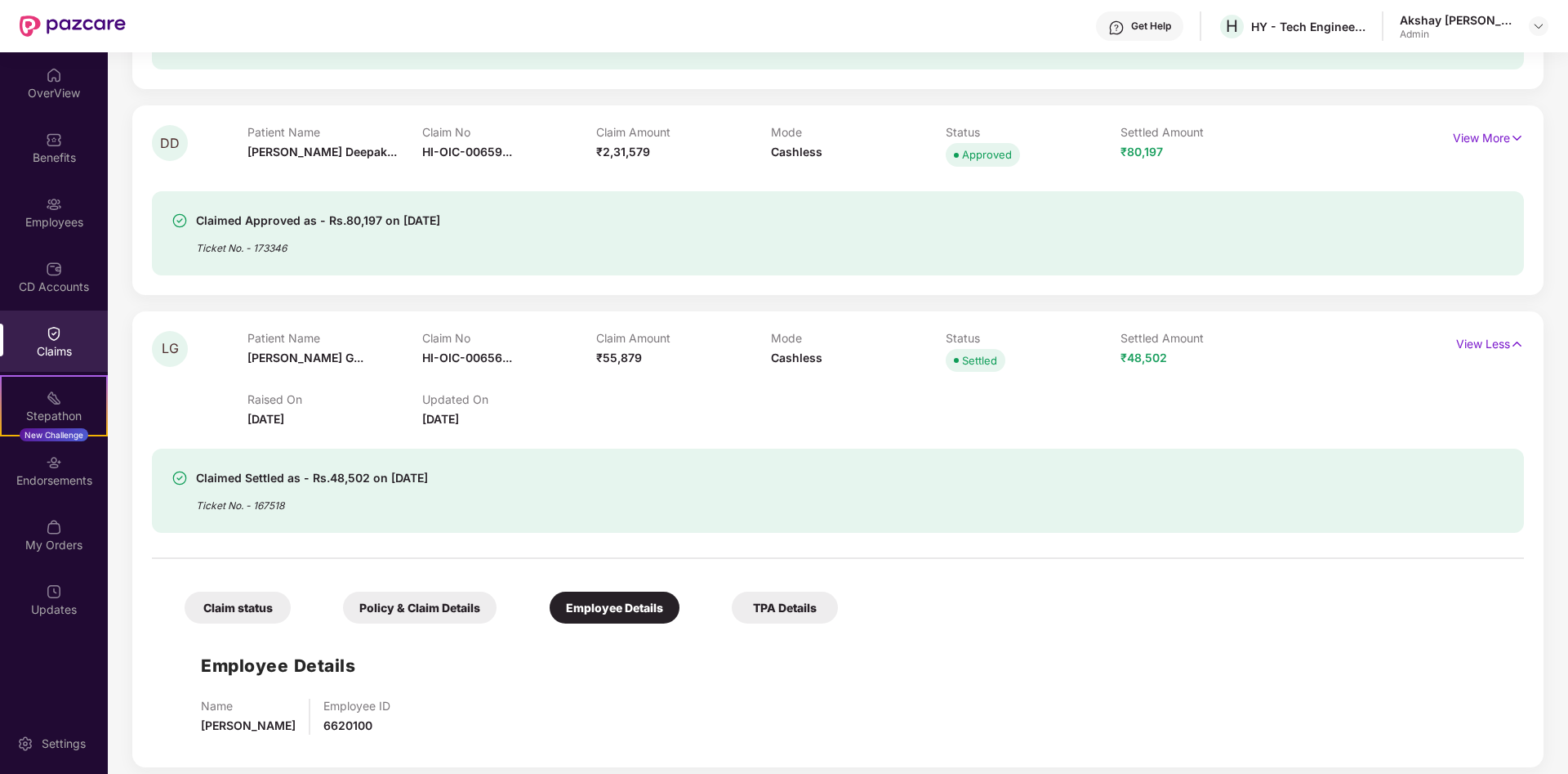
scroll to position [0, 0]
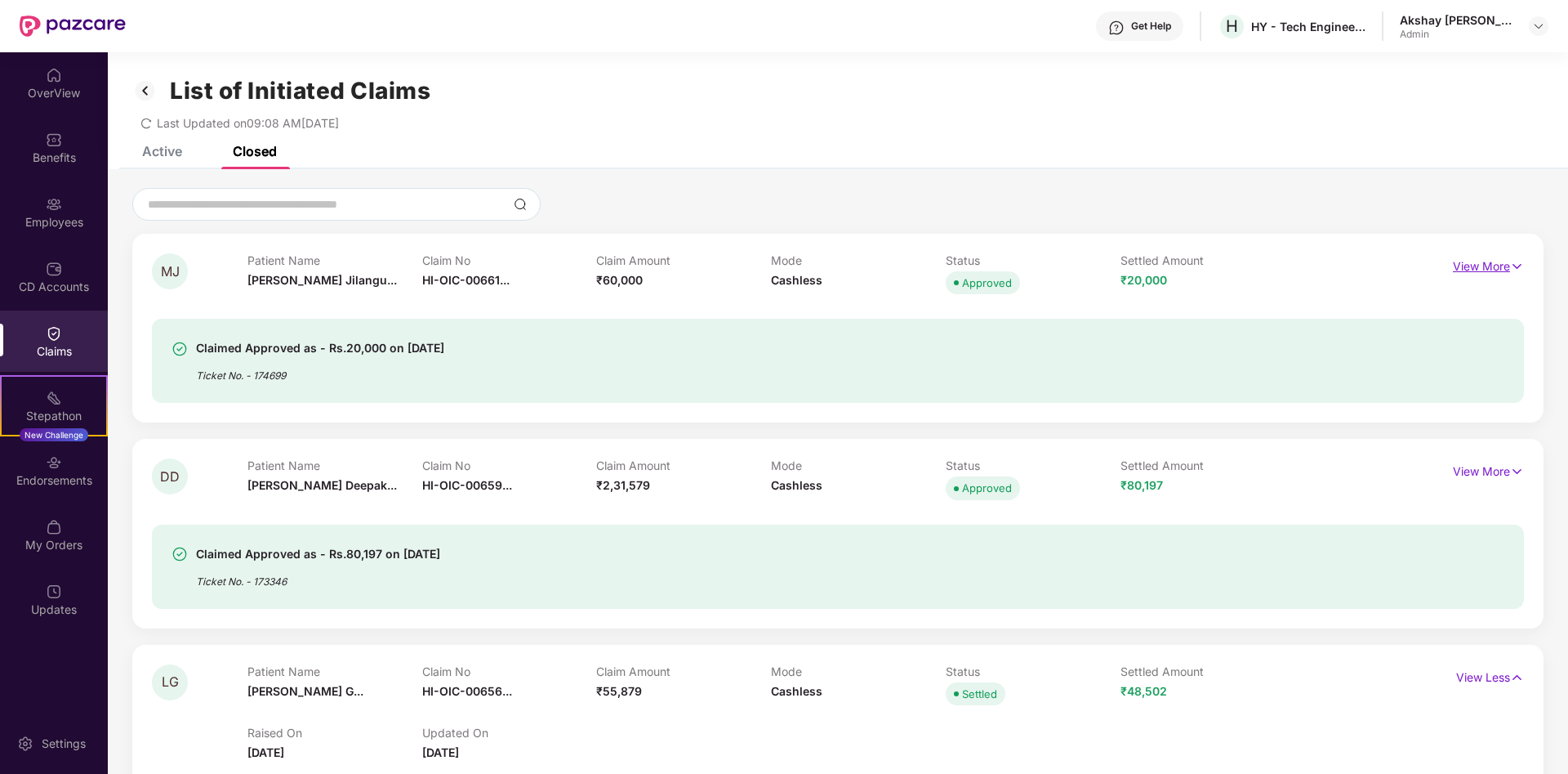
click at [1516, 268] on img at bounding box center [1517, 266] width 14 height 18
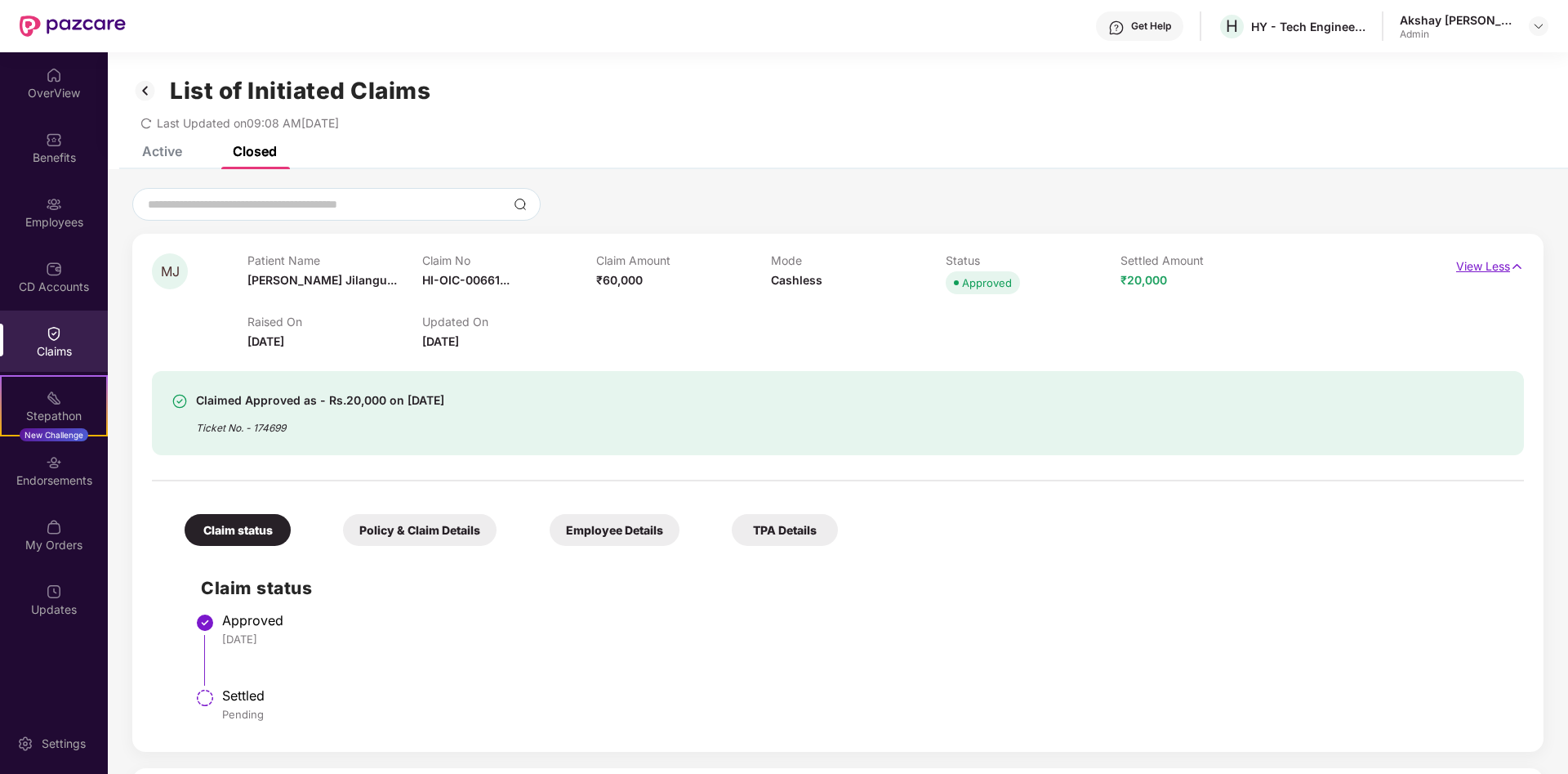
click at [1513, 265] on img at bounding box center [1517, 266] width 14 height 18
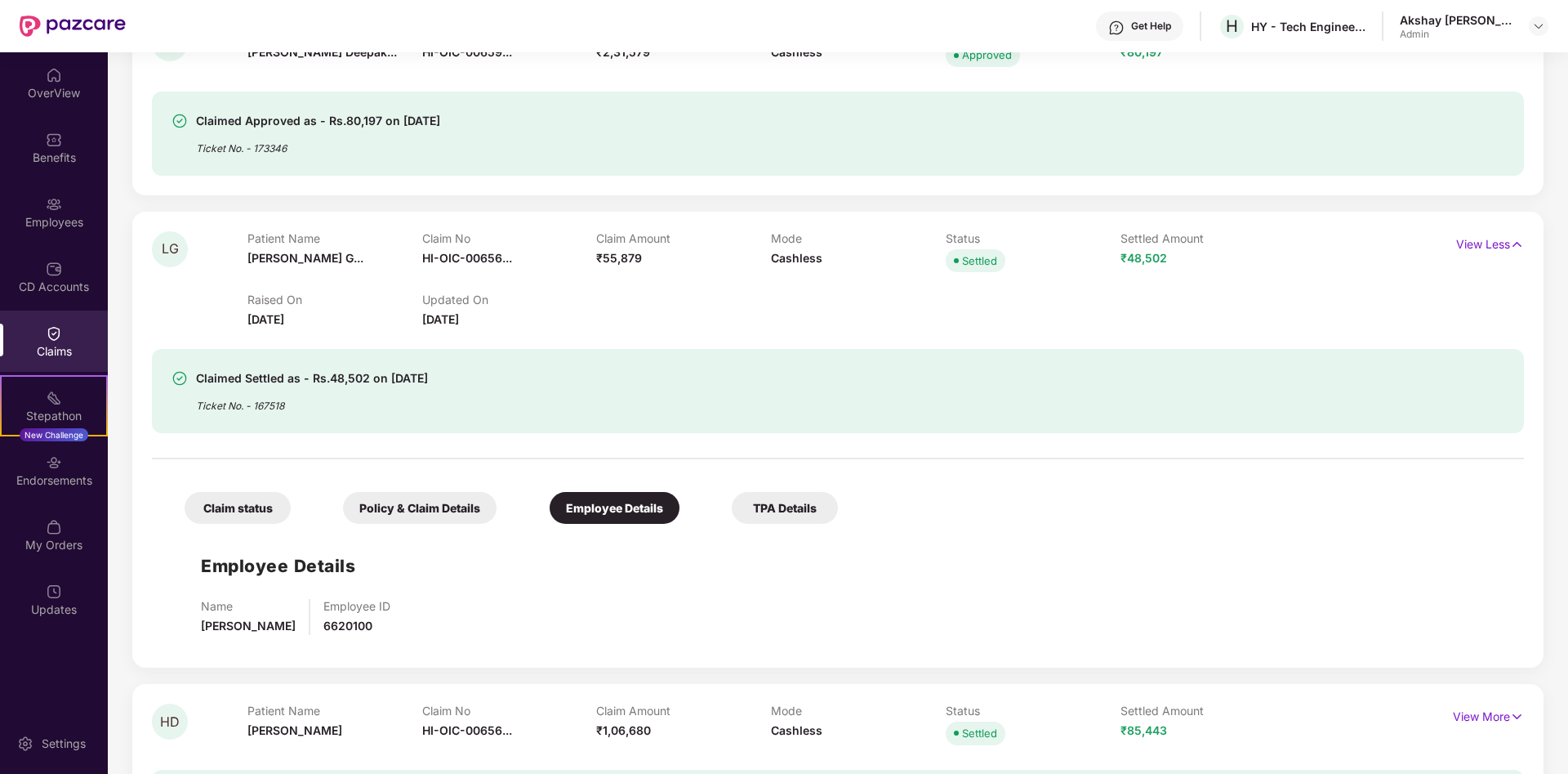
scroll to position [500, 0]
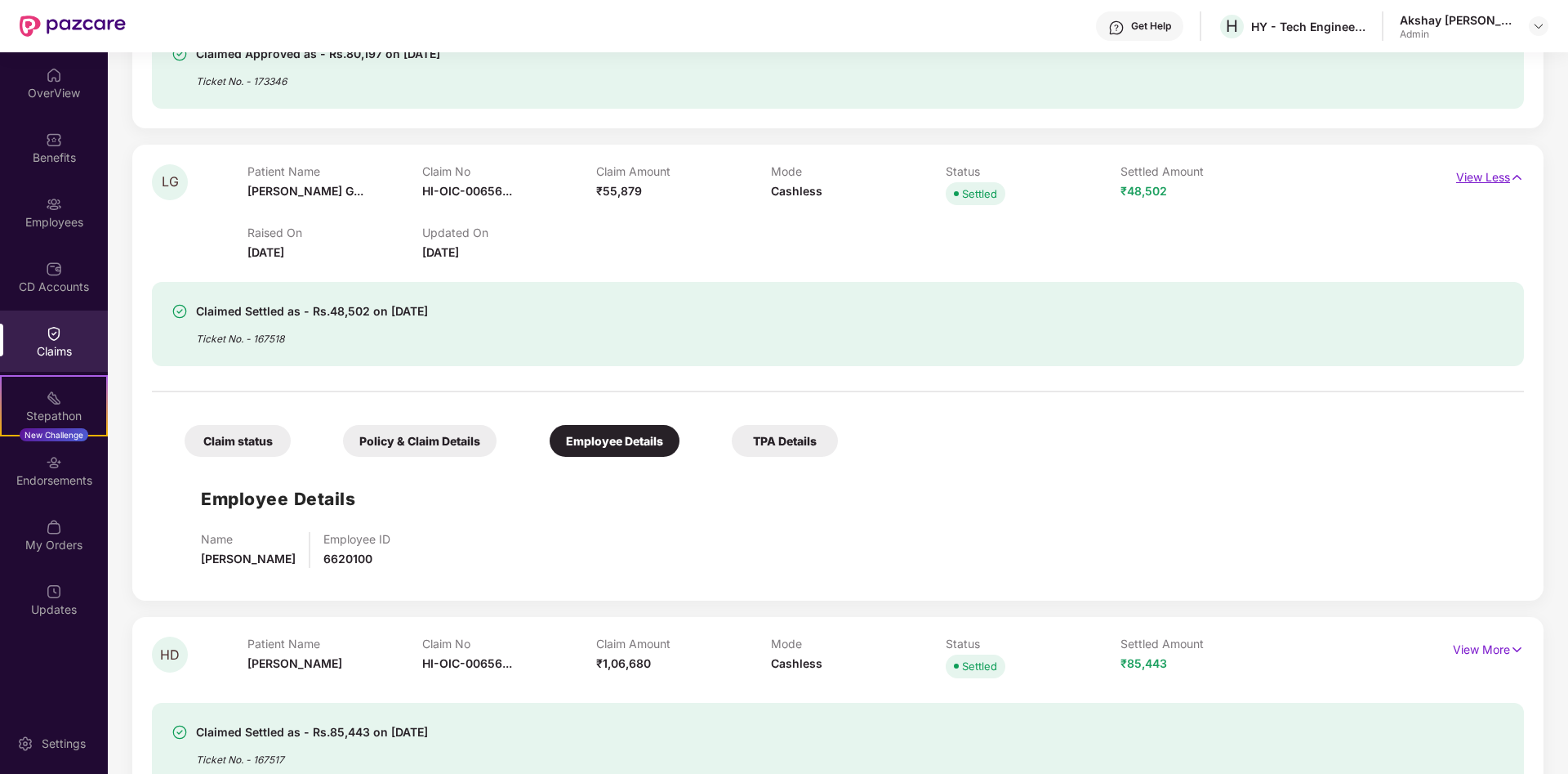
click at [1522, 177] on img at bounding box center [1517, 177] width 14 height 18
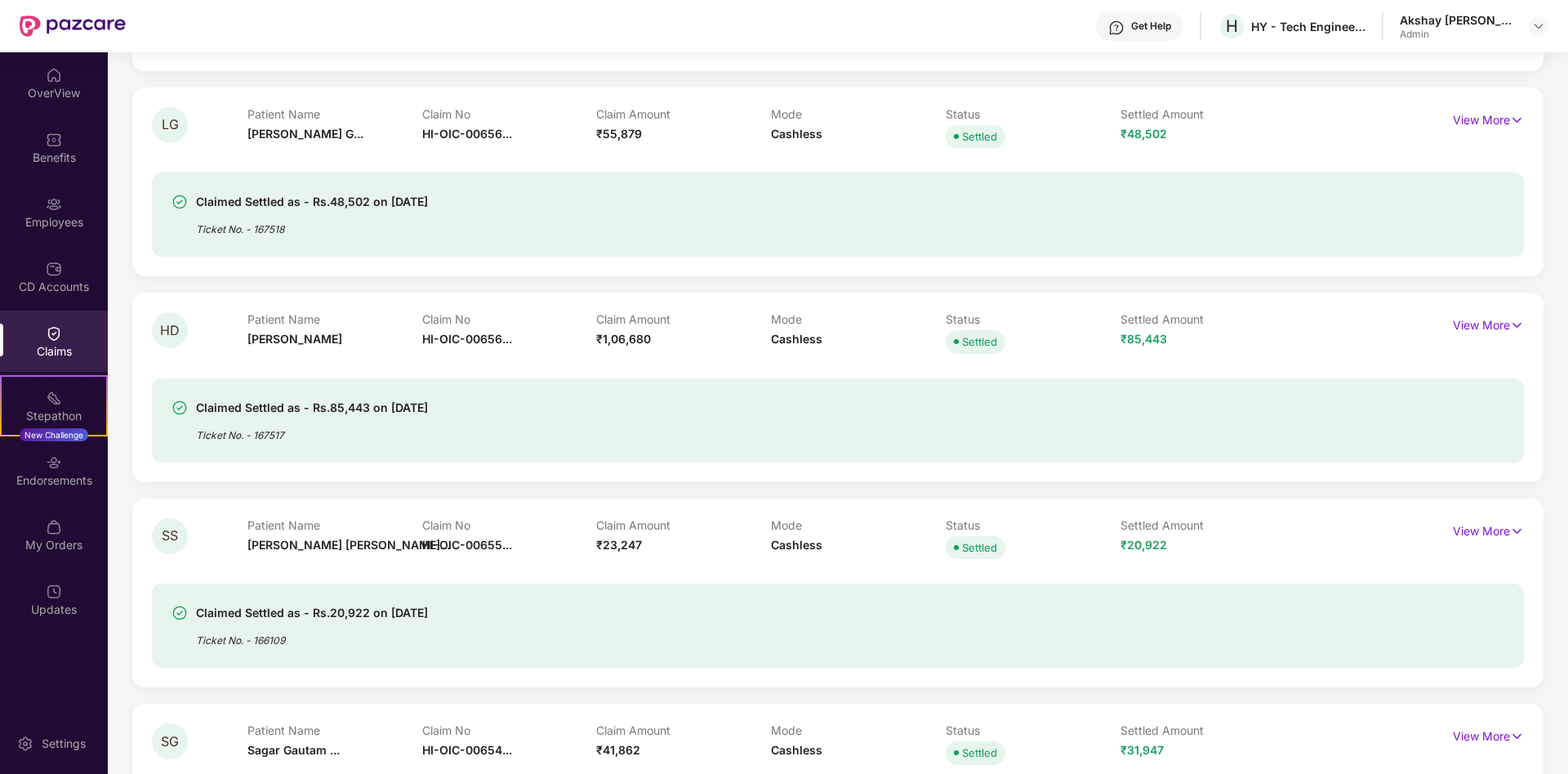
scroll to position [583, 0]
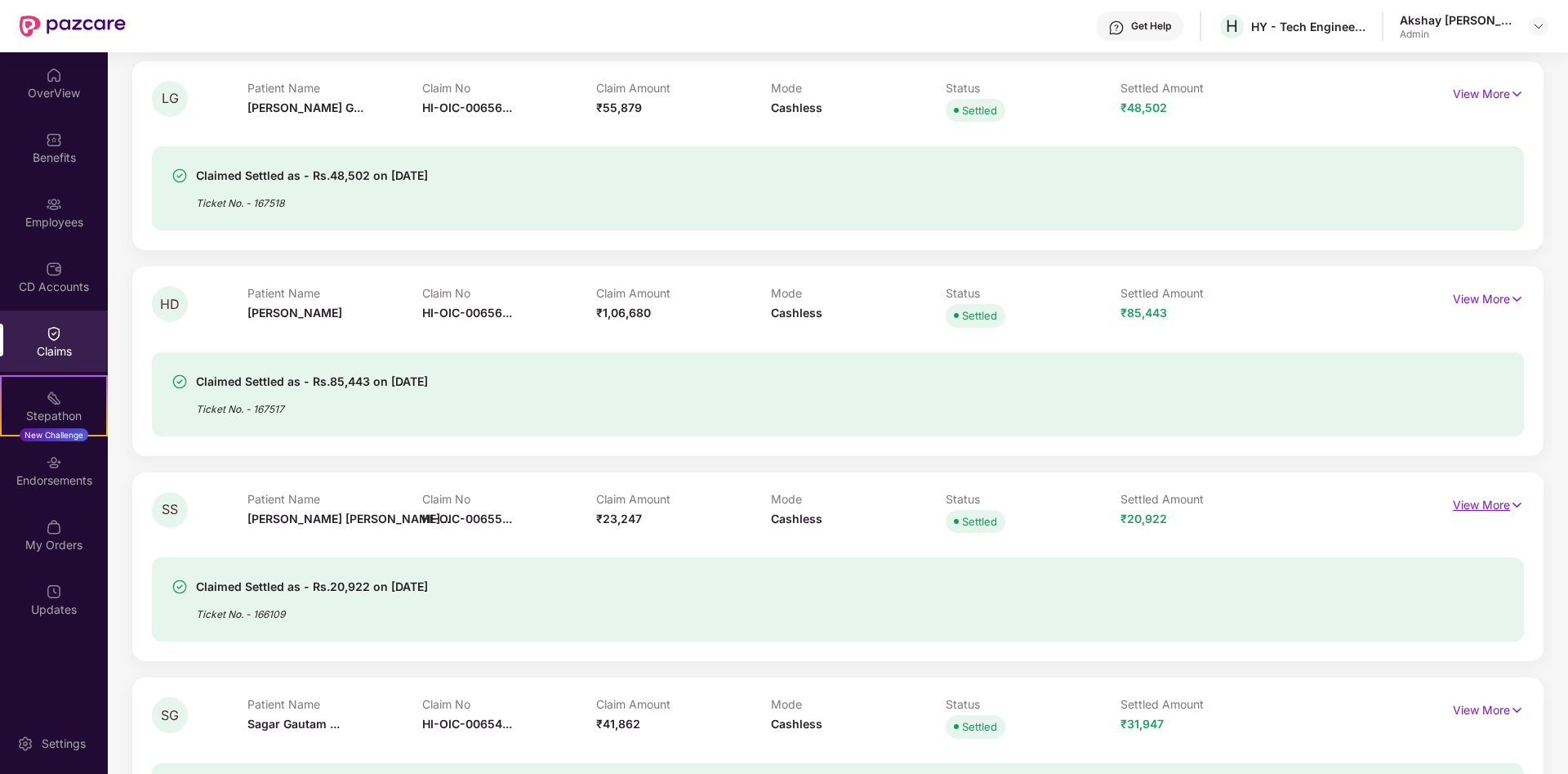
click at [1513, 505] on img at bounding box center [1517, 504] width 14 height 18
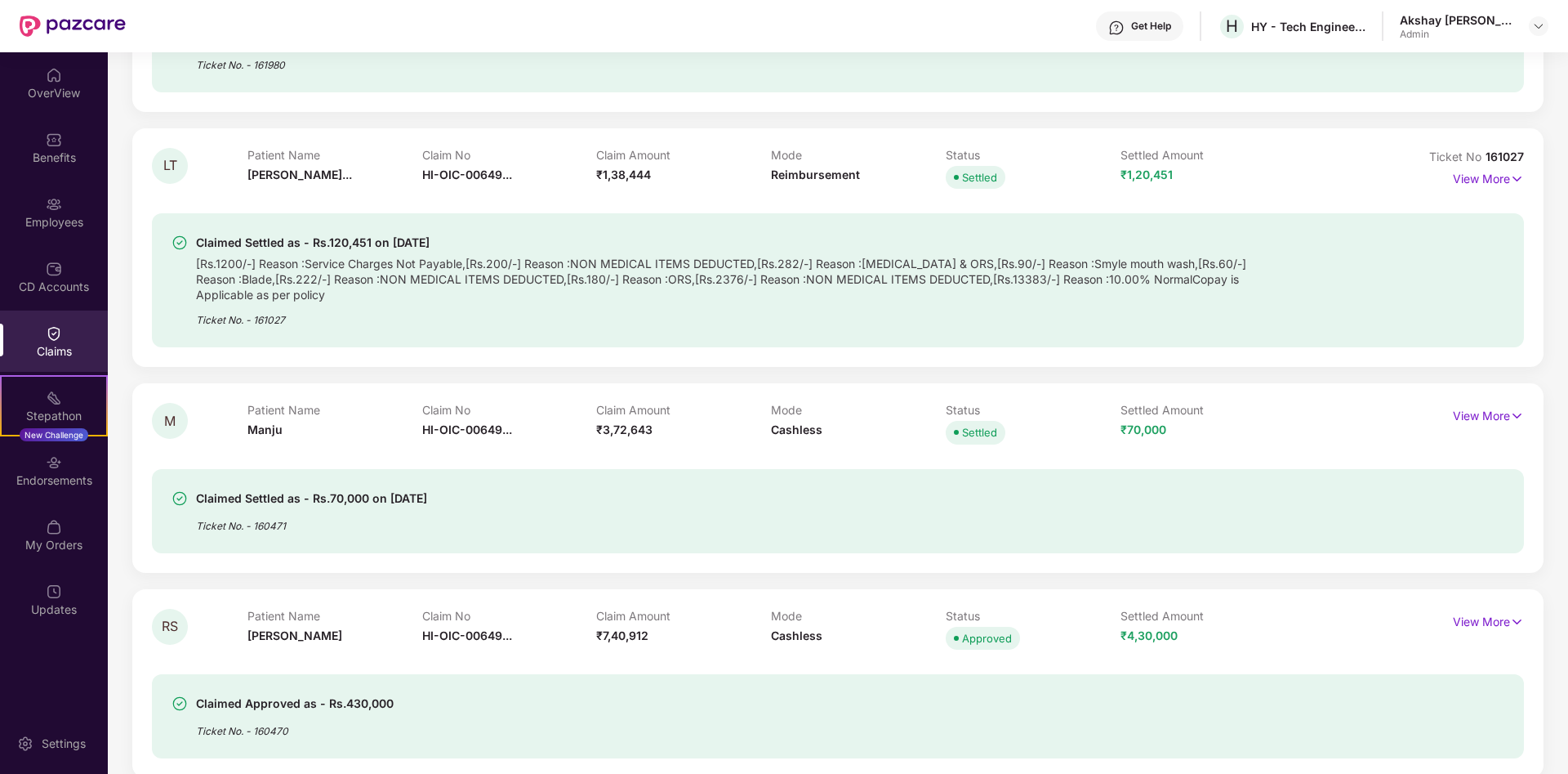
scroll to position [2667, 0]
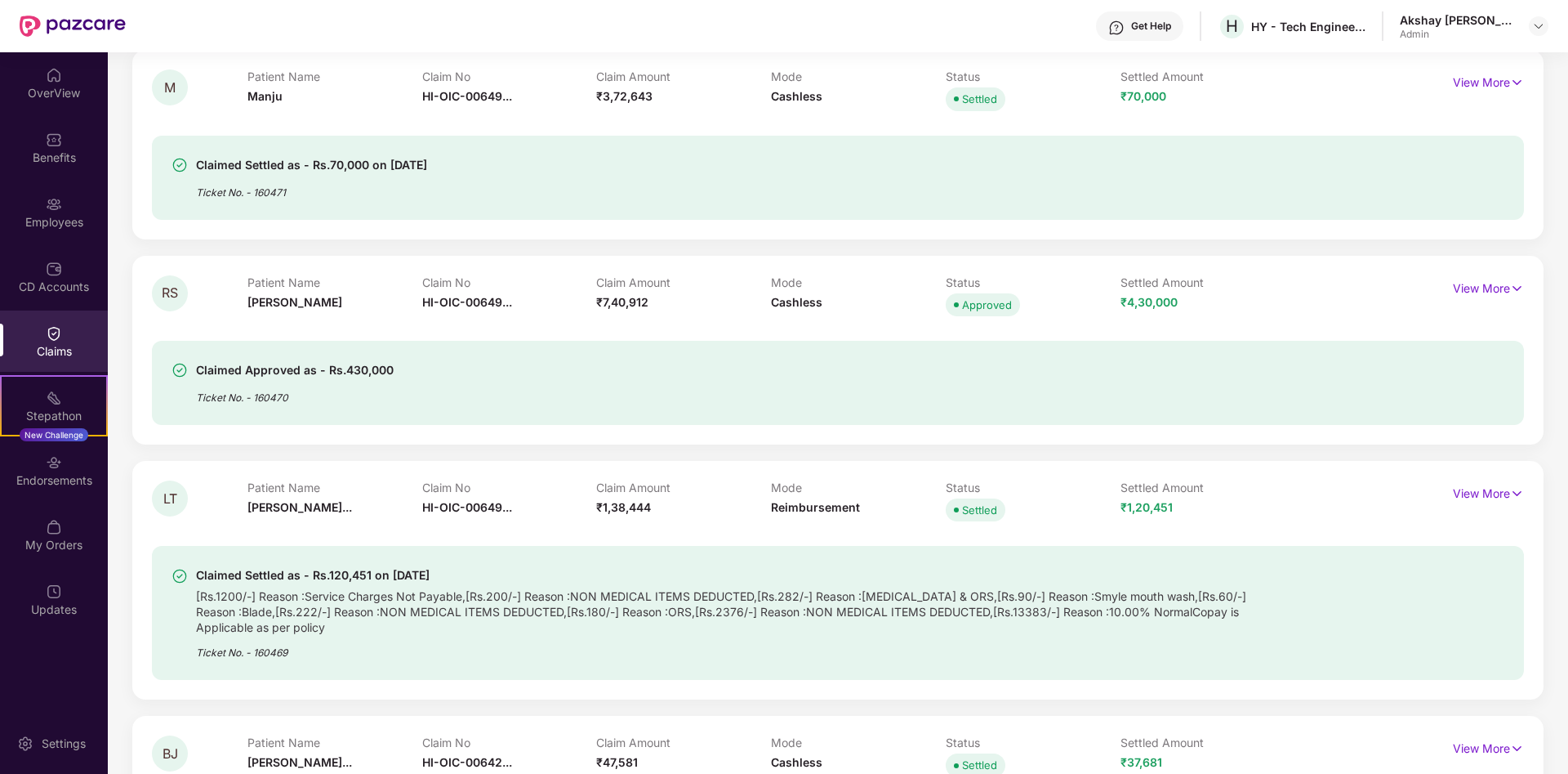
click at [59, 354] on div "Claims" at bounding box center [54, 351] width 108 height 16
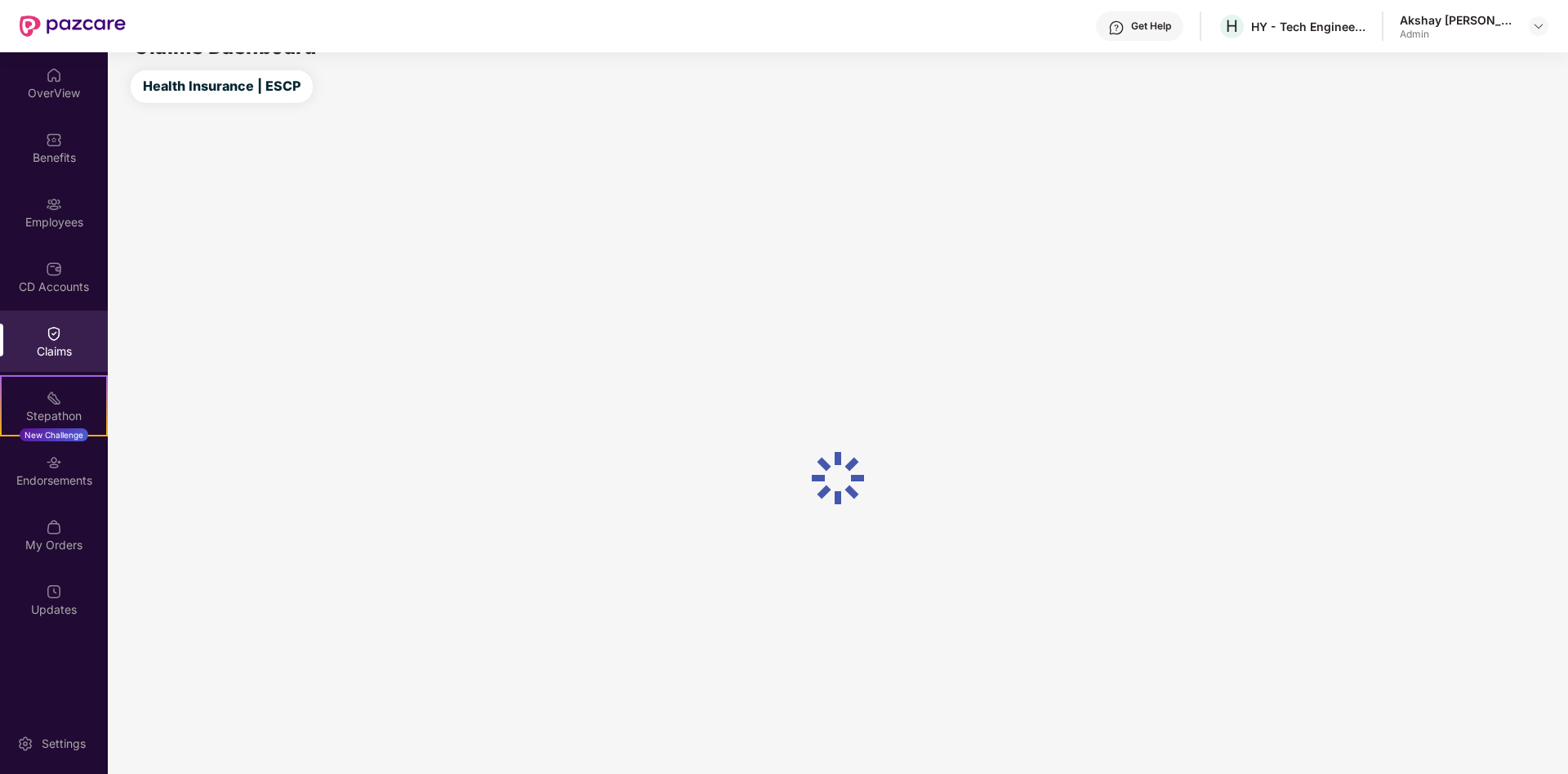
scroll to position [0, 0]
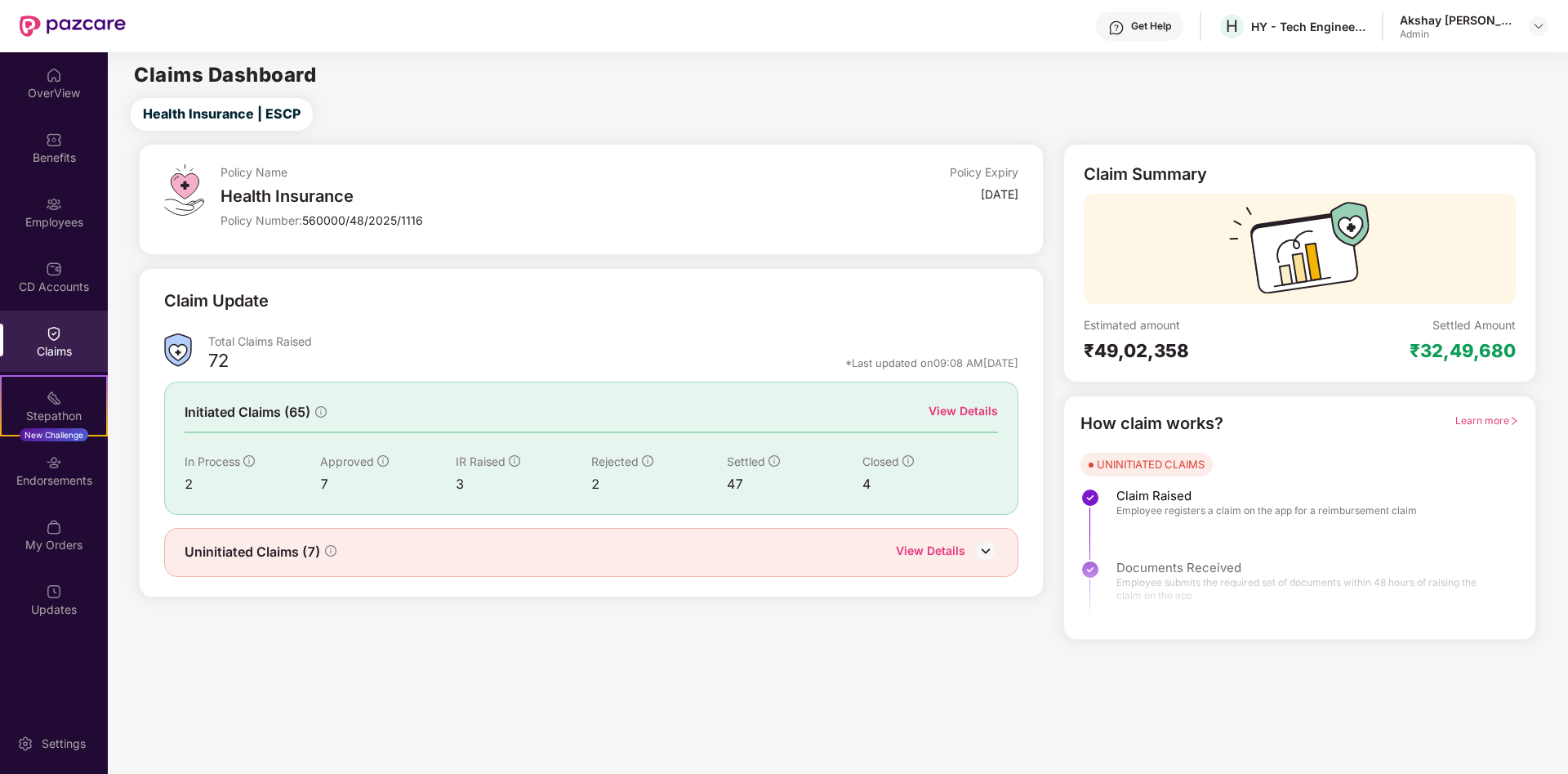
click at [988, 550] on img at bounding box center [986, 551] width 25 height 25
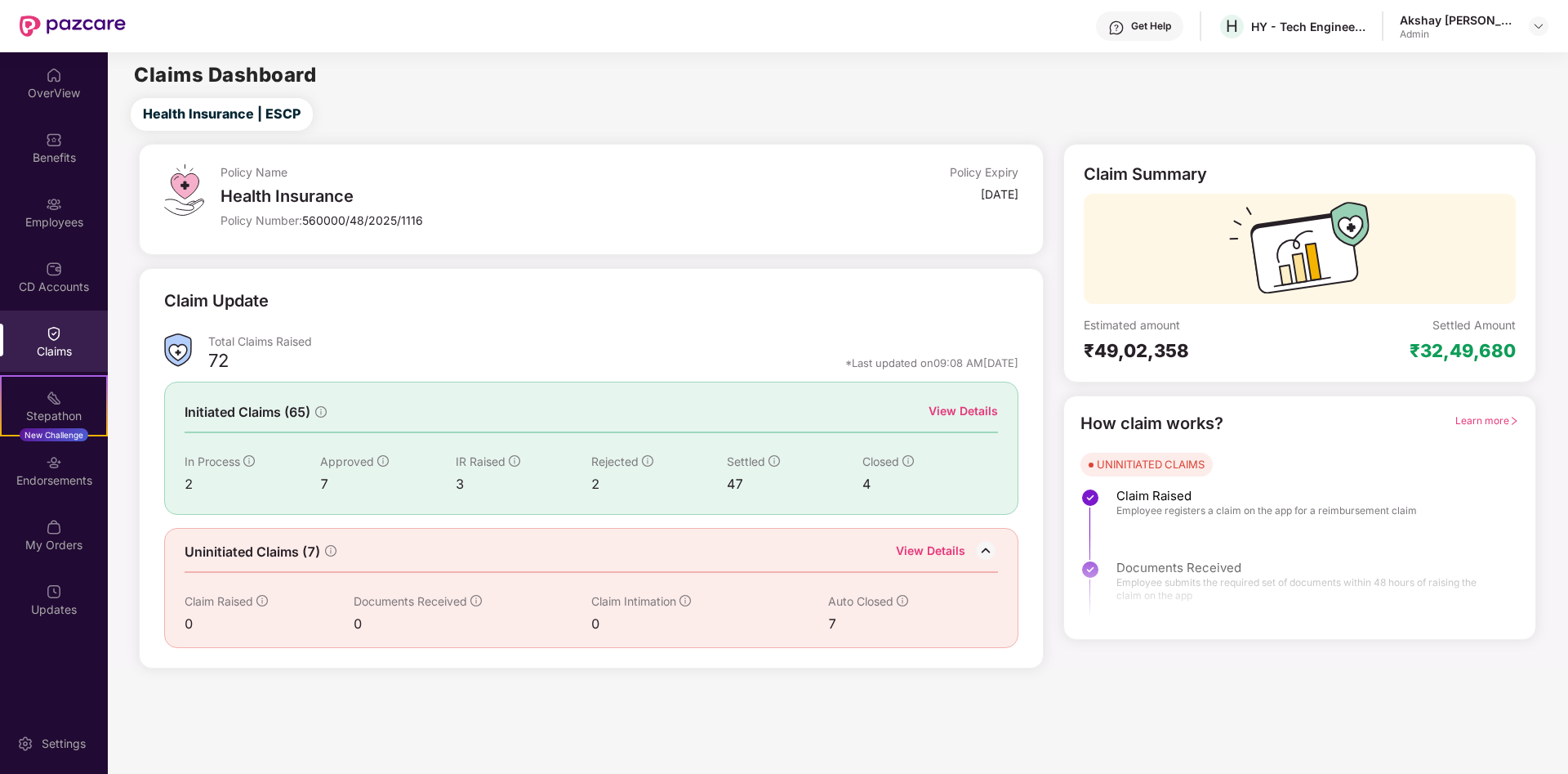
click at [265, 556] on span "Uninitiated Claims (7)" at bounding box center [252, 552] width 136 height 21
click at [899, 604] on icon "info-circle" at bounding box center [902, 600] width 11 height 11
click at [867, 604] on span "Auto Closed" at bounding box center [861, 601] width 65 height 14
click at [58, 151] on div "Benefits" at bounding box center [54, 157] width 108 height 16
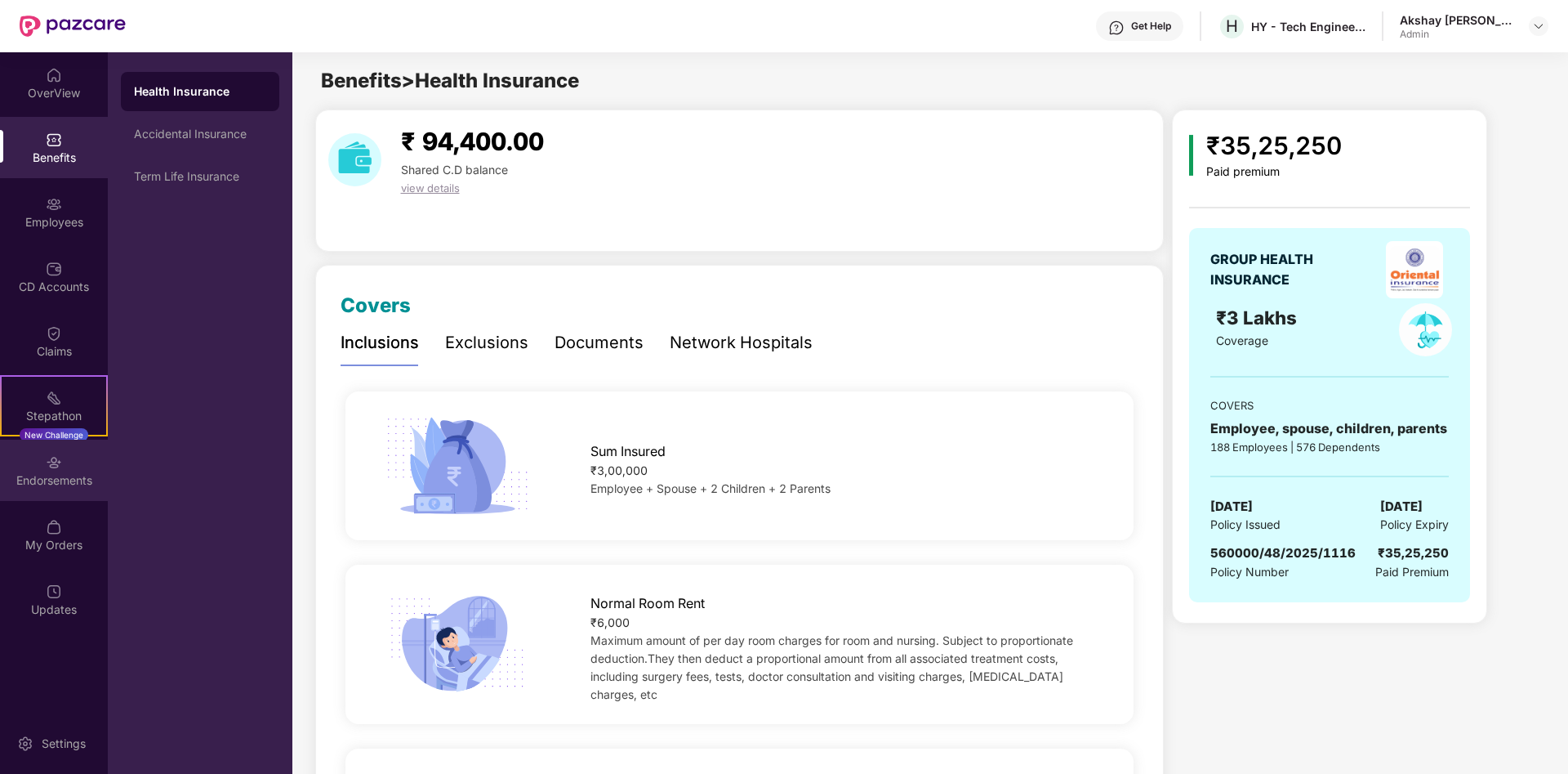
click at [73, 472] on div "Endorsements" at bounding box center [54, 480] width 108 height 16
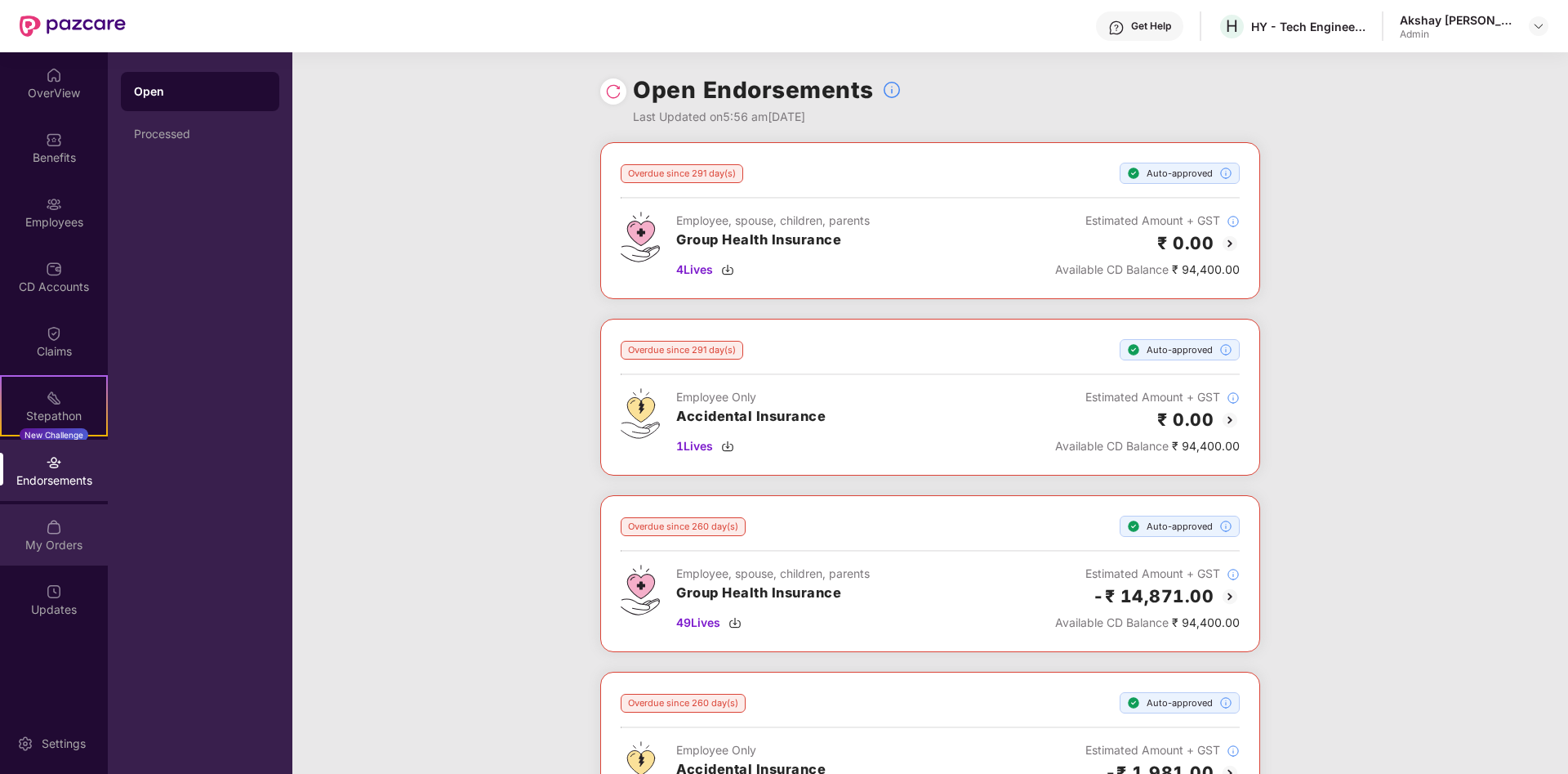
click at [56, 539] on div "My Orders" at bounding box center [54, 545] width 108 height 16
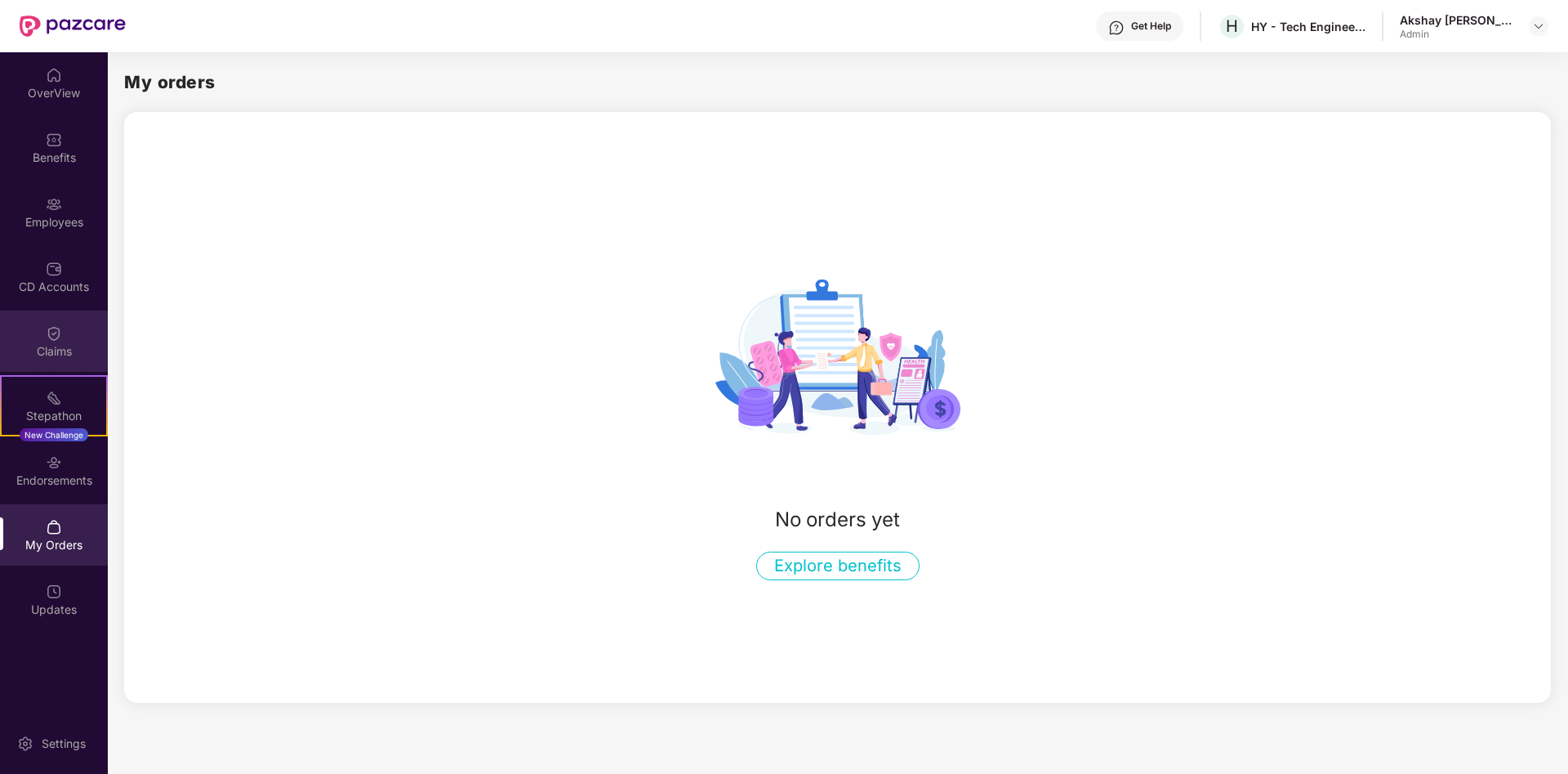
click at [33, 338] on div "Claims" at bounding box center [54, 340] width 108 height 61
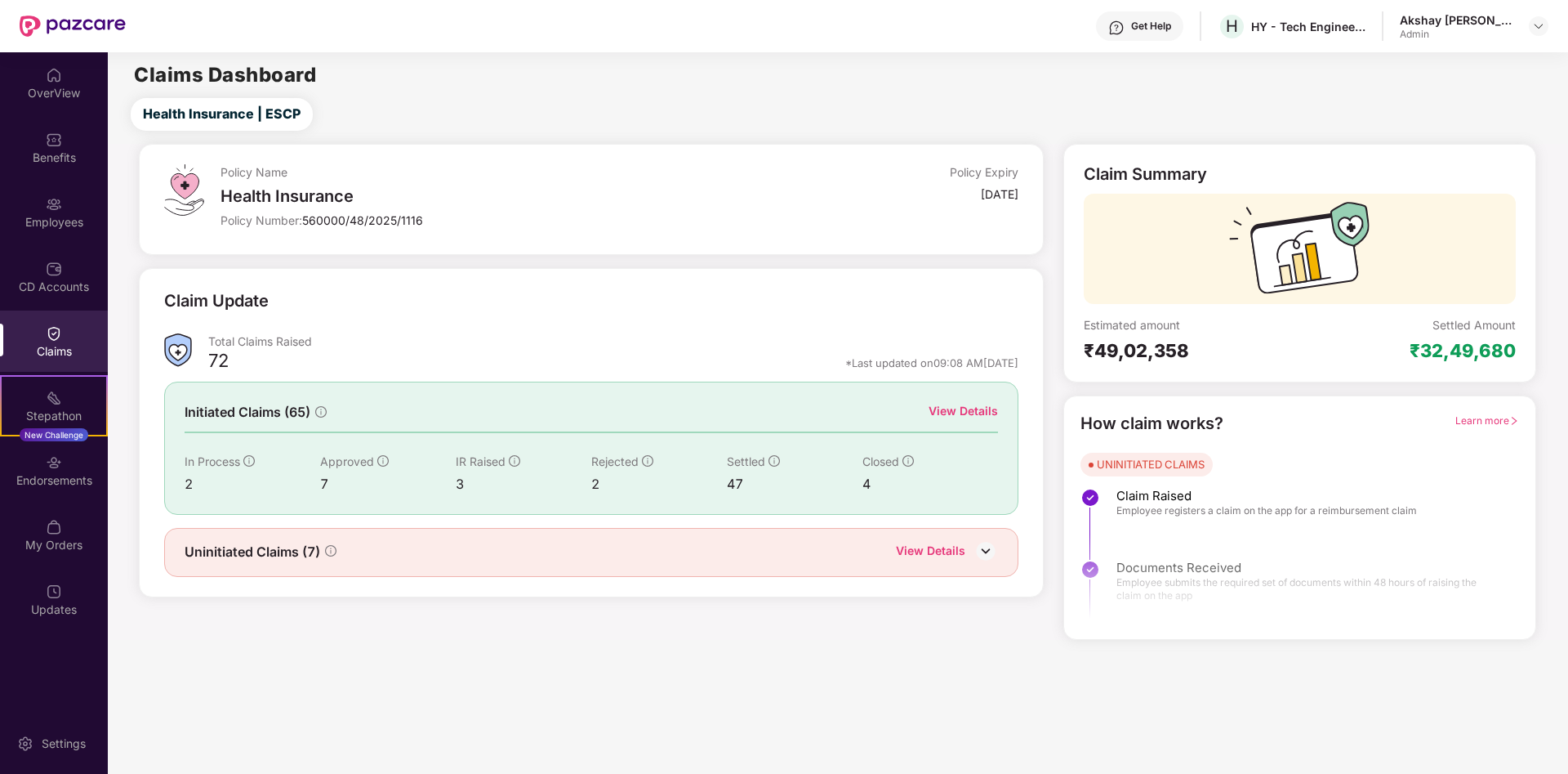
click at [942, 411] on div "View Details" at bounding box center [963, 411] width 70 height 18
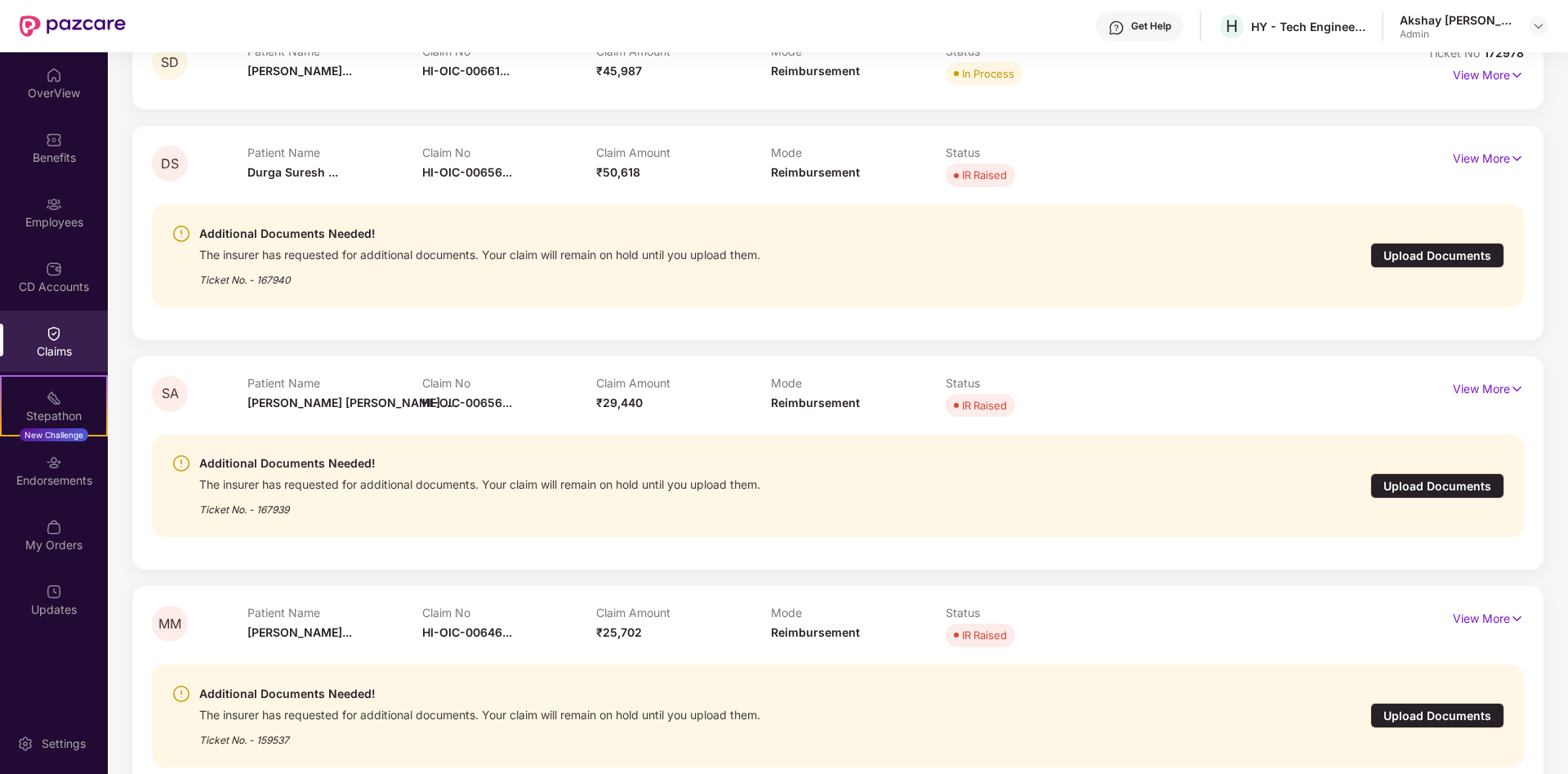
scroll to position [20, 0]
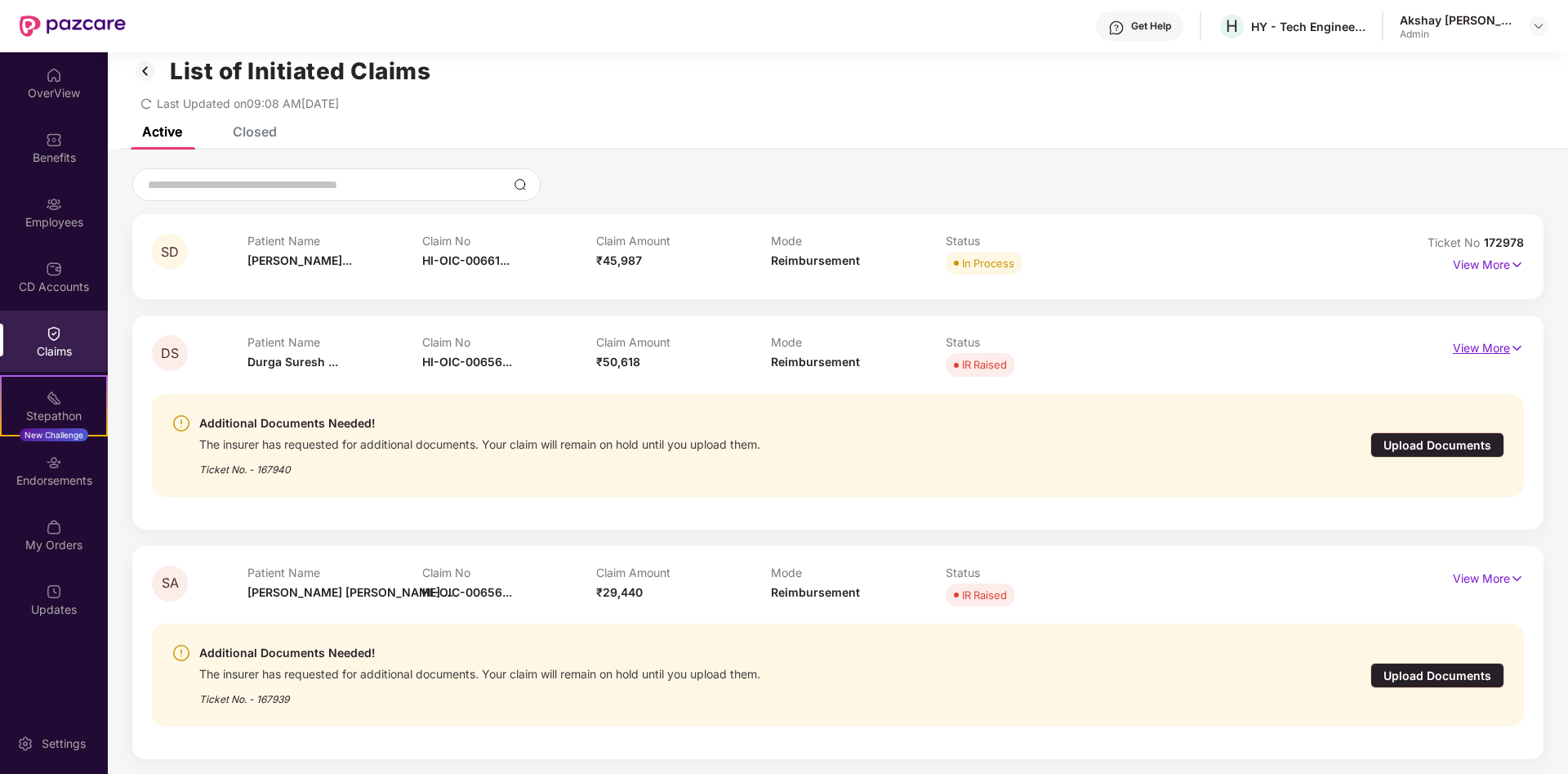
click at [1490, 344] on p "View More" at bounding box center [1488, 346] width 71 height 22
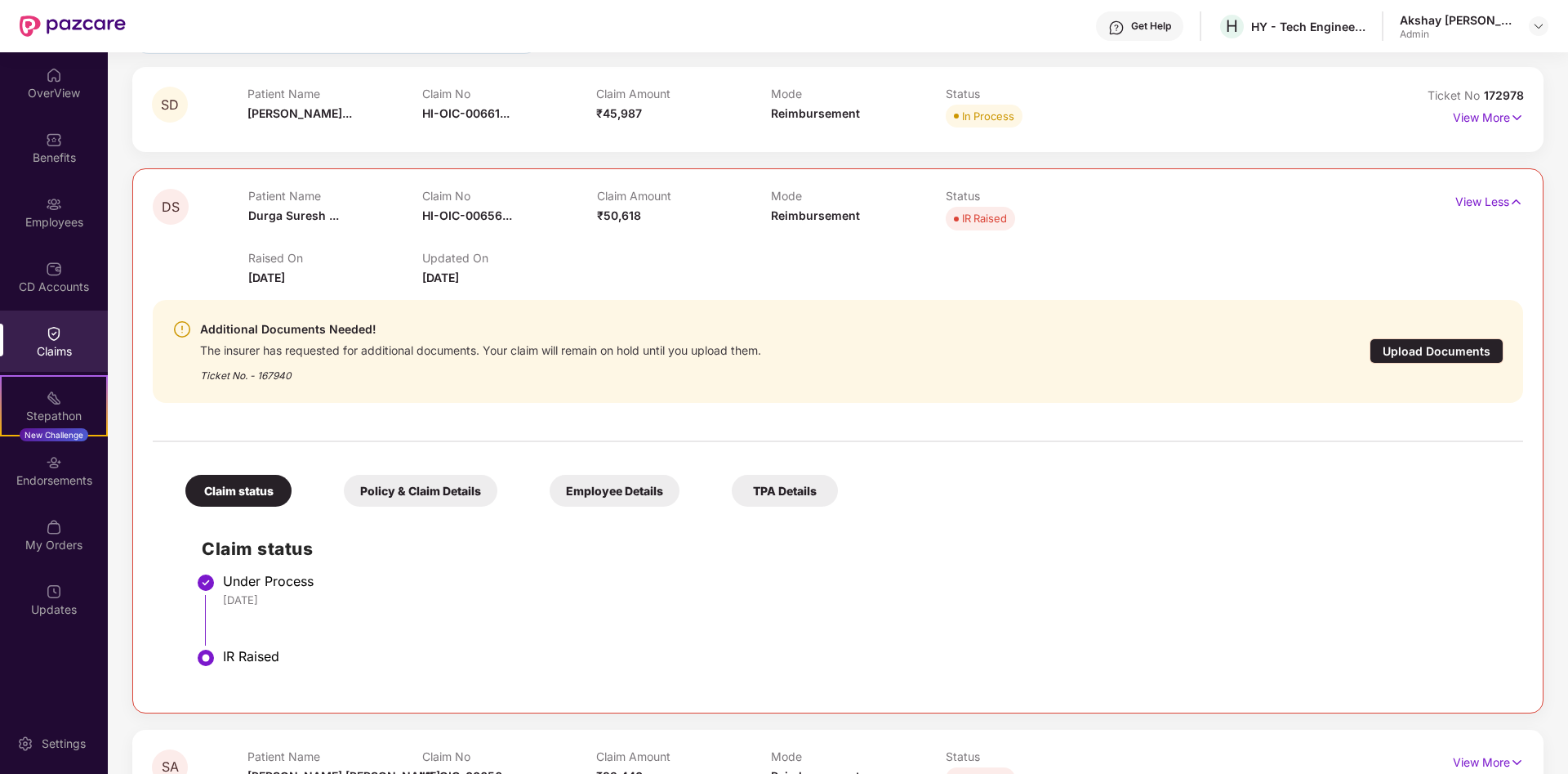
scroll to position [186, 0]
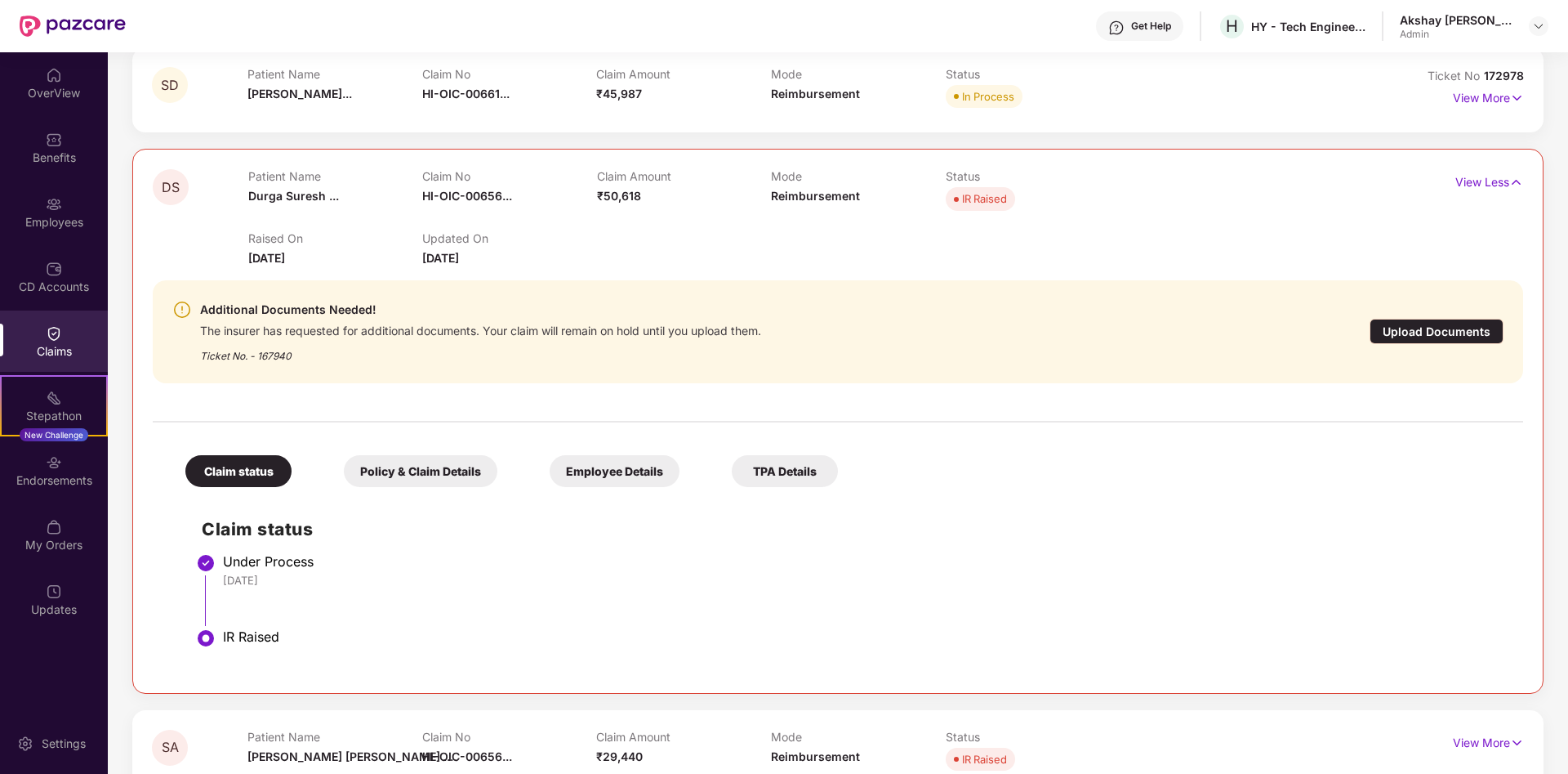
click at [431, 484] on div "Policy & Claim Details" at bounding box center [420, 471] width 154 height 32
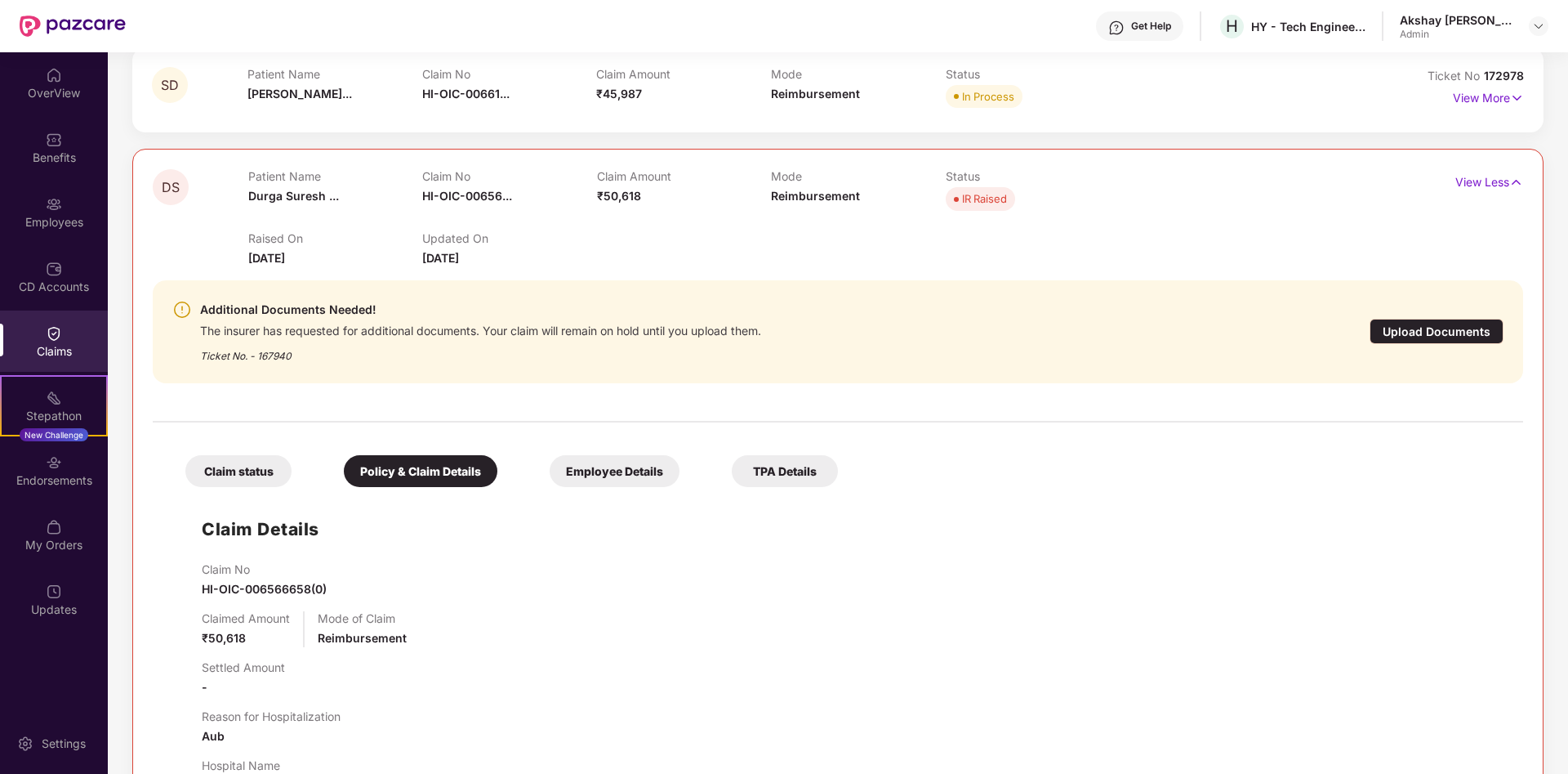
click at [632, 470] on div "Employee Details" at bounding box center [614, 471] width 130 height 32
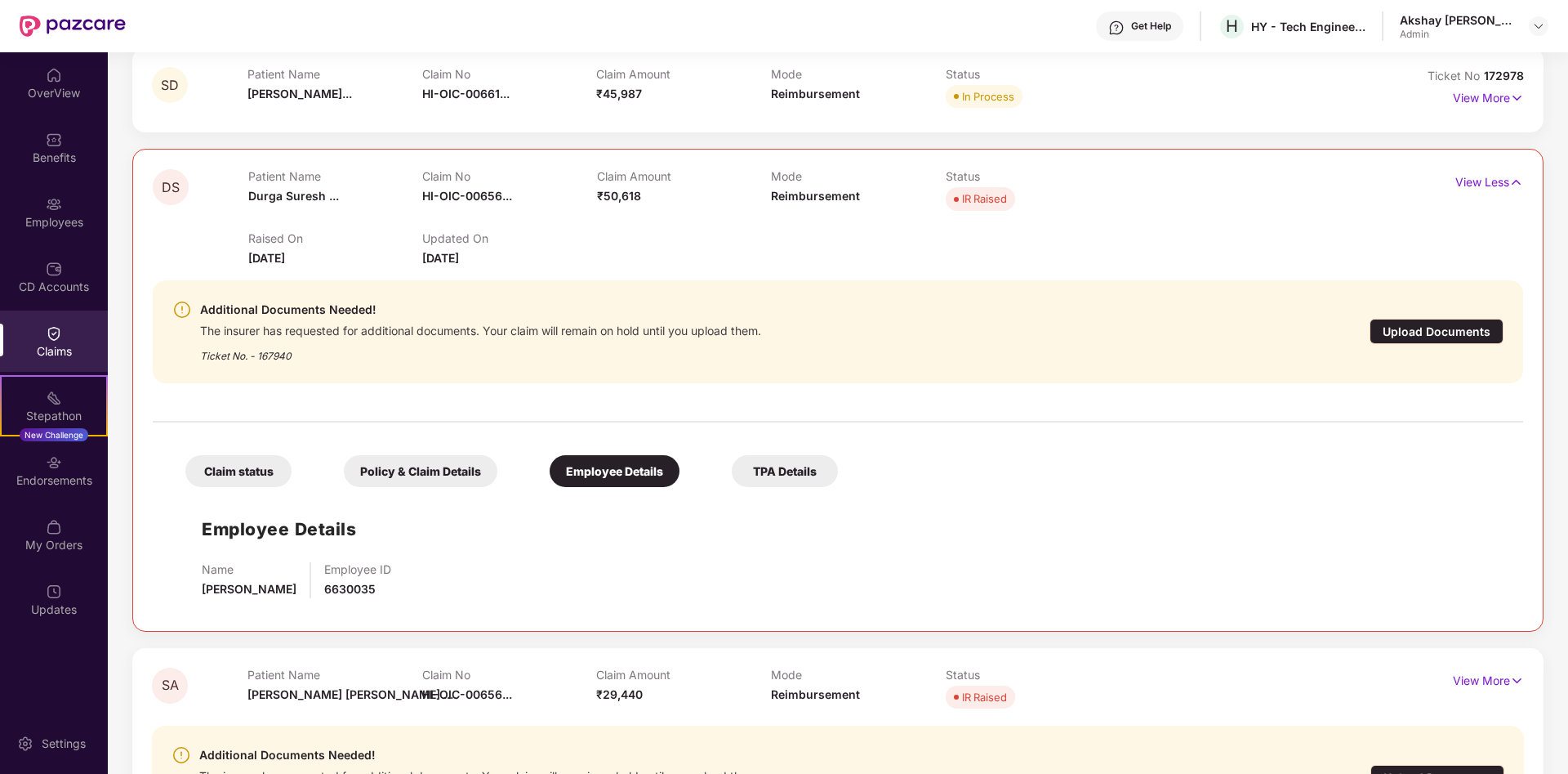
click at [773, 478] on div "TPA Details" at bounding box center [785, 471] width 106 height 32
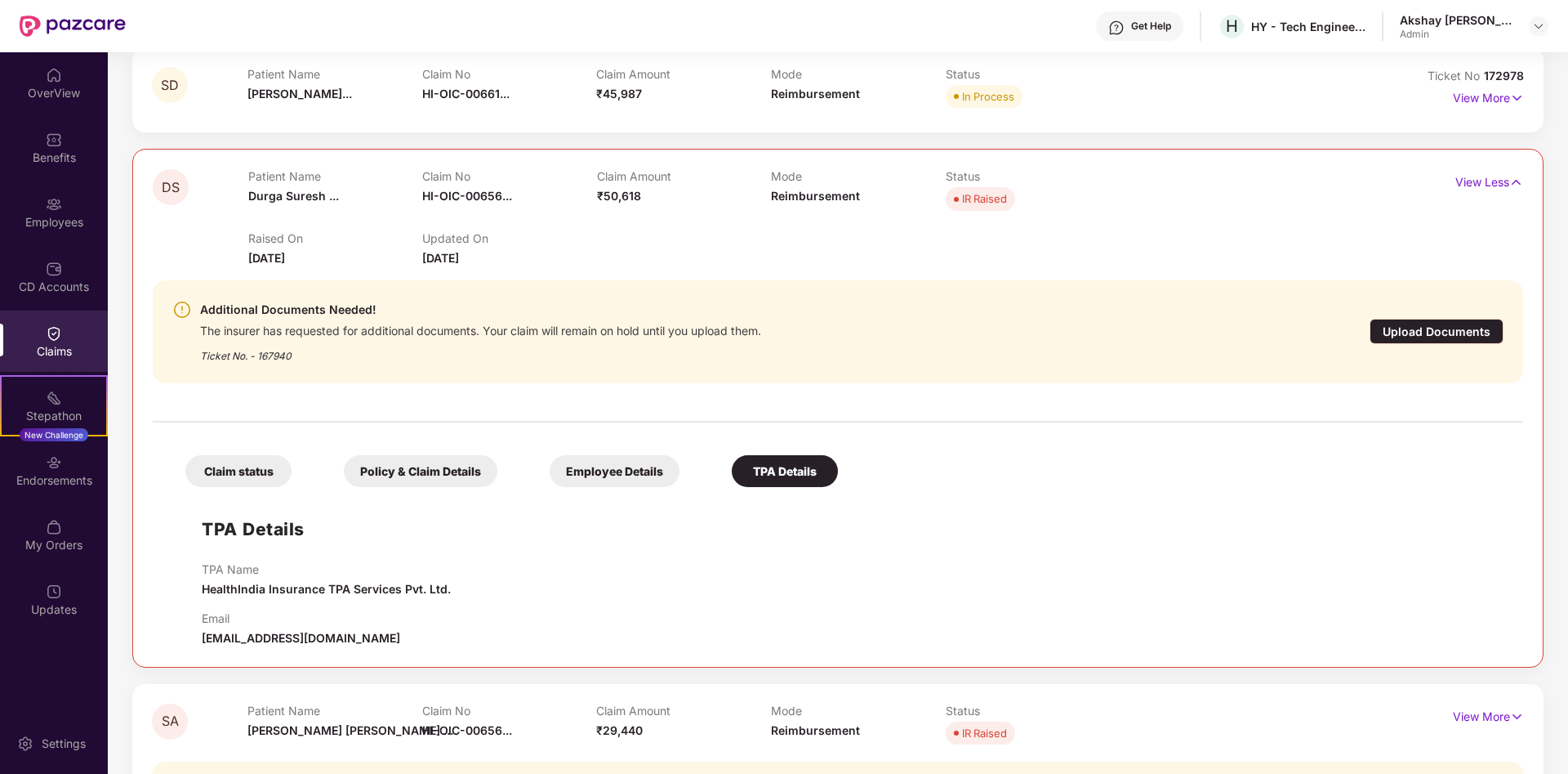
scroll to position [0, 0]
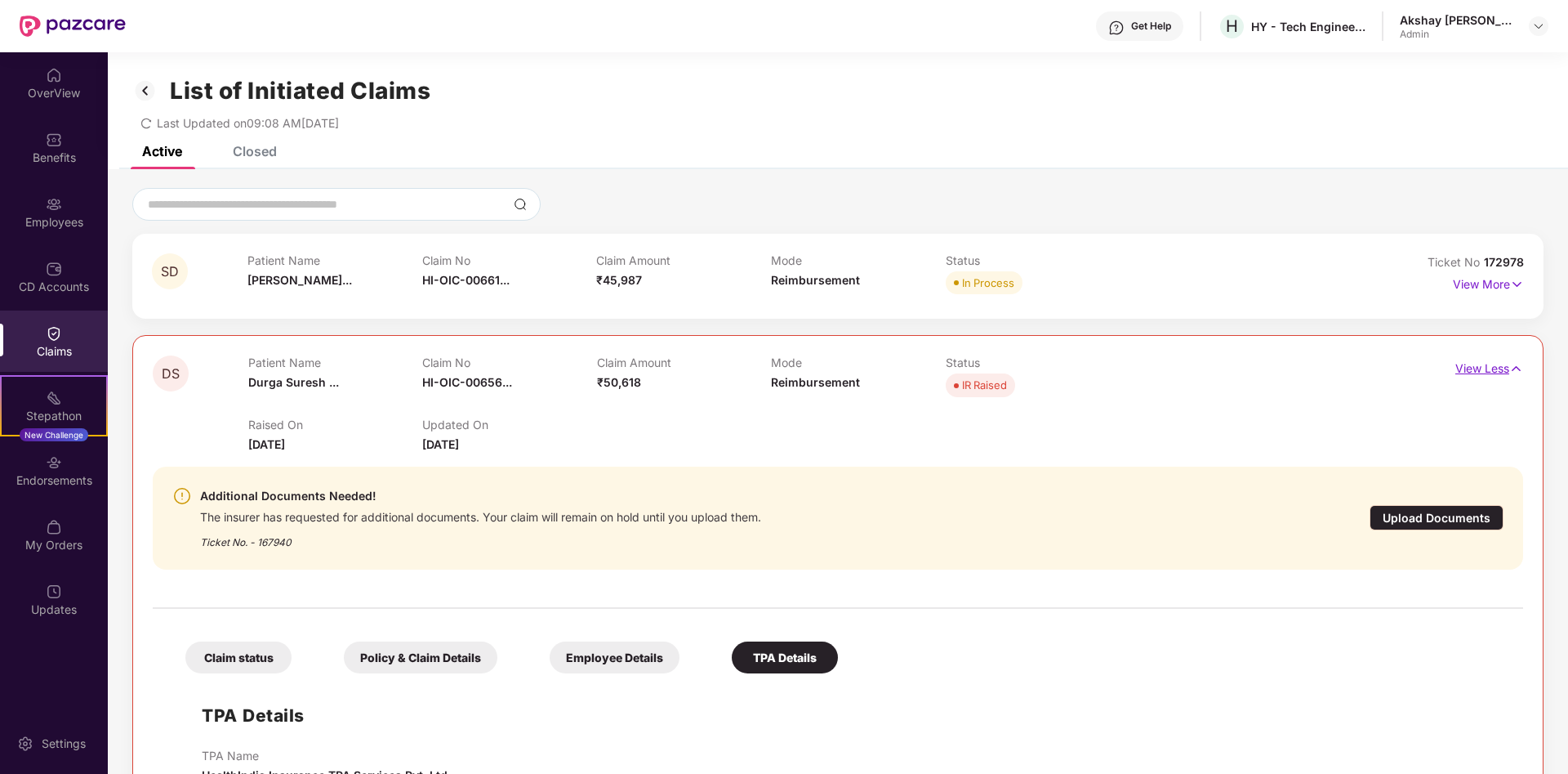
click at [1493, 364] on p "View Less" at bounding box center [1489, 367] width 68 height 22
